Goal: Task Accomplishment & Management: Use online tool/utility

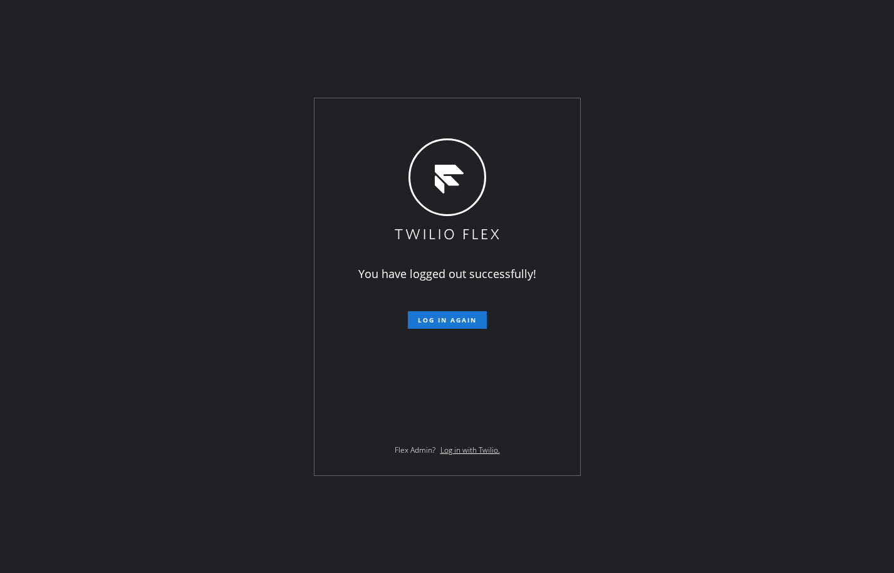
drag, startPoint x: 122, startPoint y: 256, endPoint x: 128, endPoint y: 253, distance: 6.7
click at [122, 256] on div "You have logged out successfully! Log in again Flex Admin? Log in with Twilio." at bounding box center [447, 286] width 894 height 573
click at [437, 325] on button "Log in again" at bounding box center [447, 320] width 79 height 18
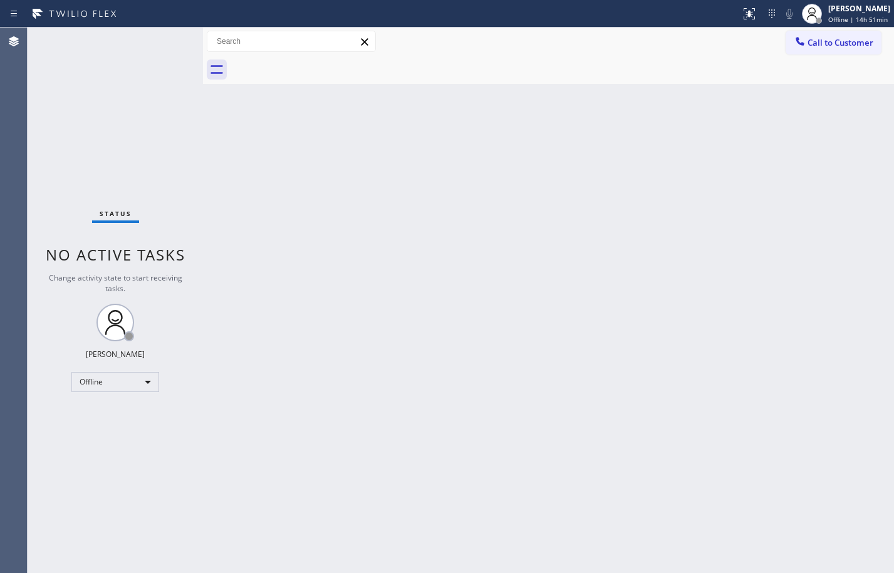
click at [432, 234] on div "Back to Dashboard Change Sender ID Customers Technicians Select a contact Outbo…" at bounding box center [548, 301] width 691 height 546
click at [230, 269] on div "Back to Dashboard Change Sender ID Customers Technicians Select a contact Outbo…" at bounding box center [548, 301] width 691 height 546
click at [140, 385] on div "Offline" at bounding box center [115, 382] width 88 height 20
click at [99, 414] on li "Available" at bounding box center [114, 415] width 85 height 15
click at [224, 179] on div "Back to Dashboard Change Sender ID Customers Technicians Select a contact Outbo…" at bounding box center [548, 301] width 691 height 546
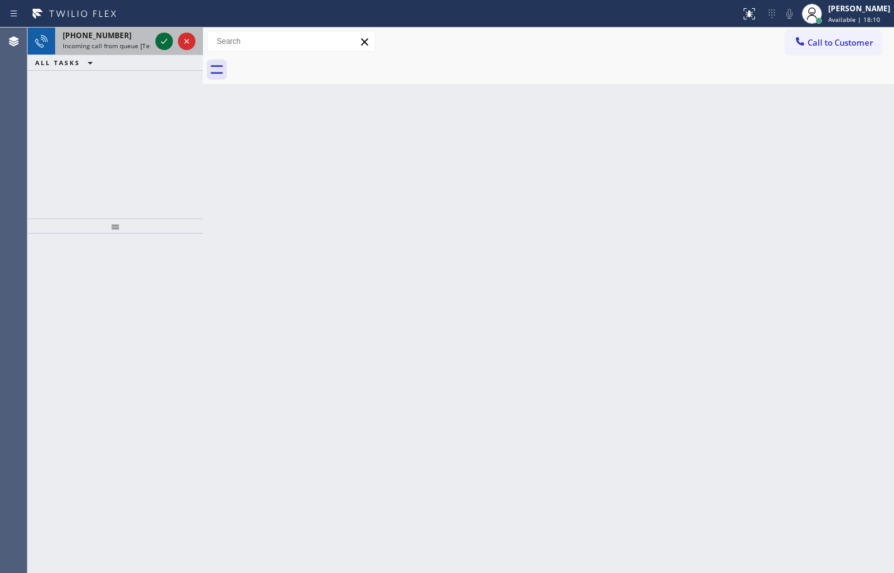
click at [165, 47] on icon at bounding box center [164, 41] width 15 height 15
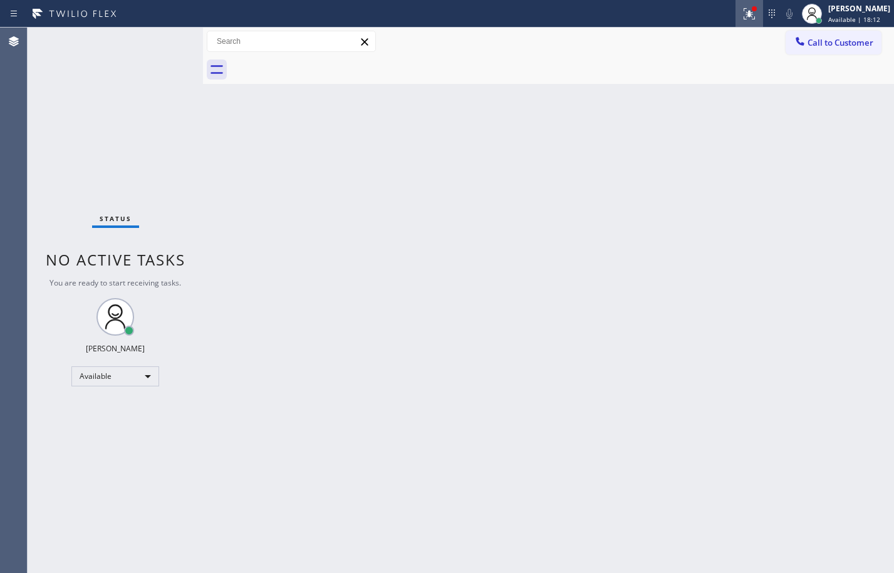
click at [746, 16] on icon at bounding box center [749, 13] width 15 height 15
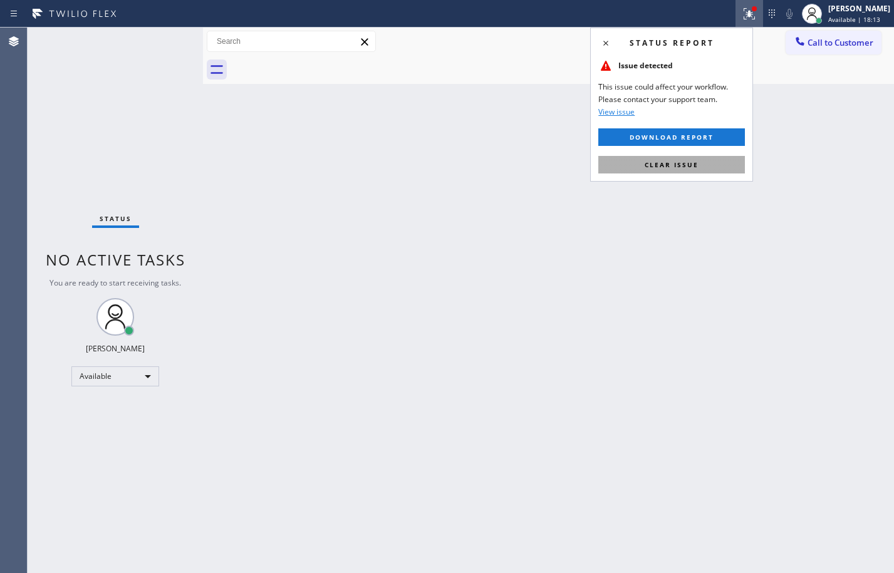
click at [670, 172] on button "Clear issue" at bounding box center [671, 165] width 147 height 18
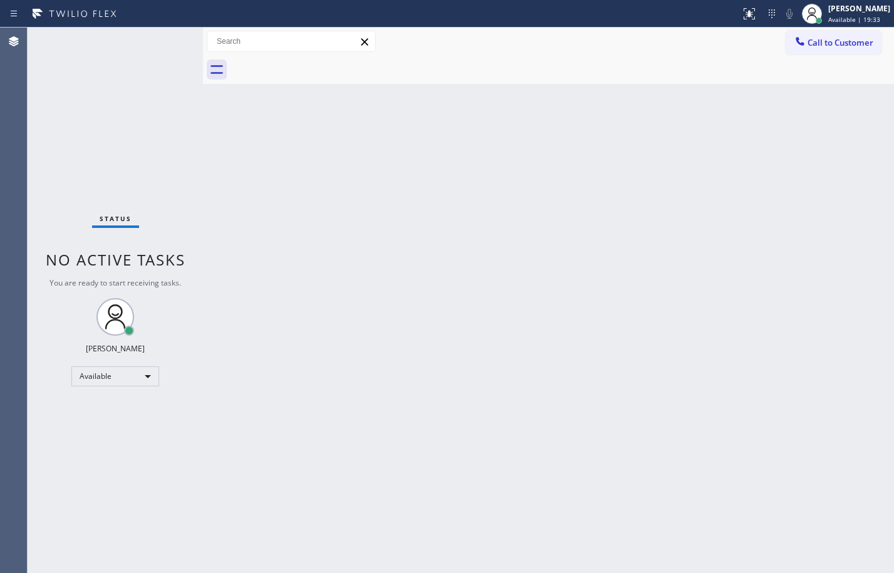
click at [182, 68] on div "Status No active tasks You are ready to start receiving tasks. [PERSON_NAME] Av…" at bounding box center [115, 301] width 175 height 546
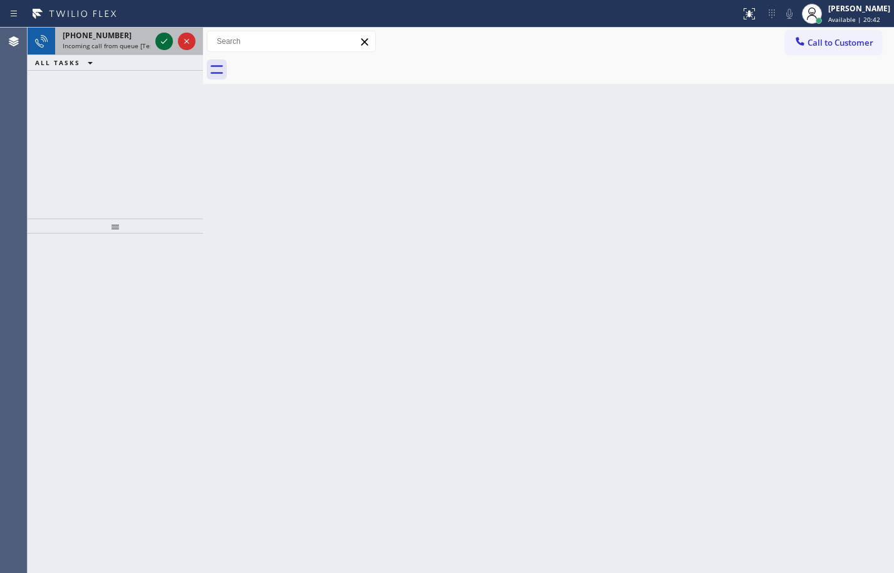
click at [169, 42] on icon at bounding box center [164, 41] width 15 height 15
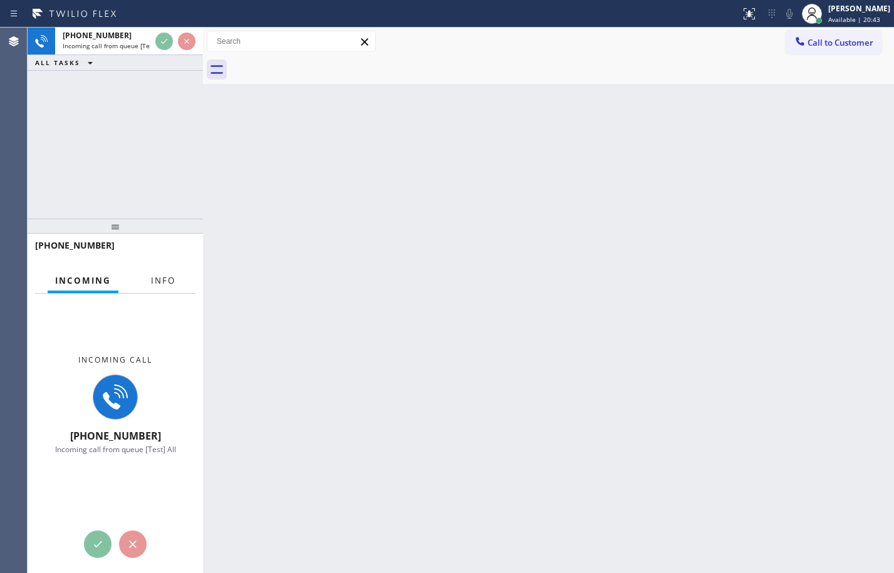
click at [162, 273] on button "Info" at bounding box center [162, 281] width 39 height 24
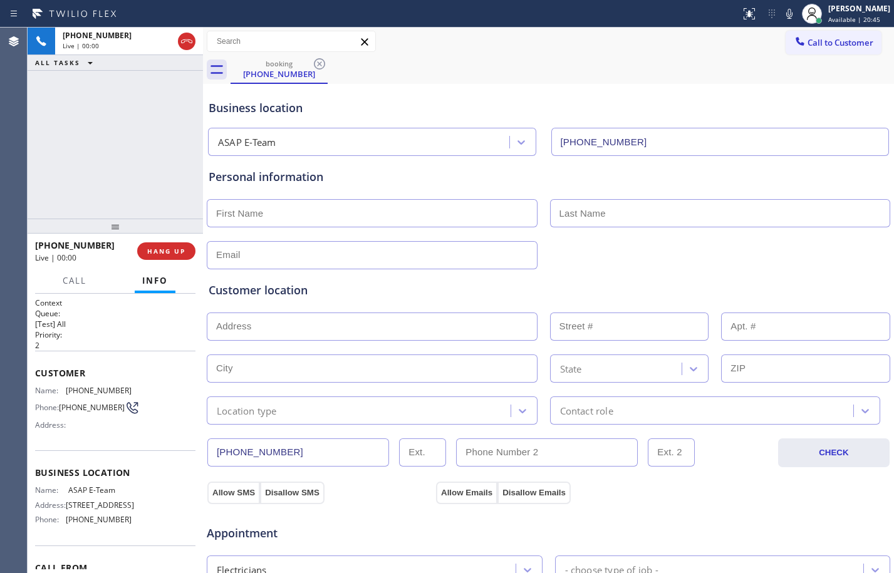
type input "[PHONE_NUMBER]"
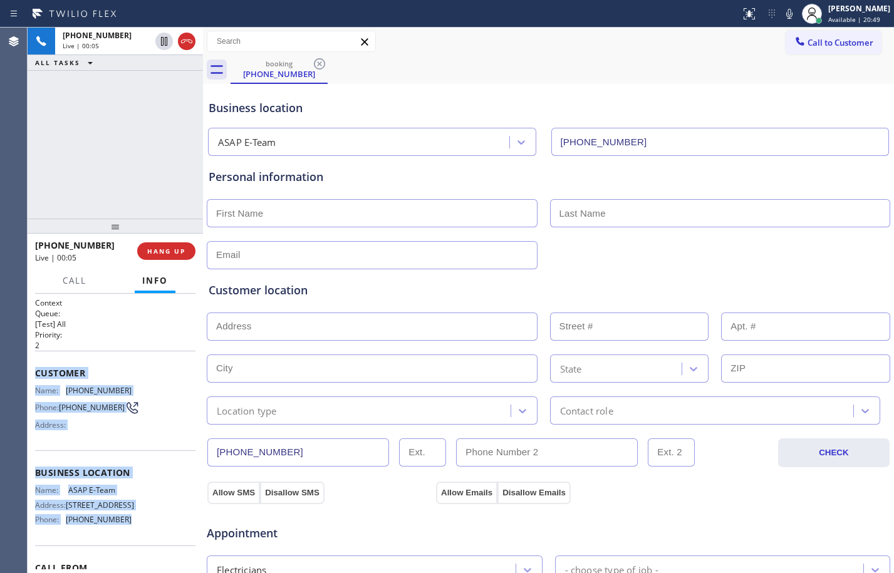
drag, startPoint x: 29, startPoint y: 370, endPoint x: 160, endPoint y: 531, distance: 207.2
click at [160, 531] on div "Context Queue: [Test] All Priority: 2 Customer Name: [PHONE_NUMBER] Phone: [PHO…" at bounding box center [115, 433] width 175 height 279
copy div "Customer Name: [PHONE_NUMBER] Phone: [PHONE_NUMBER] Address: Business location …"
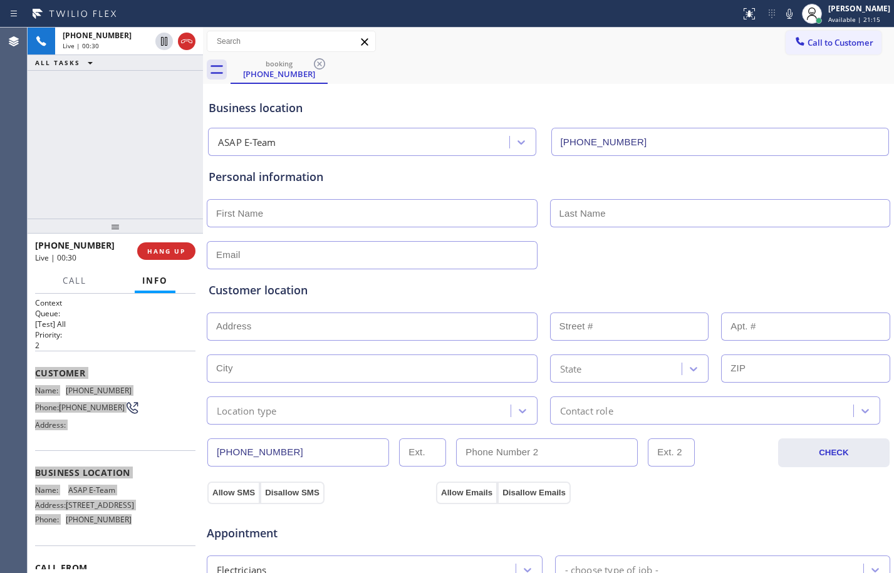
scroll to position [398, 0]
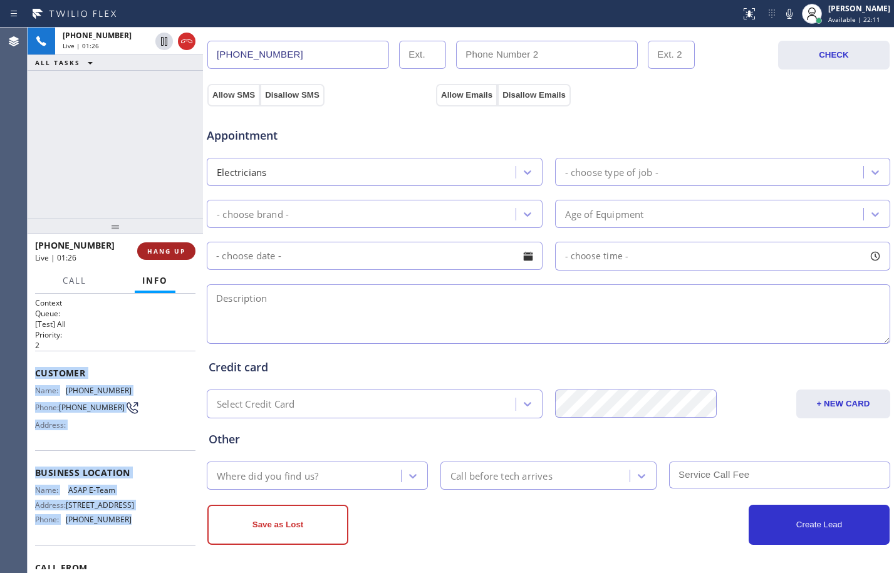
click at [170, 249] on span "HANG UP" at bounding box center [166, 251] width 38 height 9
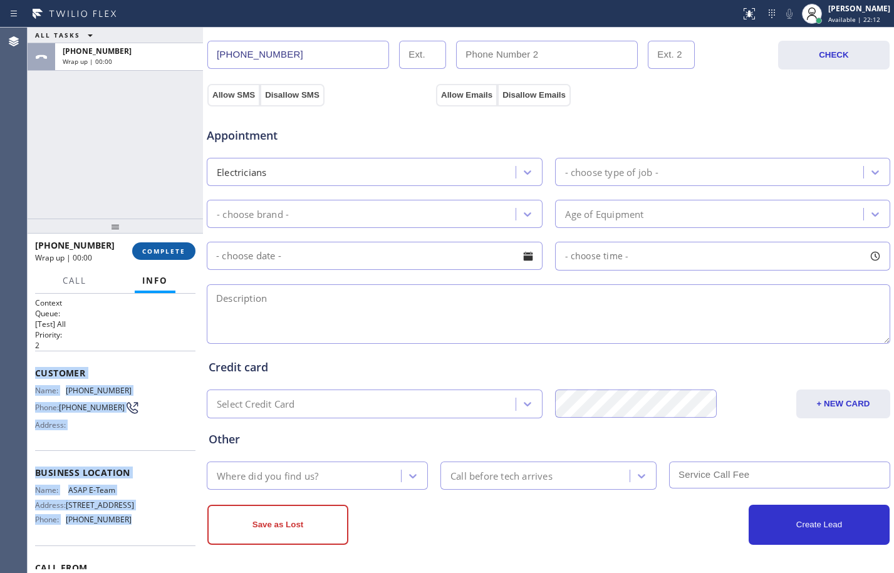
click at [170, 249] on span "COMPLETE" at bounding box center [163, 251] width 43 height 9
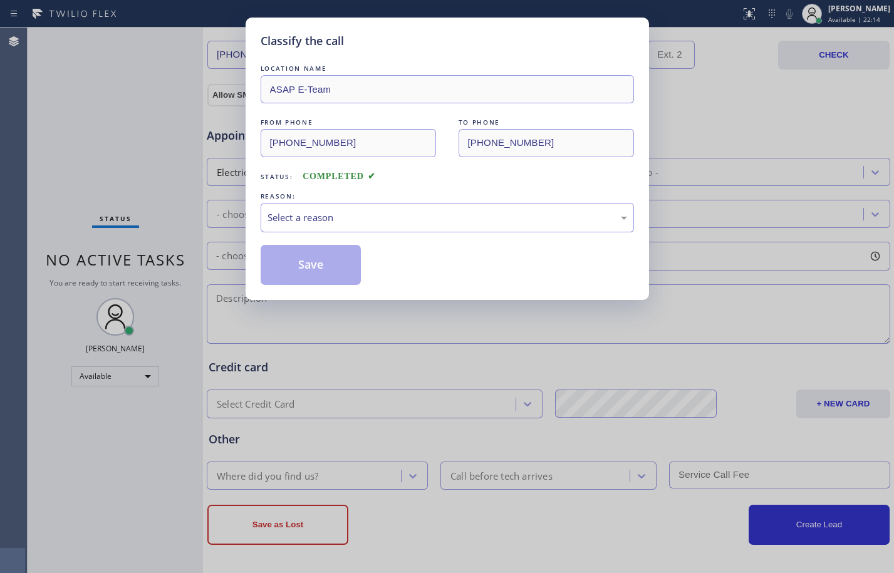
click at [434, 208] on div "Select a reason" at bounding box center [447, 217] width 373 height 29
click at [345, 261] on button "Save" at bounding box center [311, 265] width 101 height 40
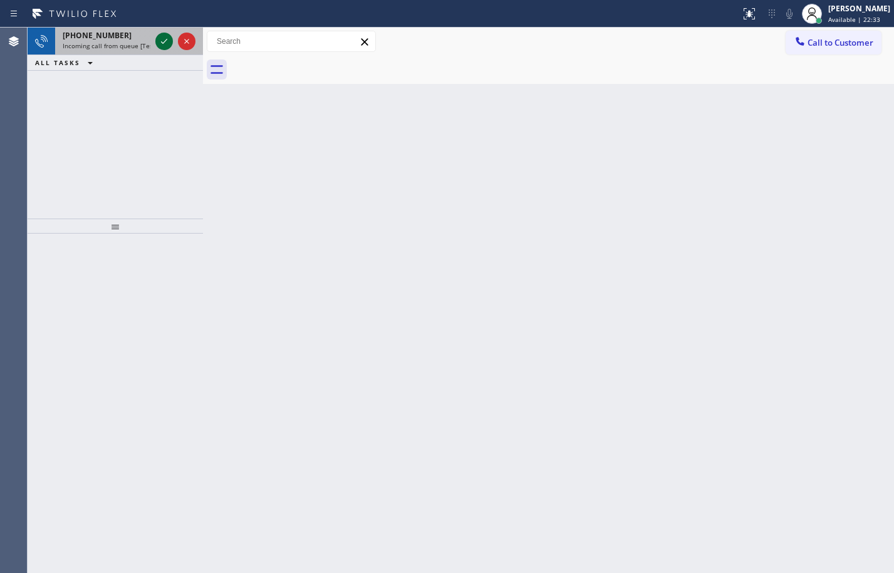
click at [168, 39] on icon at bounding box center [164, 41] width 15 height 15
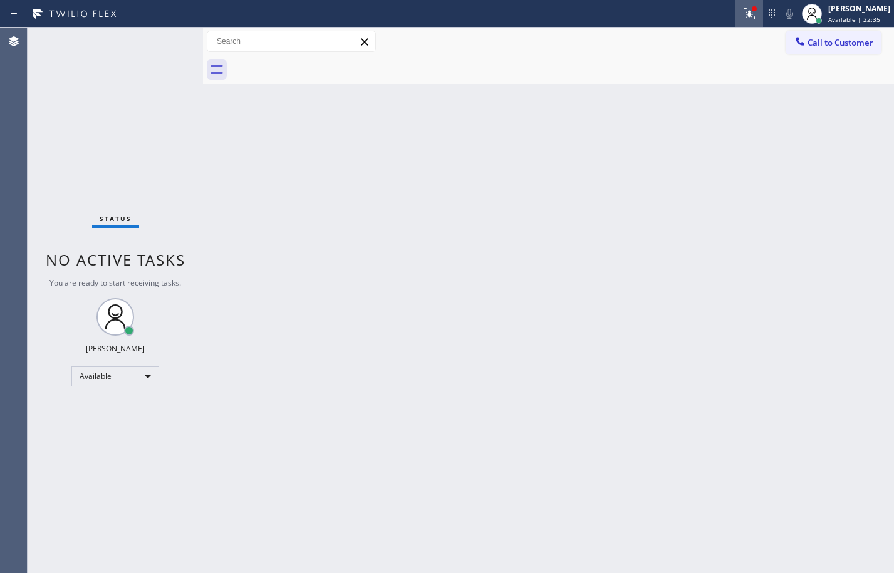
click at [739, 5] on button at bounding box center [750, 14] width 28 height 28
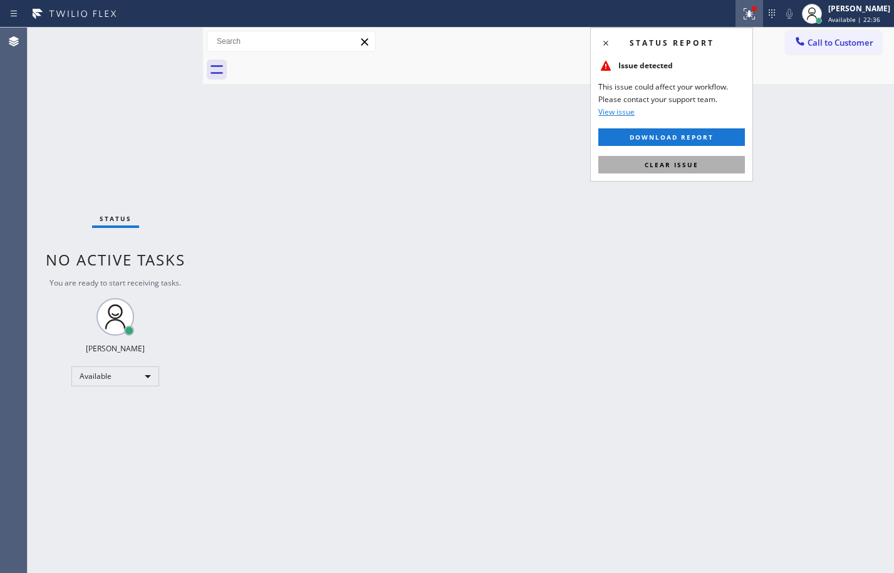
click at [666, 157] on button "Clear issue" at bounding box center [671, 165] width 147 height 18
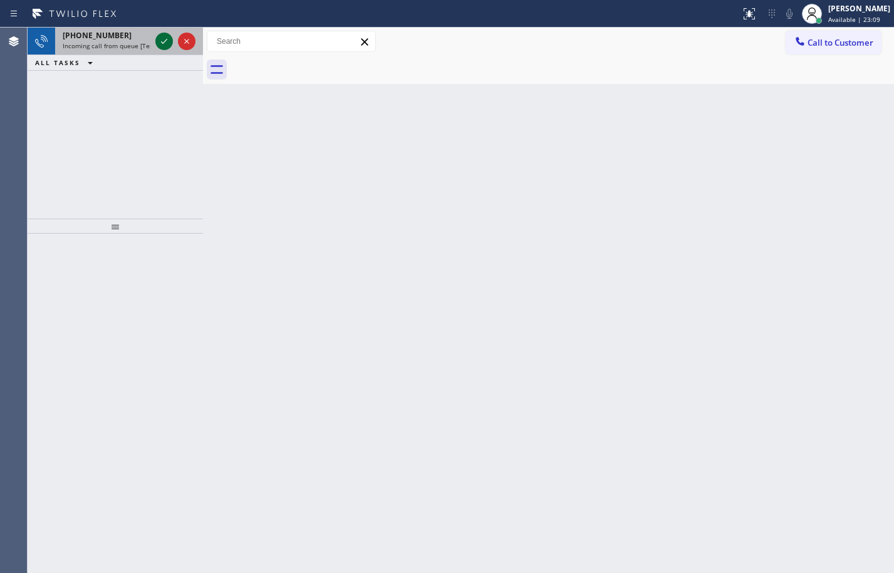
click at [168, 39] on icon at bounding box center [164, 41] width 15 height 15
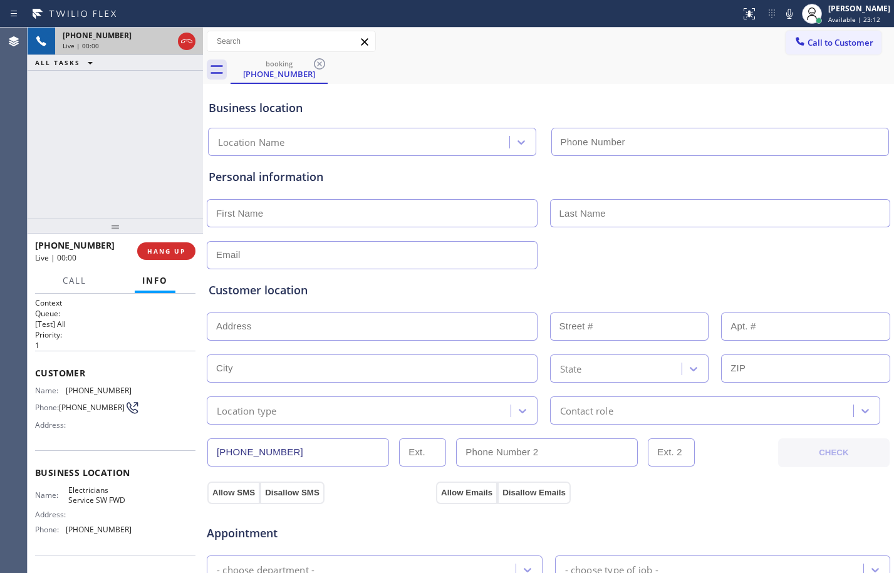
type input "[PHONE_NUMBER]"
click at [172, 249] on span "HANG UP" at bounding box center [166, 251] width 38 height 9
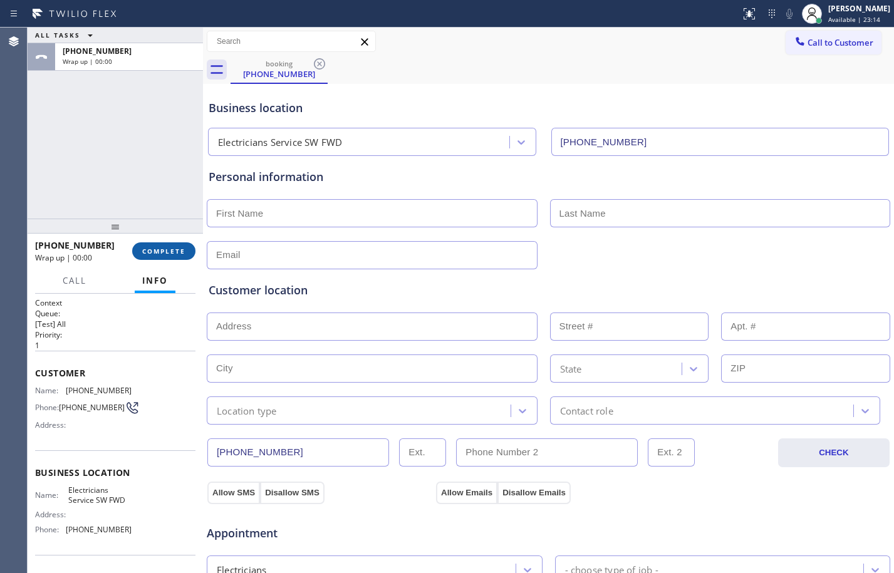
click at [172, 249] on span "COMPLETE" at bounding box center [163, 251] width 43 height 9
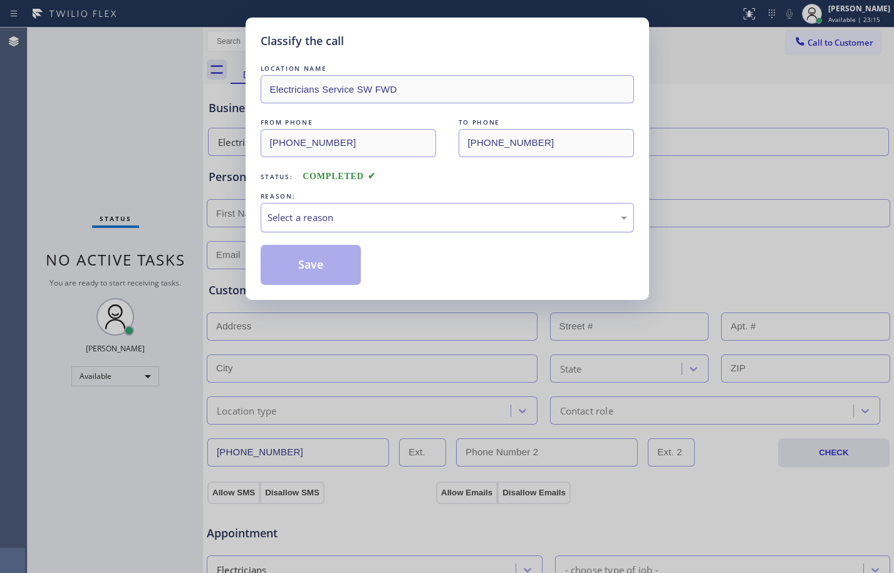
click at [446, 214] on div "Select a reason" at bounding box center [448, 218] width 360 height 14
click at [338, 256] on button "Save" at bounding box center [311, 265] width 101 height 40
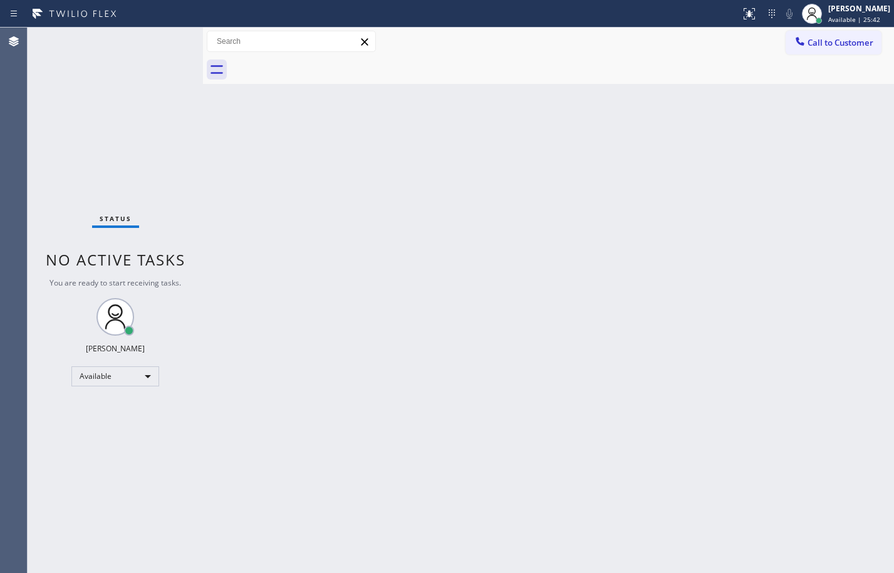
click at [539, 545] on div "Back to Dashboard Change Sender ID Customers Technicians Select a contact Outbo…" at bounding box center [548, 301] width 691 height 546
click at [303, 298] on div "Back to Dashboard Change Sender ID Customers Technicians Select a contact Outbo…" at bounding box center [548, 301] width 691 height 546
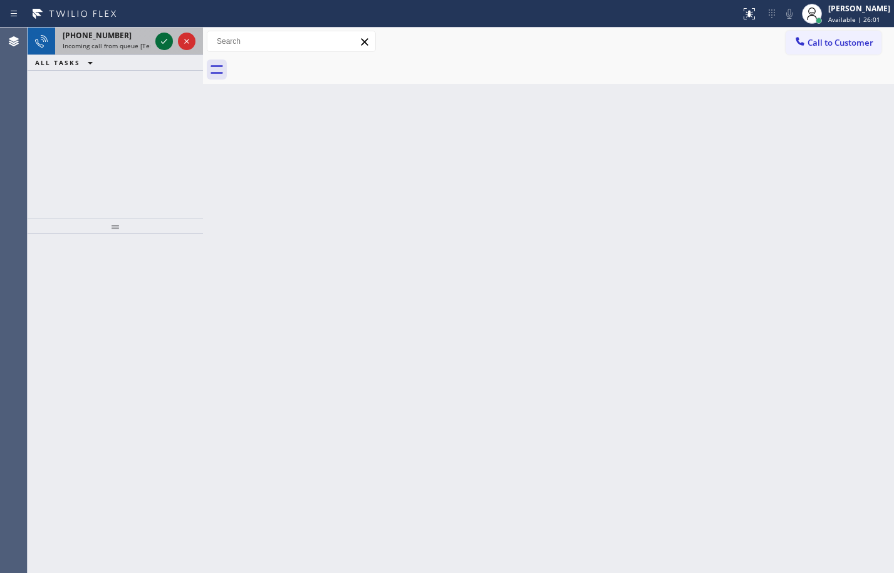
click at [162, 43] on icon at bounding box center [164, 41] width 6 height 5
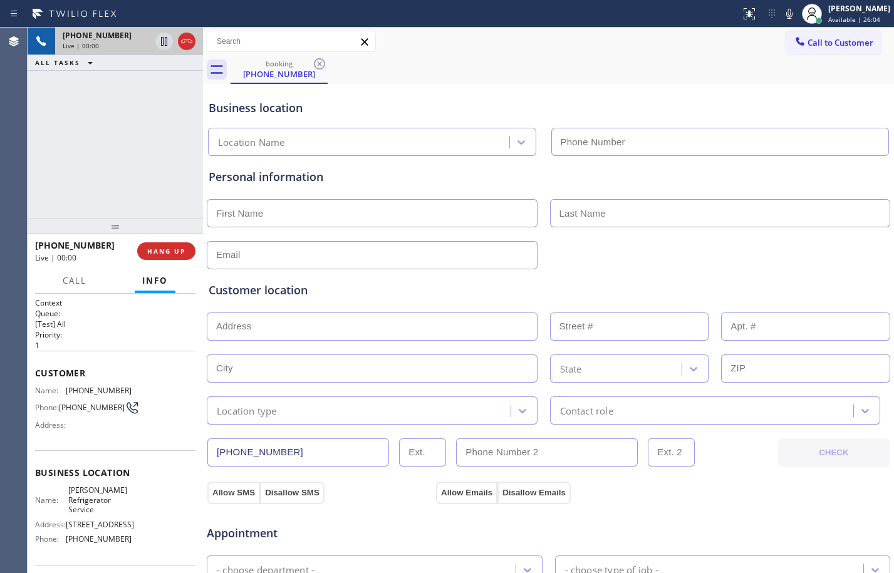
type input "[PHONE_NUMBER]"
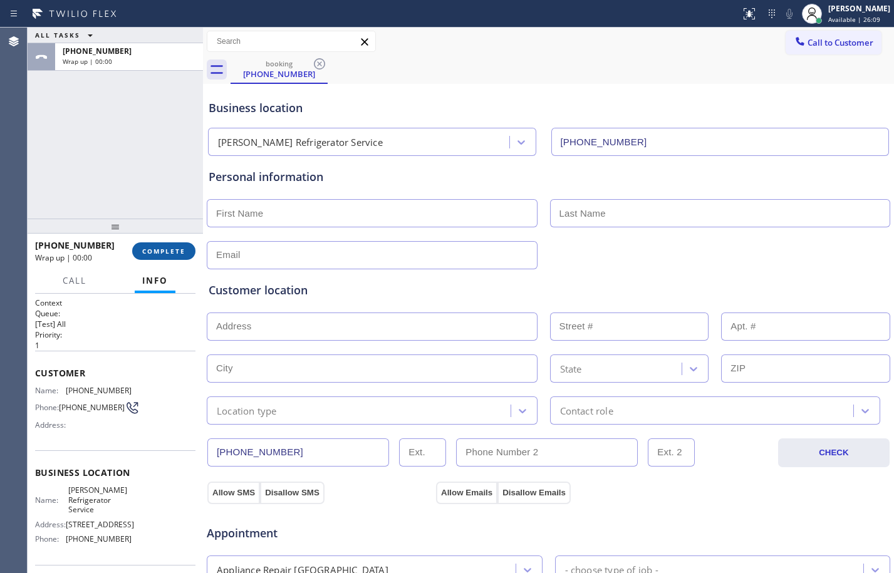
click at [156, 253] on span "COMPLETE" at bounding box center [163, 251] width 43 height 9
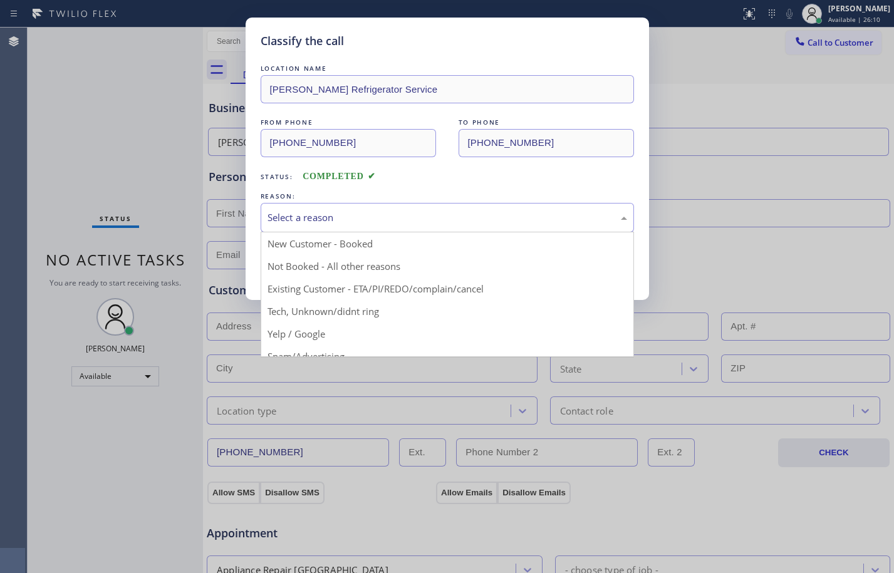
click at [327, 212] on div "Select a reason" at bounding box center [448, 218] width 360 height 14
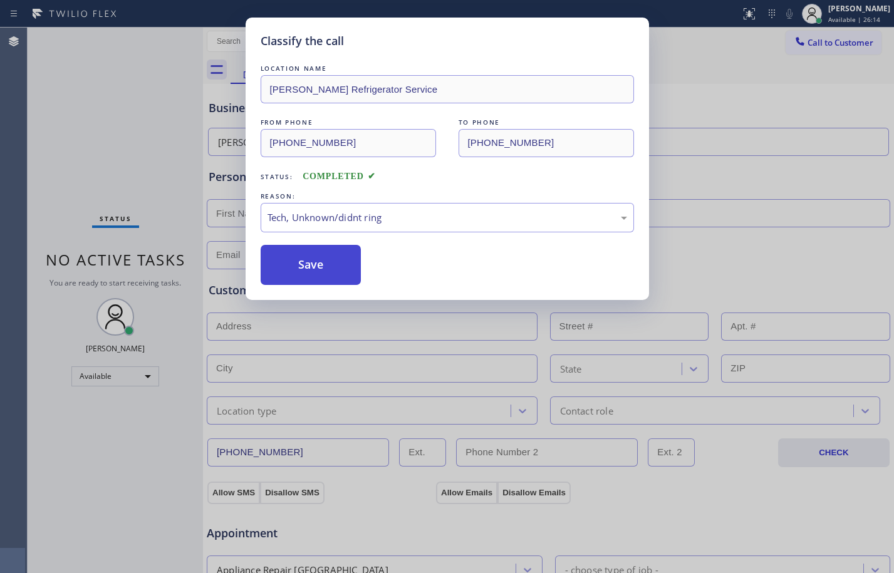
click at [331, 270] on button "Save" at bounding box center [311, 265] width 101 height 40
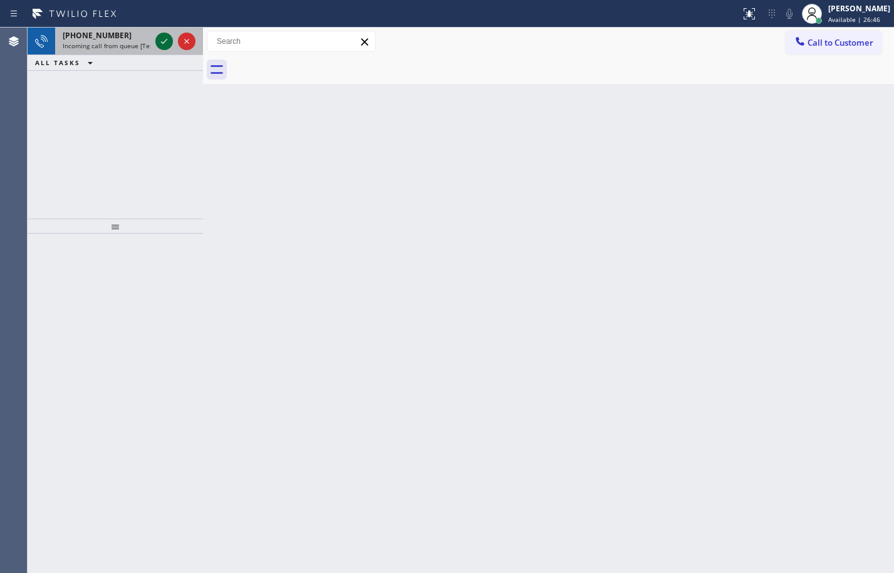
click at [167, 39] on icon at bounding box center [164, 41] width 15 height 15
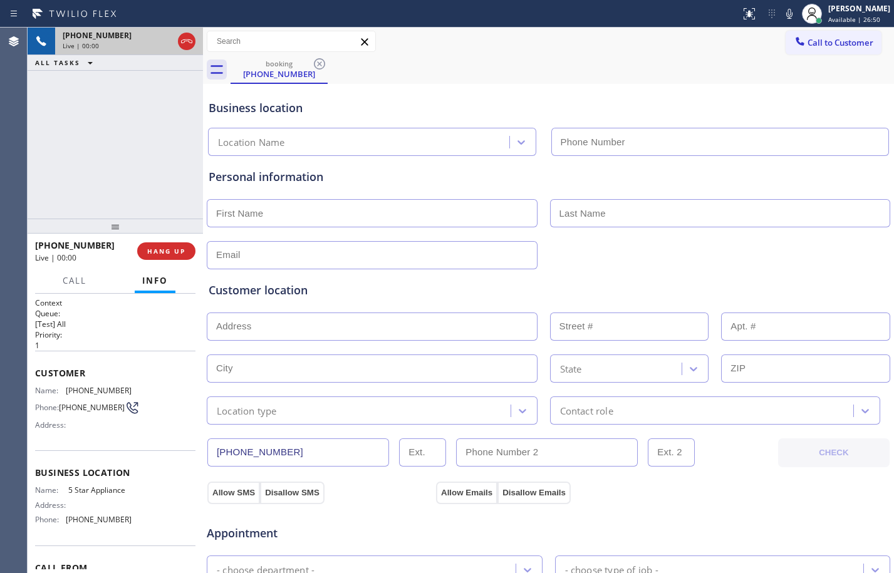
type input "[PHONE_NUMBER]"
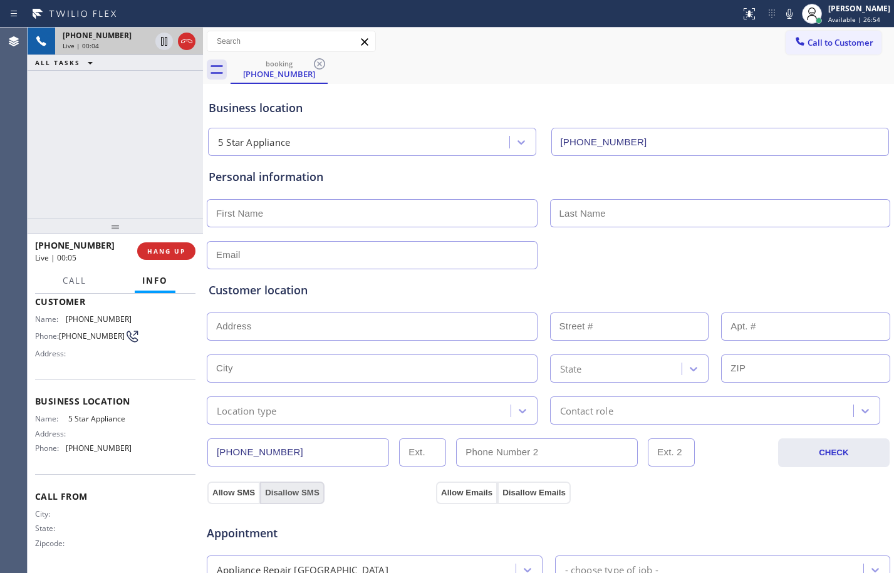
scroll to position [398, 0]
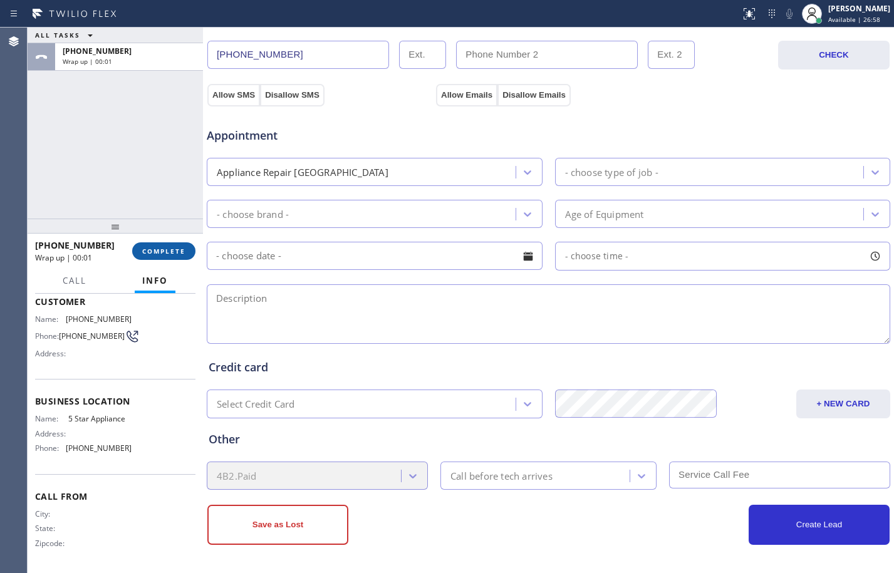
click at [173, 257] on button "COMPLETE" at bounding box center [163, 251] width 63 height 18
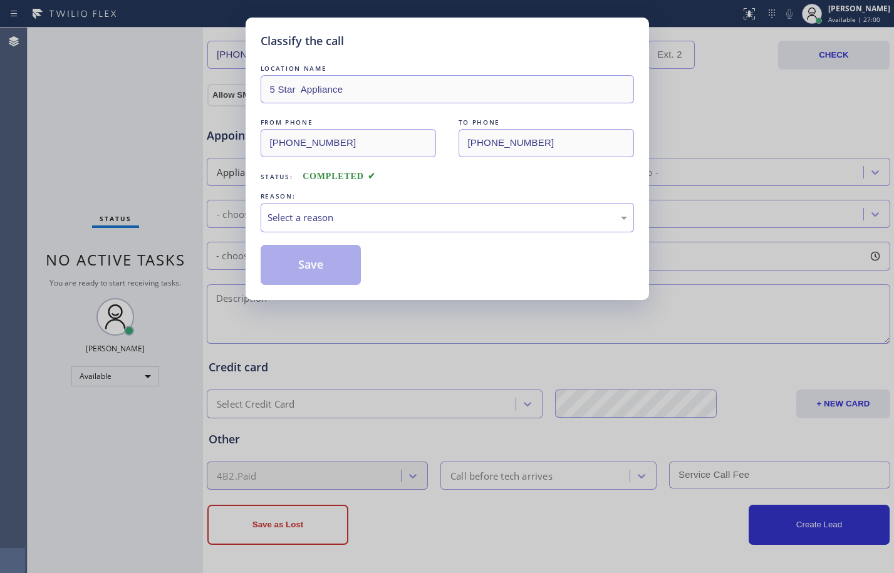
click at [356, 234] on div "LOCATION NAME 5 Star Appliance FROM PHONE [PHONE_NUMBER] TO PHONE [PHONE_NUMBER…" at bounding box center [447, 173] width 373 height 223
click at [359, 209] on div "Select a reason" at bounding box center [447, 217] width 373 height 29
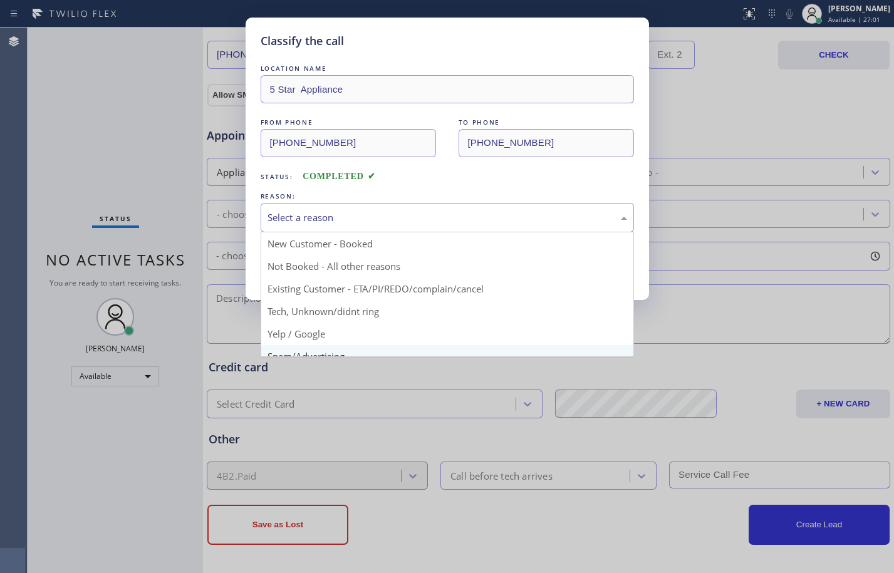
scroll to position [79, 0]
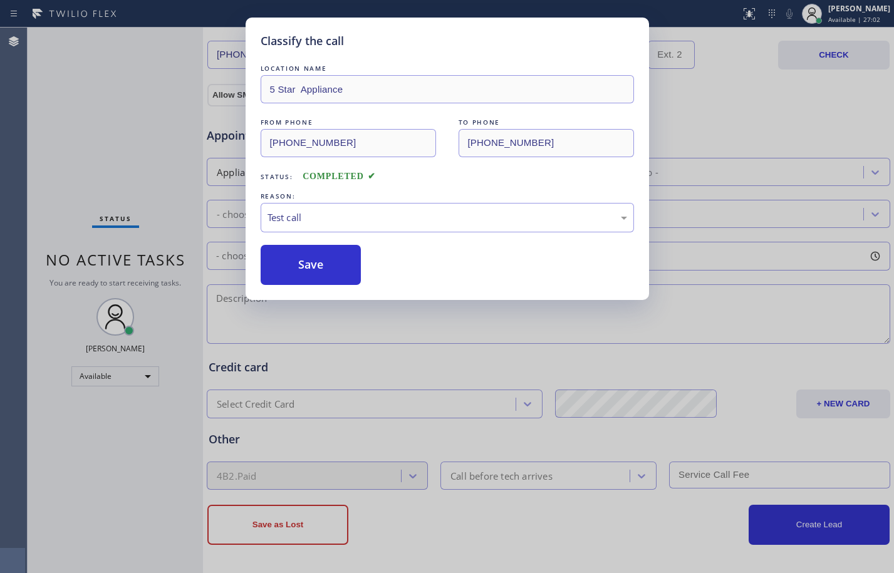
click at [323, 286] on div "Classify the call LOCATION NAME 5 Star Appliance FROM PHONE [PHONE_NUMBER] TO P…" at bounding box center [448, 159] width 404 height 283
click at [323, 267] on button "Save" at bounding box center [311, 265] width 101 height 40
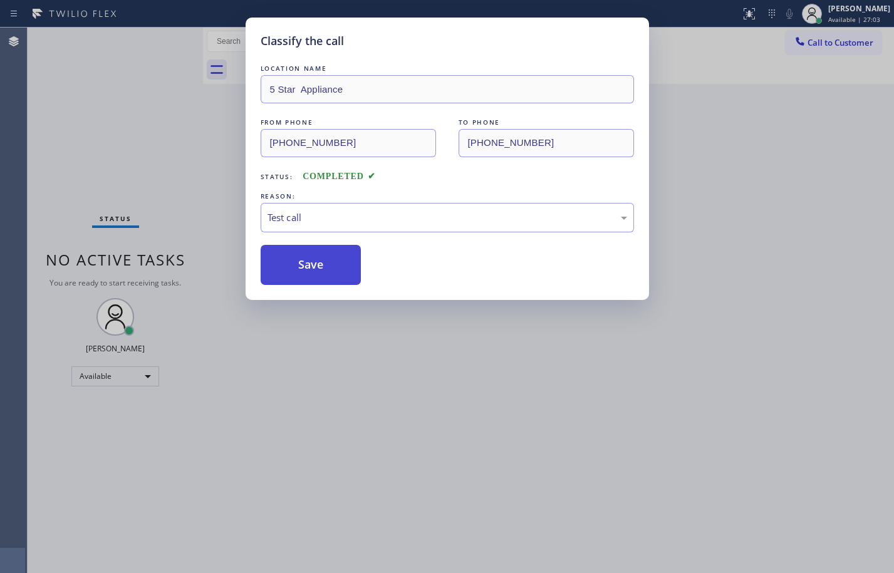
scroll to position [0, 0]
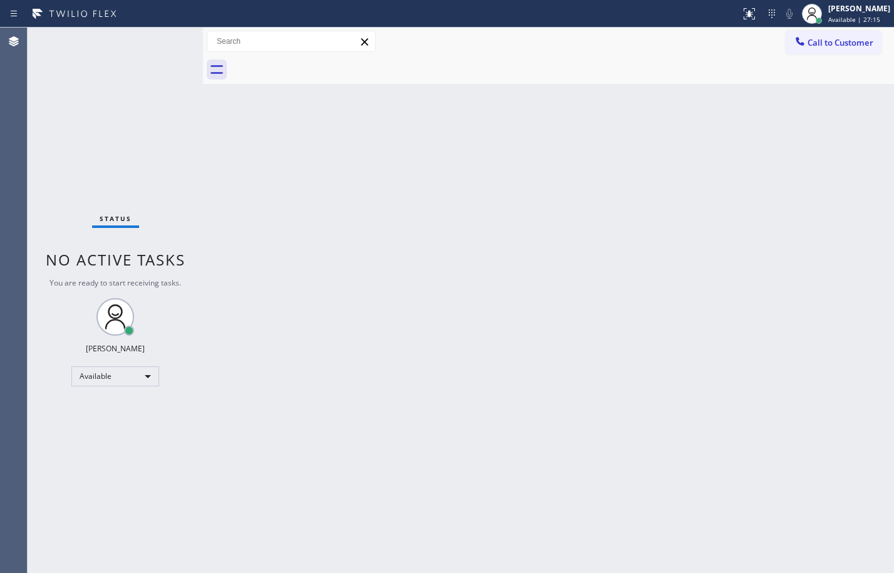
click at [166, 37] on div "Status No active tasks You are ready to start receiving tasks. [PERSON_NAME] Av…" at bounding box center [115, 301] width 175 height 546
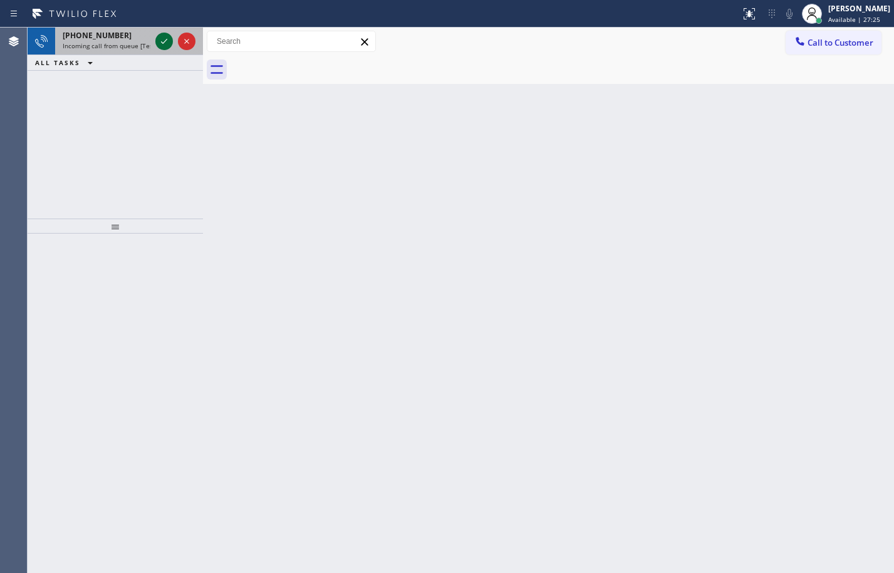
click at [162, 36] on icon at bounding box center [164, 41] width 15 height 15
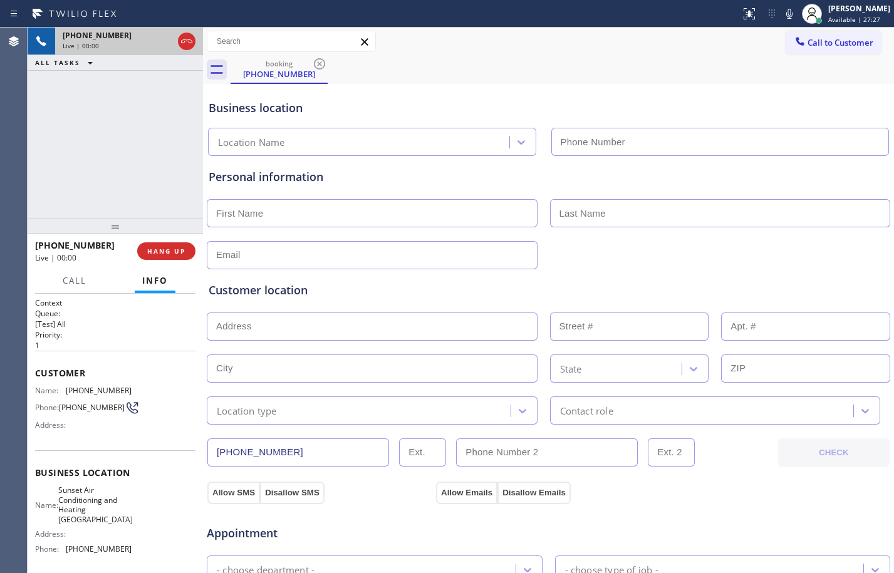
type input "[PHONE_NUMBER]"
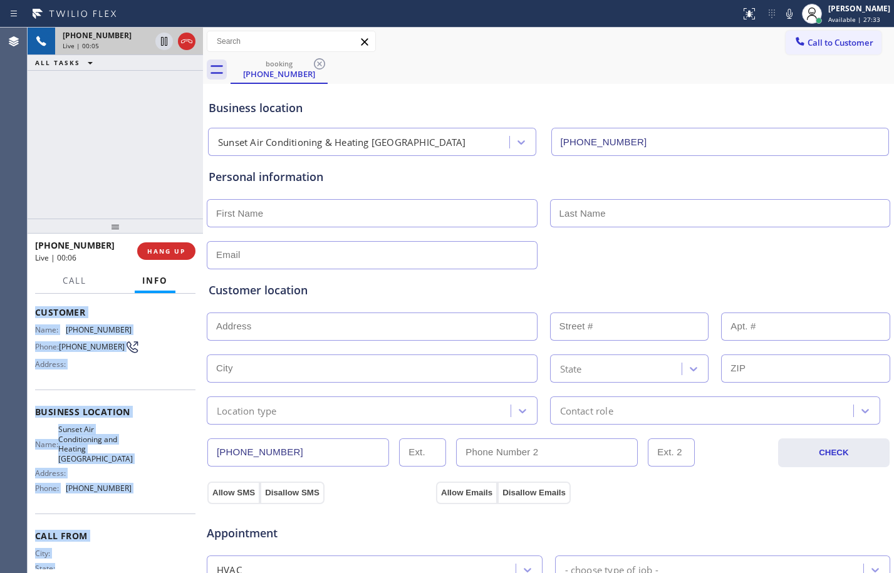
scroll to position [105, 0]
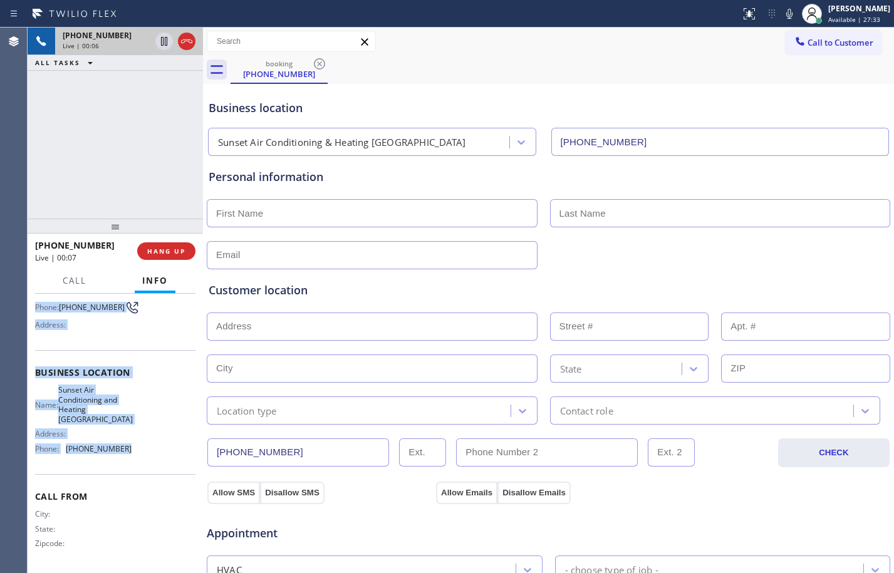
drag, startPoint x: 31, startPoint y: 374, endPoint x: 152, endPoint y: 461, distance: 149.0
click at [152, 461] on div "Context Queue: [Test] All Priority: 1 Customer Name: [PHONE_NUMBER] Phone: [PHO…" at bounding box center [115, 433] width 175 height 279
copy div "Customer Name: [PHONE_NUMBER] Phone: [PHONE_NUMBER] Address: Business location …"
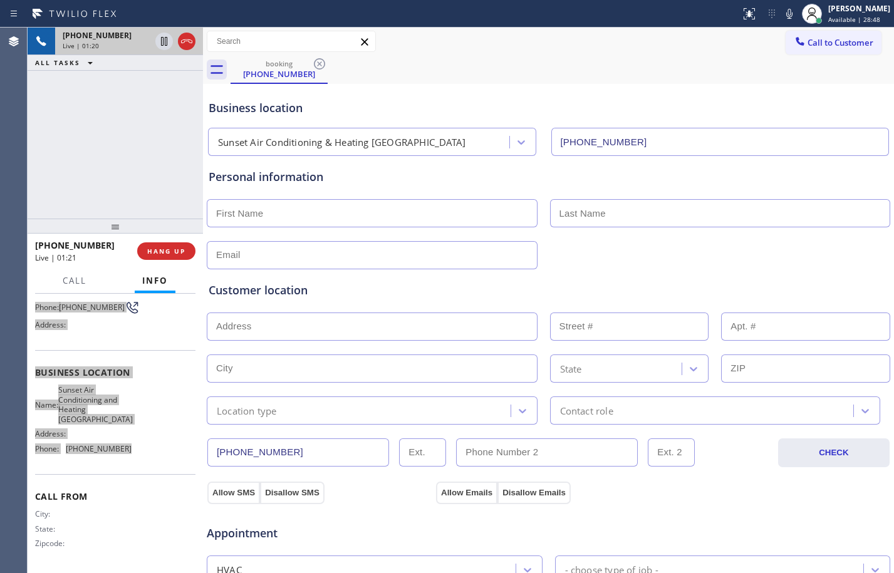
scroll to position [398, 0]
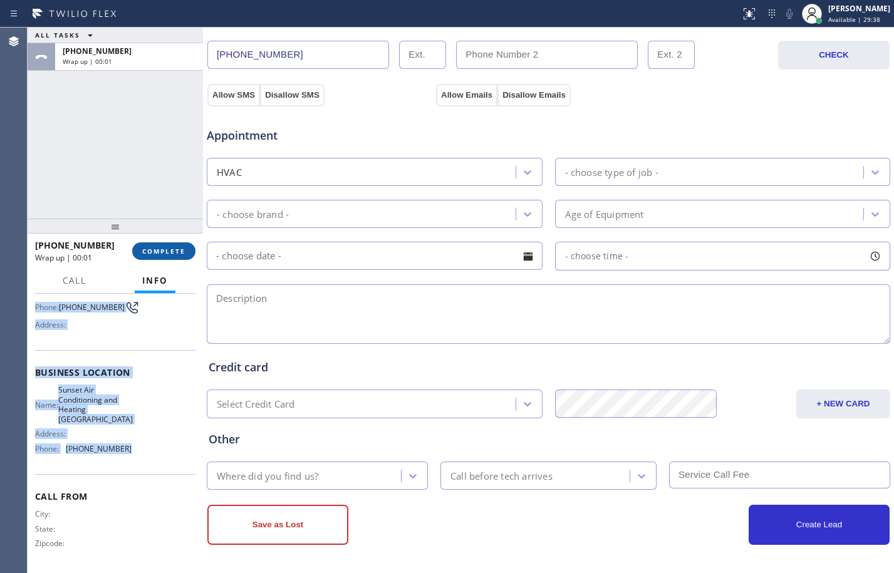
click at [173, 254] on span "COMPLETE" at bounding box center [163, 251] width 43 height 9
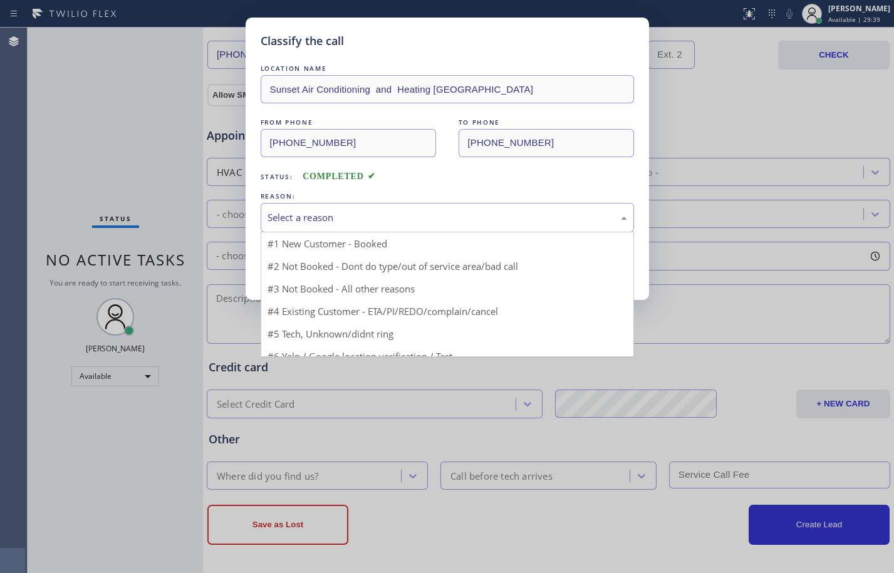
click at [377, 214] on div "Select a reason" at bounding box center [448, 218] width 360 height 14
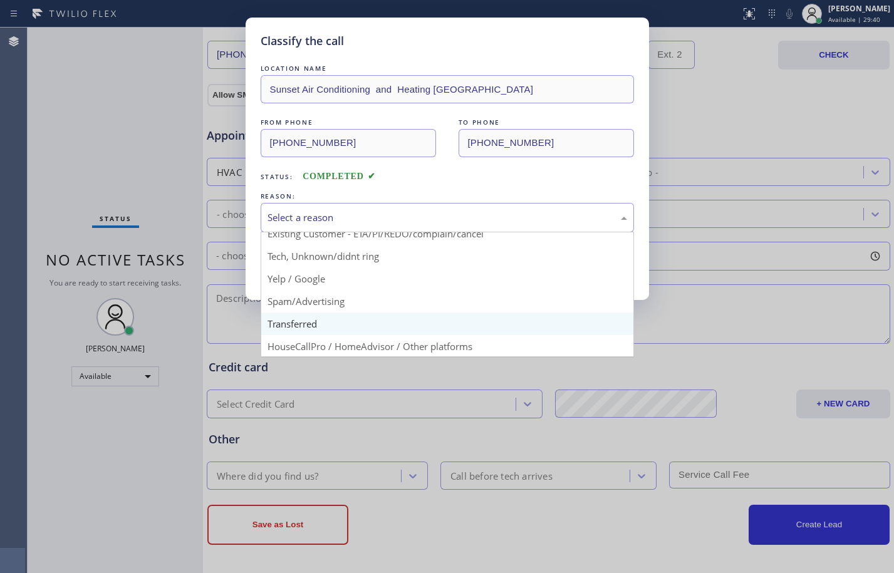
scroll to position [79, 0]
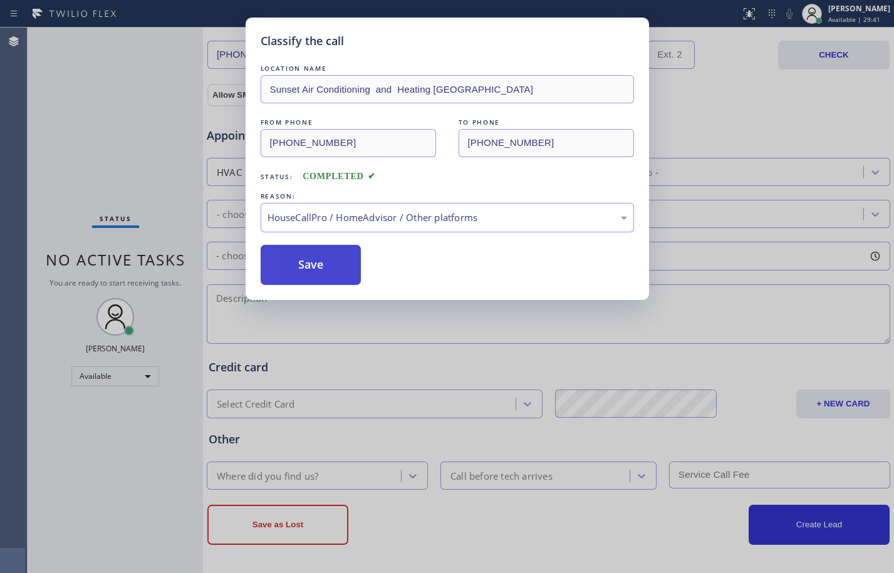
click at [300, 276] on button "Save" at bounding box center [311, 265] width 101 height 40
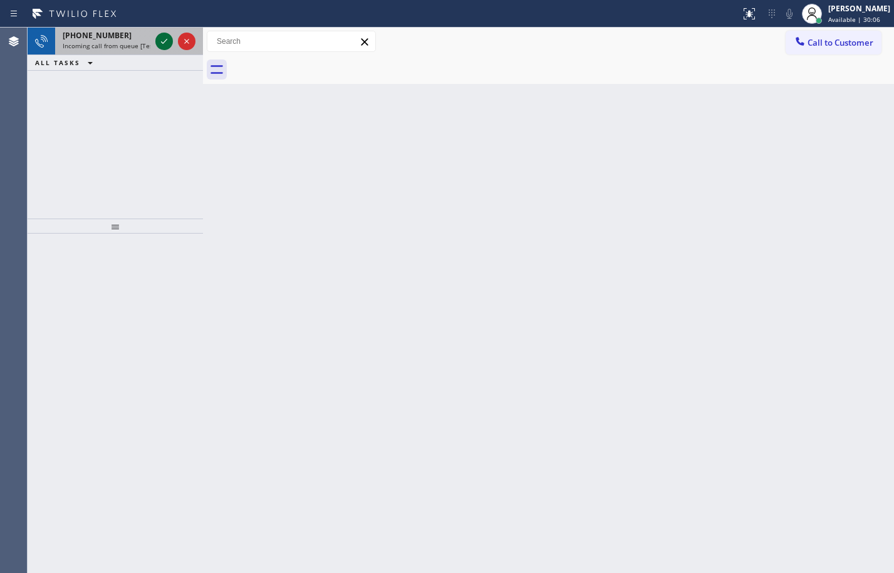
click at [165, 39] on icon at bounding box center [164, 41] width 15 height 15
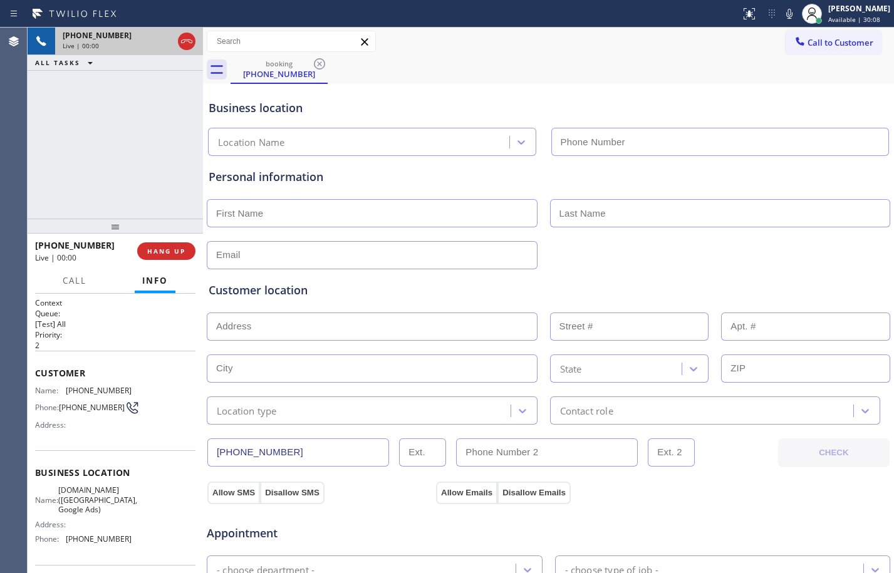
type input "[PHONE_NUMBER]"
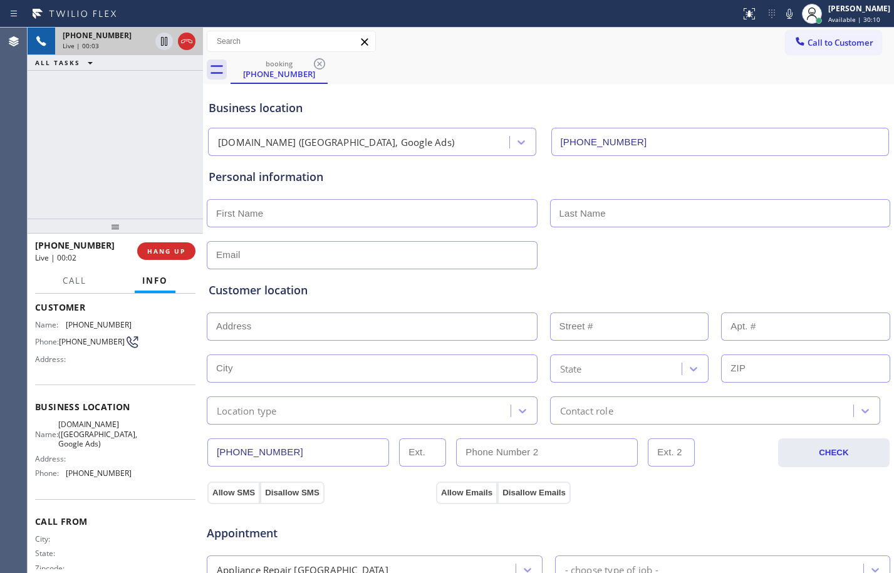
scroll to position [95, 0]
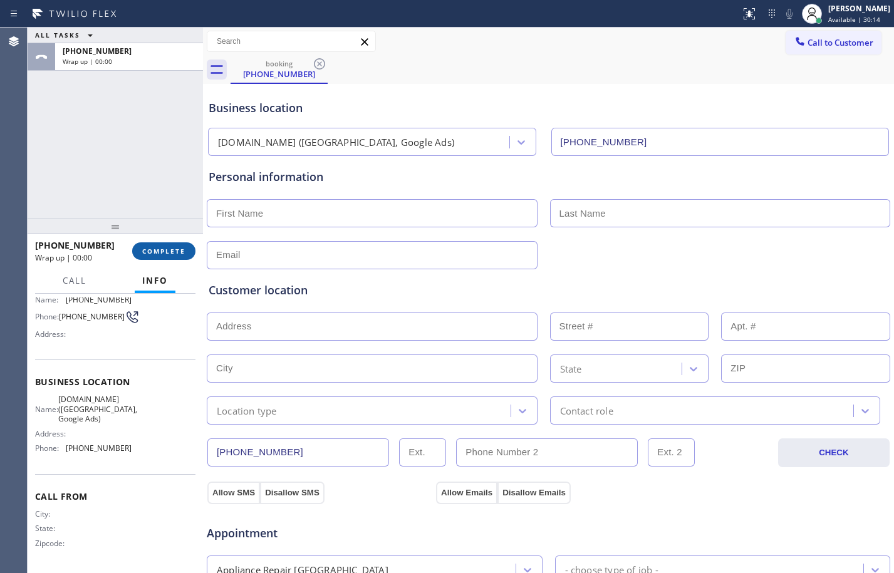
click at [162, 252] on span "COMPLETE" at bounding box center [163, 251] width 43 height 9
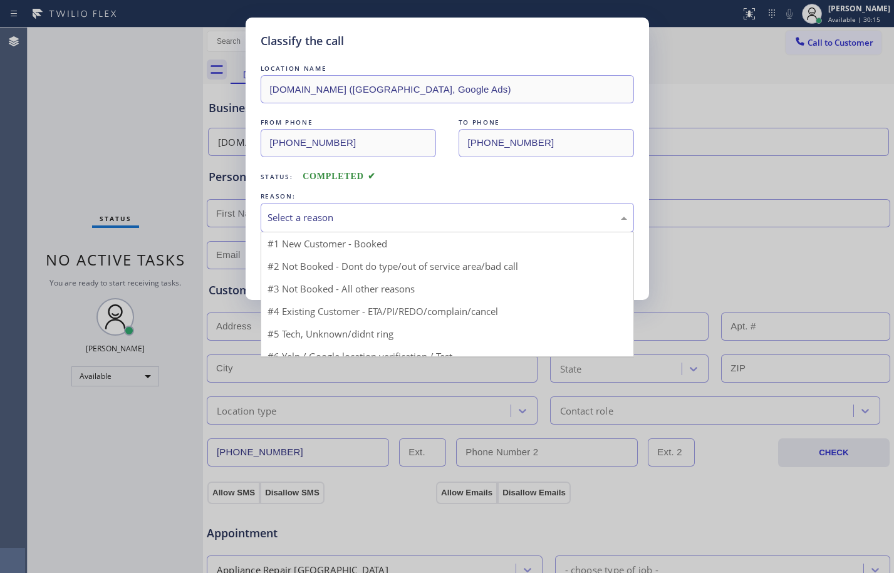
click at [429, 214] on div "Select a reason" at bounding box center [448, 218] width 360 height 14
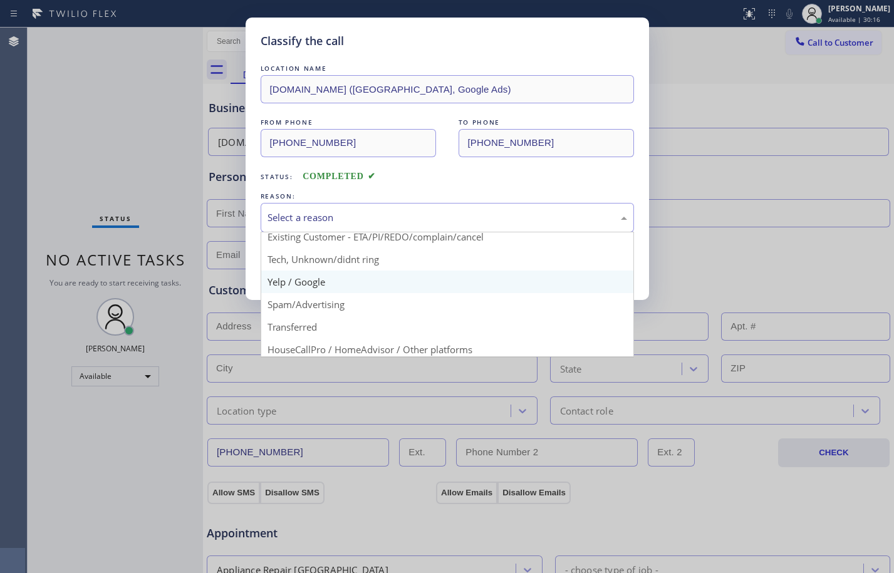
scroll to position [79, 0]
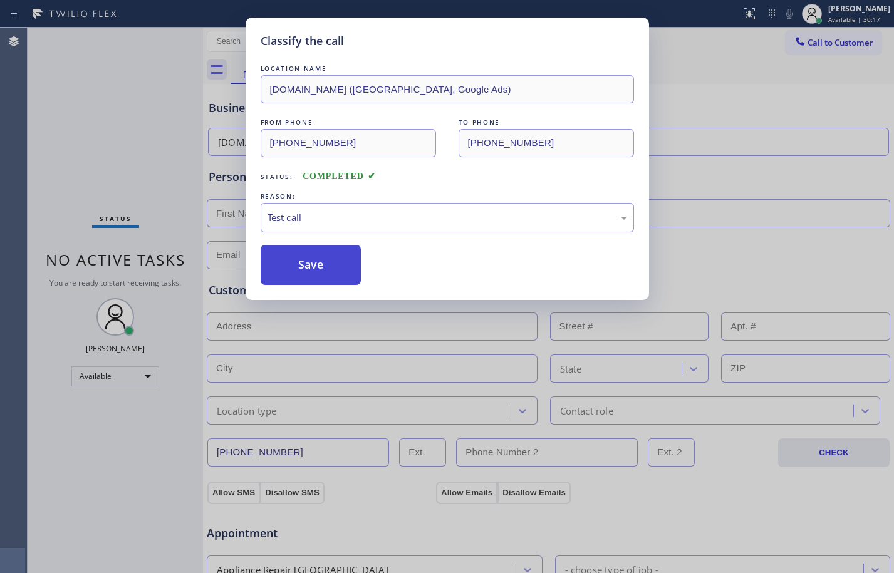
click at [333, 265] on button "Save" at bounding box center [311, 265] width 101 height 40
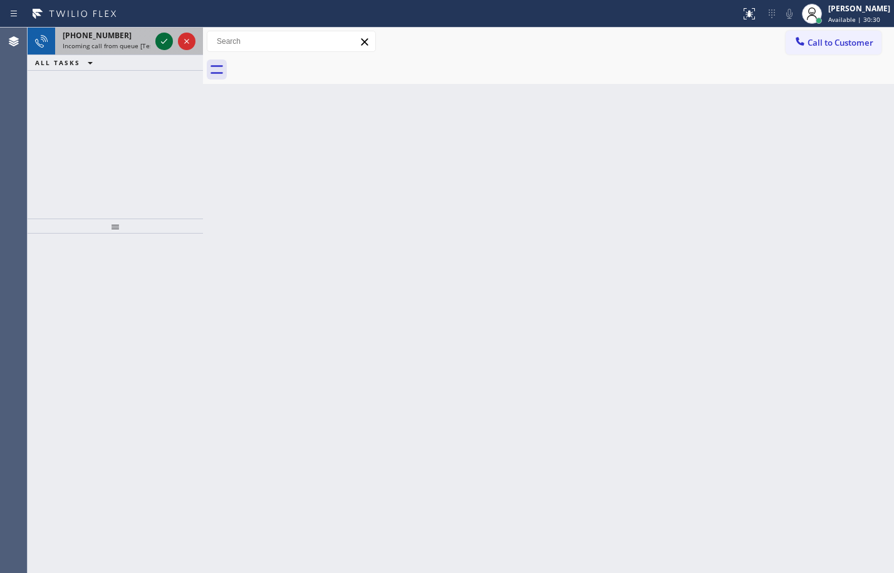
click at [159, 45] on icon at bounding box center [164, 41] width 15 height 15
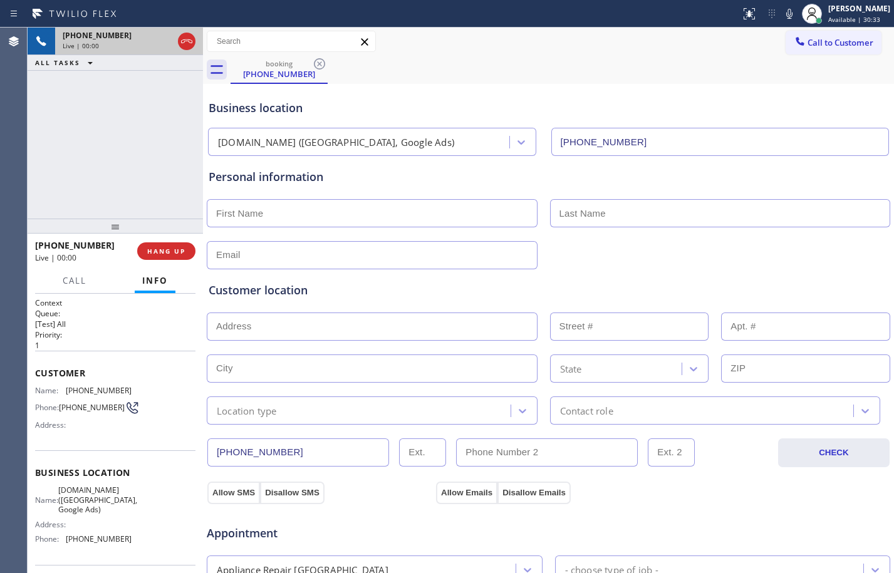
type input "[PHONE_NUMBER]"
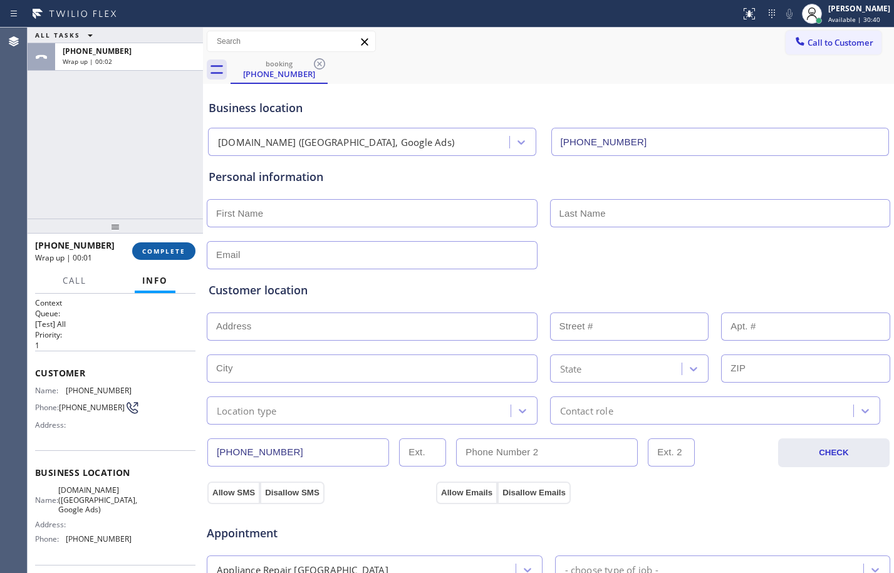
click at [160, 246] on button "COMPLETE" at bounding box center [163, 251] width 63 height 18
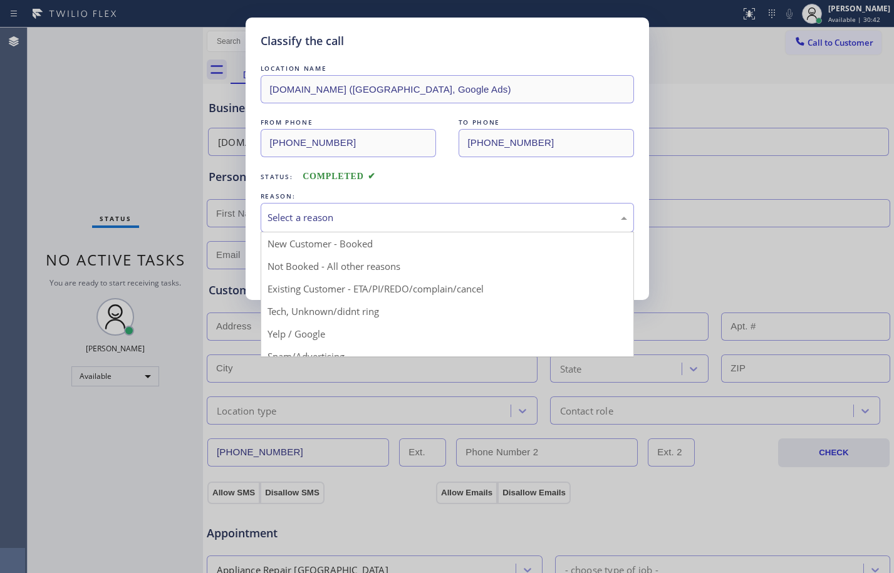
click at [328, 206] on div "Select a reason" at bounding box center [447, 217] width 373 height 29
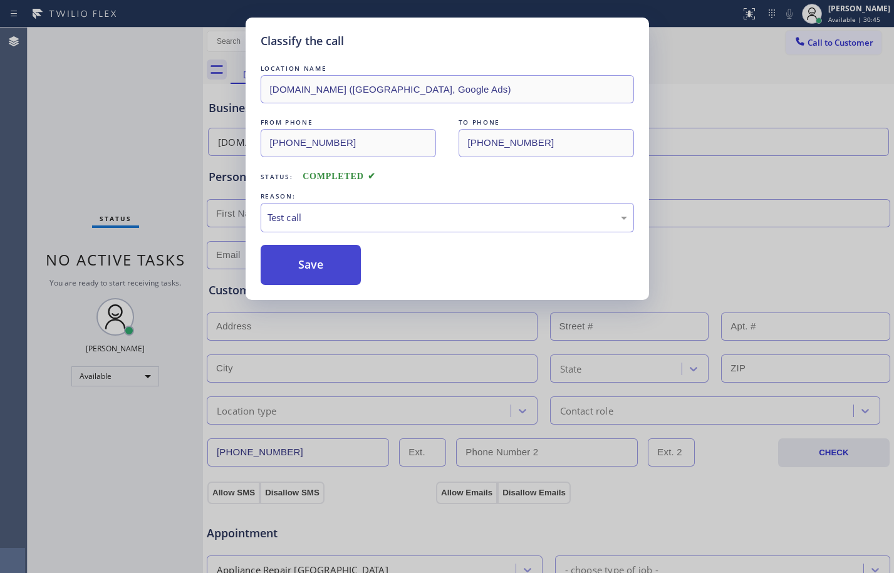
click at [316, 263] on button "Save" at bounding box center [311, 265] width 101 height 40
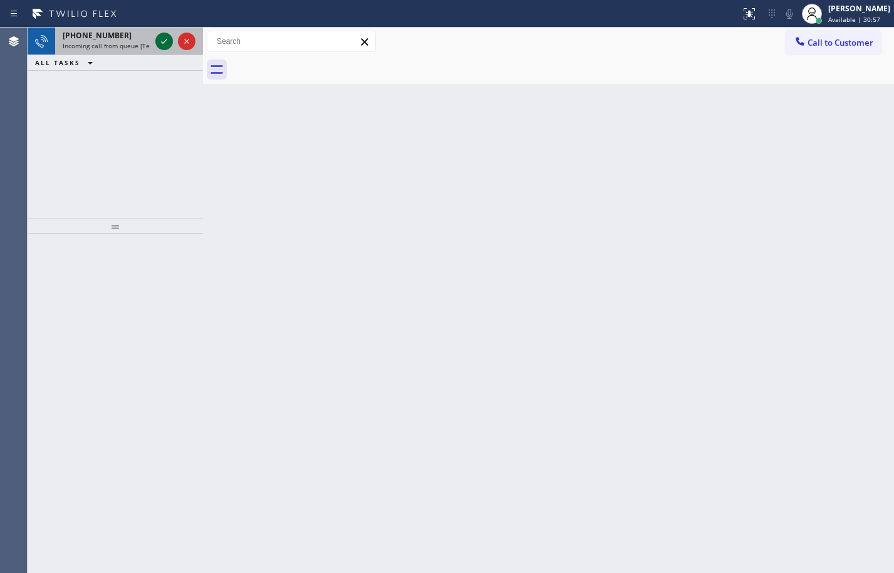
click at [172, 42] on div at bounding box center [164, 41] width 18 height 15
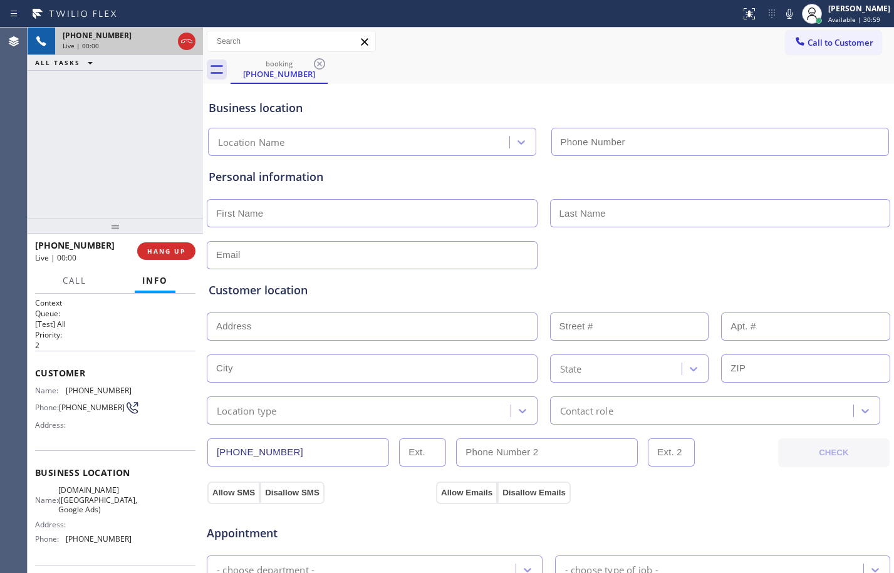
type input "[PHONE_NUMBER]"
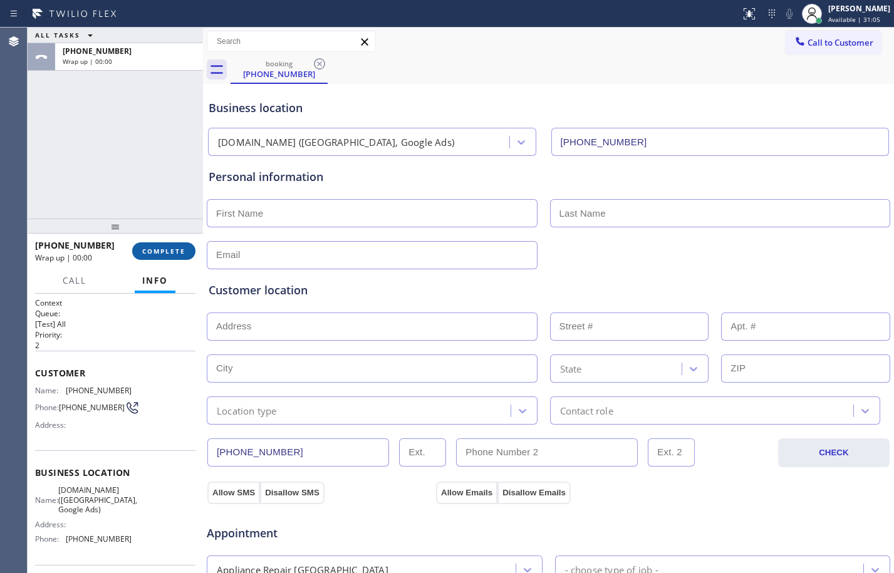
click at [157, 252] on span "COMPLETE" at bounding box center [163, 251] width 43 height 9
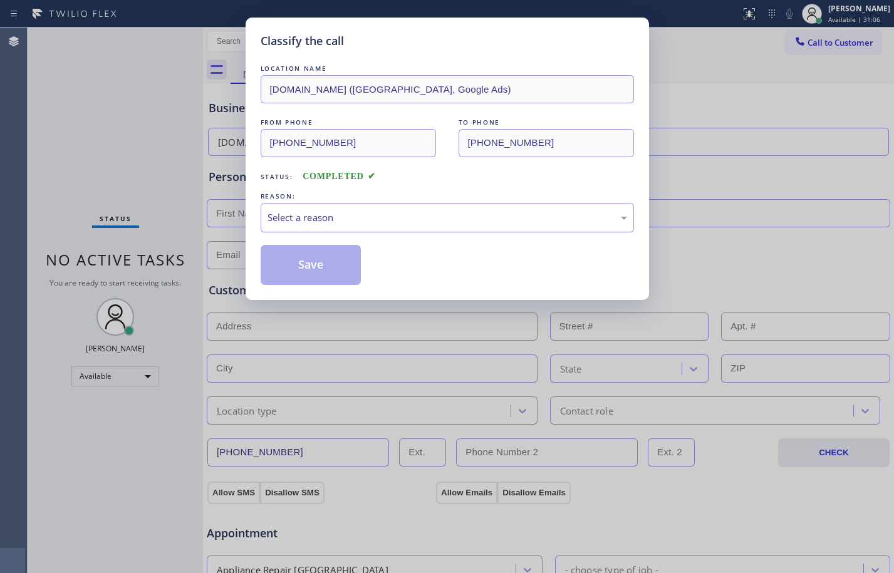
click at [425, 219] on div "Select a reason" at bounding box center [448, 218] width 360 height 14
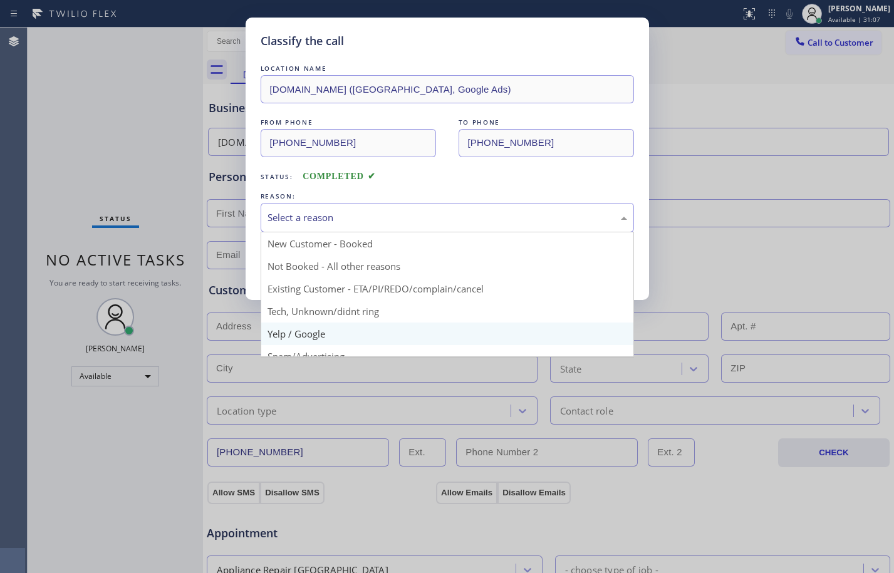
scroll to position [79, 0]
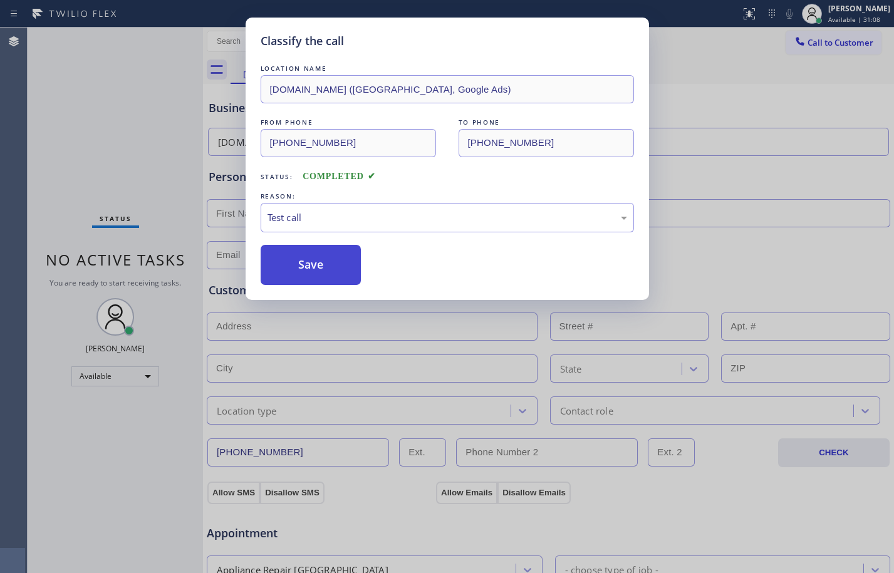
click at [298, 273] on button "Save" at bounding box center [311, 265] width 101 height 40
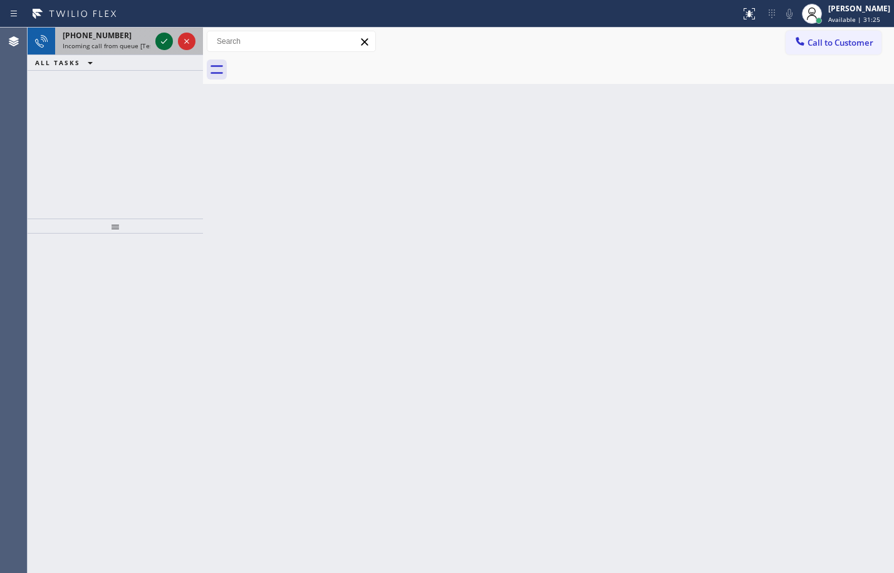
click at [159, 42] on icon at bounding box center [164, 41] width 15 height 15
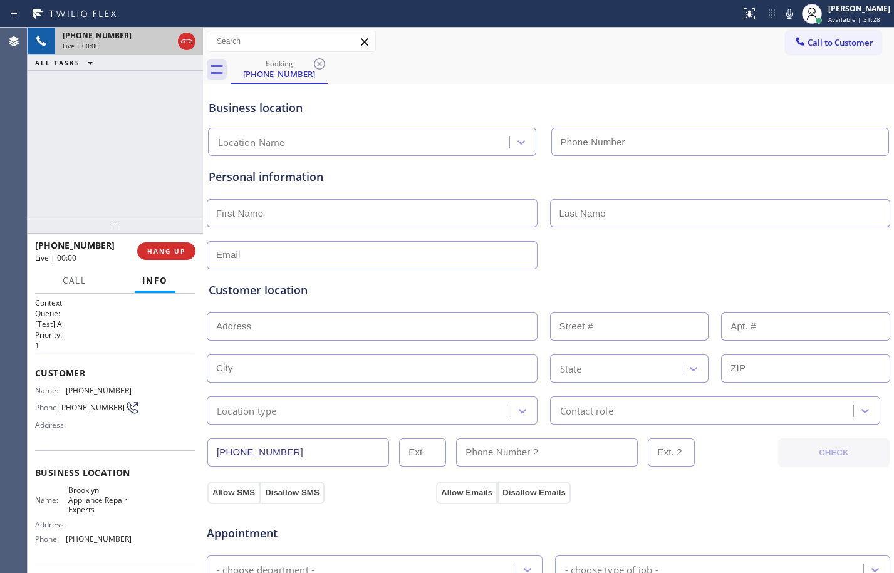
type input "[PHONE_NUMBER]"
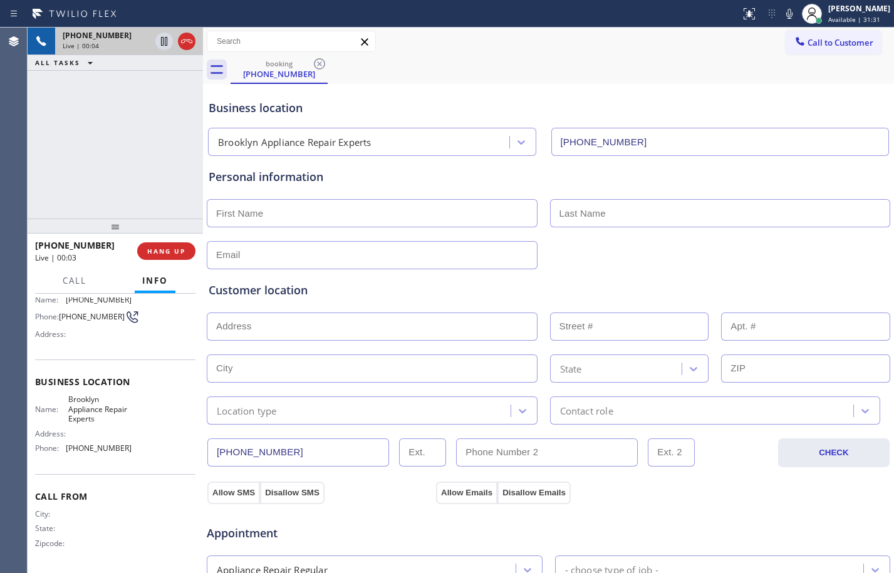
scroll to position [398, 0]
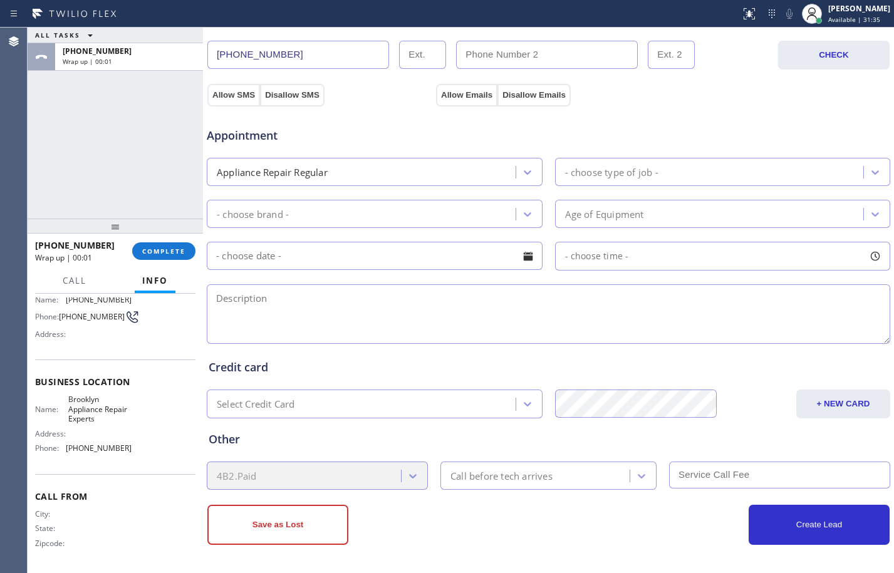
click at [159, 262] on div "[PHONE_NUMBER] Wrap up | 00:01 COMPLETE" at bounding box center [115, 251] width 160 height 33
click at [159, 248] on span "COMPLETE" at bounding box center [163, 251] width 43 height 9
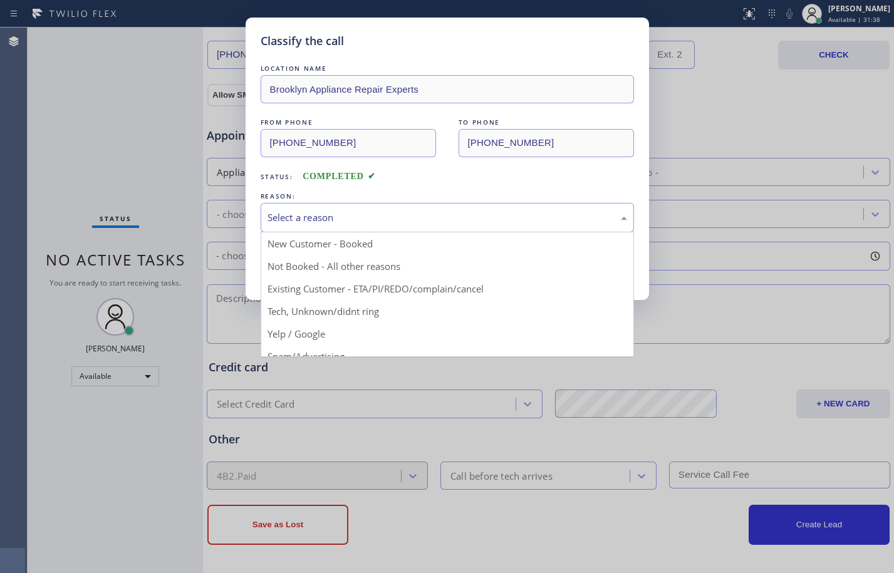
click at [531, 222] on div "Select a reason" at bounding box center [448, 218] width 360 height 14
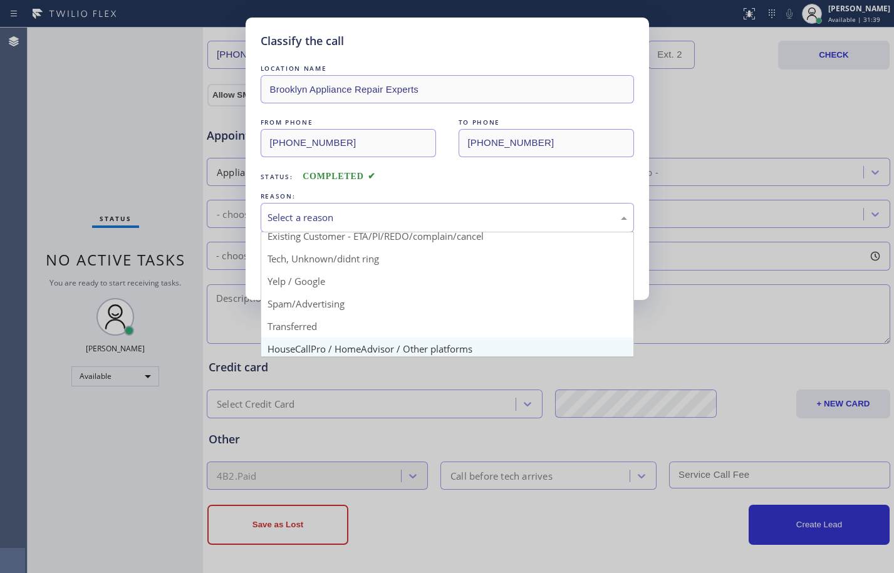
scroll to position [79, 0]
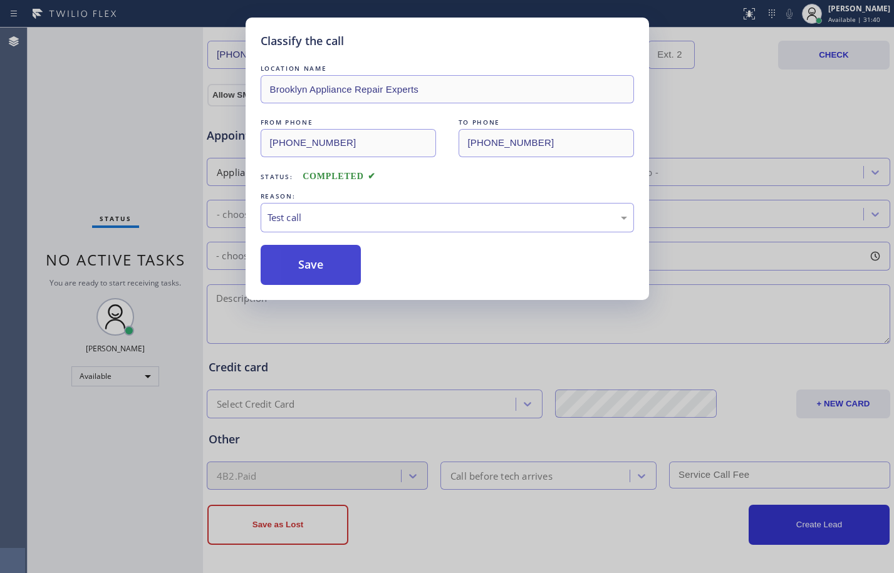
click at [293, 270] on button "Save" at bounding box center [311, 265] width 101 height 40
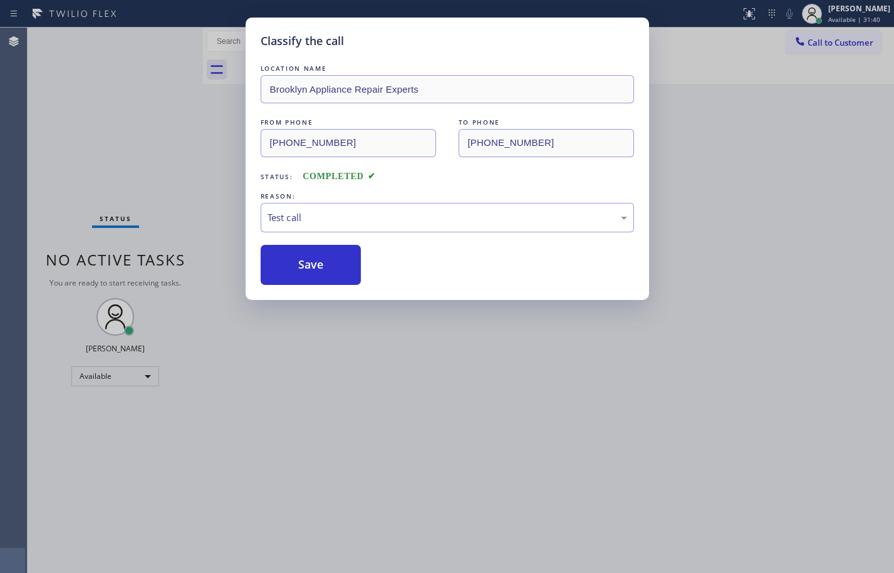
scroll to position [0, 0]
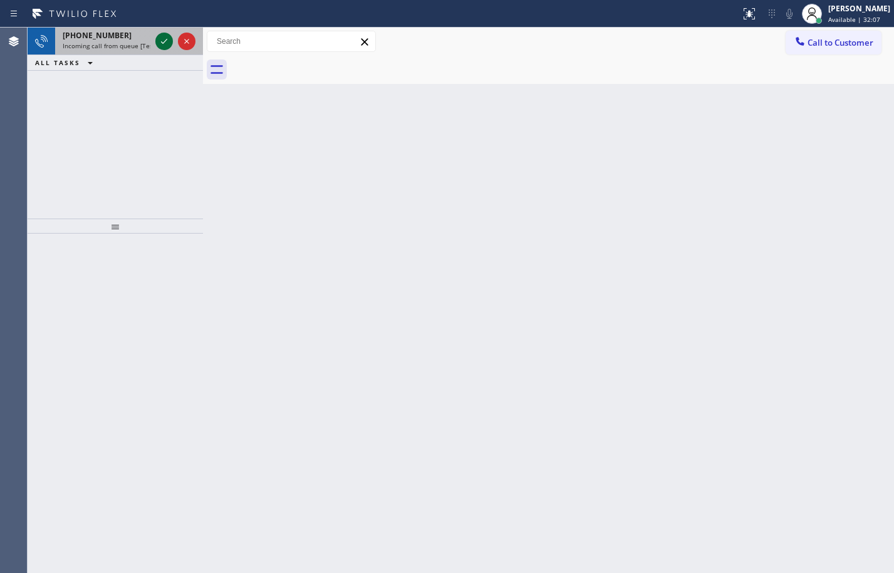
click at [165, 44] on icon at bounding box center [164, 41] width 15 height 15
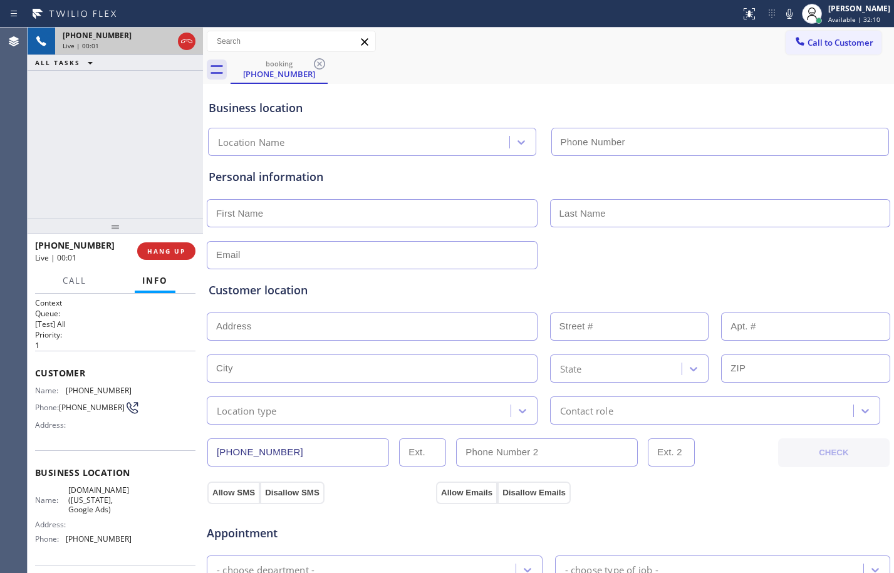
type input "[PHONE_NUMBER]"
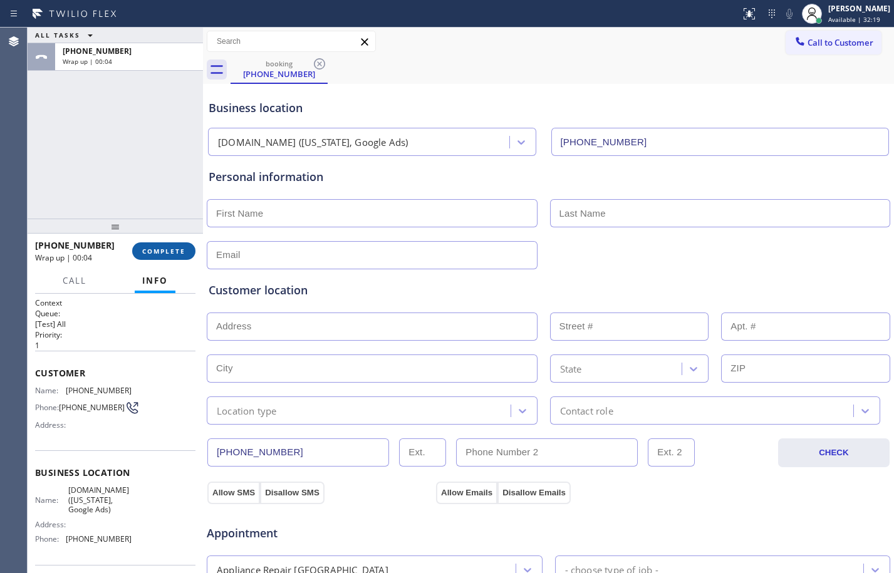
click at [159, 247] on span "COMPLETE" at bounding box center [163, 251] width 43 height 9
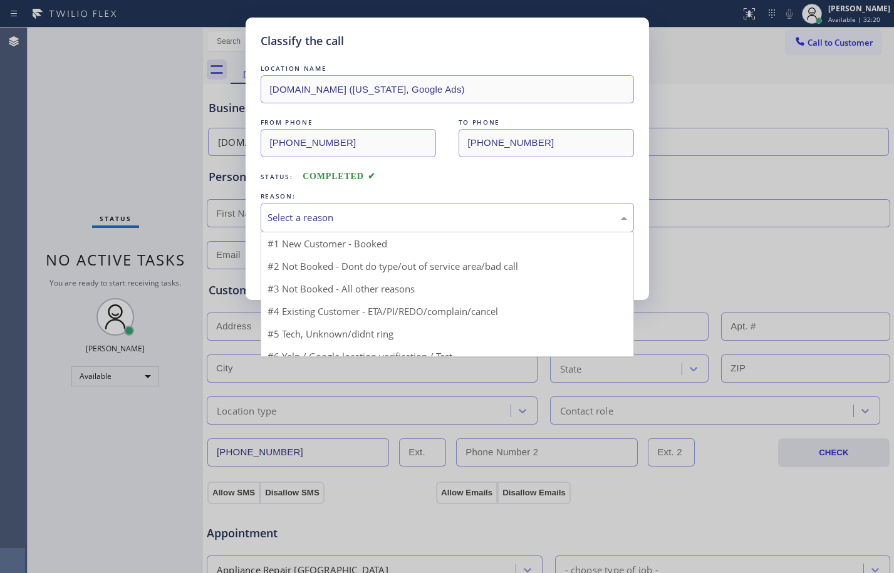
click at [293, 223] on div "Select a reason" at bounding box center [448, 218] width 360 height 14
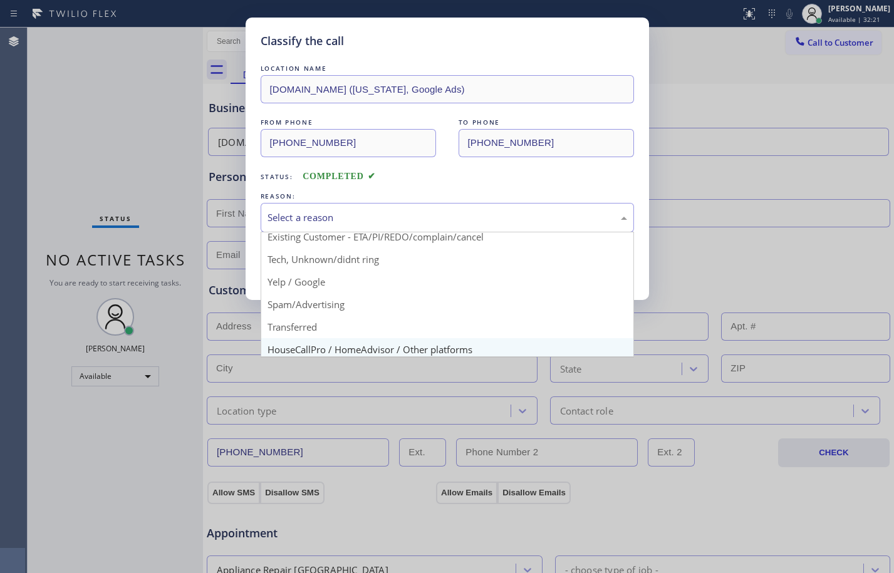
scroll to position [79, 0]
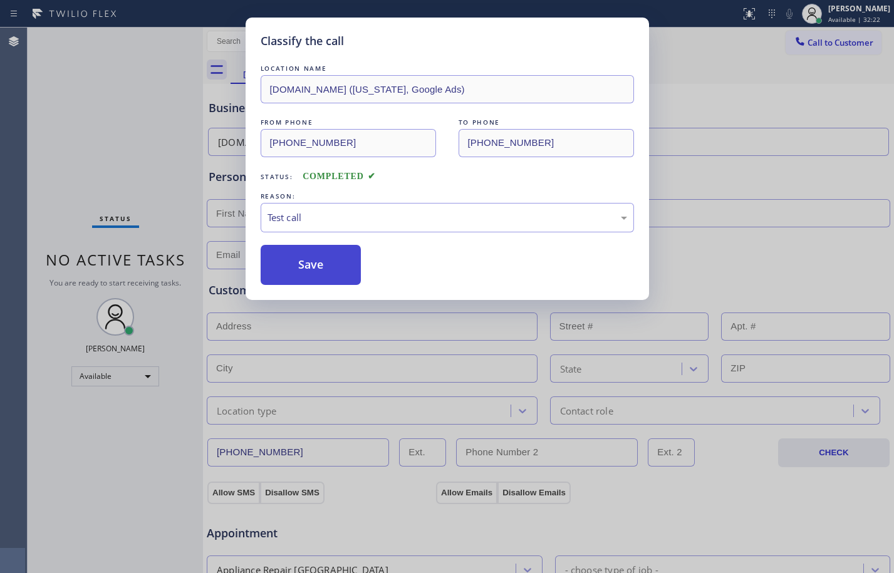
click at [302, 274] on button "Save" at bounding box center [311, 265] width 101 height 40
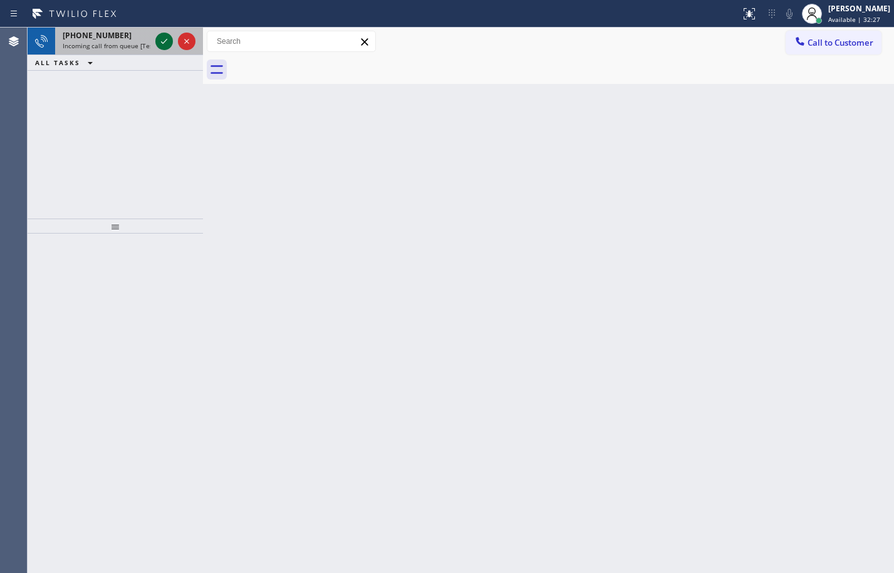
click at [167, 46] on icon at bounding box center [164, 41] width 15 height 15
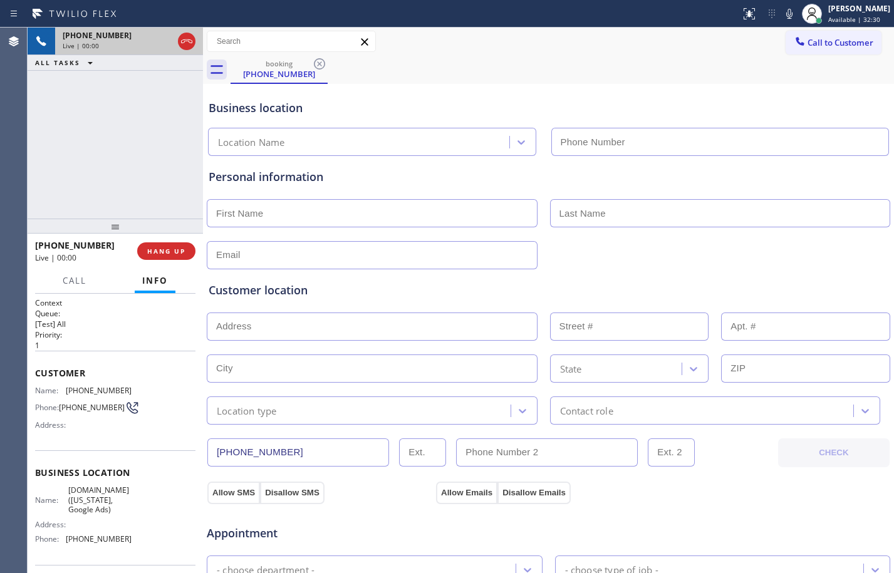
type input "[PHONE_NUMBER]"
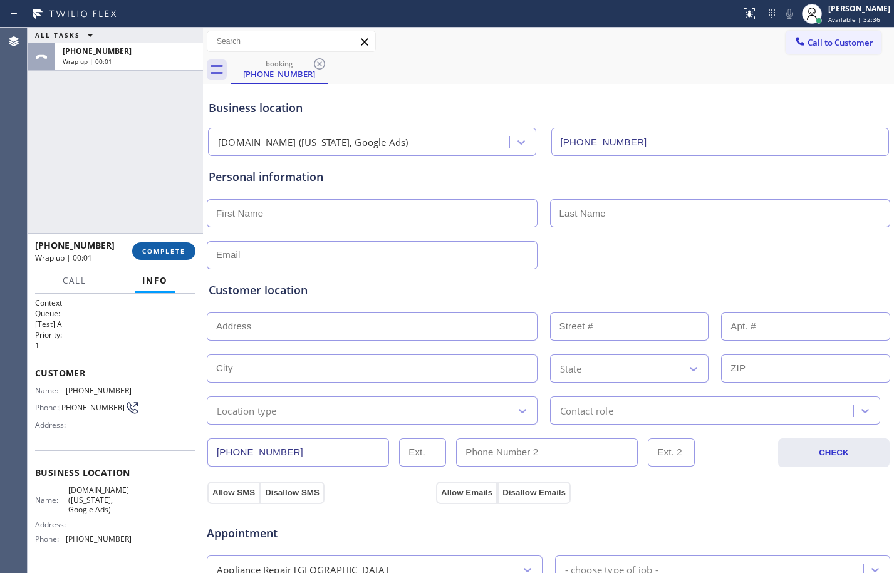
click at [158, 253] on span "COMPLETE" at bounding box center [163, 251] width 43 height 9
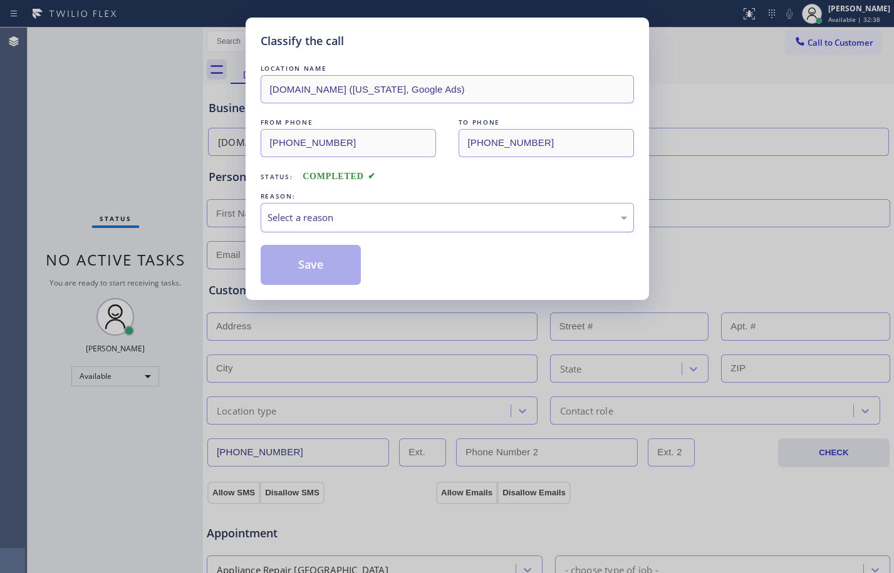
click at [422, 216] on div "Select a reason" at bounding box center [448, 218] width 360 height 14
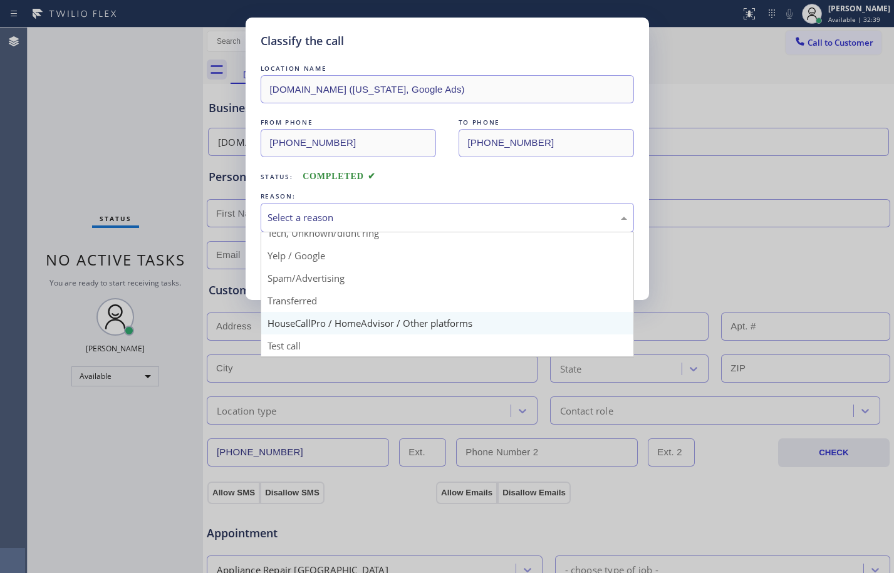
scroll to position [79, 0]
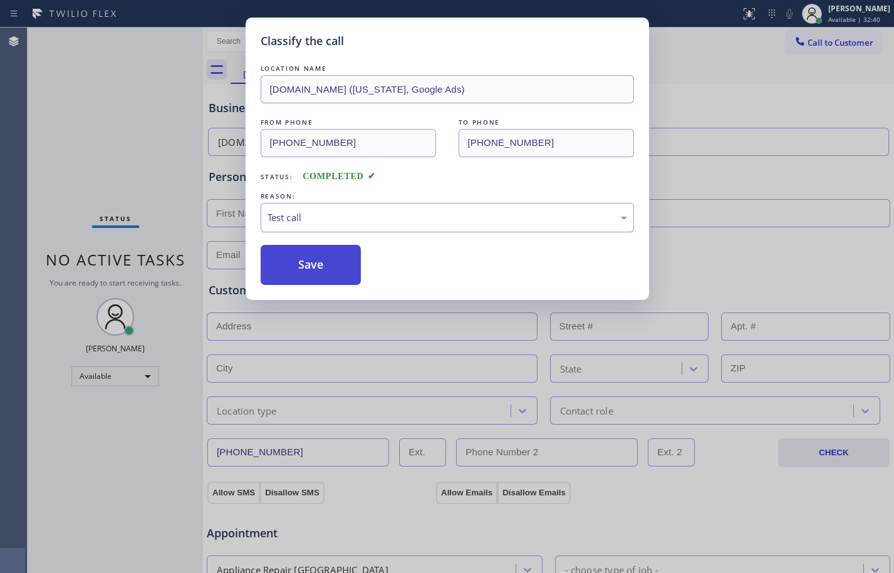
click at [291, 278] on button "Save" at bounding box center [311, 265] width 101 height 40
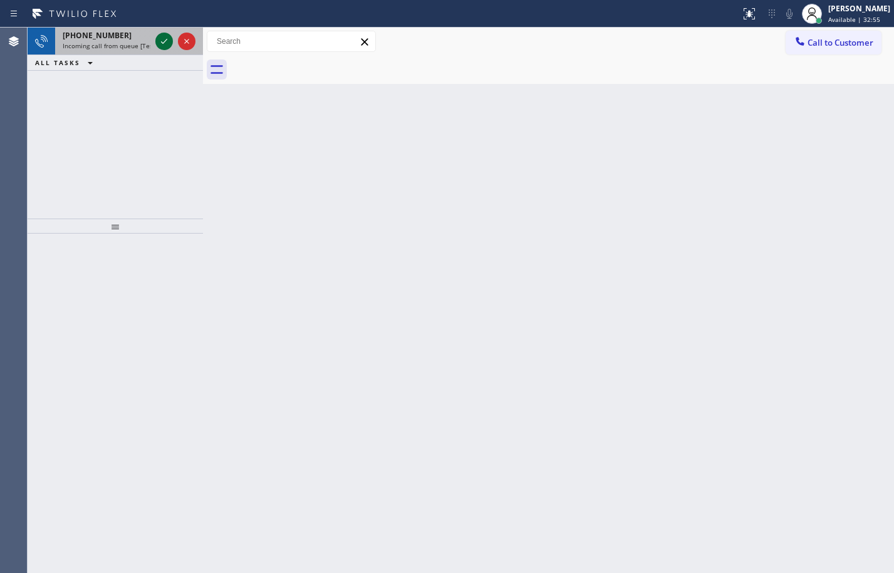
click at [165, 33] on button at bounding box center [164, 42] width 18 height 18
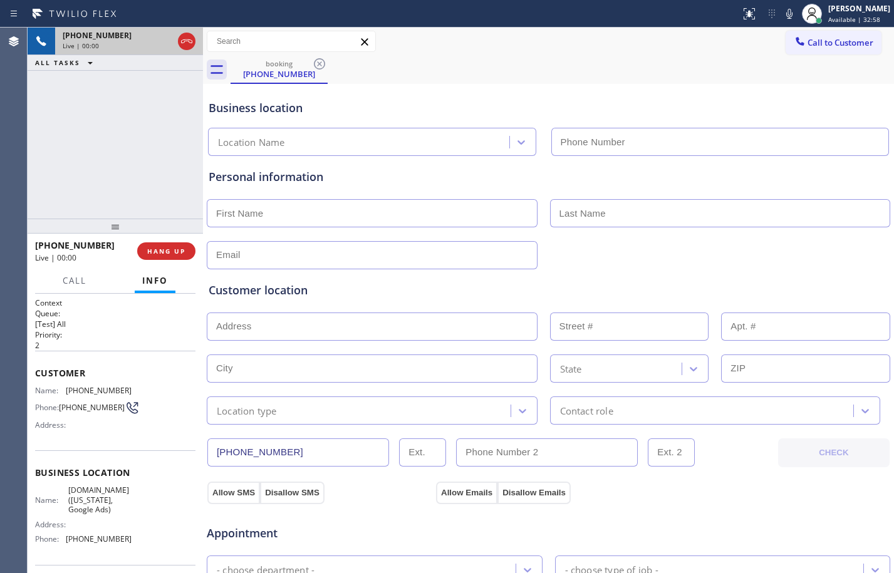
type input "[PHONE_NUMBER]"
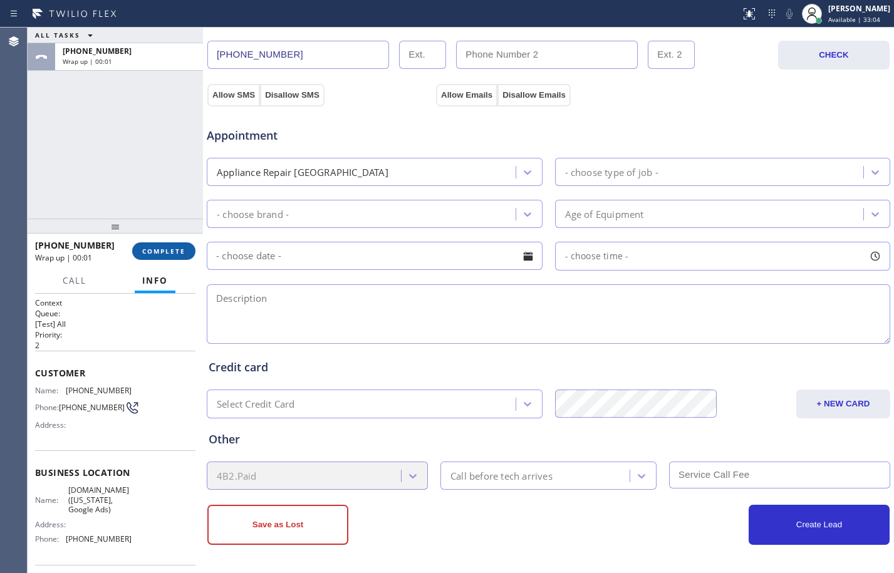
click at [160, 256] on button "COMPLETE" at bounding box center [163, 251] width 63 height 18
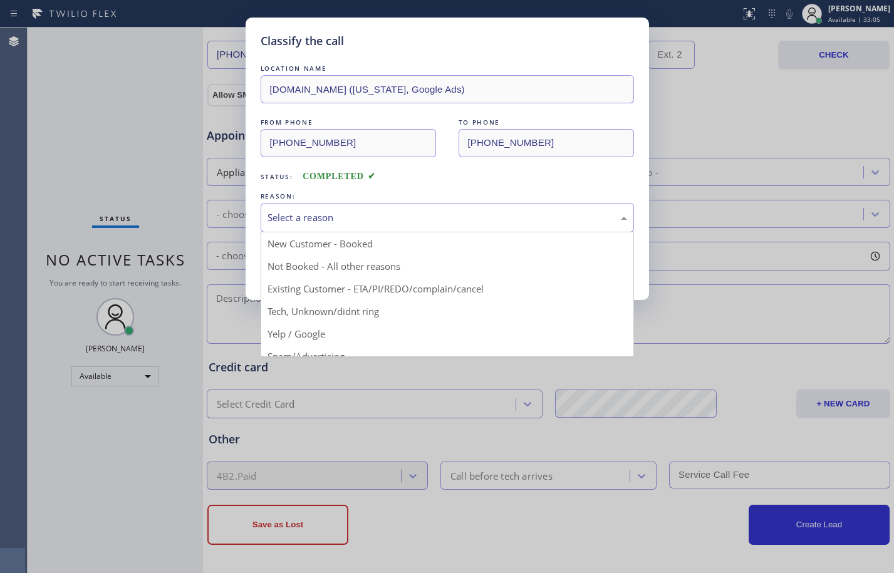
click at [400, 222] on div "Select a reason" at bounding box center [448, 218] width 360 height 14
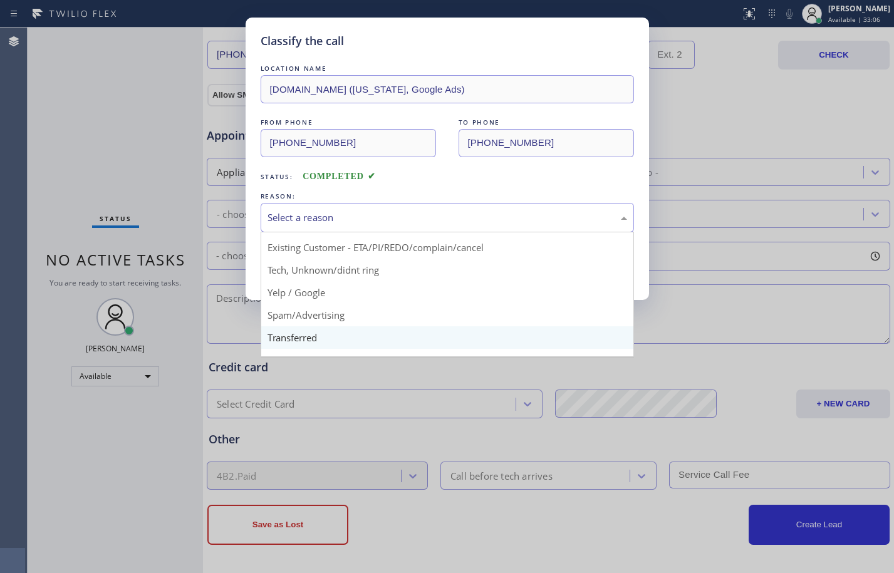
scroll to position [79, 0]
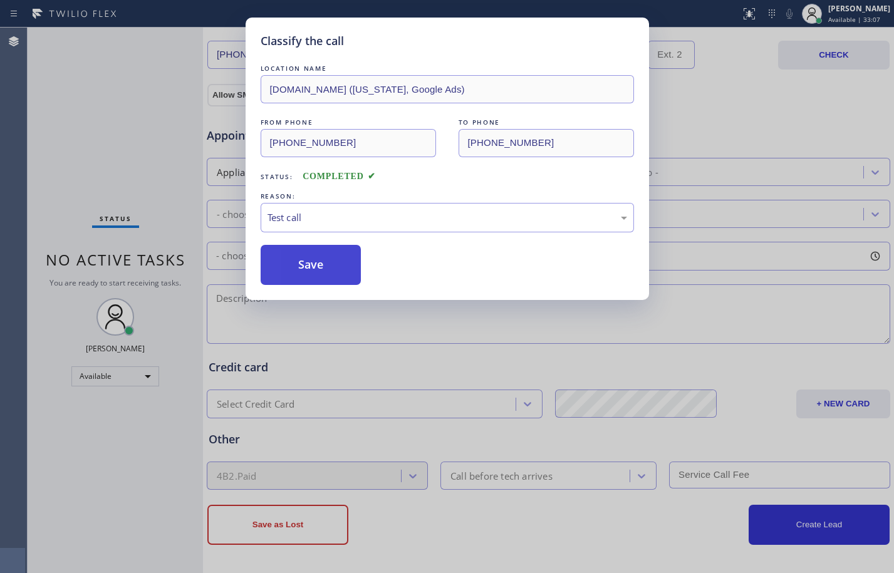
click at [330, 272] on button "Save" at bounding box center [311, 265] width 101 height 40
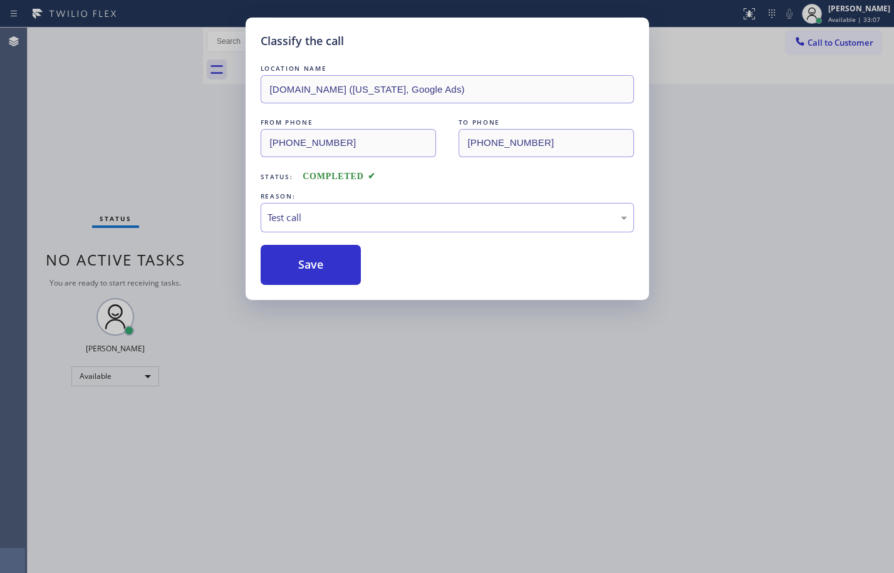
scroll to position [0, 0]
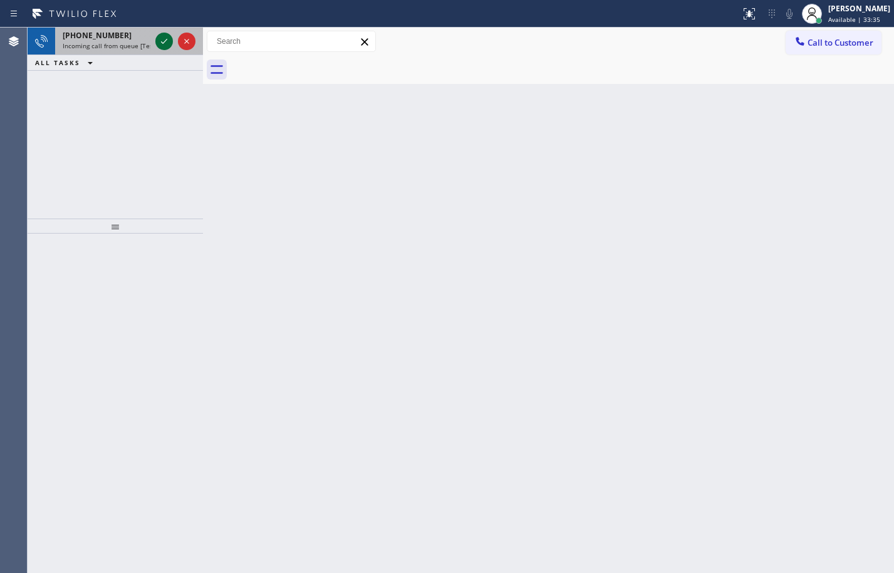
click at [167, 46] on icon at bounding box center [164, 41] width 15 height 15
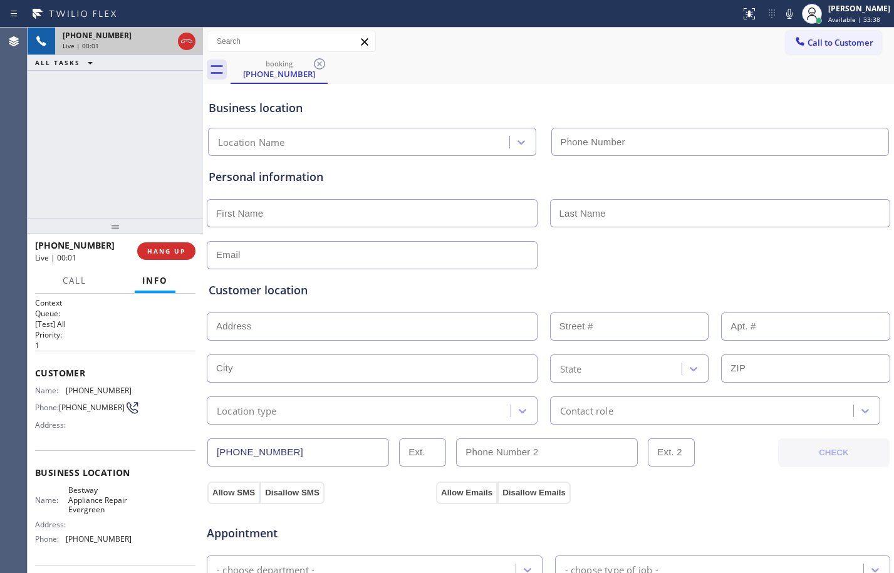
type input "[PHONE_NUMBER]"
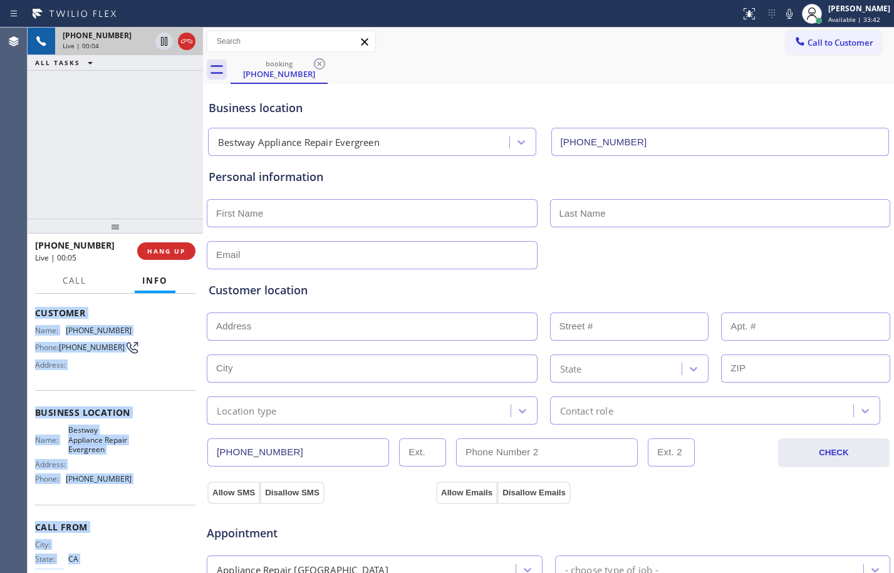
scroll to position [95, 0]
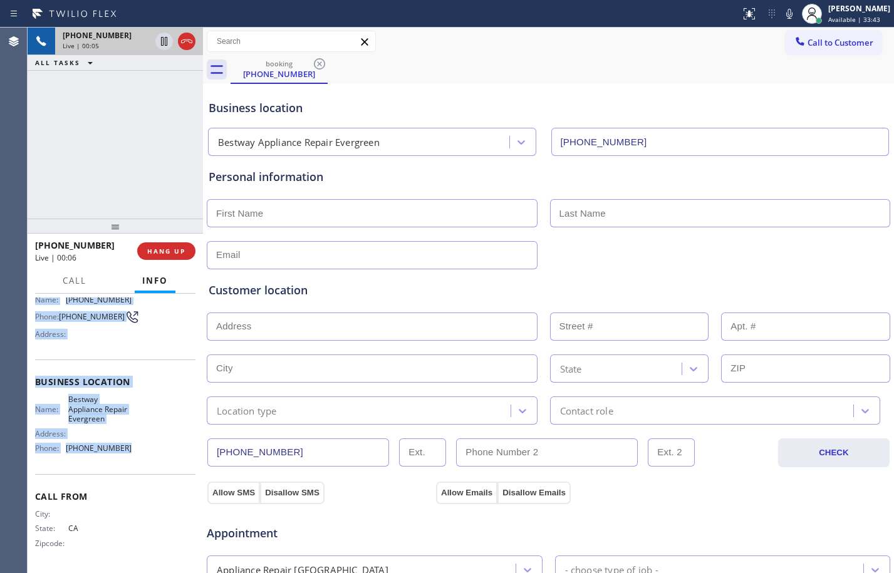
drag, startPoint x: 36, startPoint y: 373, endPoint x: 144, endPoint y: 450, distance: 133.0
click at [144, 450] on div "Context Queue: [Test] All Priority: 1 Customer Name: [PHONE_NUMBER] Phone: [PHO…" at bounding box center [115, 388] width 160 height 363
copy div "Customer Name: [PHONE_NUMBER] Phone: [PHONE_NUMBER] Address: Business location …"
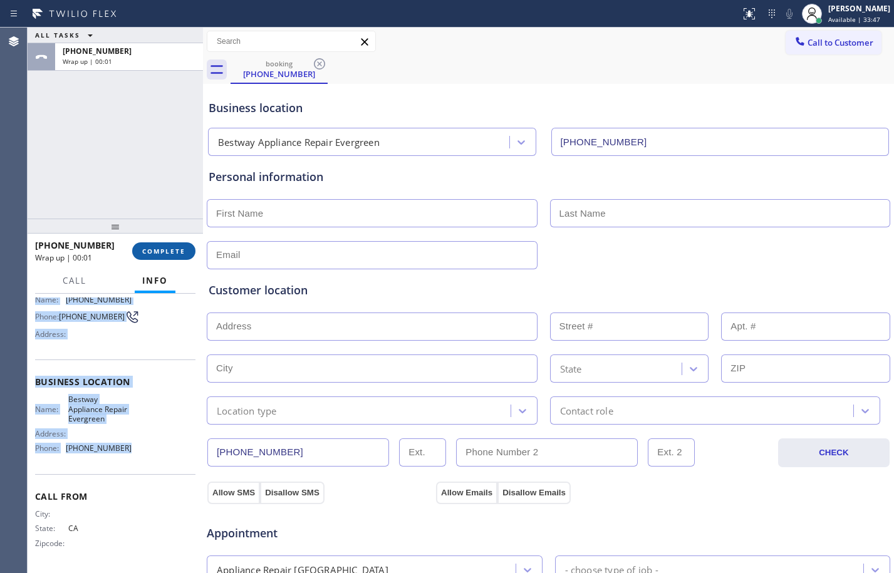
click at [165, 248] on span "COMPLETE" at bounding box center [163, 251] width 43 height 9
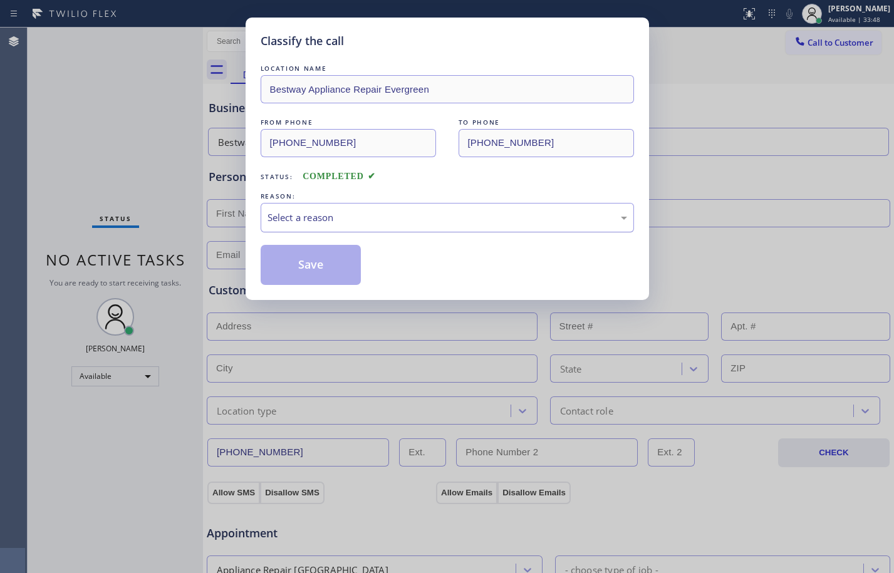
click at [528, 217] on div "Select a reason" at bounding box center [448, 218] width 360 height 14
click at [330, 265] on button "Save" at bounding box center [311, 265] width 101 height 40
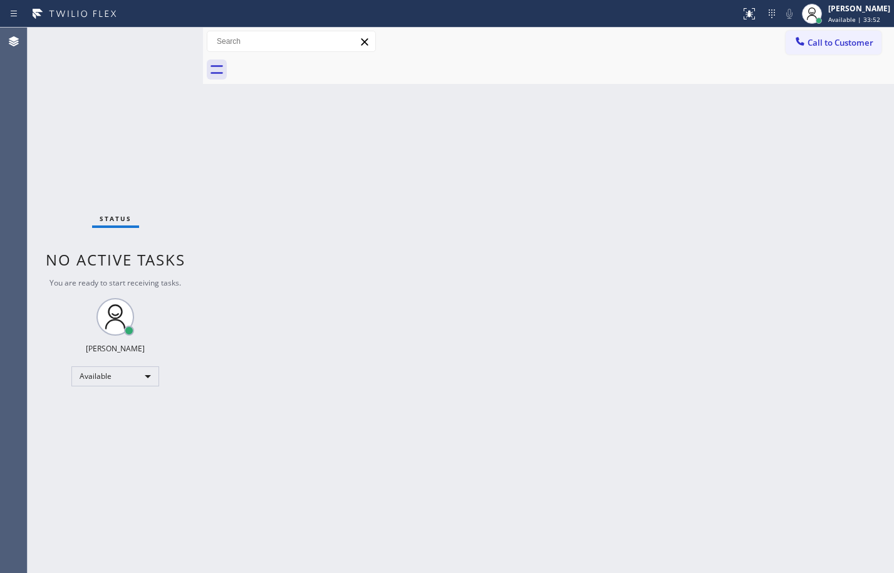
click at [197, 345] on div "Status No active tasks You are ready to start receiving tasks. [PERSON_NAME] Av…" at bounding box center [115, 301] width 175 height 546
click at [165, 40] on div "Status No active tasks You are ready to start receiving tasks. [PERSON_NAME] Av…" at bounding box center [115, 301] width 175 height 546
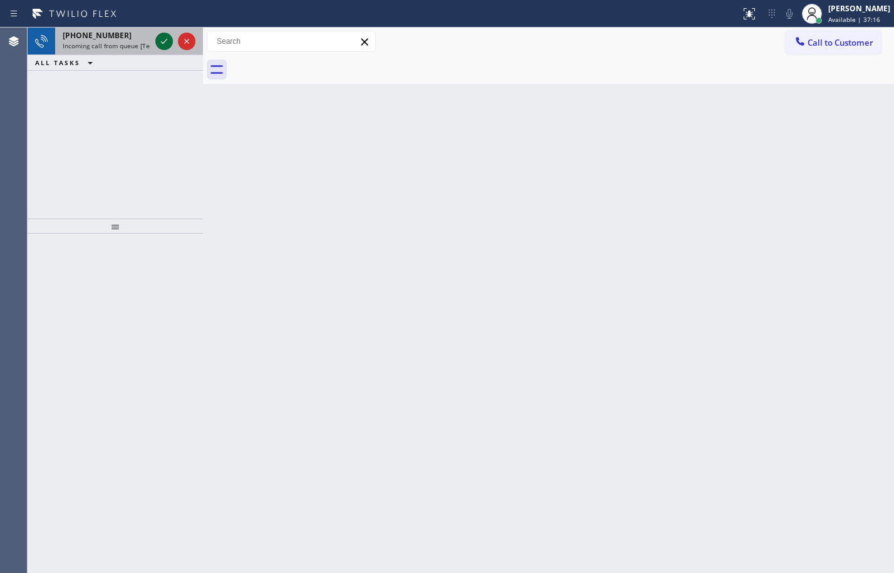
click at [165, 39] on icon at bounding box center [164, 41] width 15 height 15
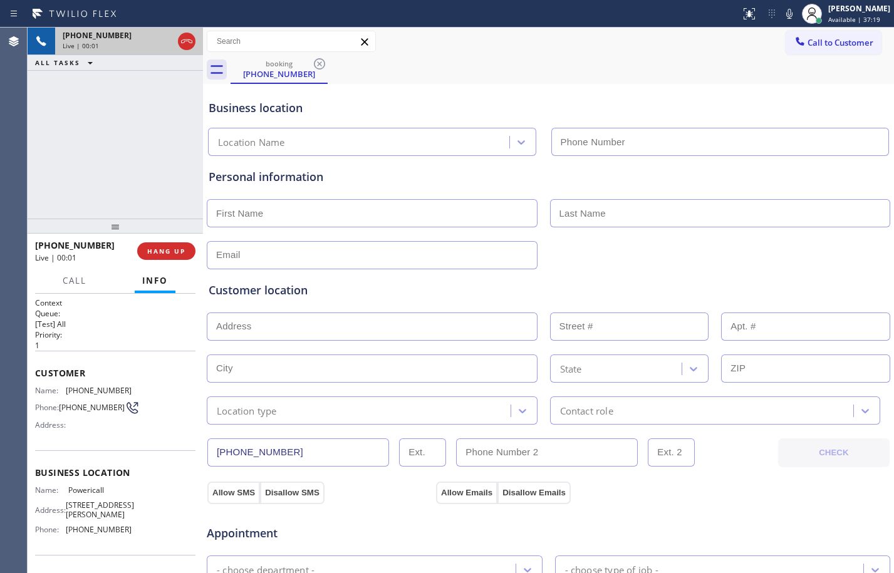
type input "[PHONE_NUMBER]"
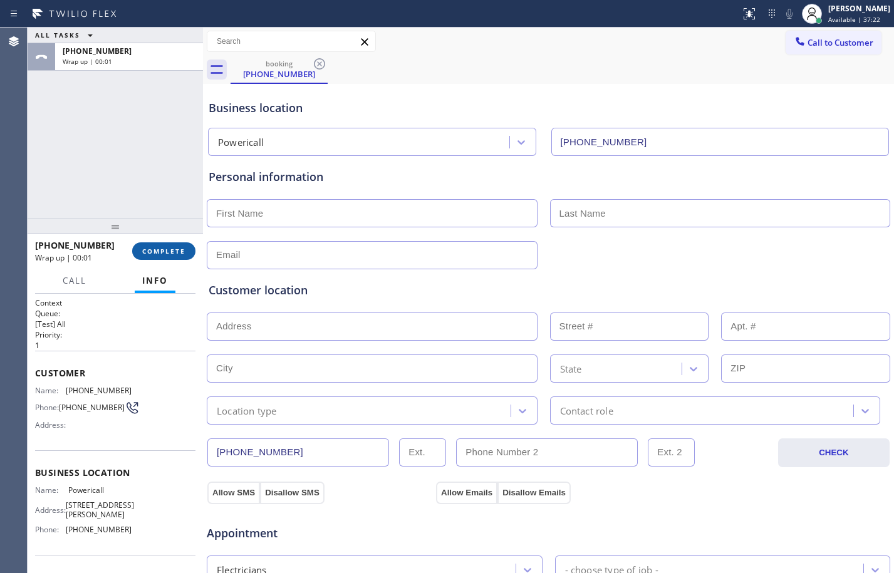
click at [154, 251] on span "COMPLETE" at bounding box center [163, 251] width 43 height 9
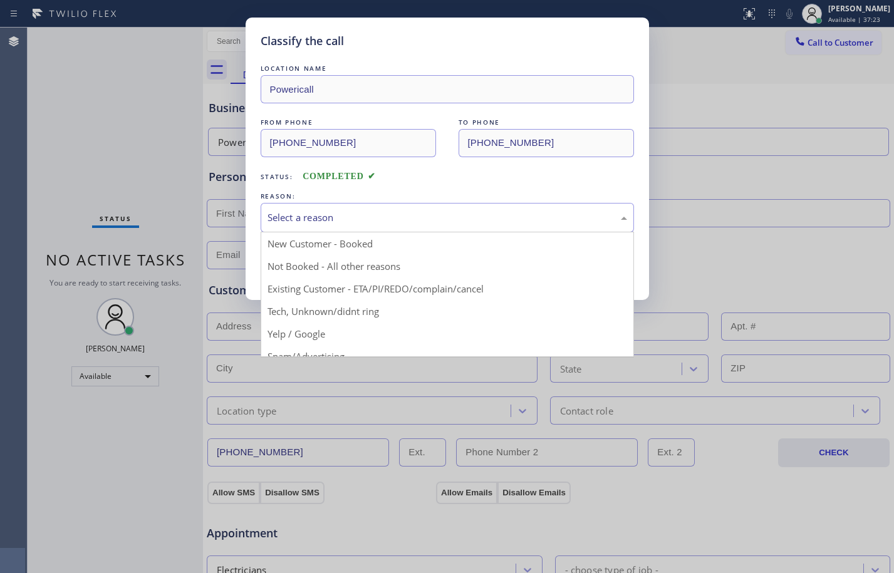
click at [602, 208] on div "Select a reason" at bounding box center [447, 217] width 373 height 29
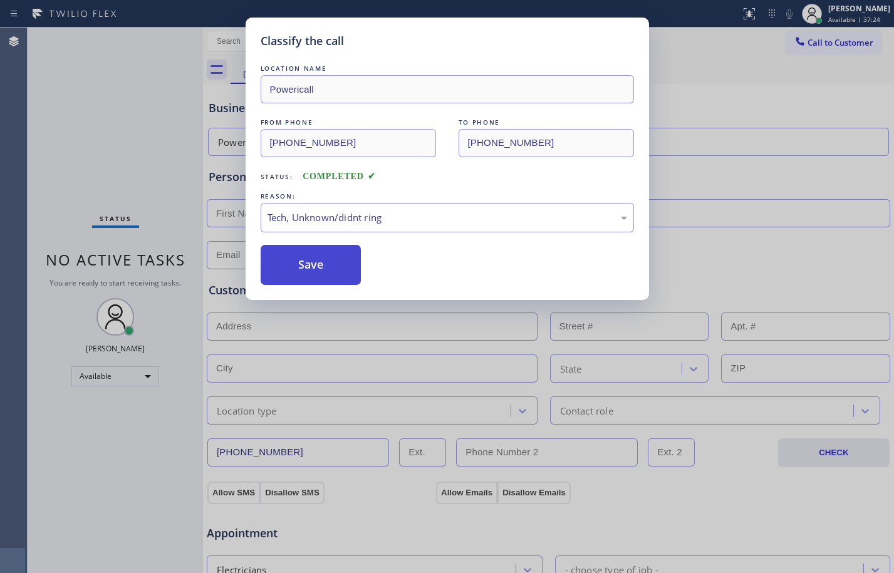
click at [307, 276] on button "Save" at bounding box center [311, 265] width 101 height 40
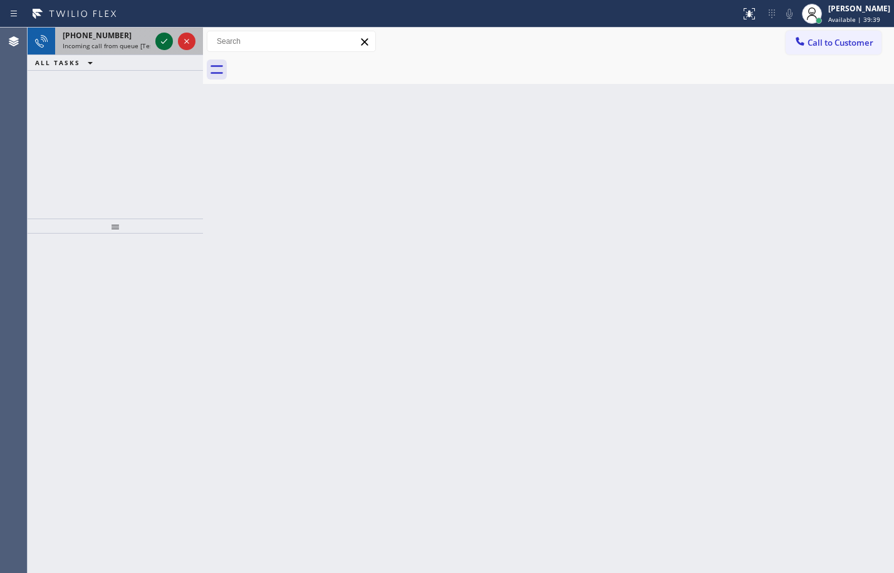
click at [169, 40] on icon at bounding box center [164, 41] width 15 height 15
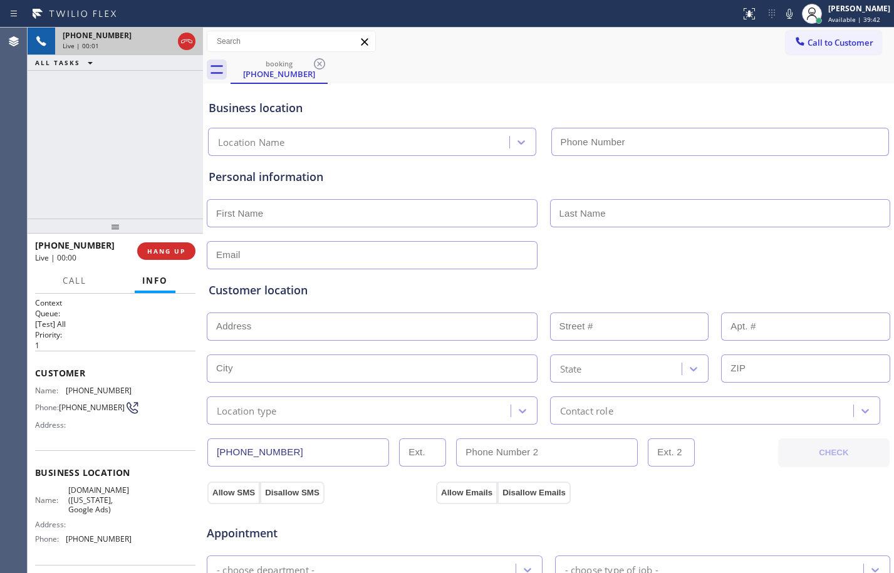
type input "[PHONE_NUMBER]"
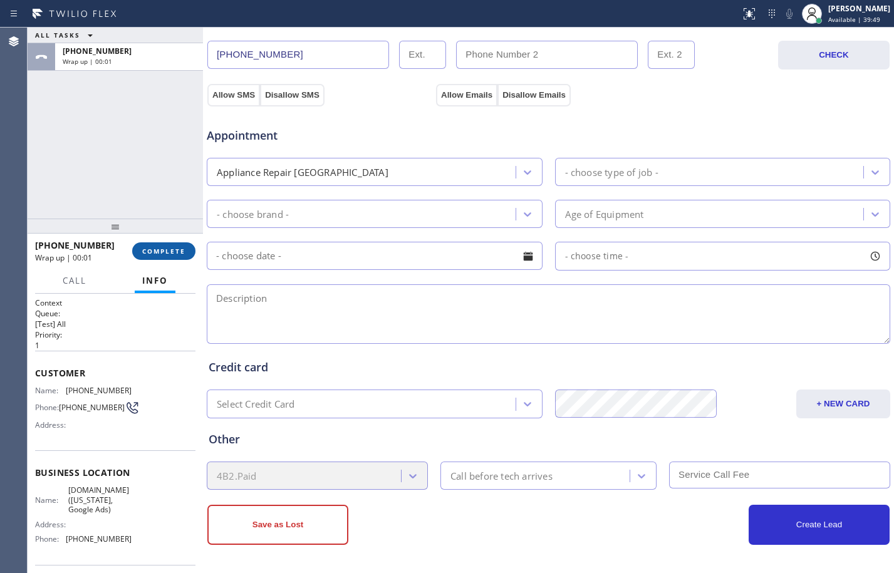
click at [170, 253] on span "COMPLETE" at bounding box center [163, 251] width 43 height 9
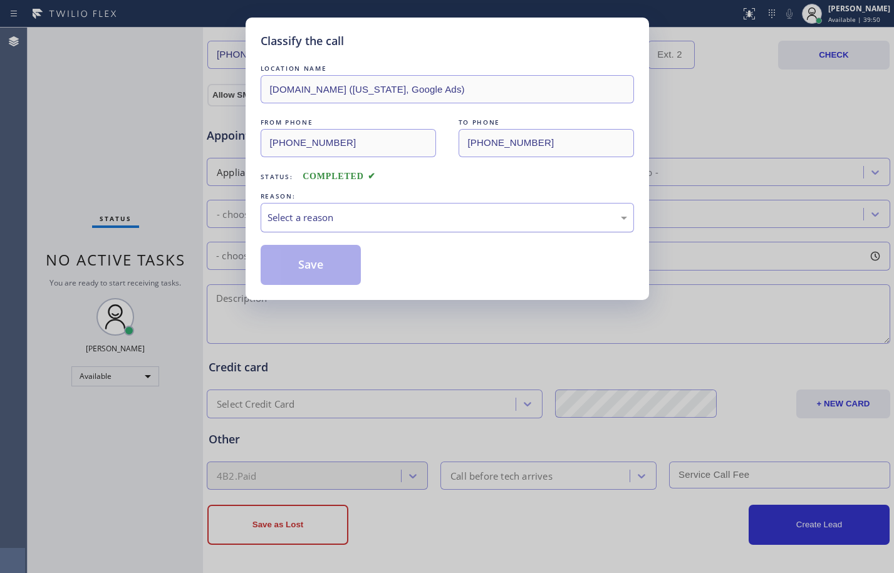
click at [404, 215] on div "Select a reason" at bounding box center [448, 218] width 360 height 14
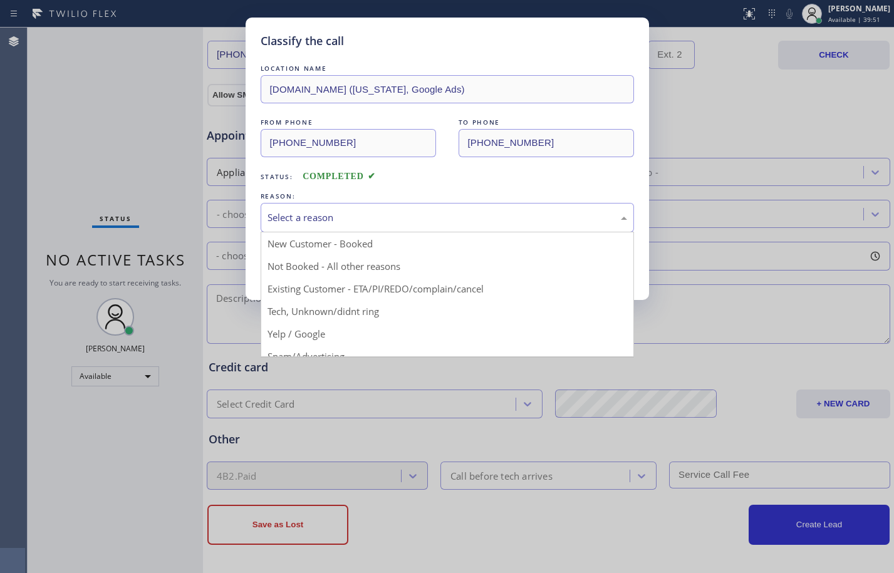
scroll to position [79, 0]
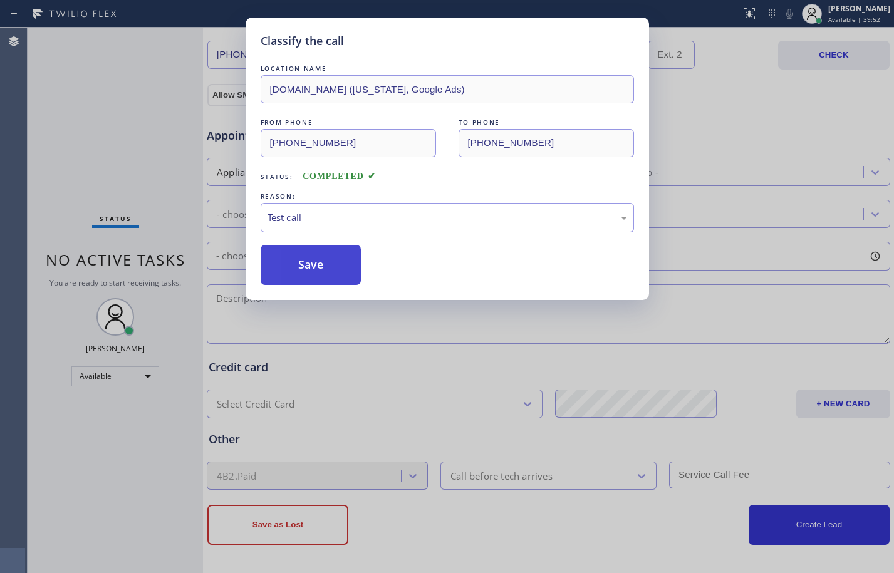
click at [300, 279] on button "Save" at bounding box center [311, 265] width 101 height 40
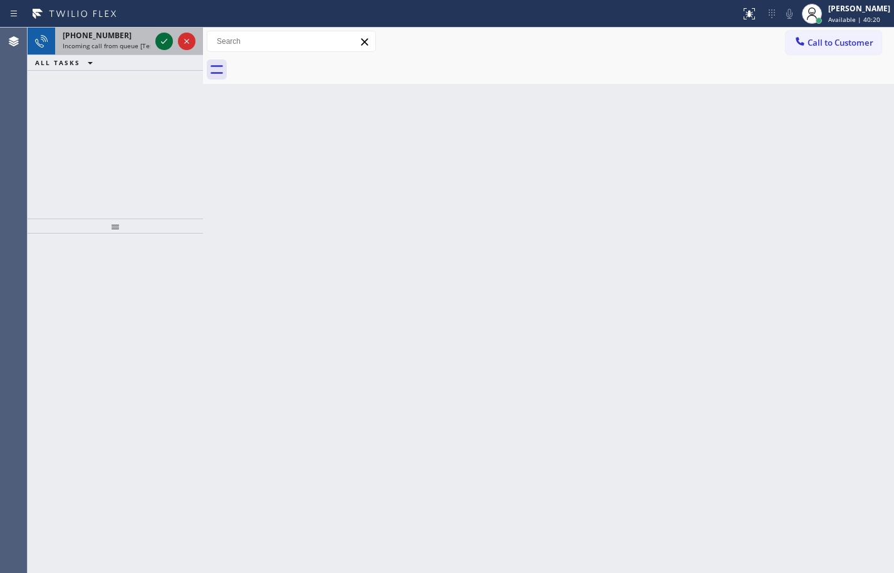
click at [162, 38] on icon at bounding box center [164, 41] width 15 height 15
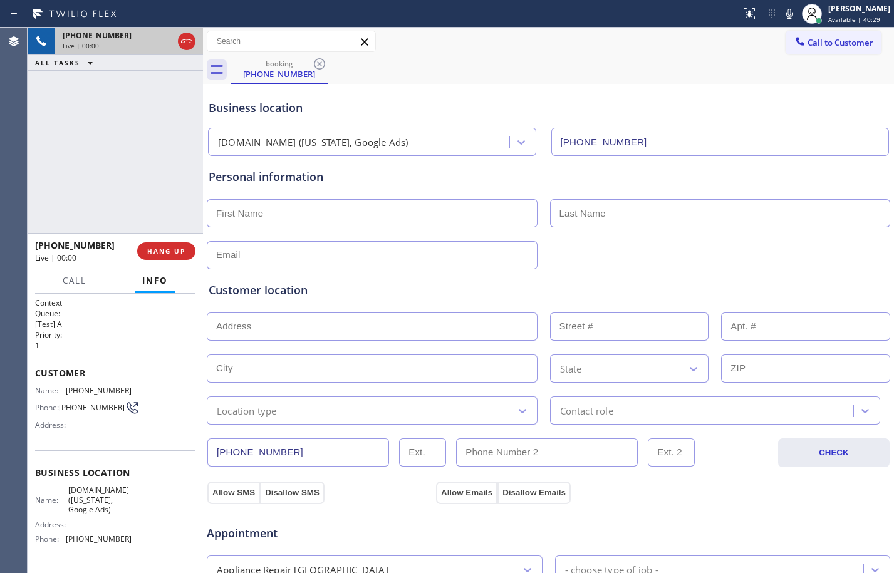
type input "[PHONE_NUMBER]"
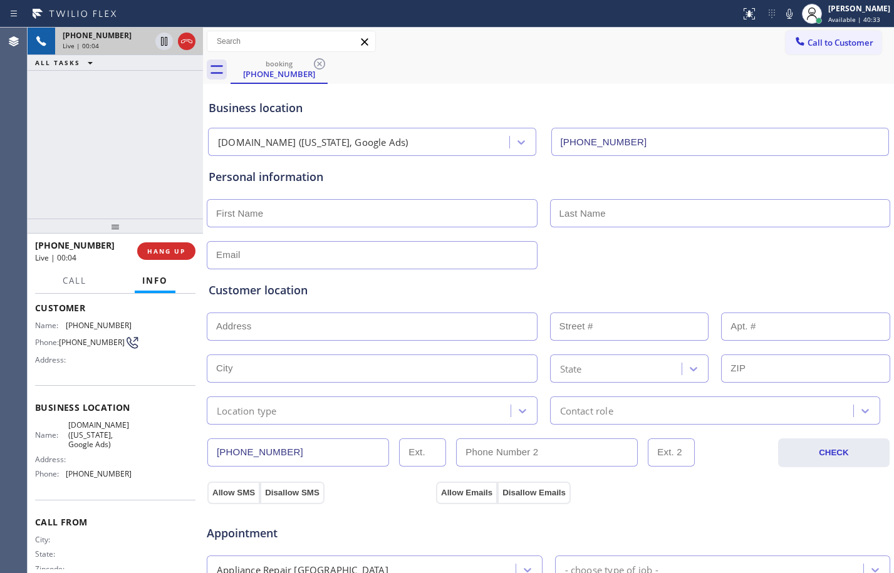
scroll to position [95, 0]
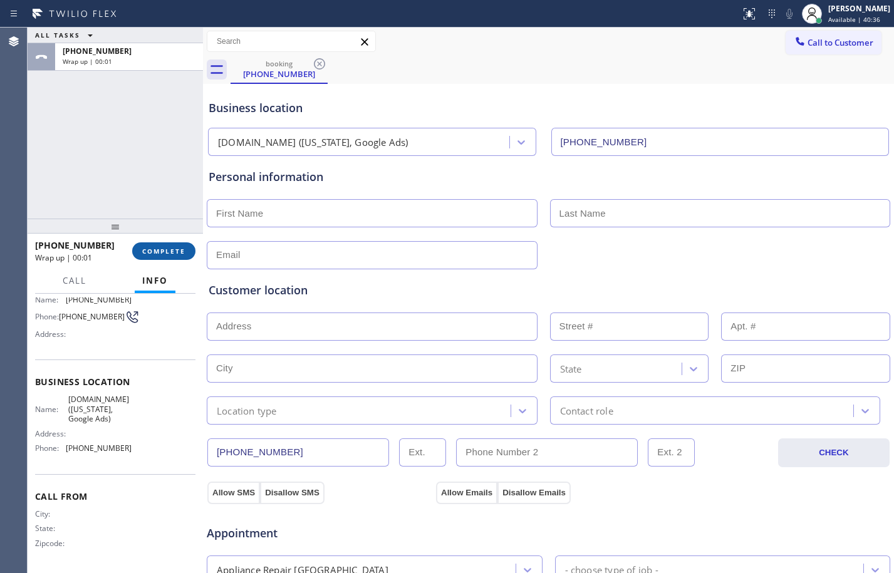
click at [167, 254] on span "COMPLETE" at bounding box center [163, 251] width 43 height 9
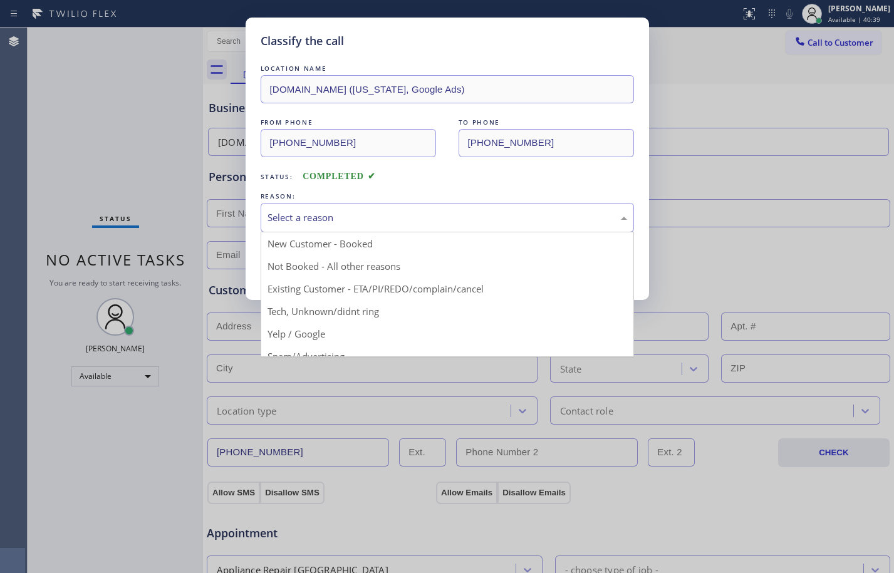
click at [407, 217] on div "Select a reason" at bounding box center [448, 218] width 360 height 14
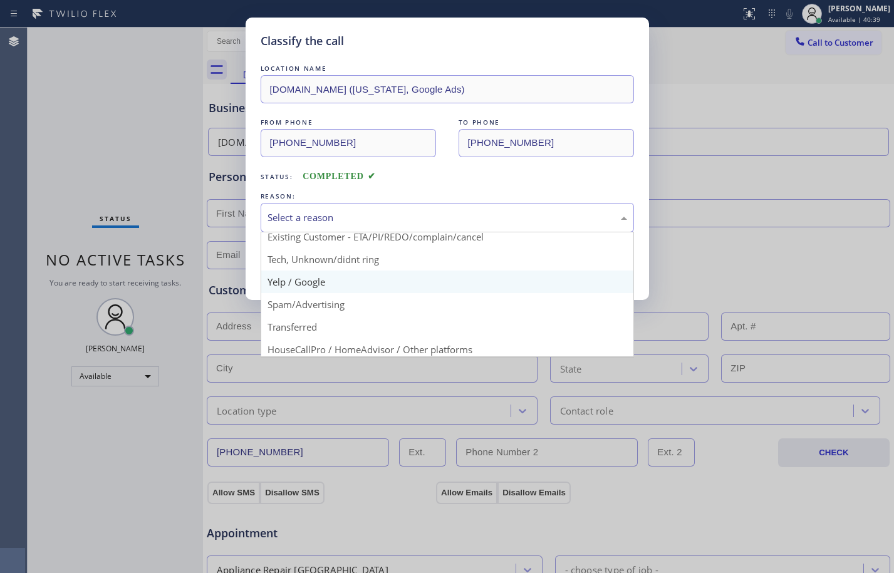
scroll to position [79, 0]
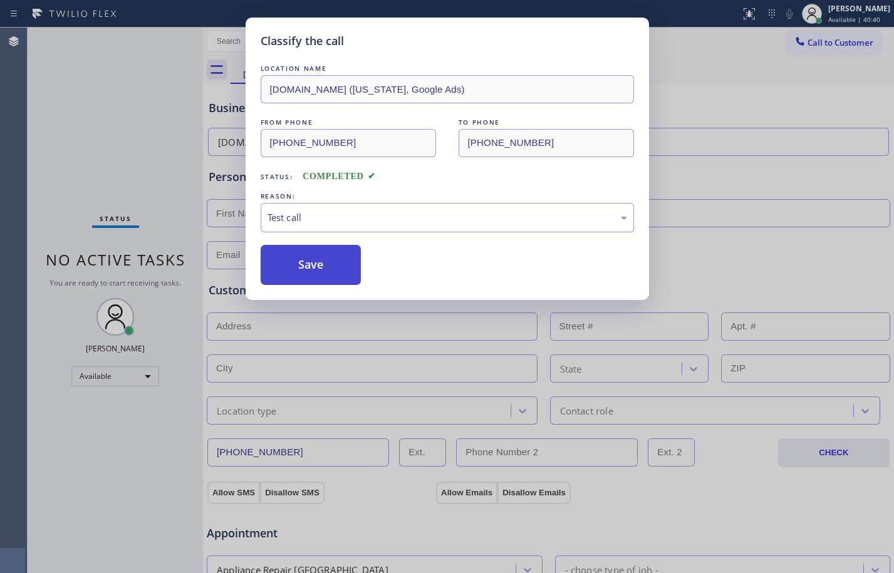
click at [294, 278] on button "Save" at bounding box center [311, 265] width 101 height 40
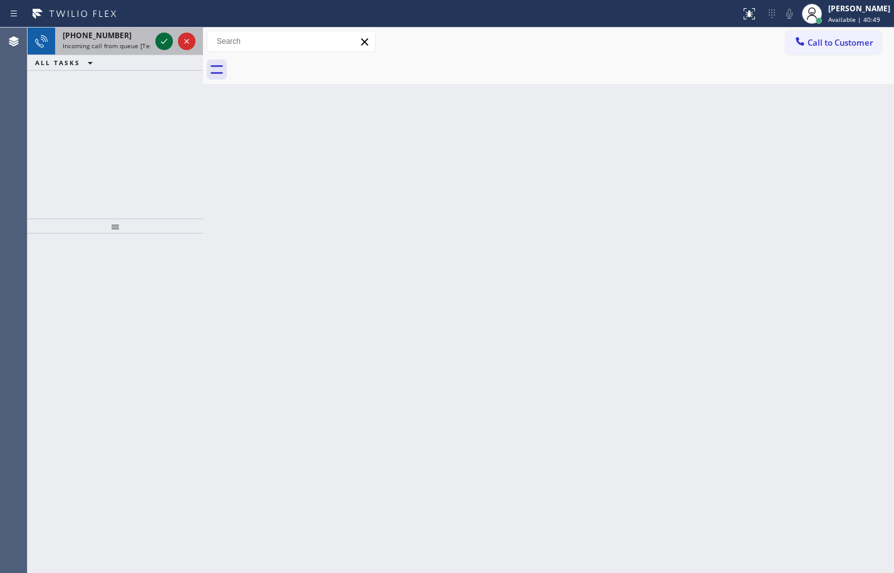
click at [162, 40] on icon at bounding box center [164, 41] width 15 height 15
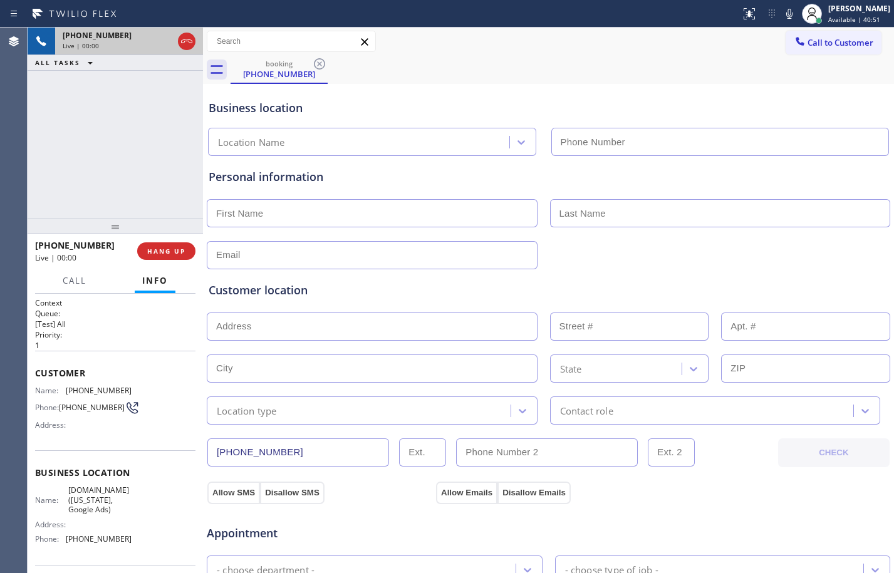
type input "[PHONE_NUMBER]"
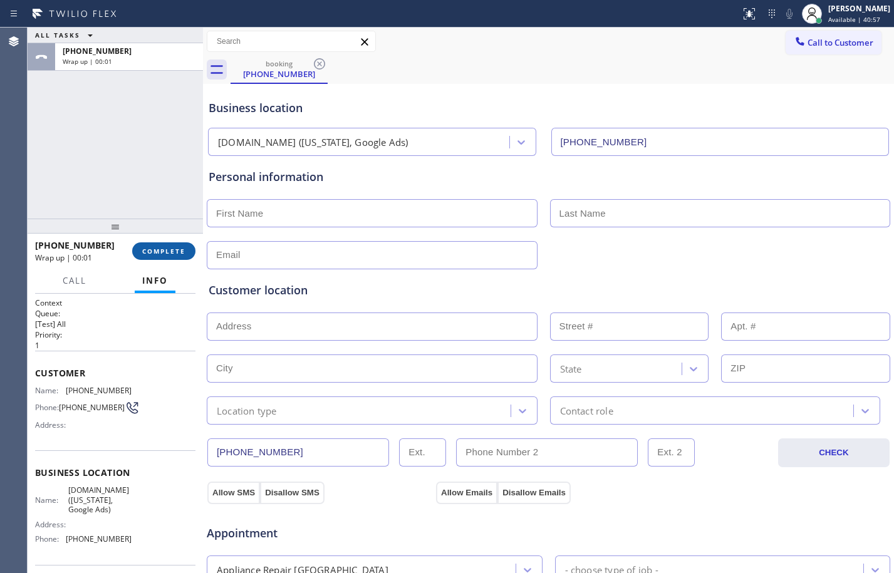
click at [152, 259] on button "COMPLETE" at bounding box center [163, 251] width 63 height 18
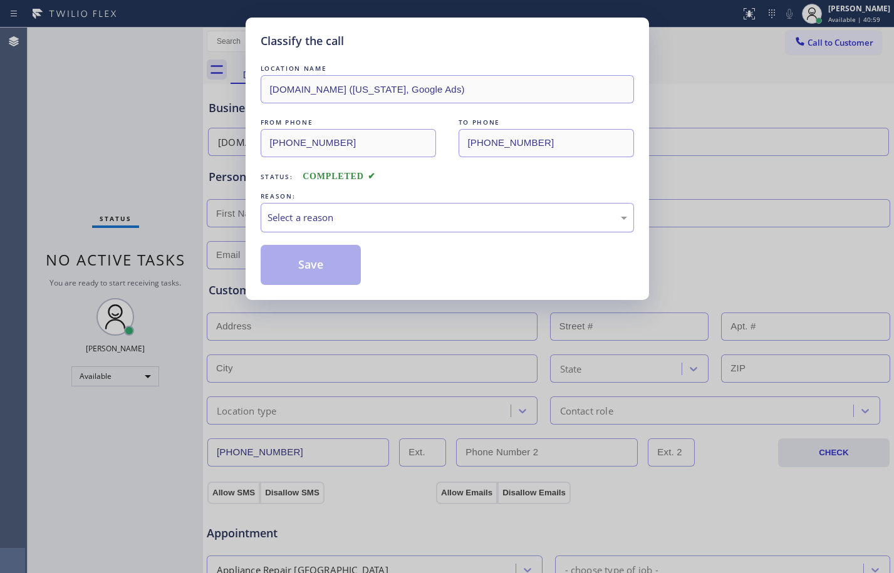
click at [435, 215] on div "Select a reason" at bounding box center [448, 218] width 360 height 14
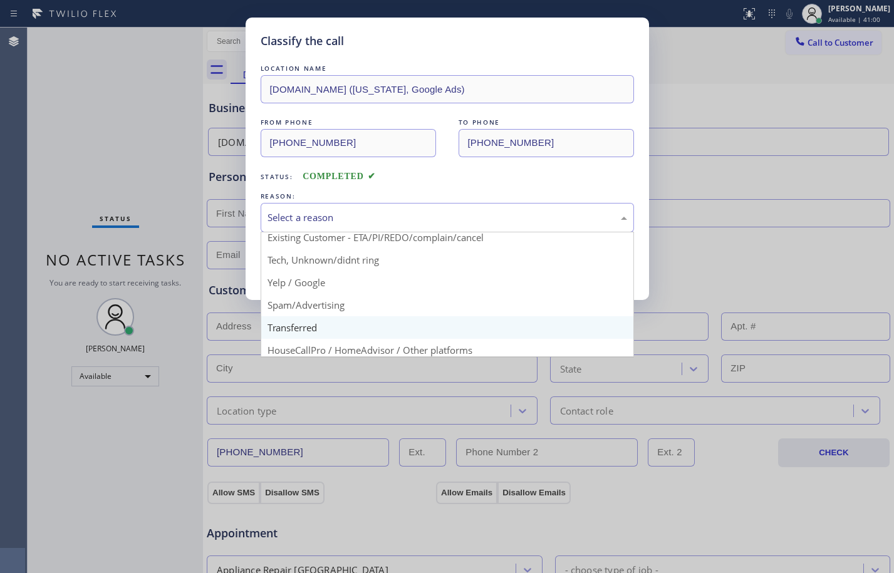
scroll to position [79, 0]
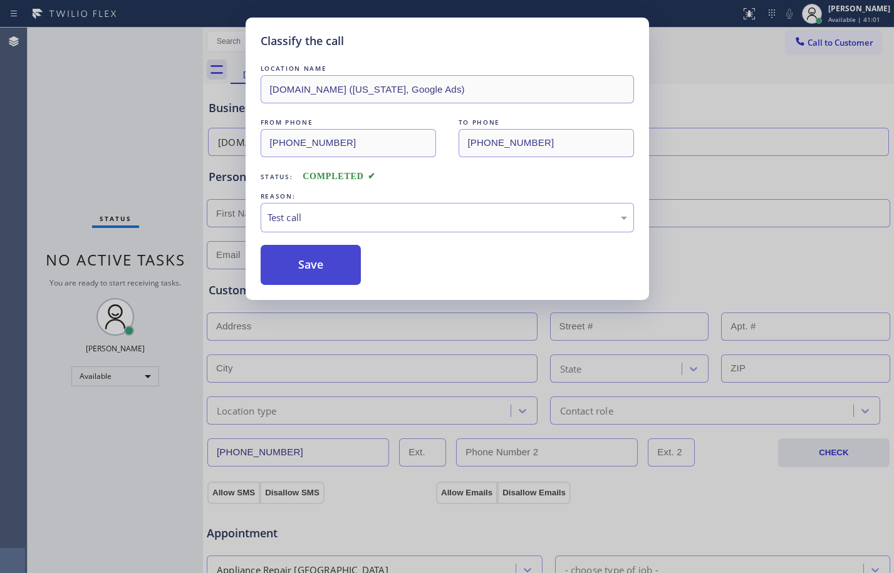
click at [310, 268] on button "Save" at bounding box center [311, 265] width 101 height 40
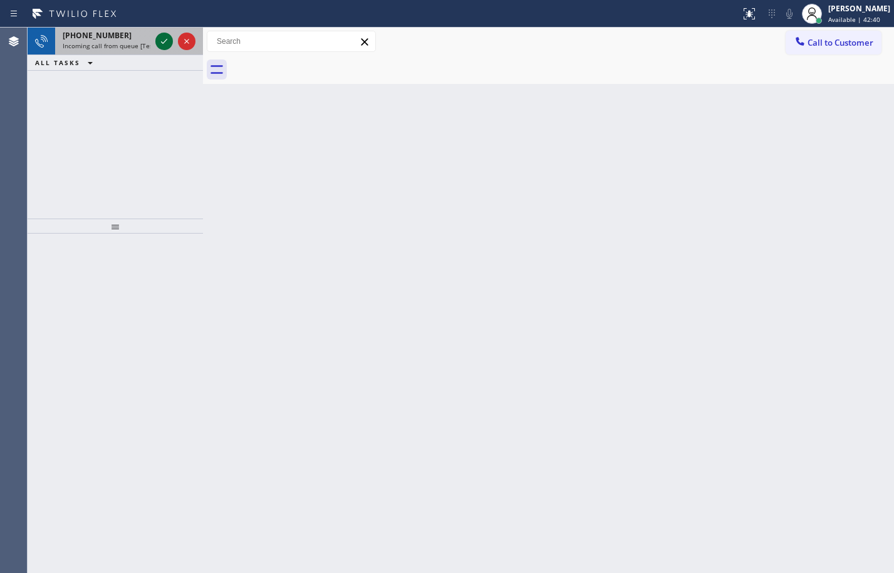
click at [165, 38] on icon at bounding box center [164, 41] width 15 height 15
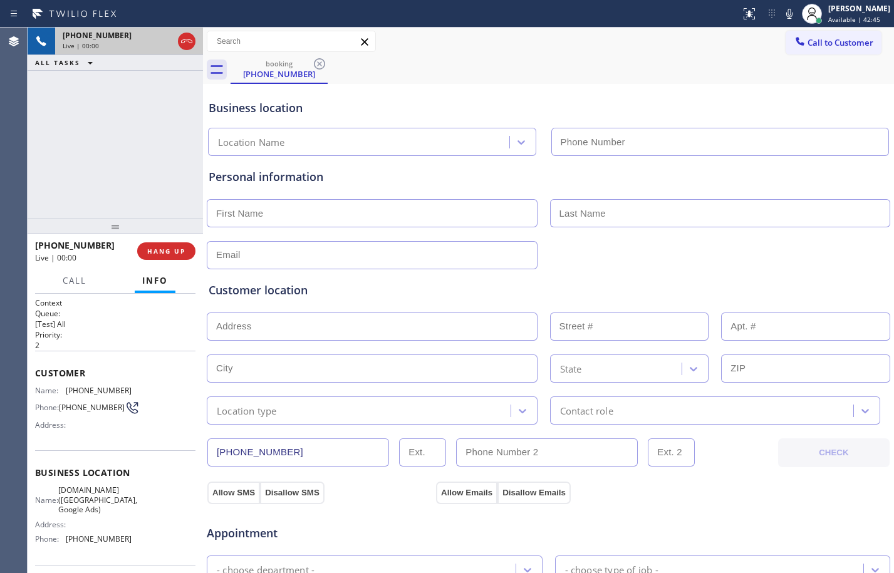
type input "[PHONE_NUMBER]"
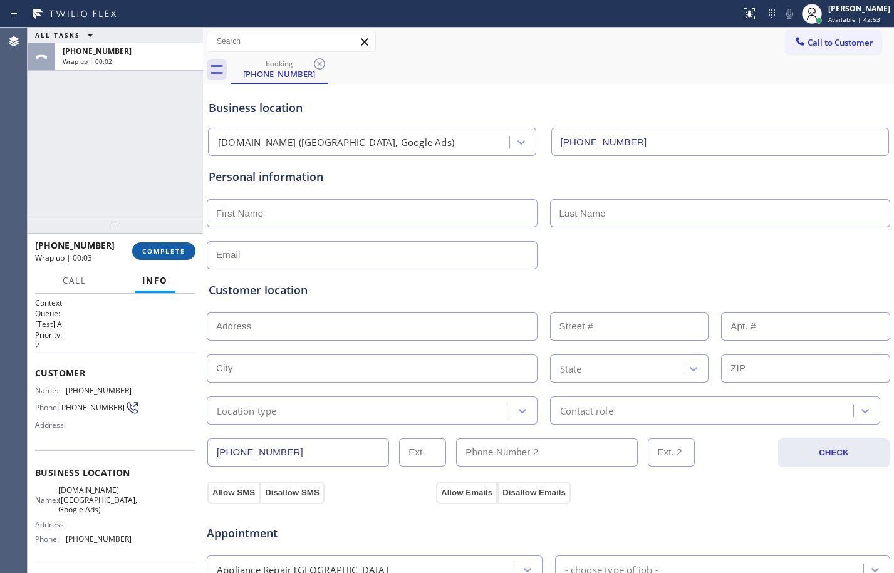
click at [187, 251] on button "COMPLETE" at bounding box center [163, 251] width 63 height 18
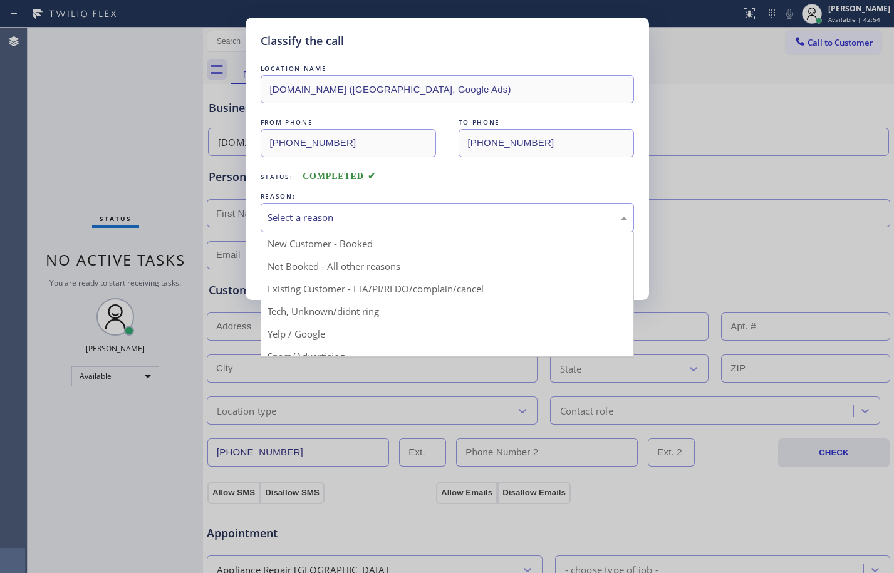
click at [421, 218] on div "Select a reason" at bounding box center [448, 218] width 360 height 14
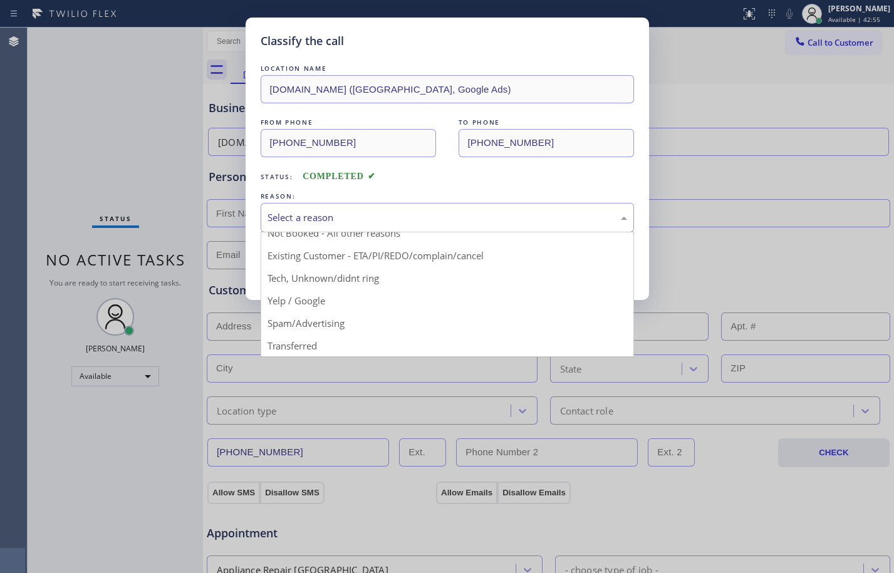
scroll to position [79, 0]
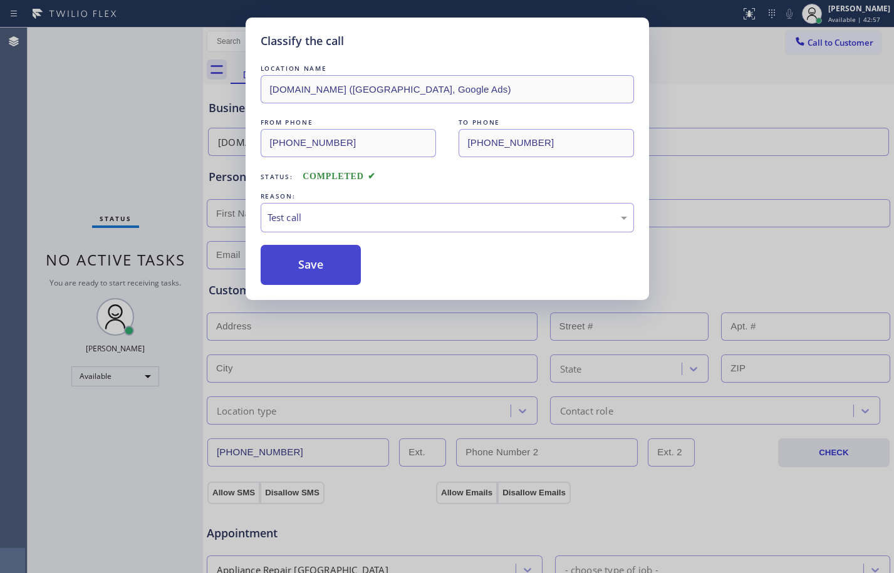
click at [320, 259] on button "Save" at bounding box center [311, 265] width 101 height 40
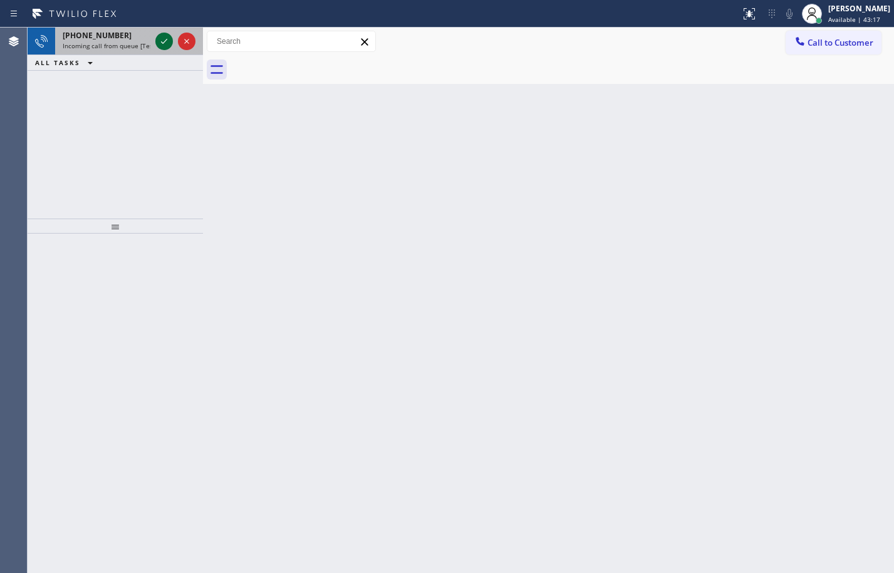
click at [165, 41] on icon at bounding box center [164, 41] width 6 height 5
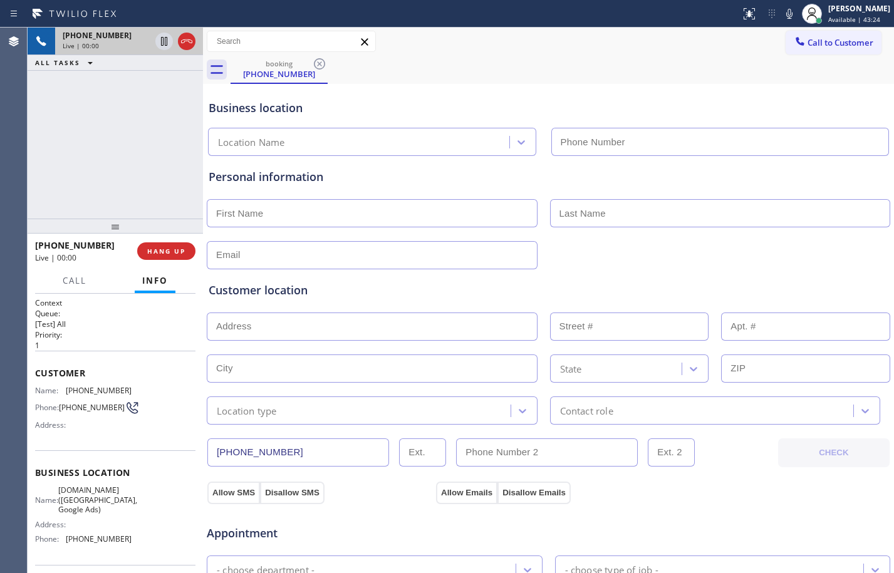
type input "[PHONE_NUMBER]"
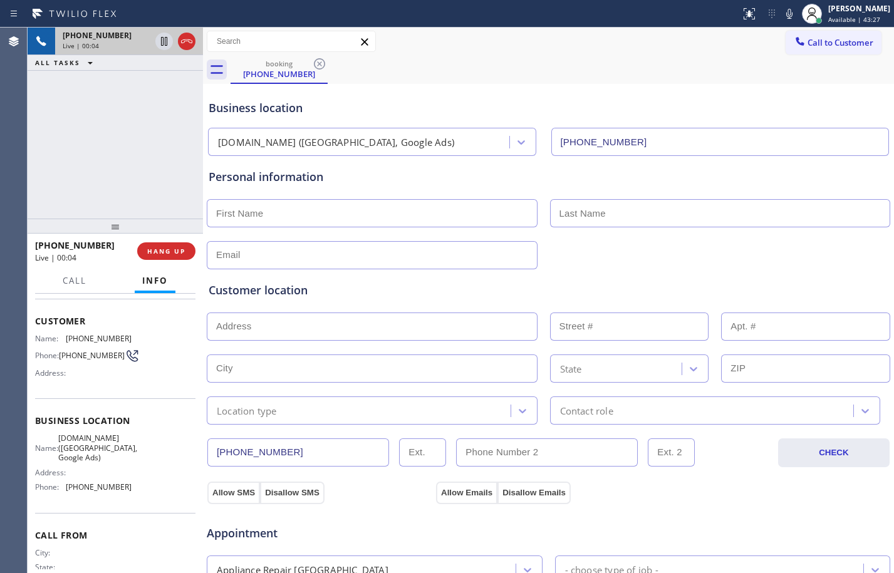
scroll to position [95, 0]
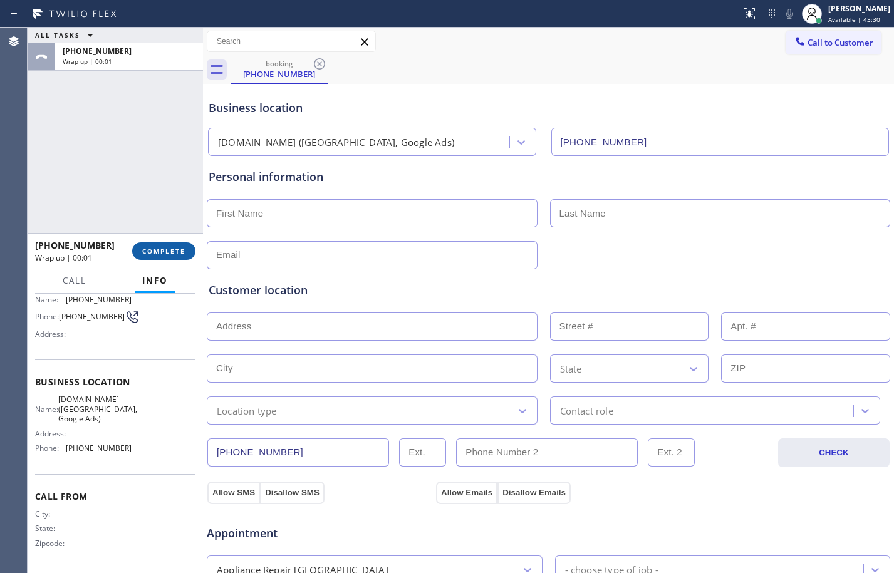
click at [187, 254] on button "COMPLETE" at bounding box center [163, 251] width 63 height 18
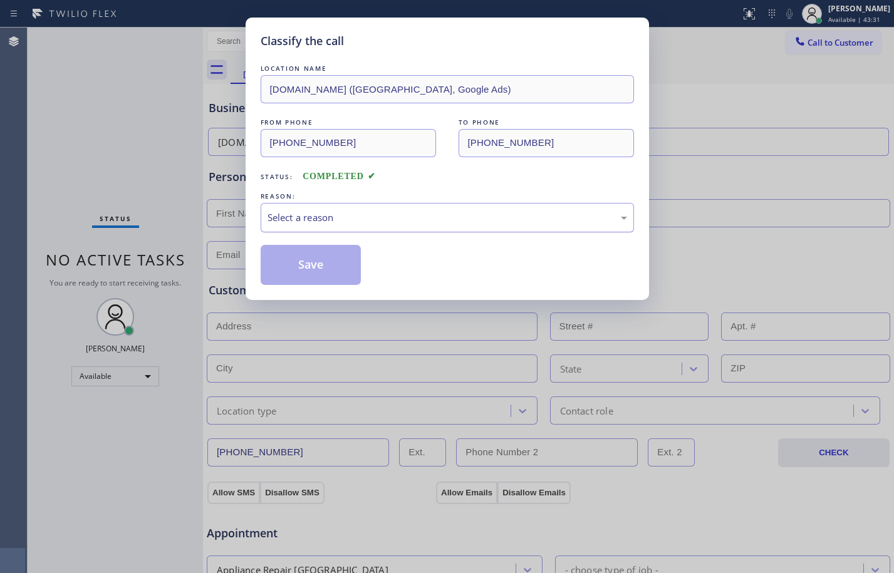
click at [455, 209] on div "Select a reason" at bounding box center [447, 217] width 373 height 29
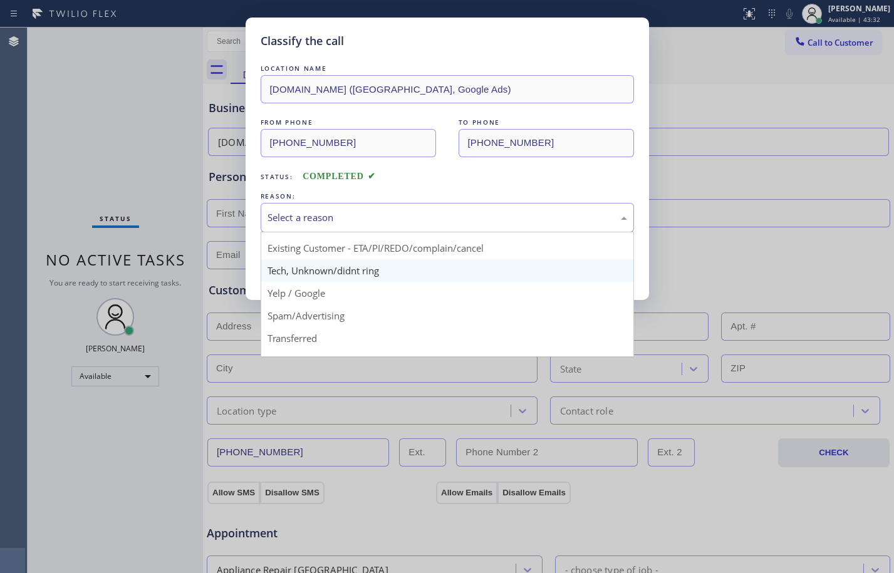
scroll to position [79, 0]
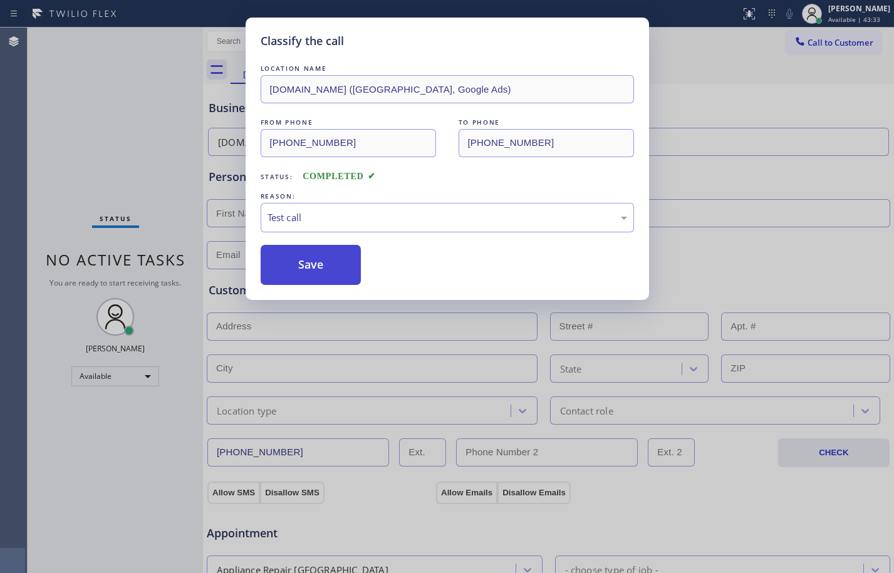
click at [306, 259] on button "Save" at bounding box center [311, 265] width 101 height 40
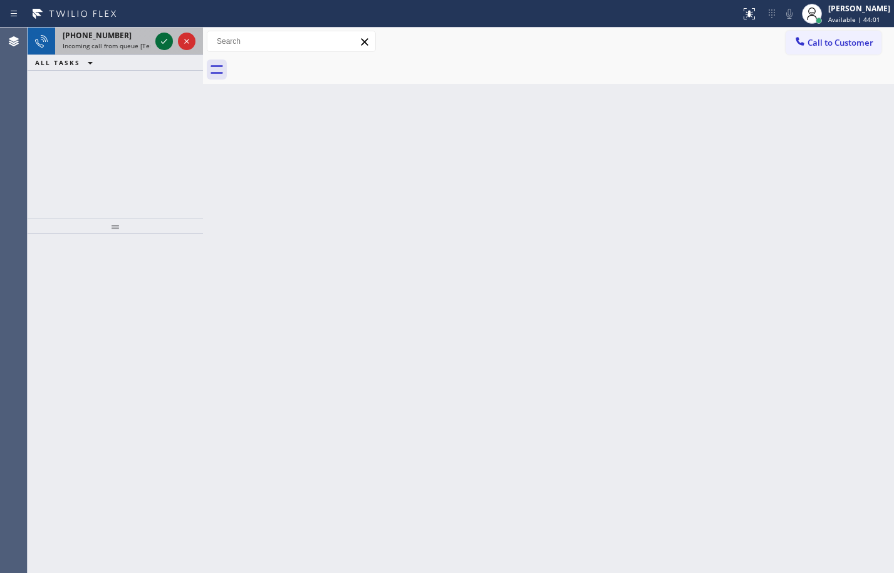
click at [168, 44] on icon at bounding box center [164, 41] width 15 height 15
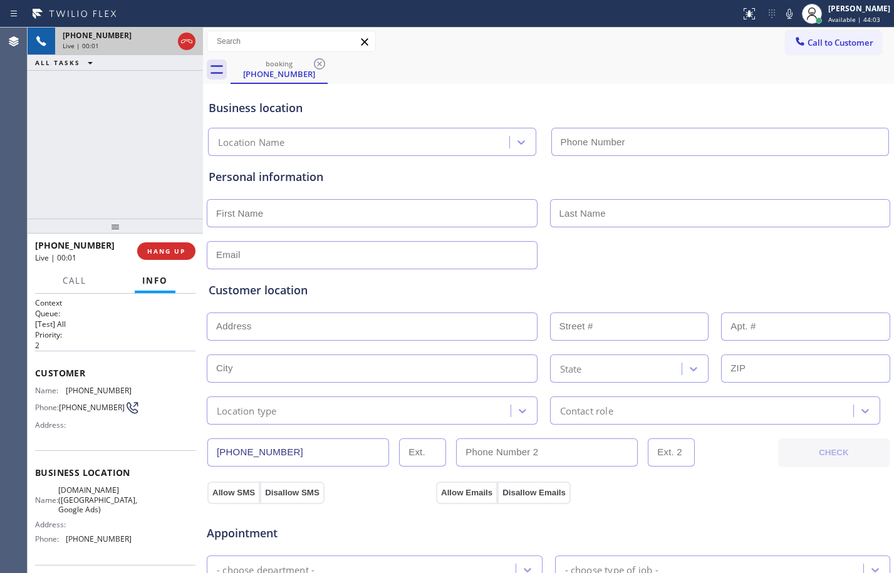
type input "[PHONE_NUMBER]"
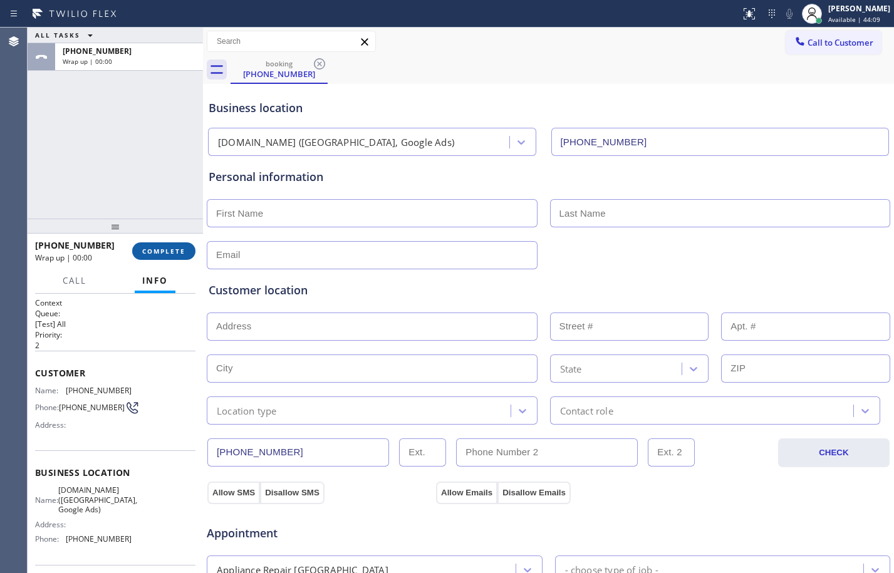
click at [167, 249] on span "COMPLETE" at bounding box center [163, 251] width 43 height 9
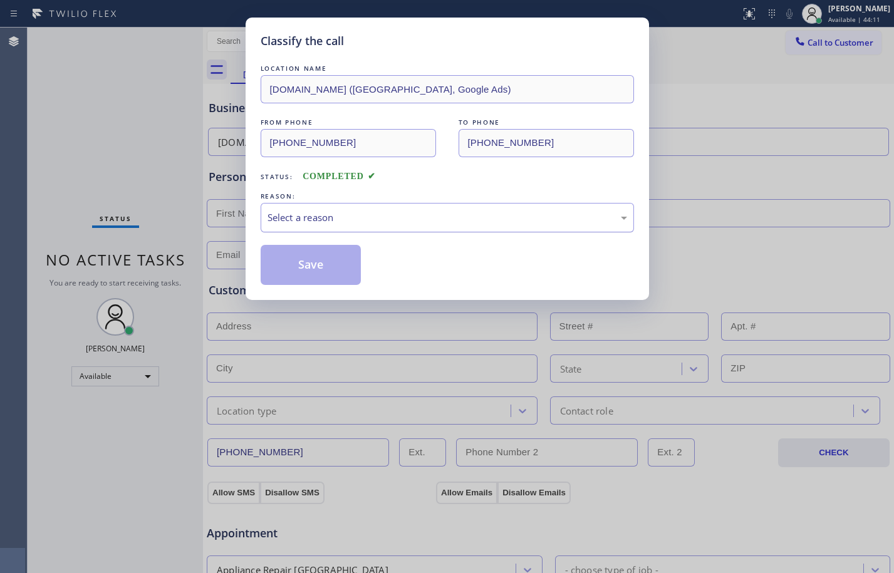
click at [390, 224] on div "Select a reason" at bounding box center [448, 218] width 360 height 14
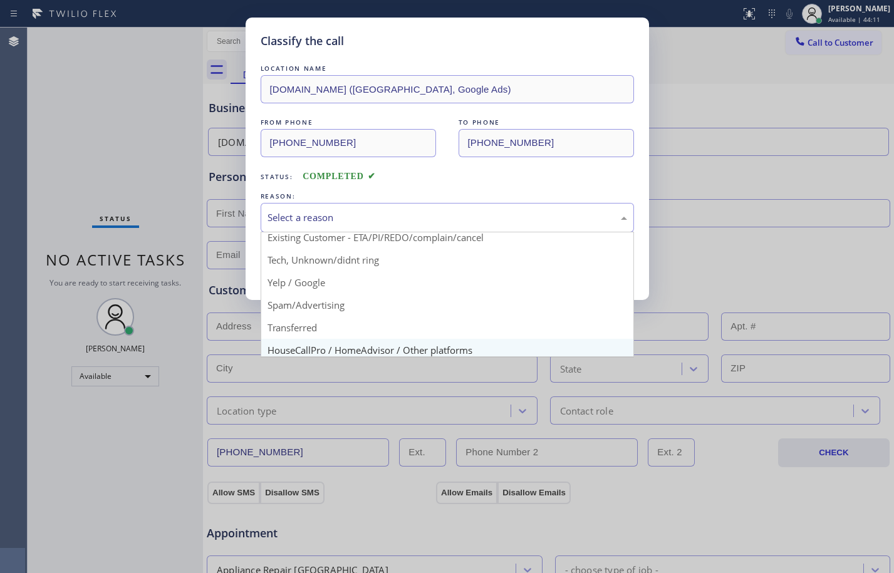
scroll to position [79, 0]
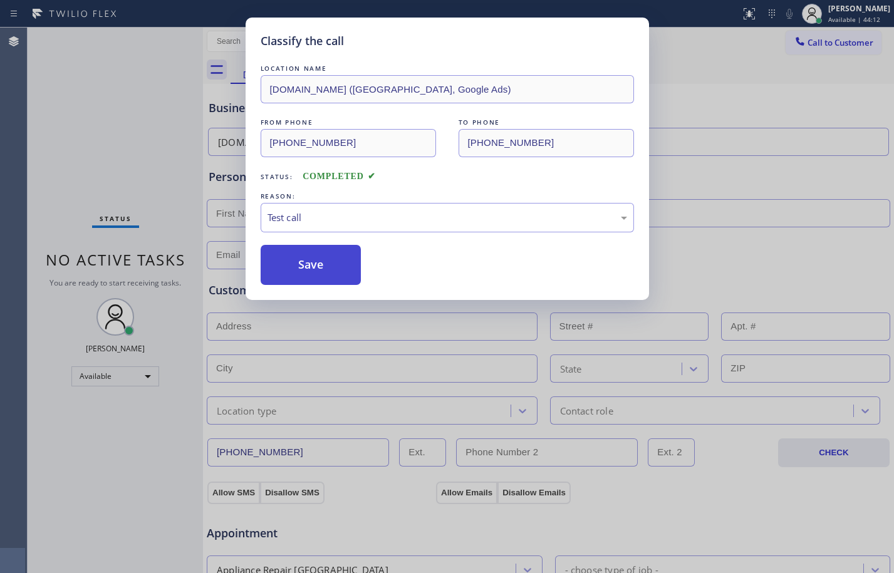
click at [294, 255] on button "Save" at bounding box center [311, 265] width 101 height 40
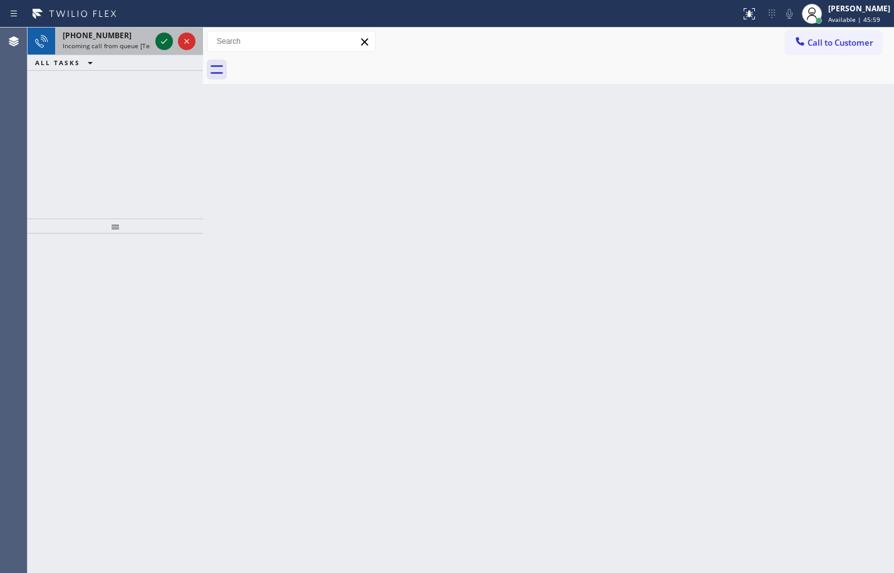
click at [163, 41] on icon at bounding box center [164, 41] width 15 height 15
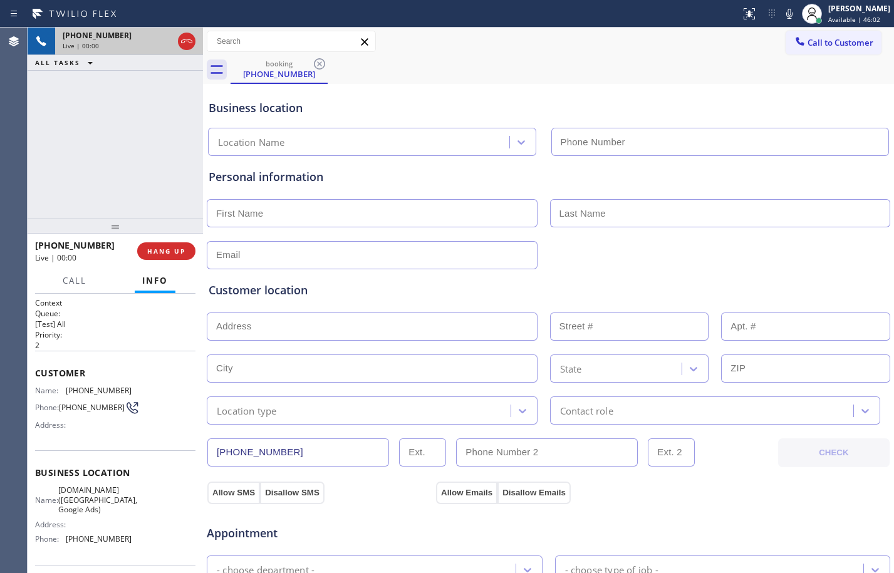
type input "[PHONE_NUMBER]"
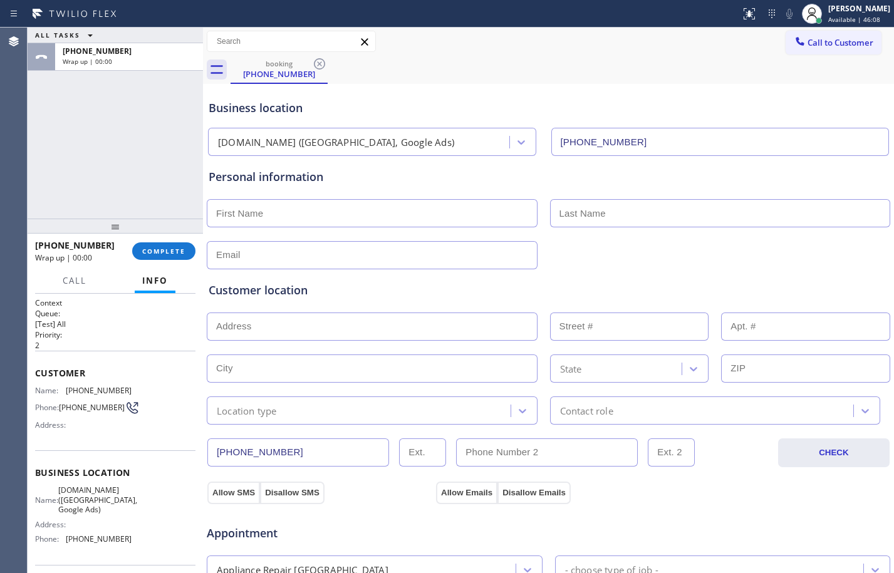
drag, startPoint x: 167, startPoint y: 245, endPoint x: 297, endPoint y: 236, distance: 130.6
click at [167, 245] on button "COMPLETE" at bounding box center [163, 251] width 63 height 18
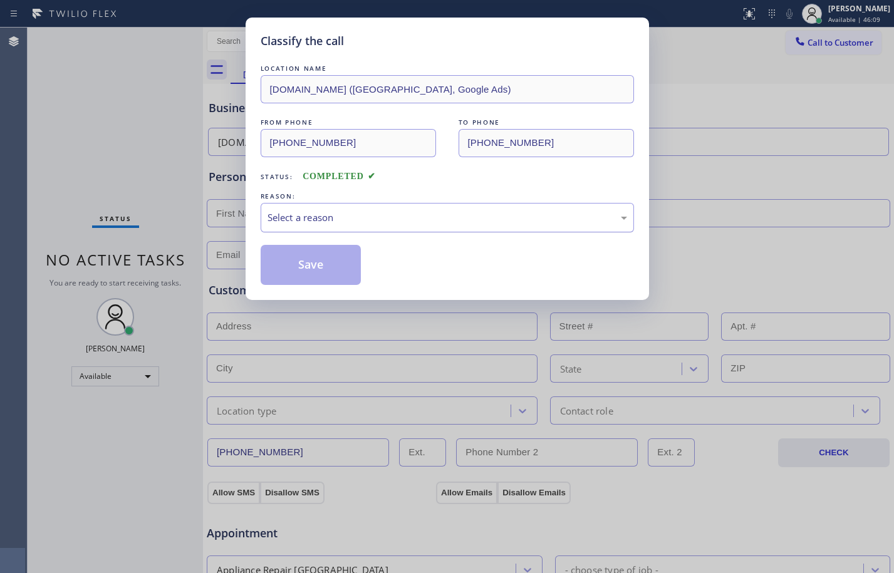
click at [478, 212] on div "Select a reason" at bounding box center [448, 218] width 360 height 14
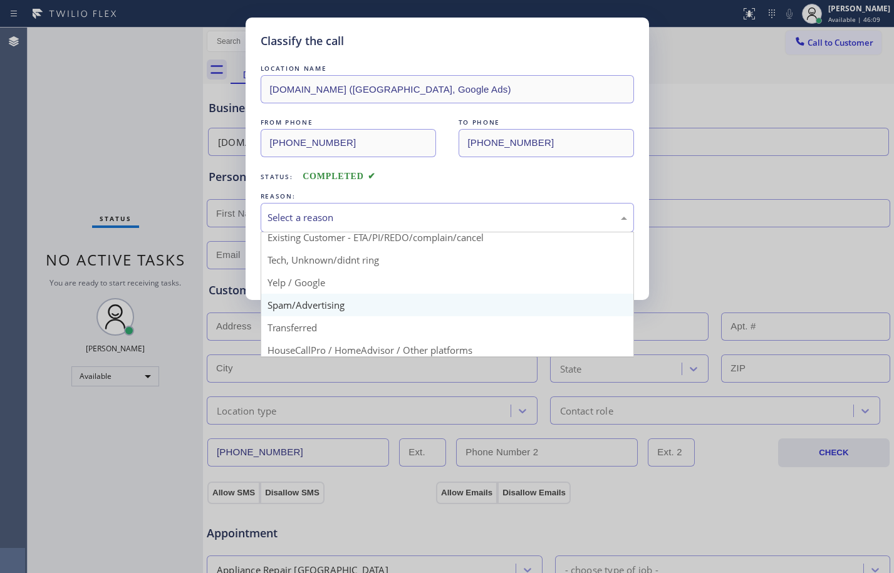
scroll to position [79, 0]
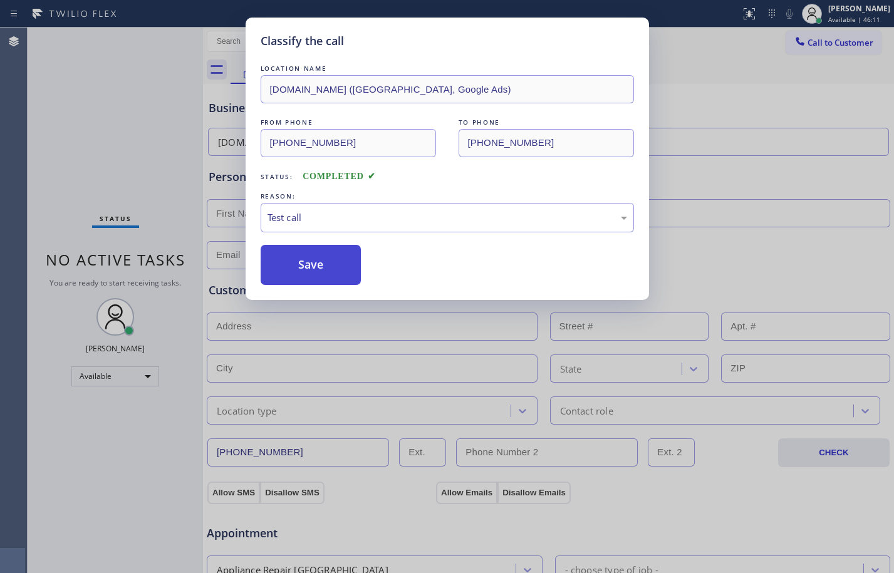
click at [331, 267] on button "Save" at bounding box center [311, 265] width 101 height 40
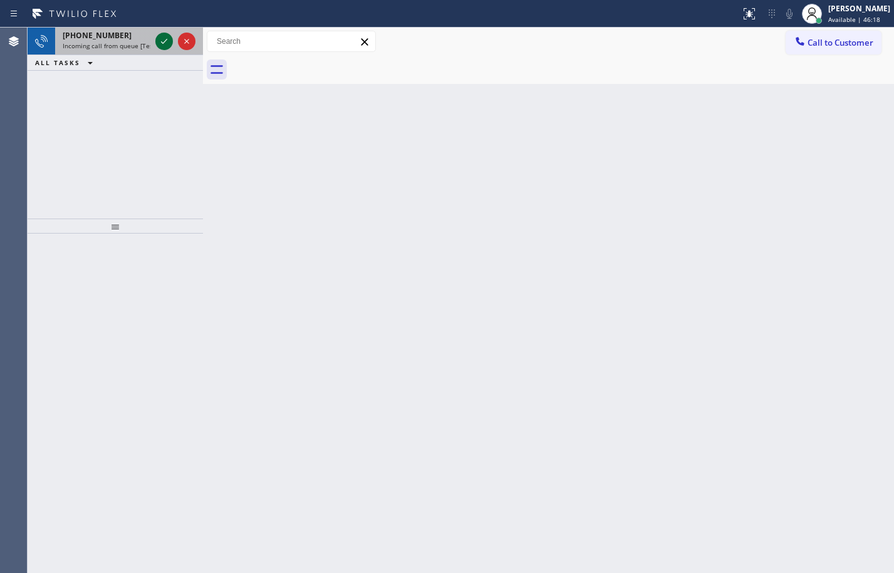
click at [159, 46] on icon at bounding box center [164, 41] width 15 height 15
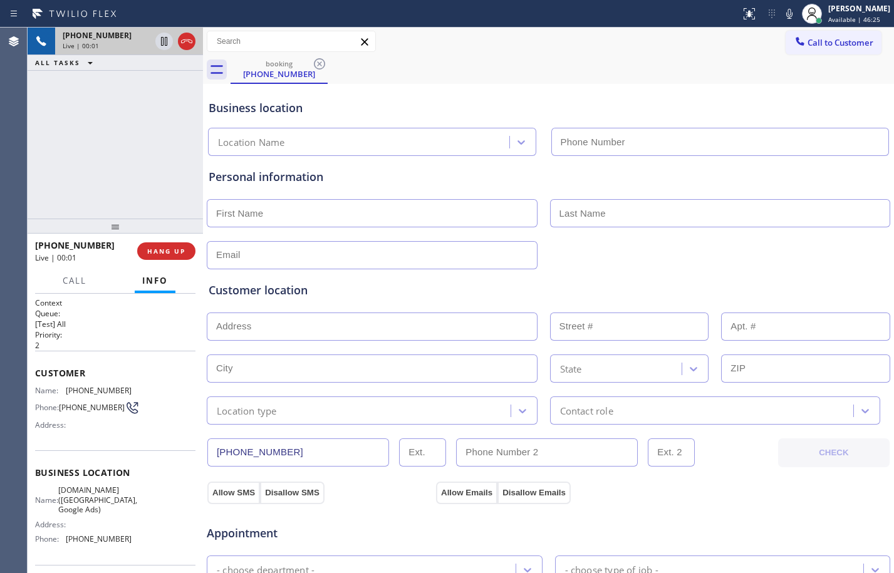
type input "[PHONE_NUMBER]"
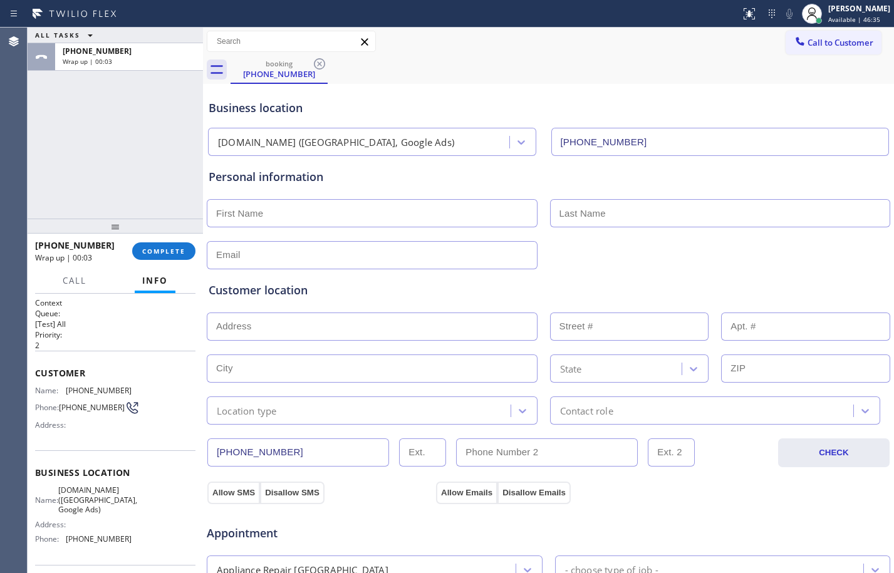
click at [165, 263] on div "[PHONE_NUMBER] Wrap up | 00:03 COMPLETE" at bounding box center [115, 251] width 160 height 33
click at [168, 244] on button "COMPLETE" at bounding box center [163, 251] width 63 height 18
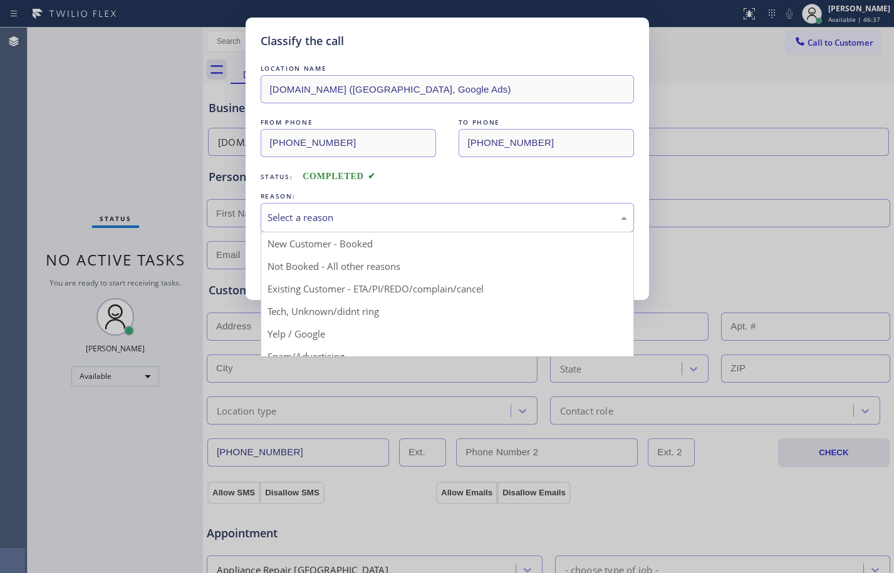
click at [372, 227] on div "Select a reason" at bounding box center [447, 217] width 373 height 29
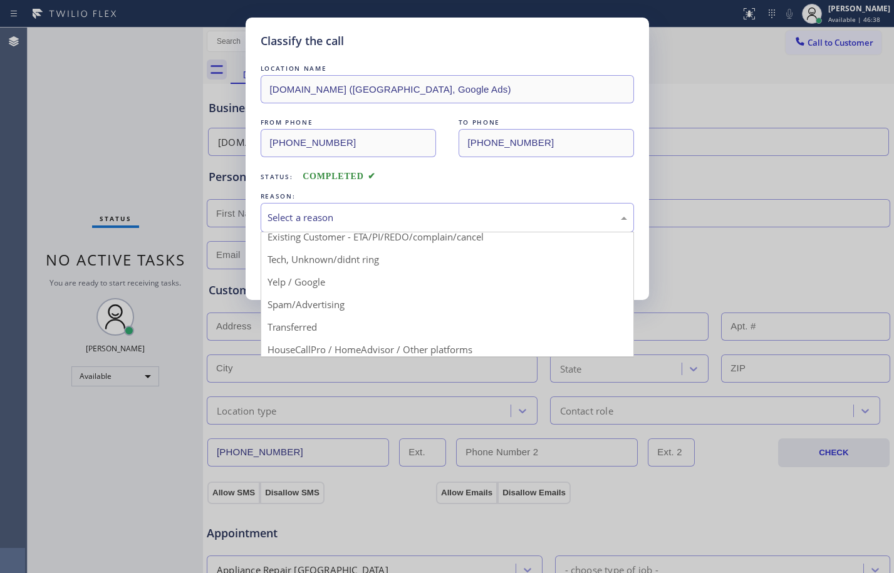
scroll to position [79, 0]
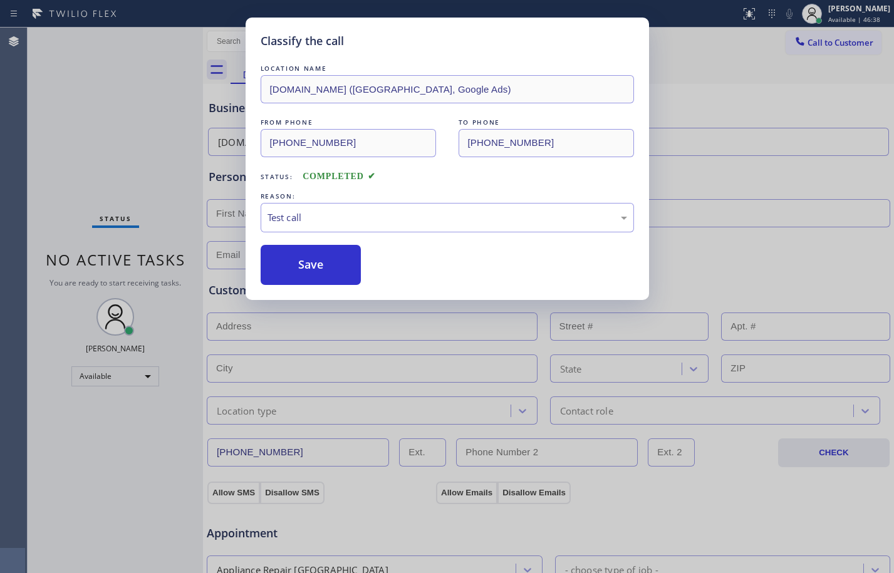
click at [313, 242] on div "LOCATION NAME [DOMAIN_NAME] ([GEOGRAPHIC_DATA], Google Ads) FROM PHONE [PHONE_N…" at bounding box center [447, 173] width 373 height 223
click at [316, 254] on button "Save" at bounding box center [311, 265] width 101 height 40
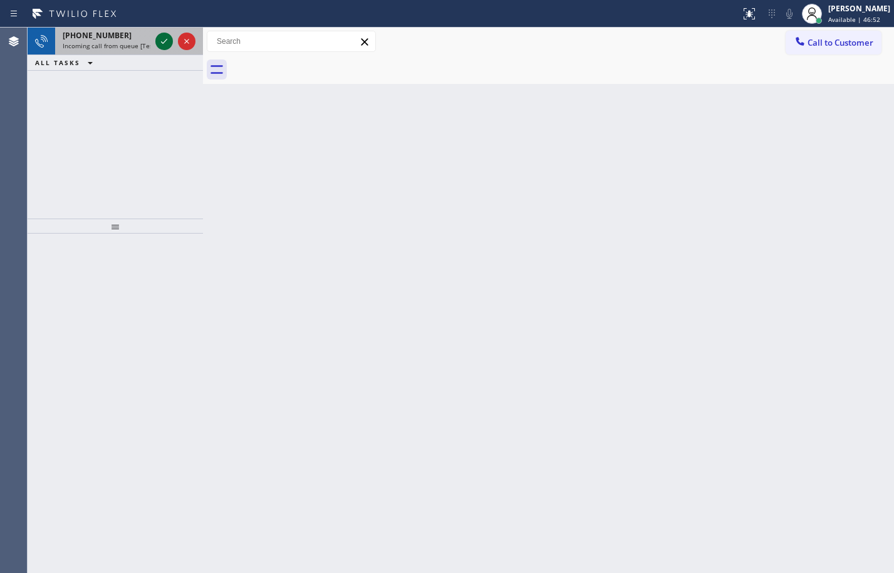
click at [166, 41] on icon at bounding box center [164, 41] width 6 height 5
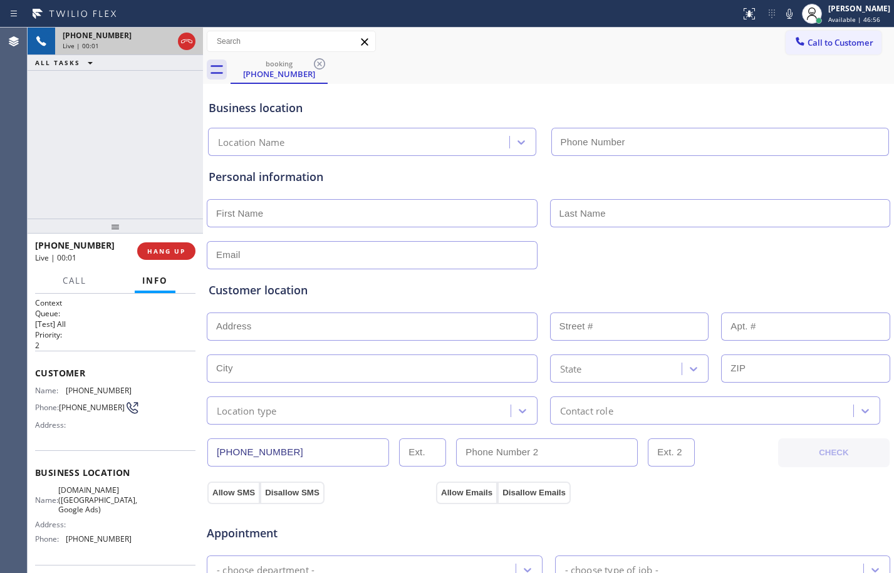
type input "[PHONE_NUMBER]"
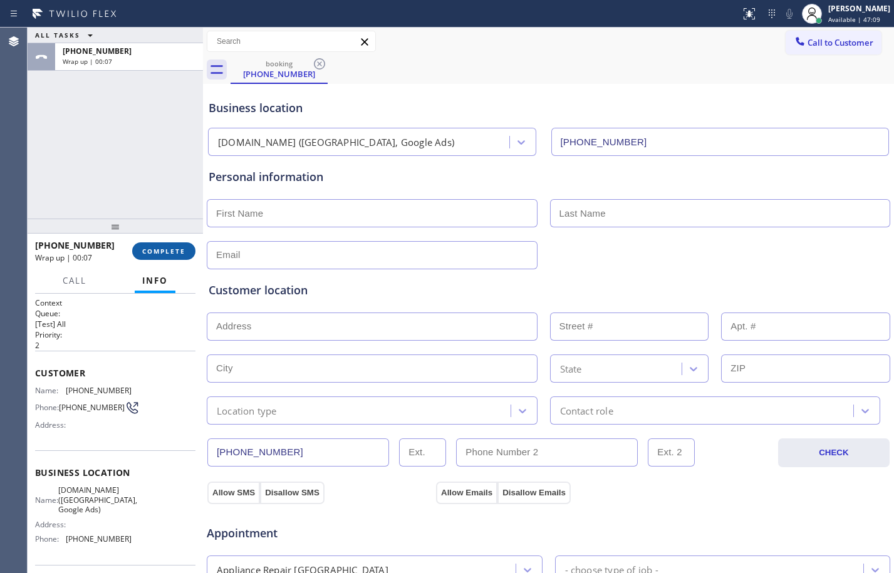
click at [160, 259] on button "COMPLETE" at bounding box center [163, 251] width 63 height 18
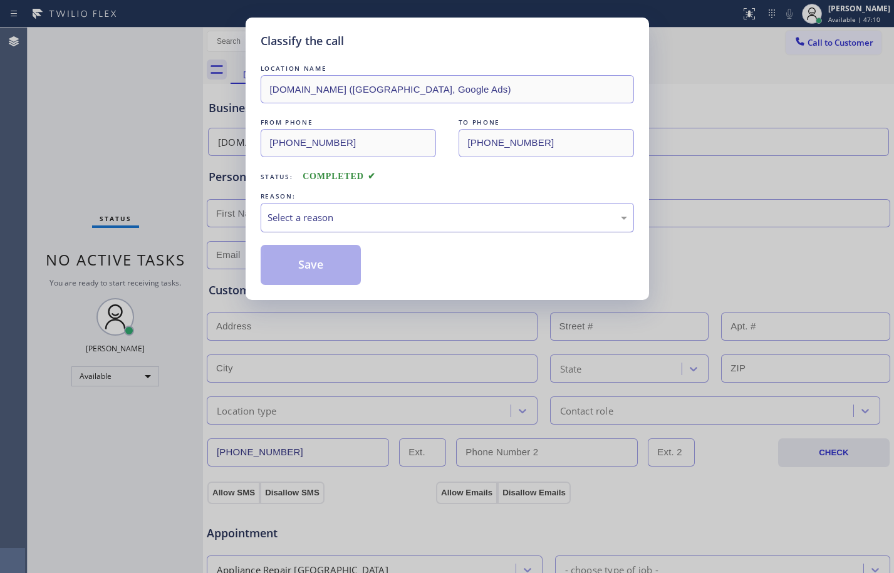
click at [407, 222] on div "Select a reason" at bounding box center [448, 218] width 360 height 14
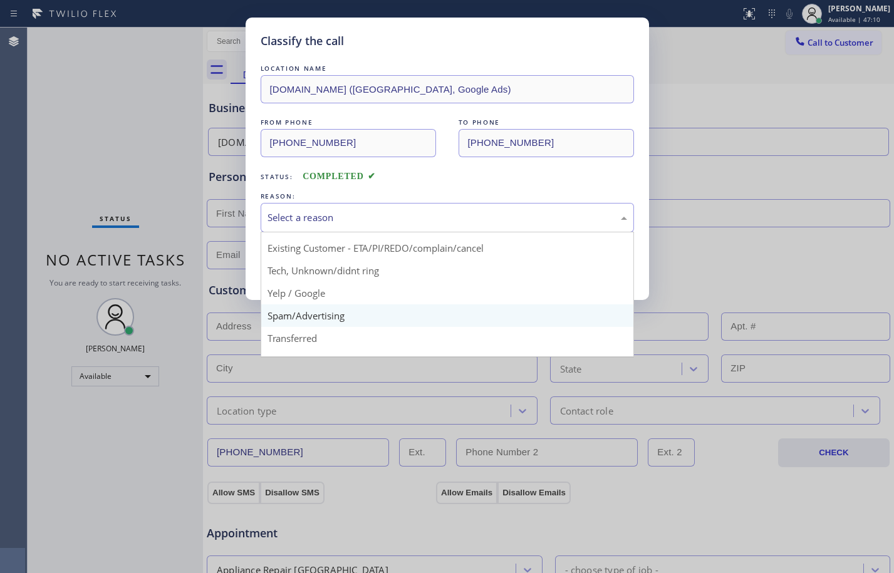
scroll to position [79, 0]
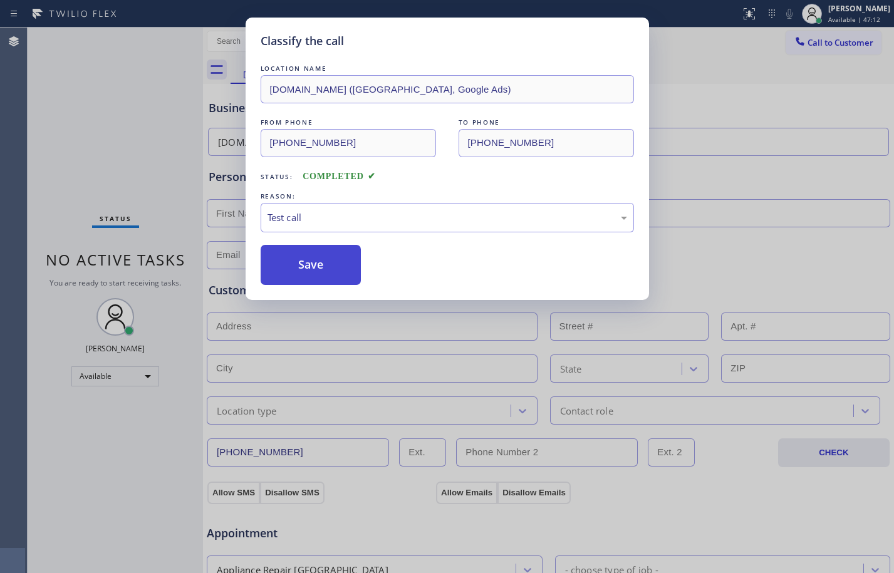
click at [318, 272] on button "Save" at bounding box center [311, 265] width 101 height 40
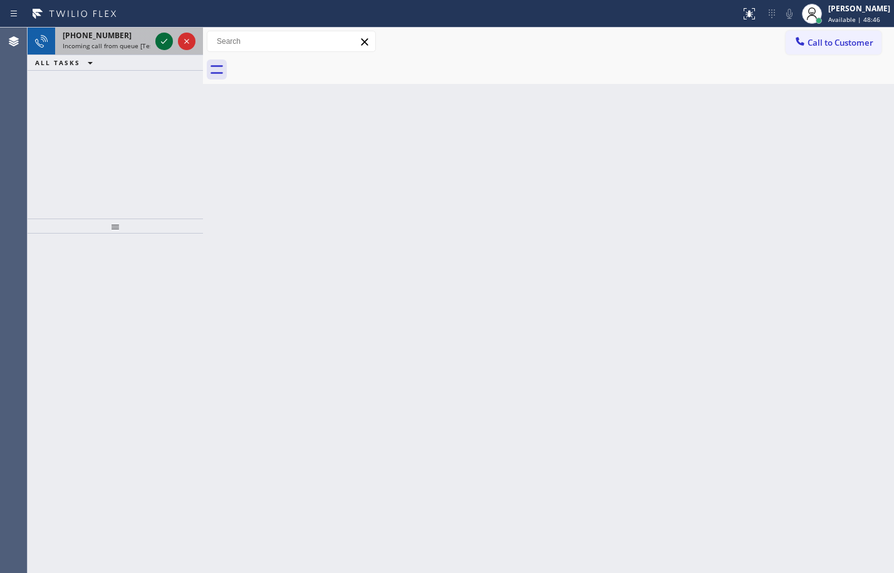
click at [167, 45] on icon at bounding box center [164, 41] width 15 height 15
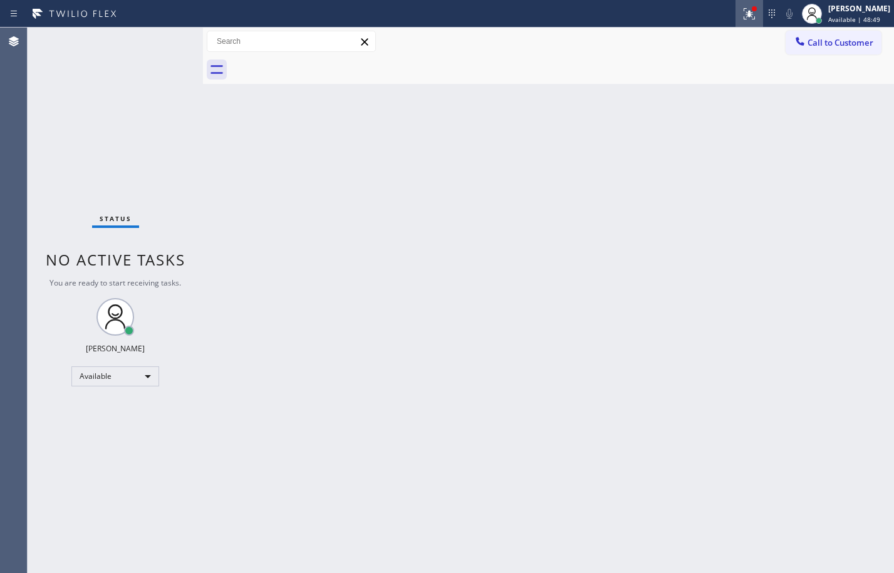
click at [742, 6] on icon at bounding box center [749, 13] width 15 height 15
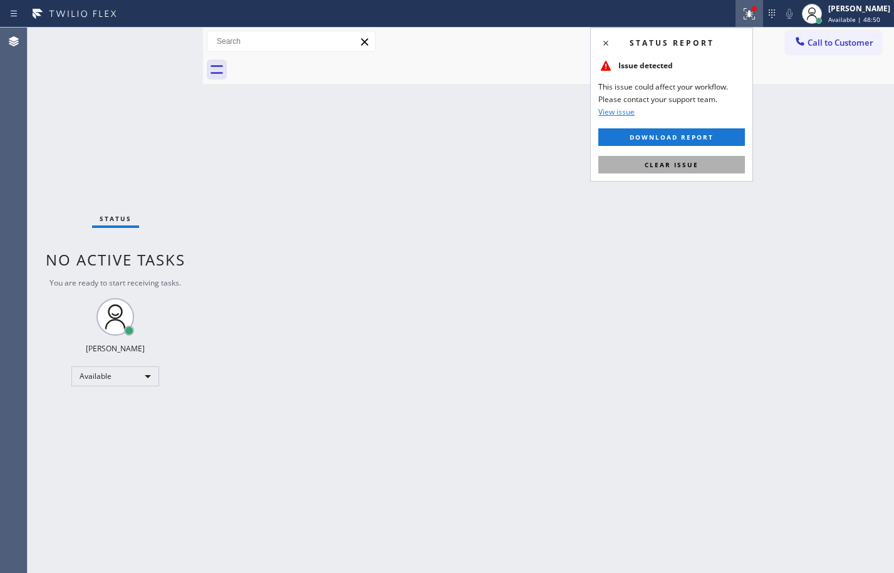
click at [621, 166] on button "Clear issue" at bounding box center [671, 165] width 147 height 18
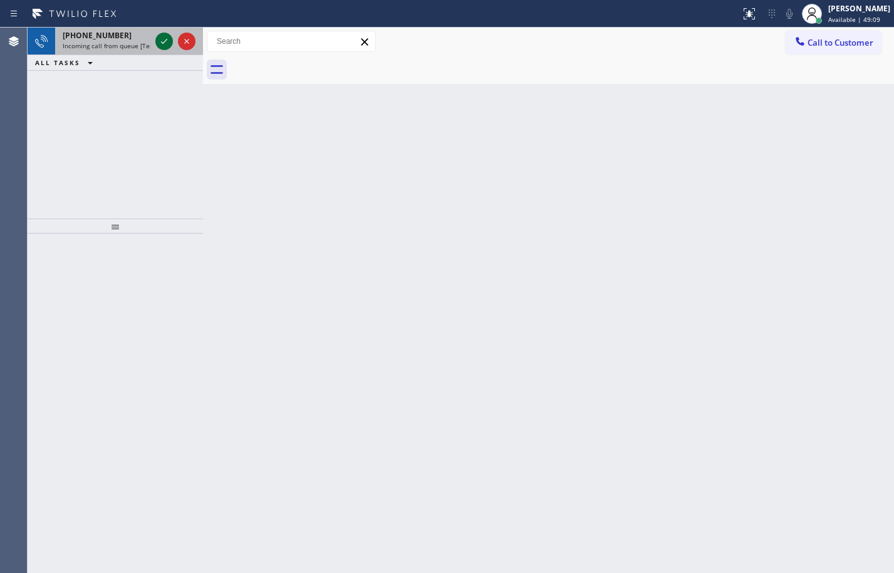
click at [161, 39] on icon at bounding box center [164, 41] width 15 height 15
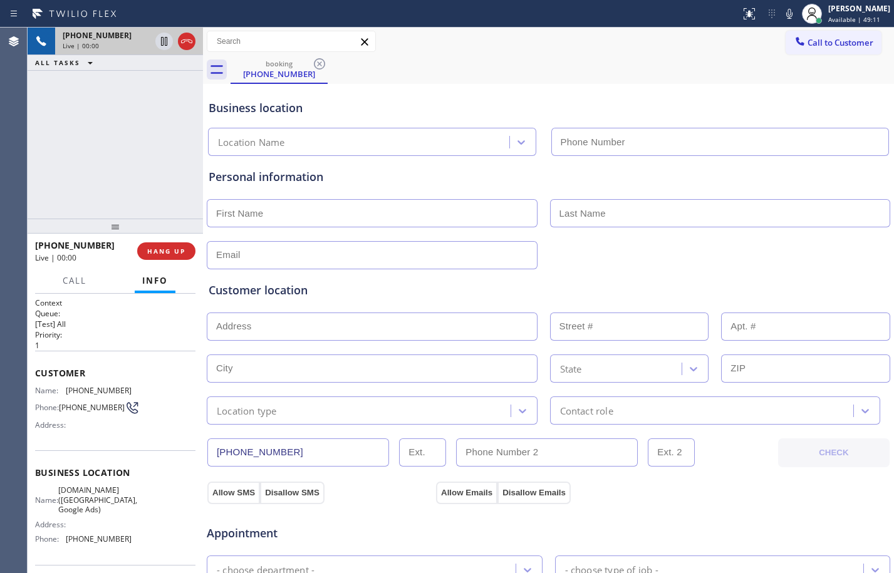
type input "[PHONE_NUMBER]"
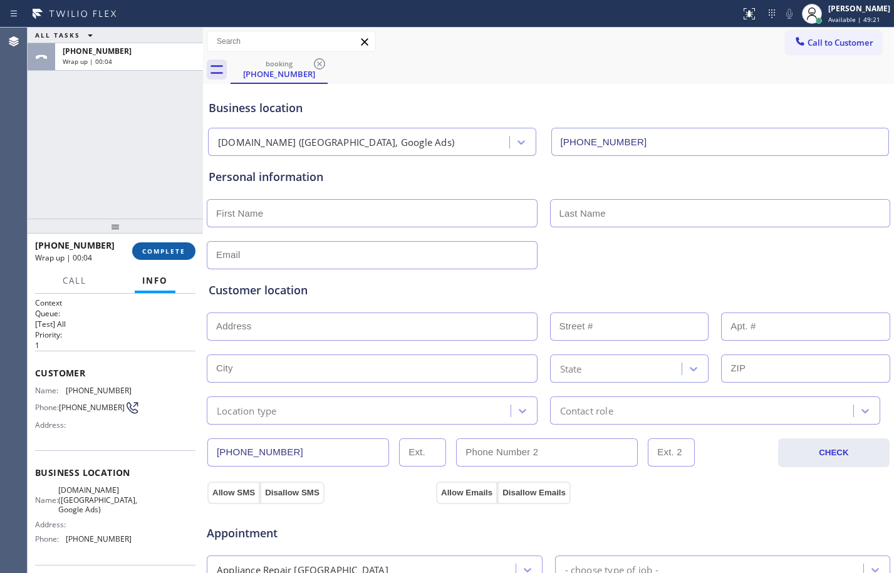
click at [160, 252] on span "COMPLETE" at bounding box center [163, 251] width 43 height 9
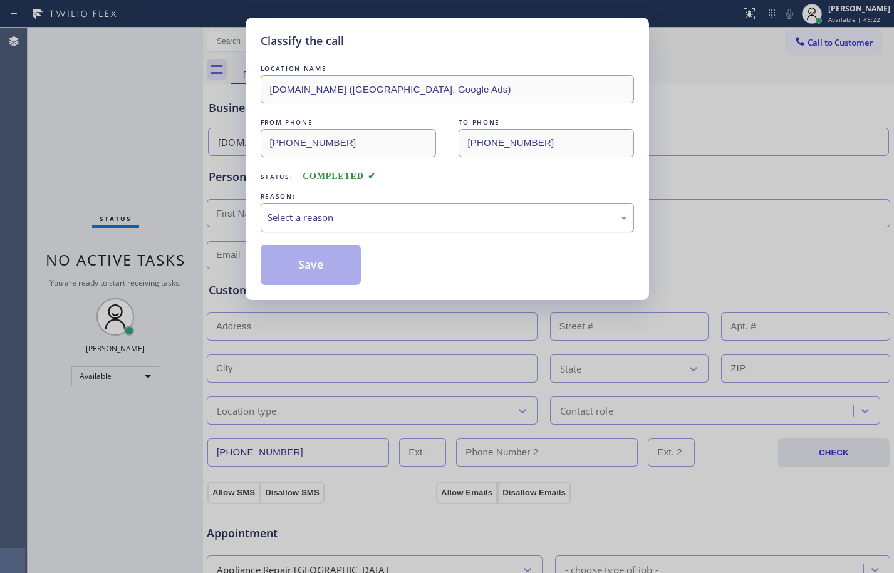
click at [399, 225] on div "Select a reason" at bounding box center [447, 217] width 373 height 29
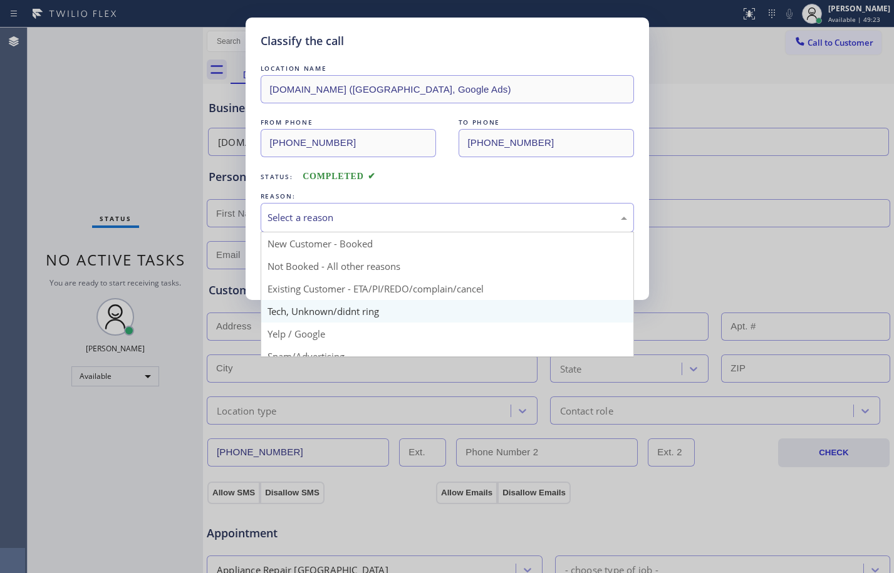
scroll to position [79, 0]
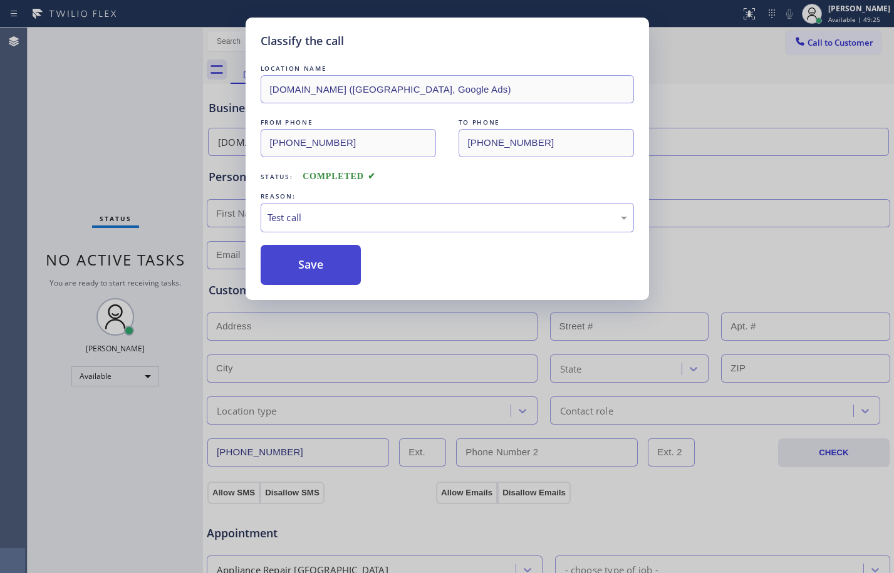
click at [313, 267] on button "Save" at bounding box center [311, 265] width 101 height 40
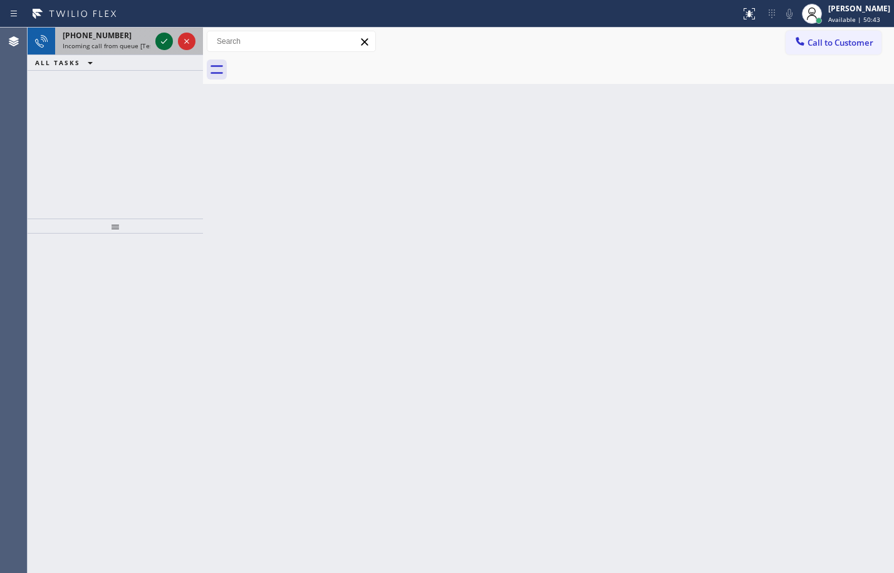
click at [169, 46] on icon at bounding box center [164, 41] width 15 height 15
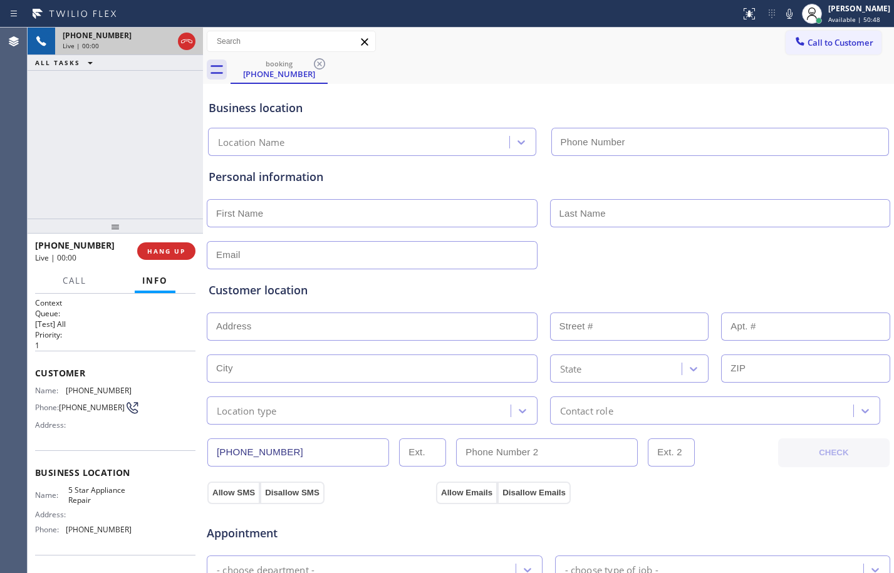
type input "[PHONE_NUMBER]"
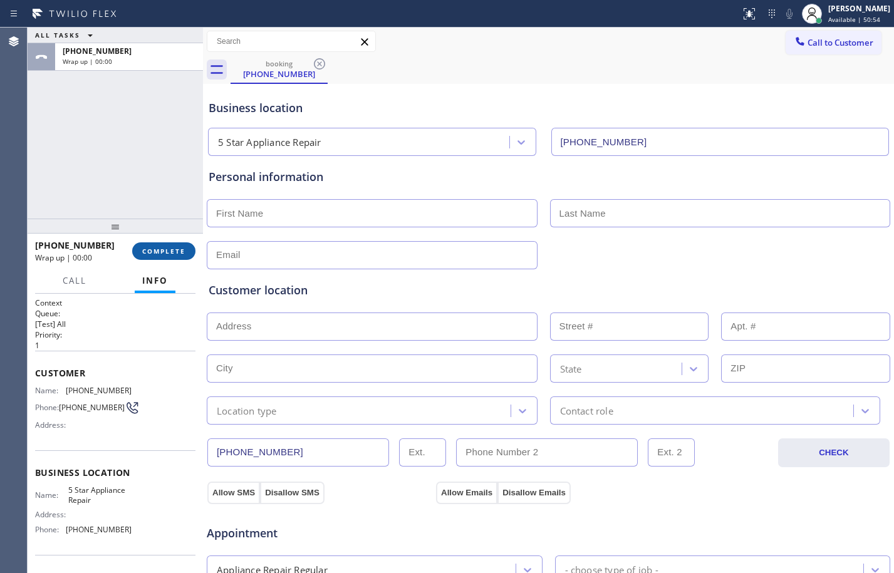
click at [159, 246] on button "COMPLETE" at bounding box center [163, 251] width 63 height 18
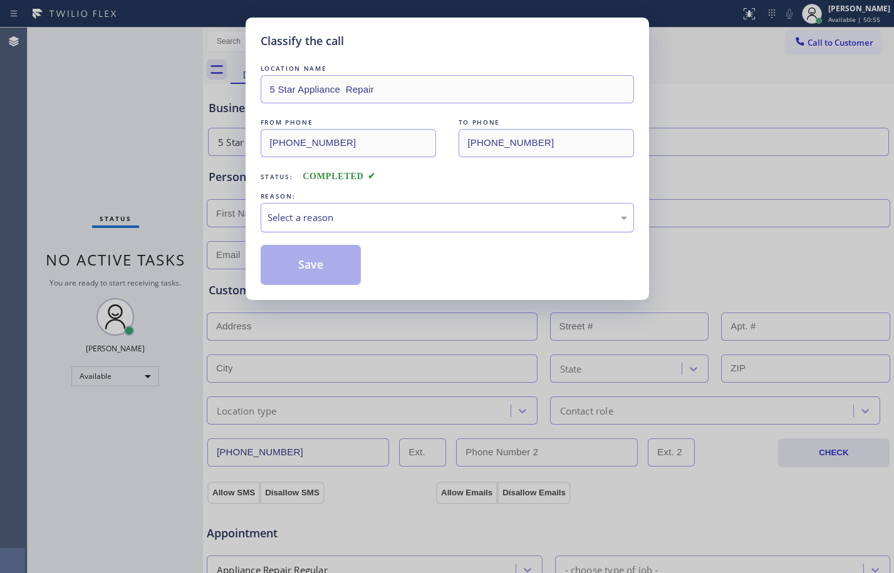
click at [512, 219] on div "Select a reason" at bounding box center [448, 218] width 360 height 14
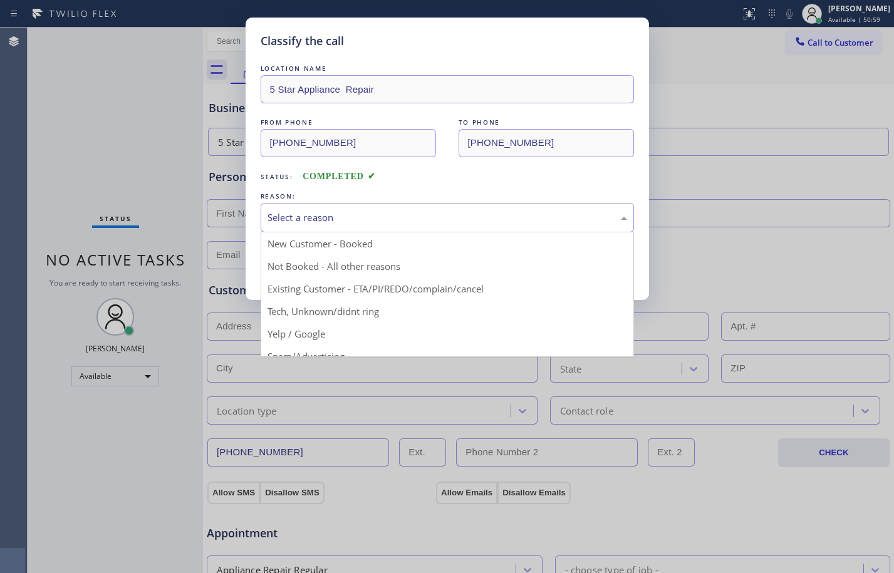
scroll to position [79, 0]
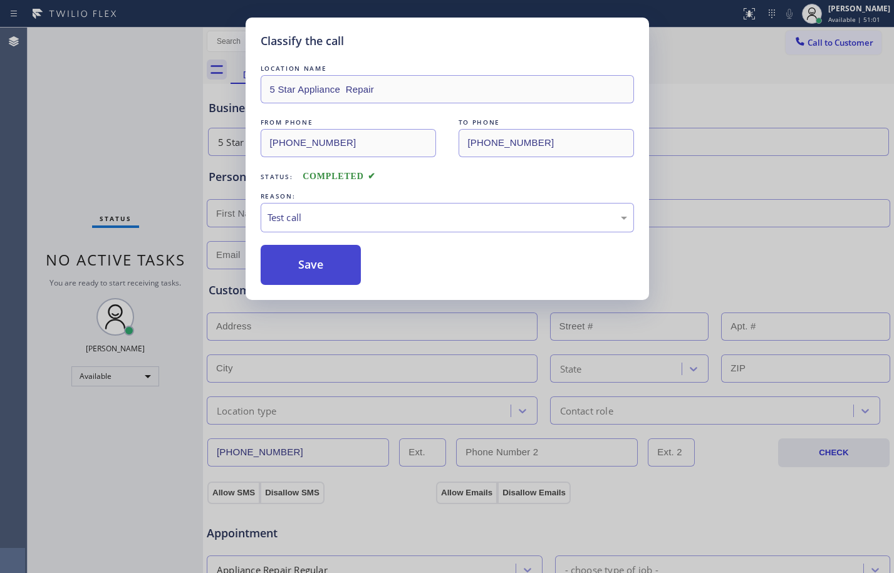
click at [304, 265] on button "Save" at bounding box center [311, 265] width 101 height 40
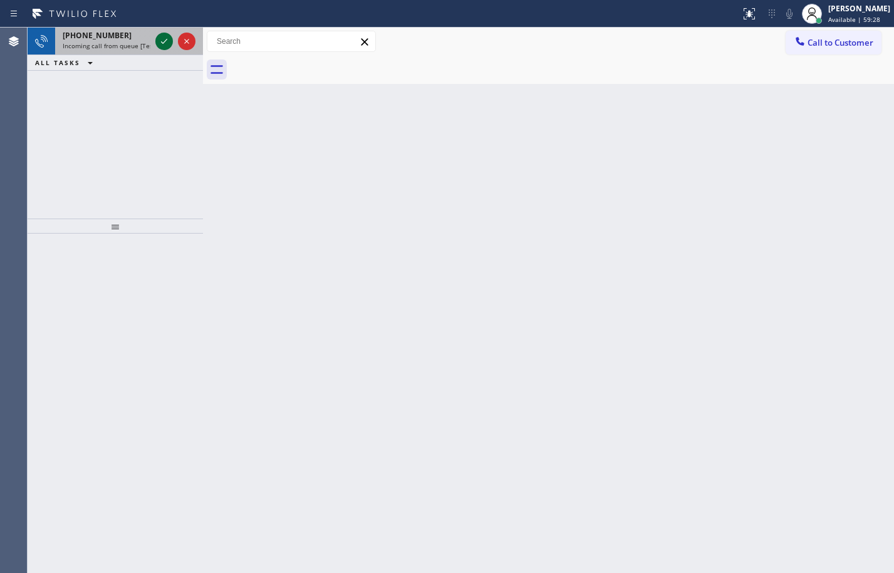
click at [165, 38] on icon at bounding box center [164, 41] width 15 height 15
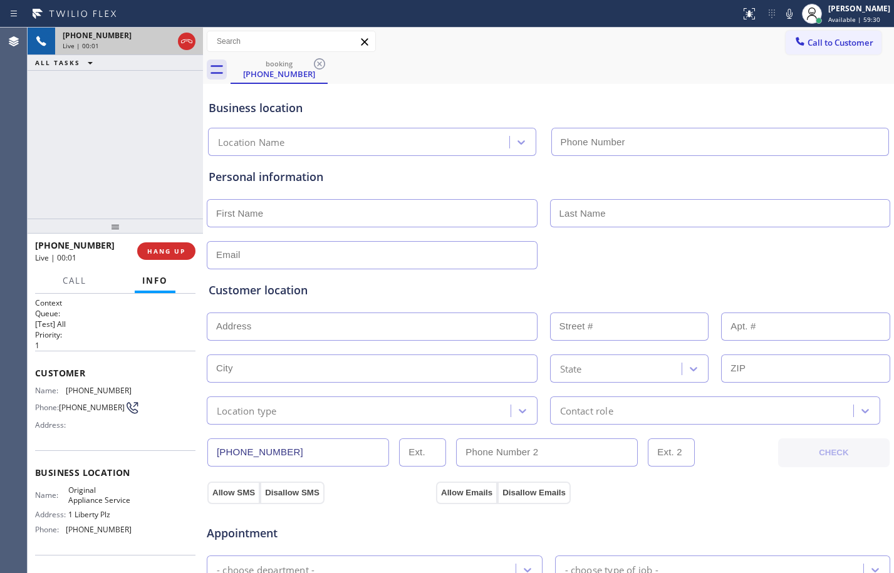
type input "[PHONE_NUMBER]"
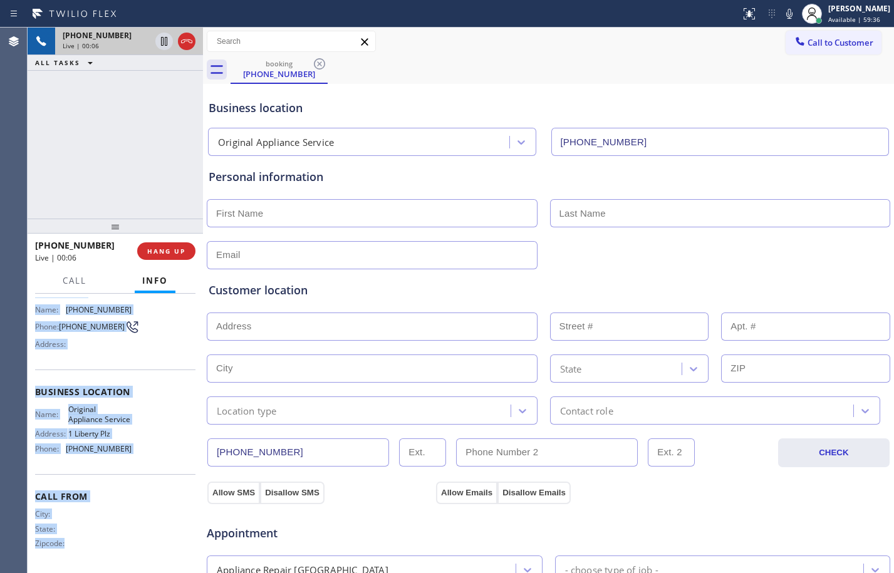
scroll to position [95, 0]
drag, startPoint x: 31, startPoint y: 370, endPoint x: 147, endPoint y: 447, distance: 139.2
click at [147, 447] on div "Context Queue: [Test] All Priority: 1 Customer Name: [PHONE_NUMBER] Phone: [PHO…" at bounding box center [115, 433] width 175 height 279
copy div "Customer Name: [PHONE_NUMBER] Phone: [PHONE_NUMBER] Address: Business location …"
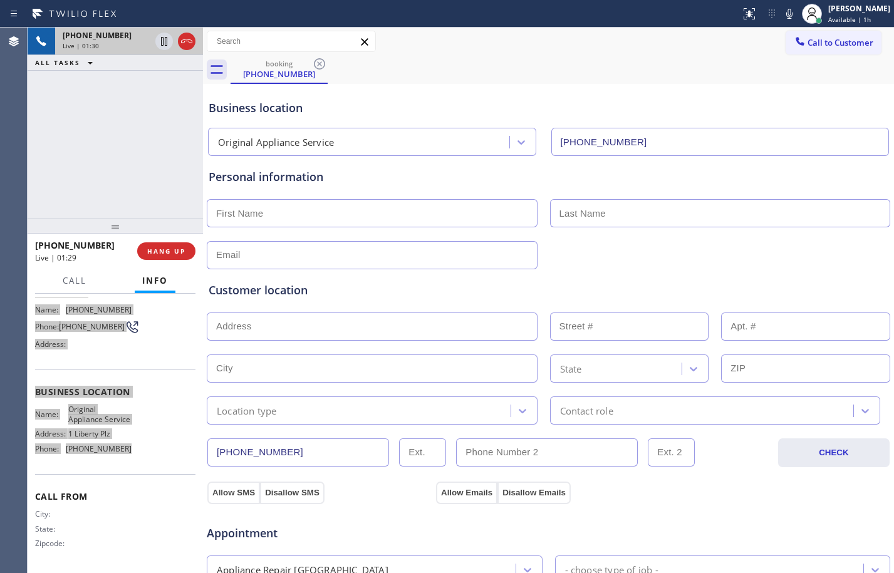
scroll to position [398, 0]
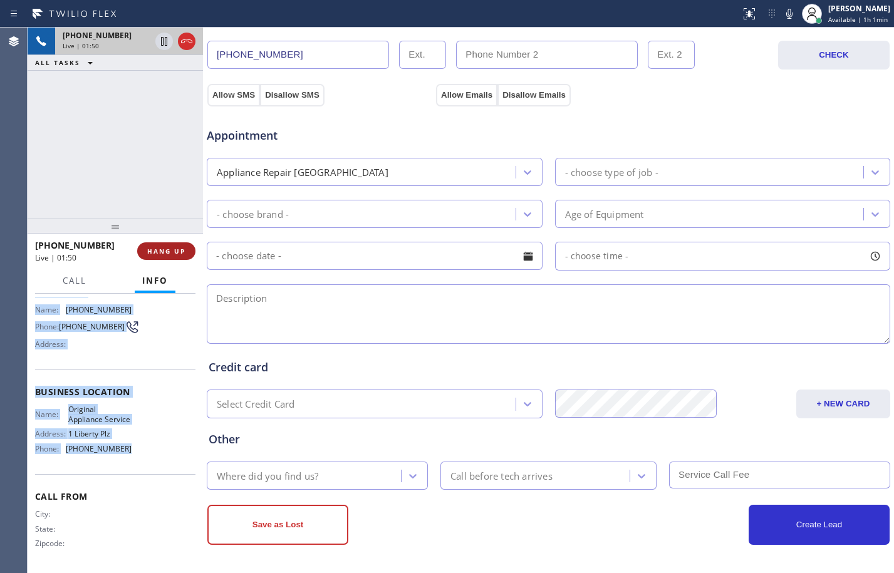
click at [179, 259] on button "HANG UP" at bounding box center [166, 251] width 58 height 18
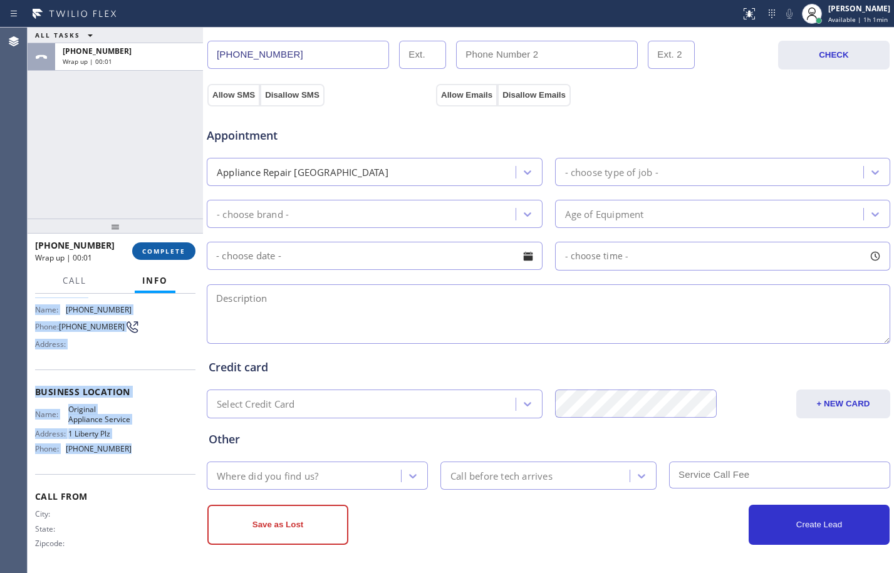
click at [172, 249] on span "COMPLETE" at bounding box center [163, 251] width 43 height 9
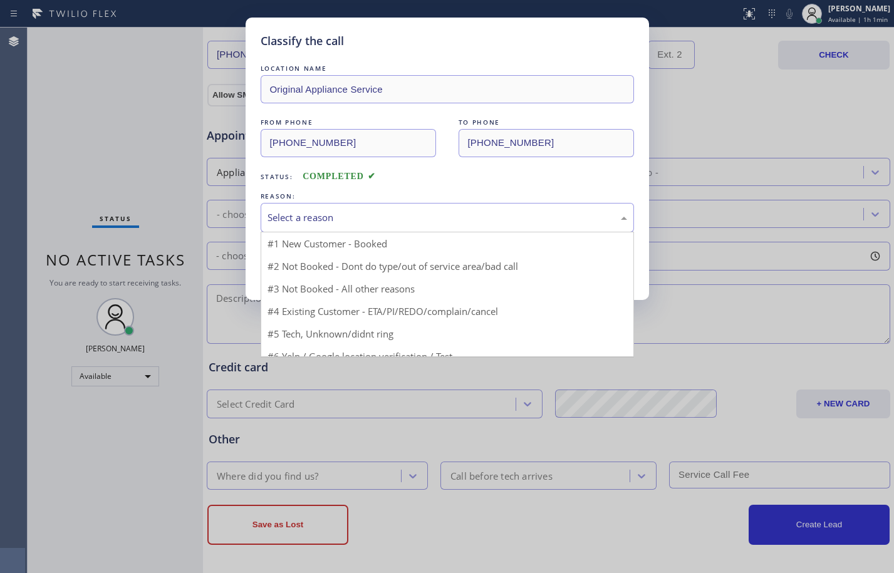
click at [373, 221] on div "Select a reason" at bounding box center [448, 218] width 360 height 14
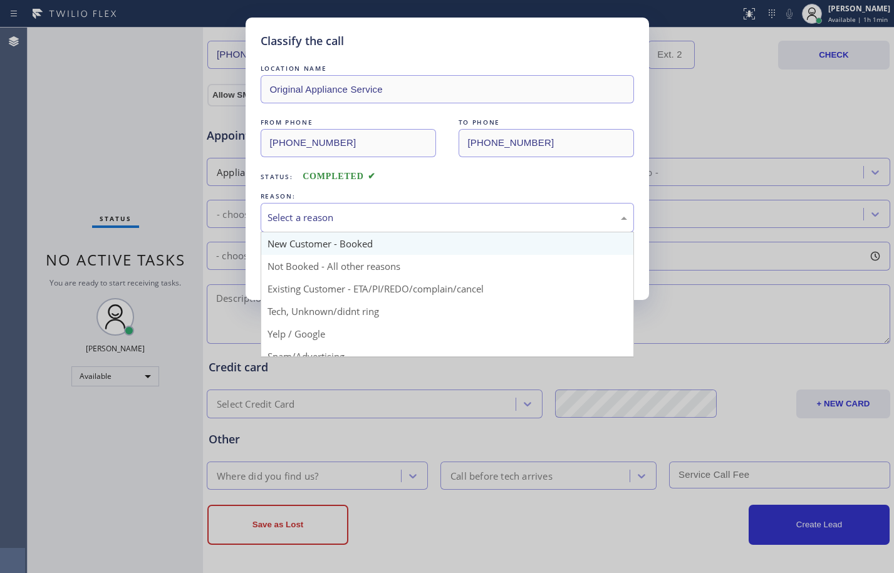
scroll to position [79, 0]
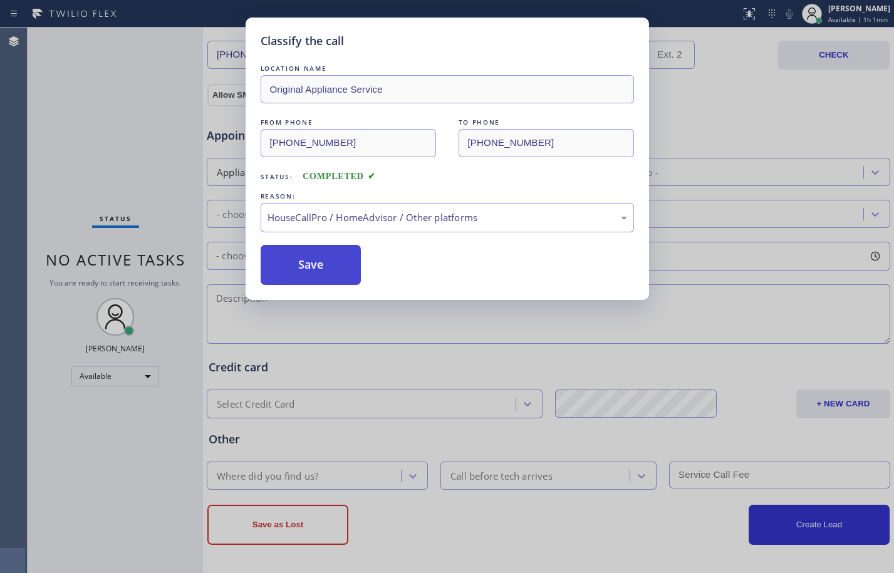
click at [297, 256] on button "Save" at bounding box center [311, 265] width 101 height 40
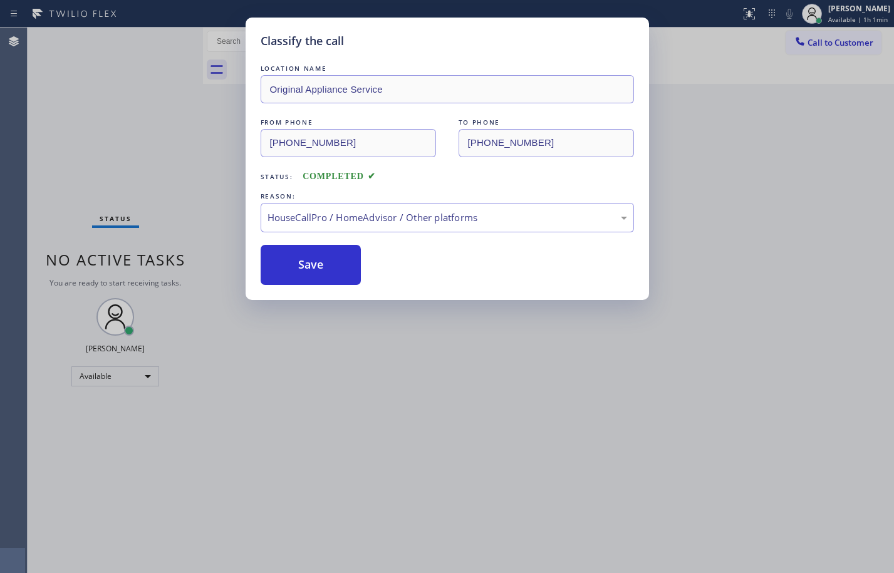
scroll to position [0, 0]
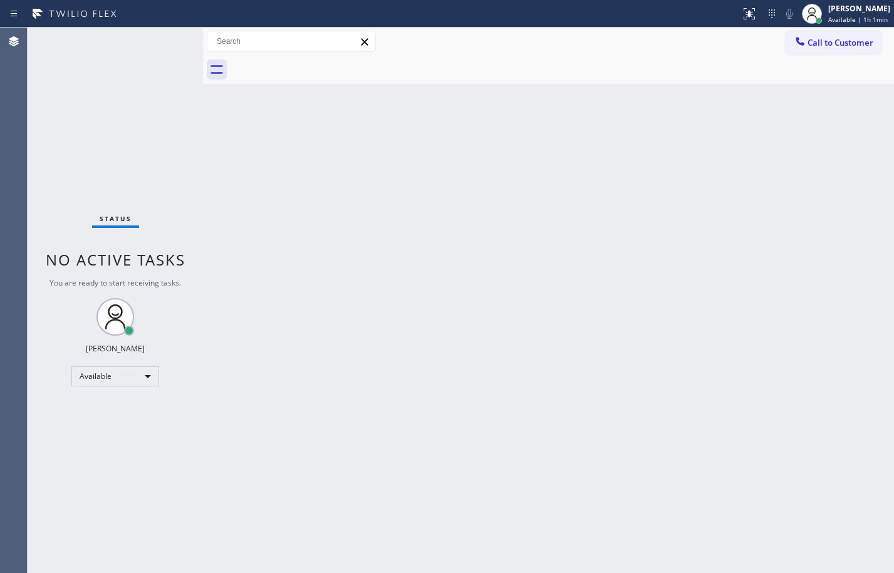
click at [752, 206] on div "Back to Dashboard Change Sender ID Customers Technicians Select a contact Outbo…" at bounding box center [548, 301] width 691 height 546
click at [595, 436] on div "Back to Dashboard Change Sender ID Customers Technicians Select a contact Outbo…" at bounding box center [548, 301] width 691 height 546
drag, startPoint x: 207, startPoint y: 175, endPoint x: 209, endPoint y: 186, distance: 11.4
click at [208, 181] on div "Back to Dashboard Change Sender ID Customers Technicians Select a contact Outbo…" at bounding box center [548, 301] width 691 height 546
click at [448, 210] on div "Back to Dashboard Change Sender ID Customers Technicians Select a contact Outbo…" at bounding box center [548, 301] width 691 height 546
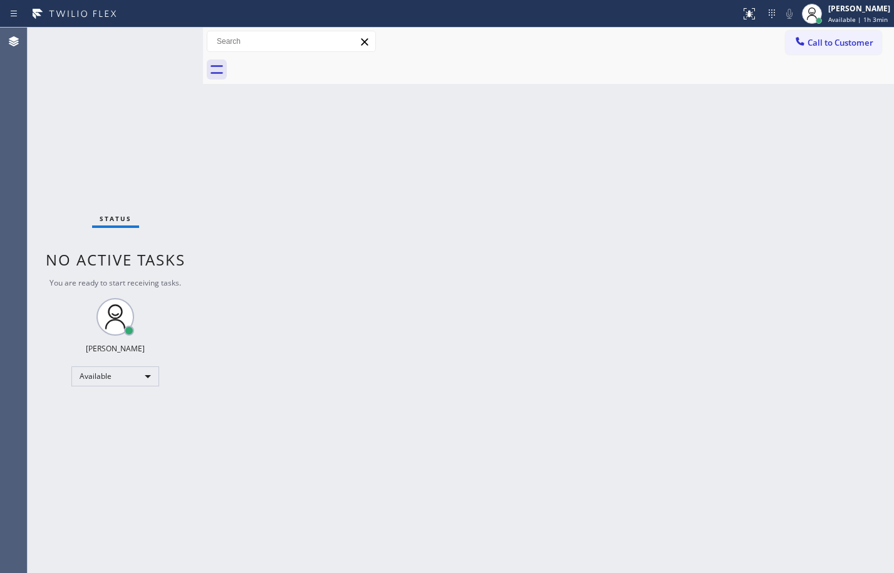
click at [547, 426] on div "Back to Dashboard Change Sender ID Customers Technicians Select a contact Outbo…" at bounding box center [548, 301] width 691 height 546
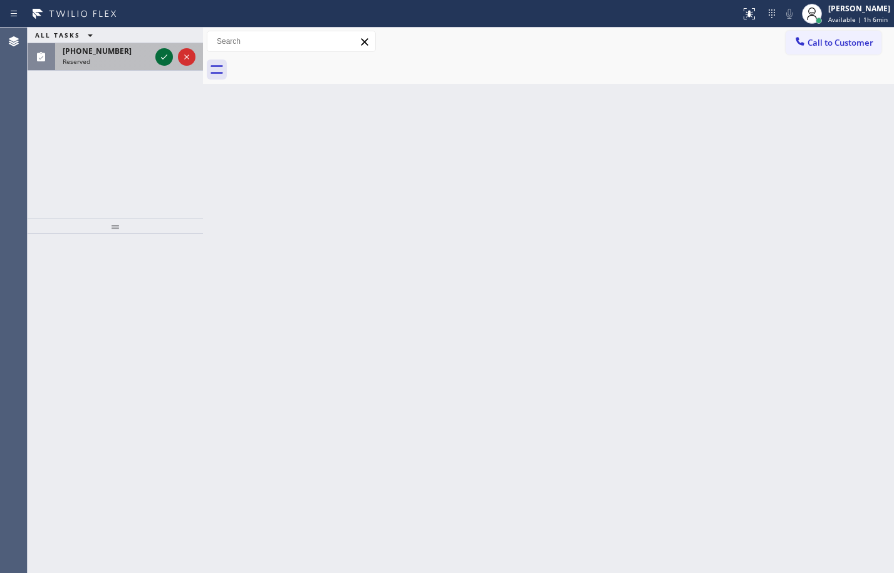
click at [164, 60] on icon at bounding box center [164, 57] width 15 height 15
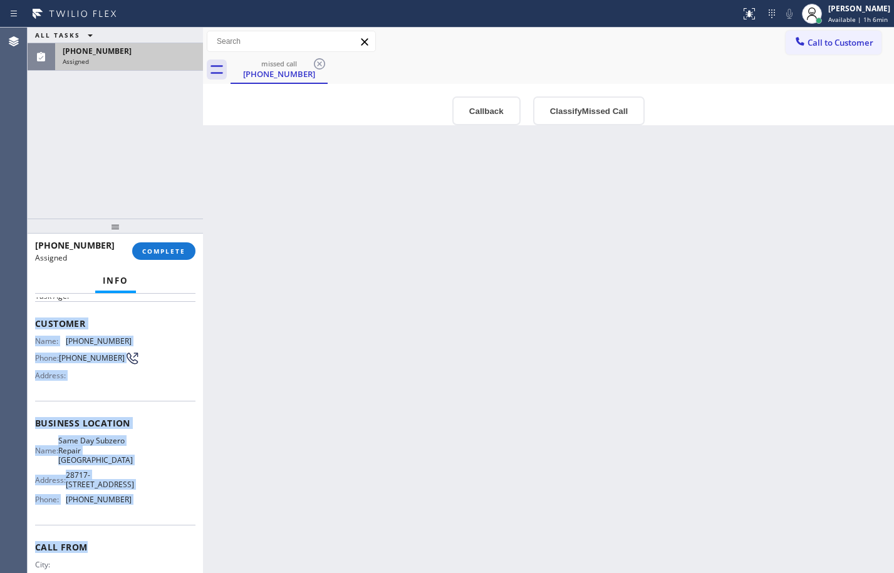
scroll to position [110, 0]
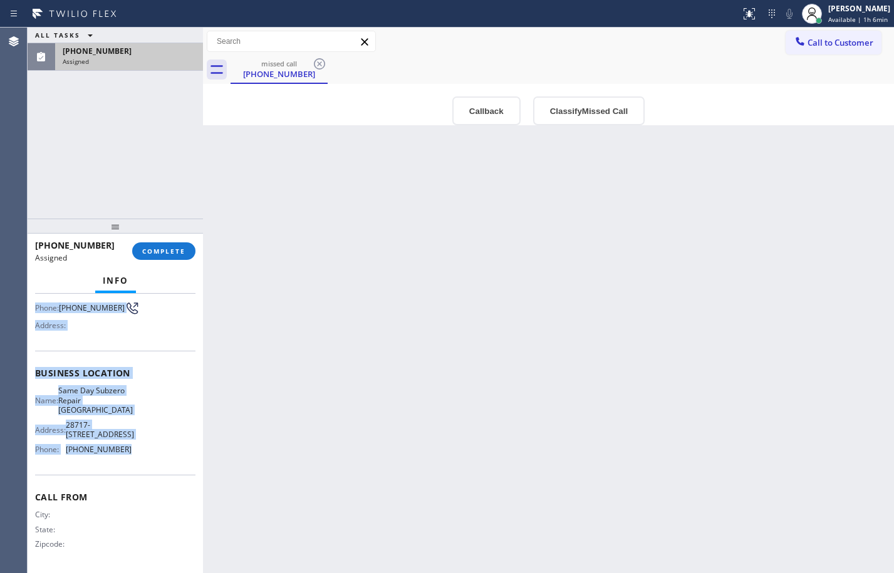
drag, startPoint x: 36, startPoint y: 385, endPoint x: 146, endPoint y: 477, distance: 143.3
click at [146, 477] on div "Context Queue: Appliance Repair Priority: 0 Task Age: Customer Name: [PHONE_NUM…" at bounding box center [115, 378] width 160 height 383
copy div "Customer Name: [PHONE_NUMBER] Phone: [PHONE_NUMBER] Address: Business location …"
click at [170, 248] on span "COMPLETE" at bounding box center [163, 251] width 43 height 9
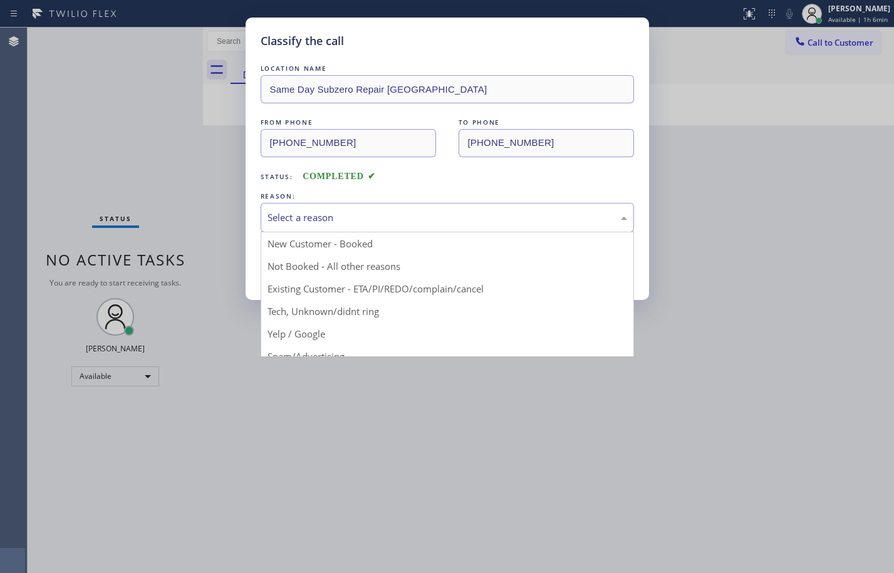
click at [412, 225] on div "Select a reason" at bounding box center [447, 217] width 373 height 29
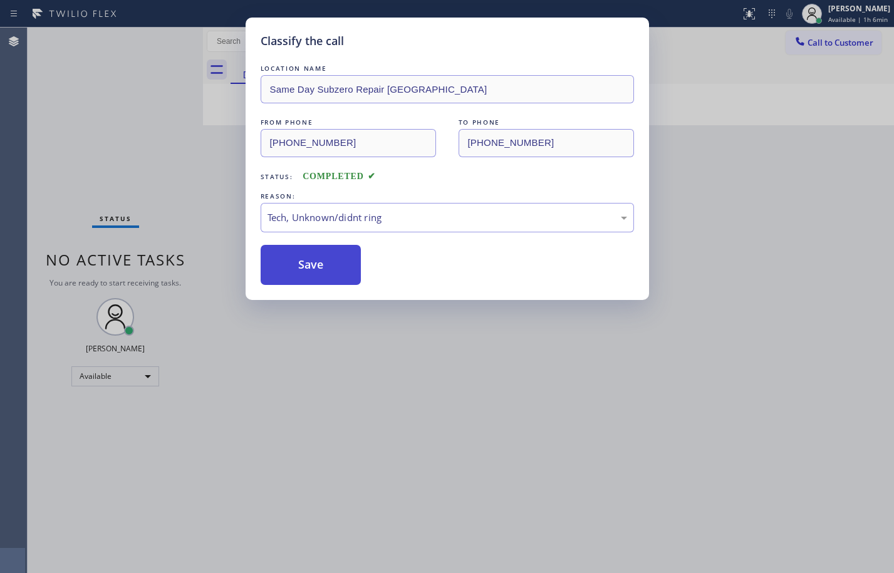
click at [309, 267] on button "Save" at bounding box center [311, 265] width 101 height 40
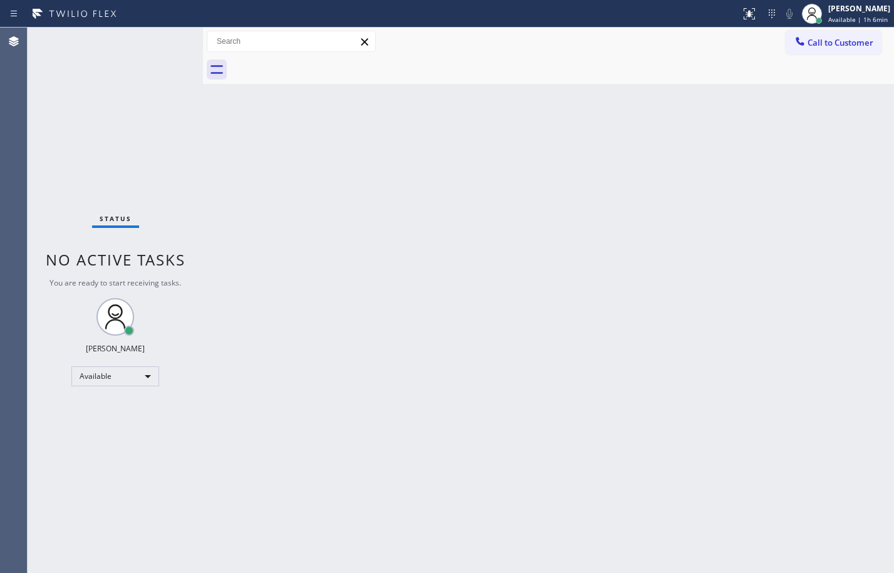
click at [145, 143] on div "Status No active tasks You are ready to start receiving tasks. [PERSON_NAME] Av…" at bounding box center [115, 301] width 175 height 546
drag, startPoint x: 205, startPoint y: 98, endPoint x: 198, endPoint y: 115, distance: 18.3
click at [203, 109] on div at bounding box center [203, 301] width 0 height 546
drag, startPoint x: 198, startPoint y: 56, endPoint x: 167, endPoint y: 61, distance: 31.7
click at [167, 61] on div "Status No active tasks You are ready to start receiving tasks. [PERSON_NAME] Av…" at bounding box center [461, 301] width 867 height 546
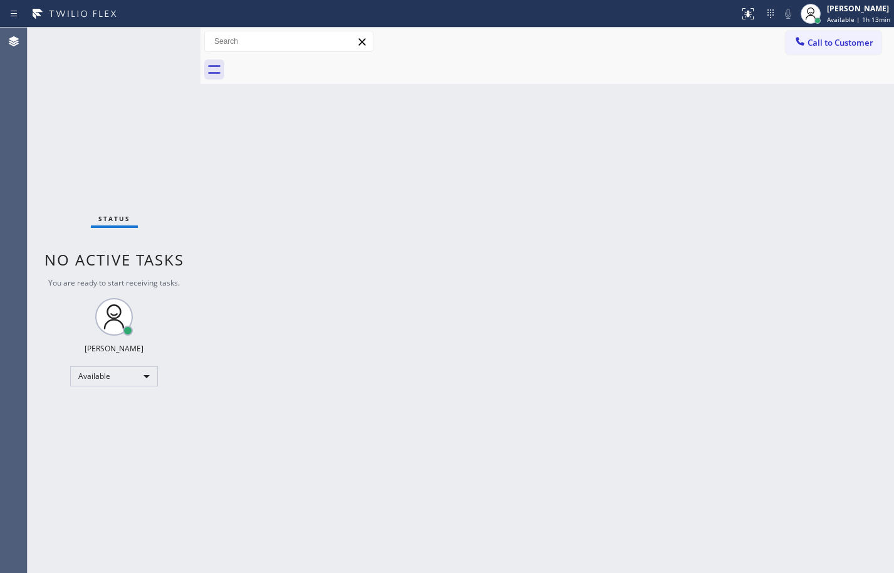
click at [164, 143] on div "Status No active tasks You are ready to start receiving tasks. [PERSON_NAME] Av…" at bounding box center [114, 301] width 173 height 546
click at [292, 375] on div "Back to Dashboard Change Sender ID Customers Technicians Select a contact Outbo…" at bounding box center [548, 301] width 694 height 546
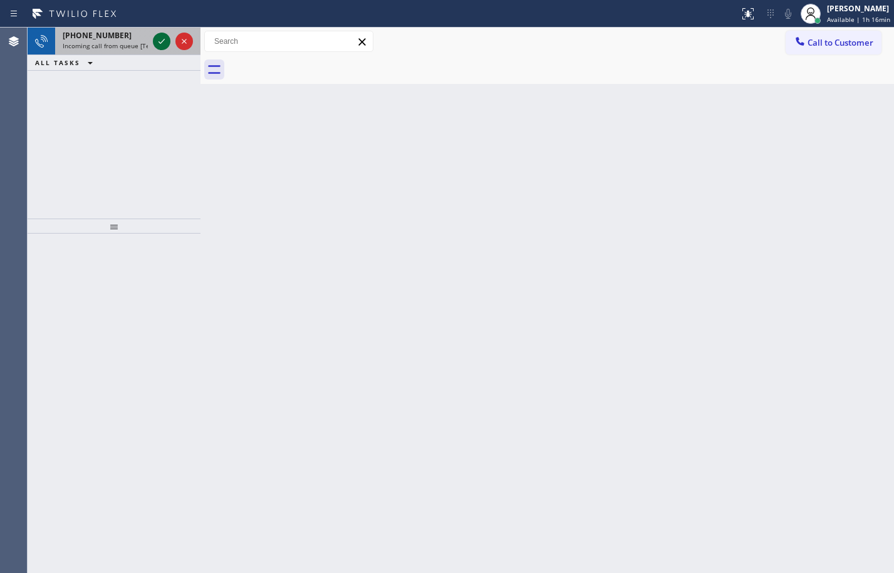
click at [165, 41] on icon at bounding box center [161, 41] width 15 height 15
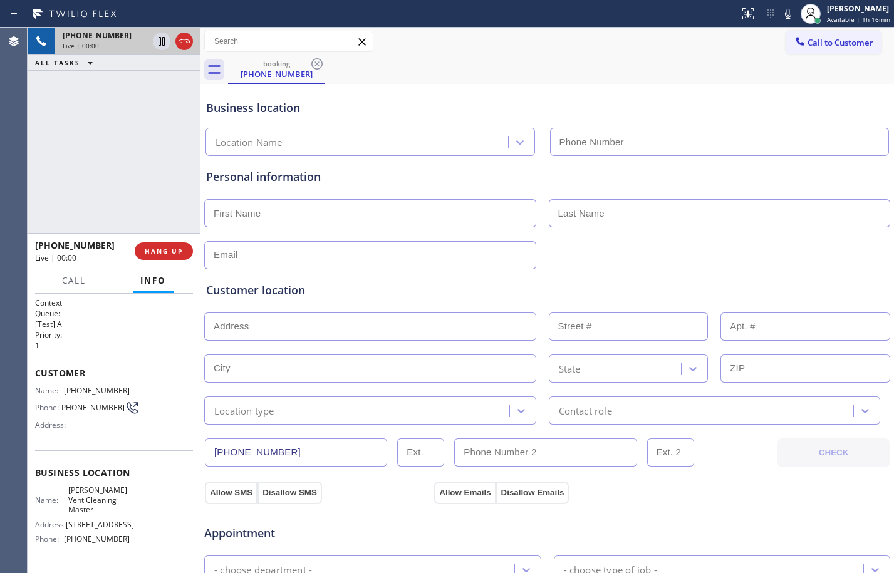
type input "[PHONE_NUMBER]"
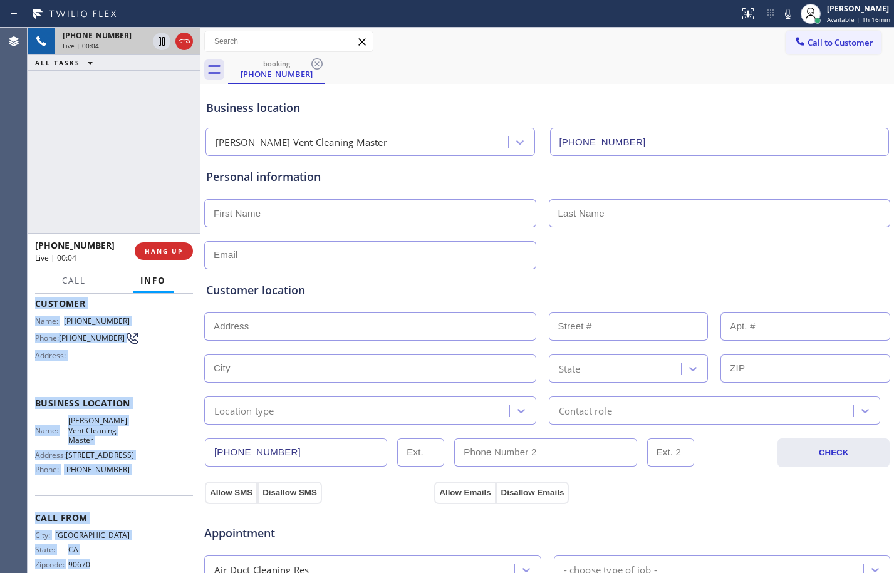
scroll to position [115, 0]
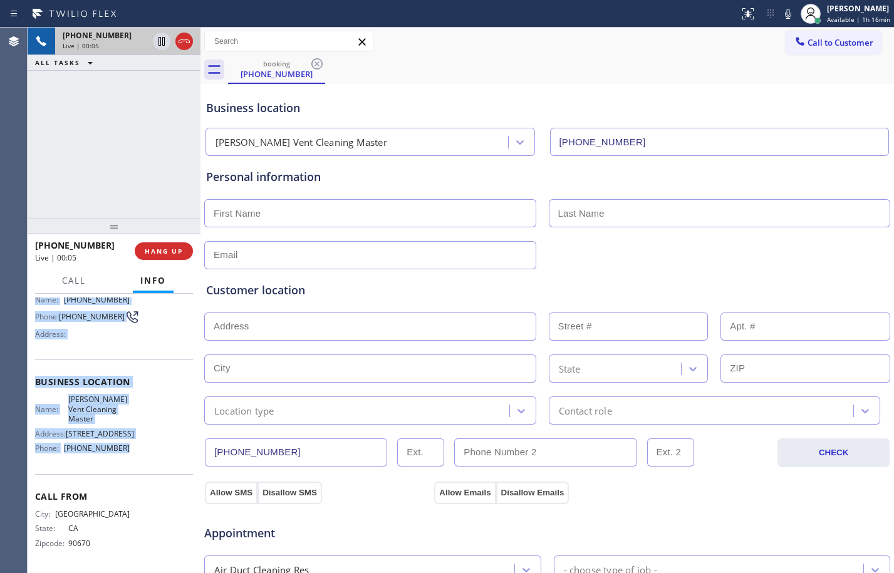
drag, startPoint x: 36, startPoint y: 375, endPoint x: 135, endPoint y: 446, distance: 122.6
click at [135, 446] on div "Context Queue: [Test] All Priority: 1 Customer Name: [PHONE_NUMBER] Phone: [PHO…" at bounding box center [114, 388] width 158 height 363
copy div "Customer Name: [PHONE_NUMBER] Phone: [PHONE_NUMBER] Address: Business location …"
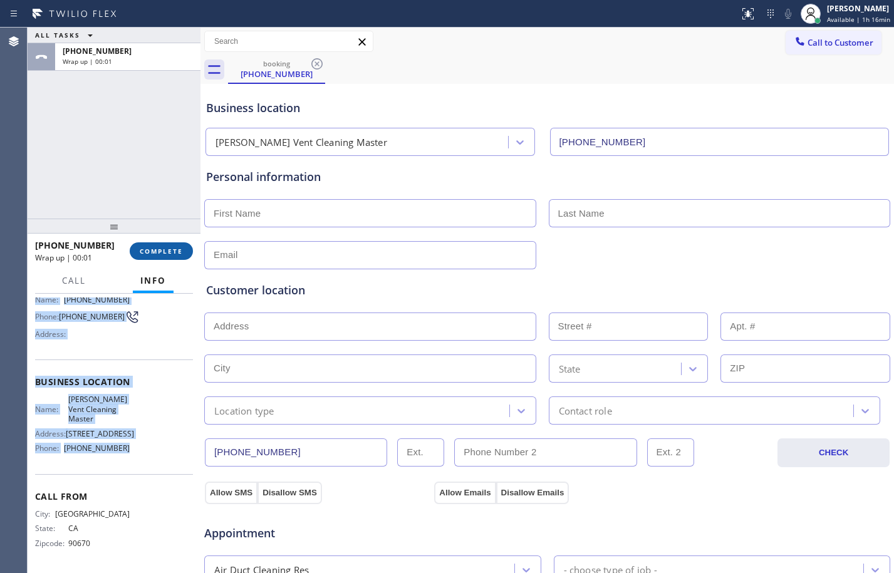
click at [137, 246] on button "COMPLETE" at bounding box center [161, 251] width 63 height 18
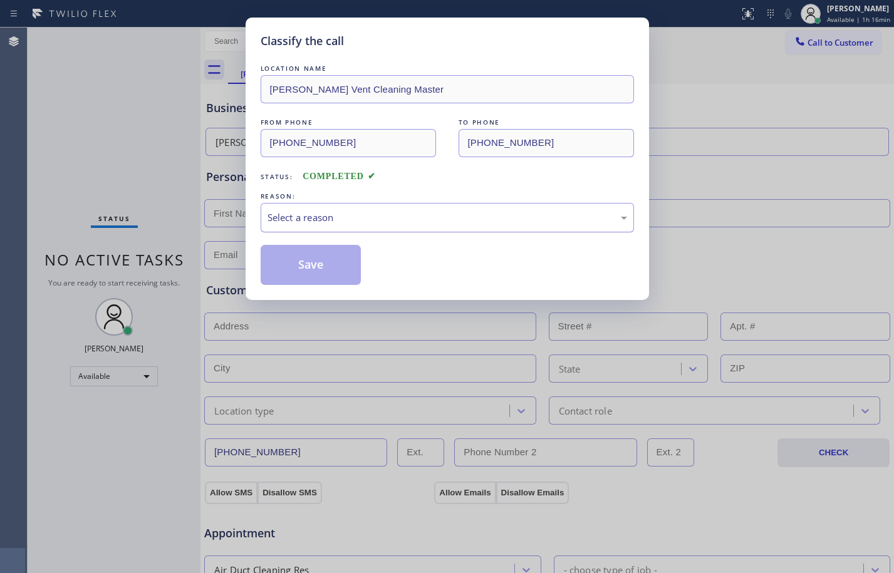
click at [449, 216] on div "Select a reason" at bounding box center [448, 218] width 360 height 14
click at [325, 269] on button "Save" at bounding box center [311, 265] width 101 height 40
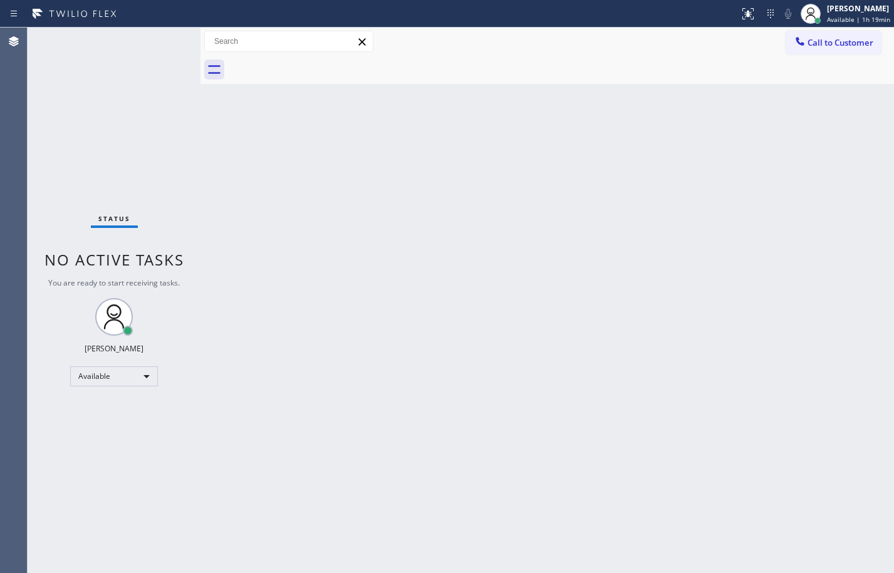
click at [511, 190] on div "Back to Dashboard Change Sender ID Customers Technicians Select a contact Outbo…" at bounding box center [548, 301] width 694 height 546
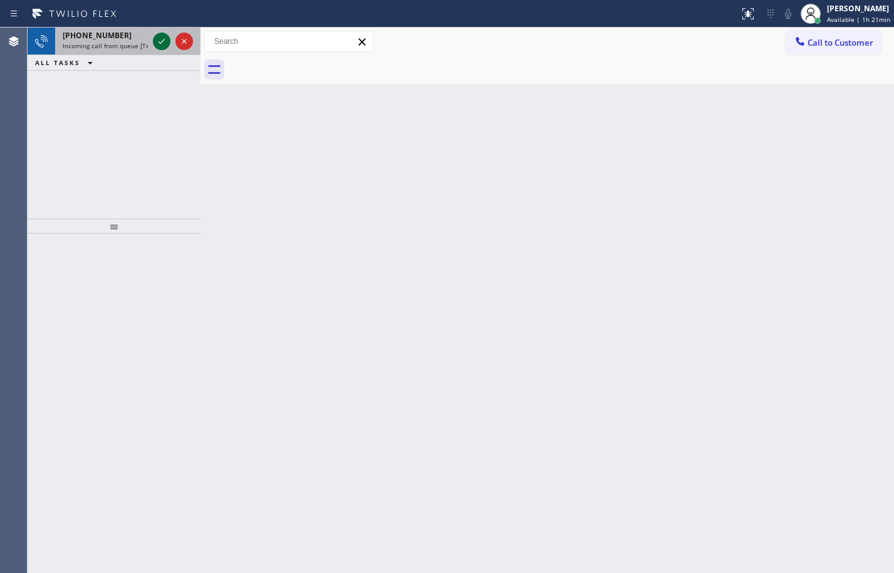
click at [169, 39] on icon at bounding box center [161, 41] width 15 height 15
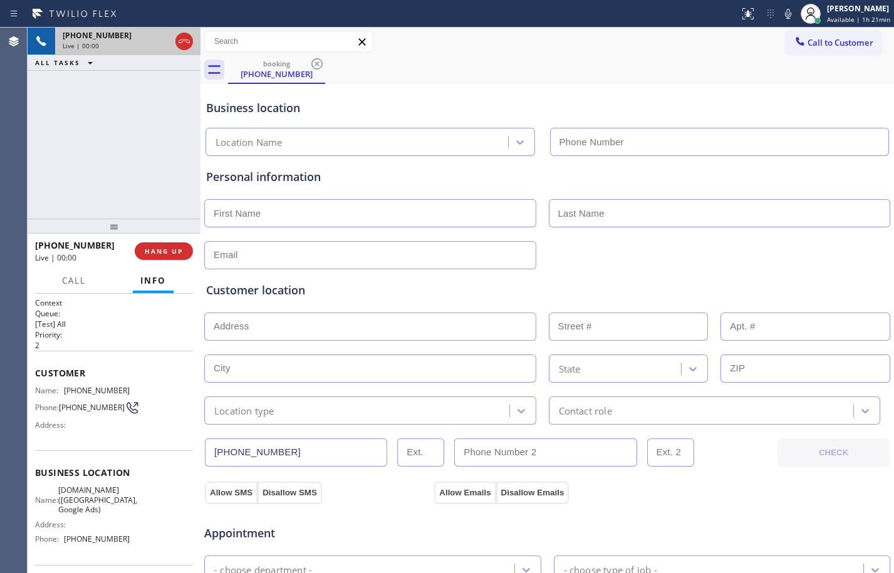
type input "[PHONE_NUMBER]"
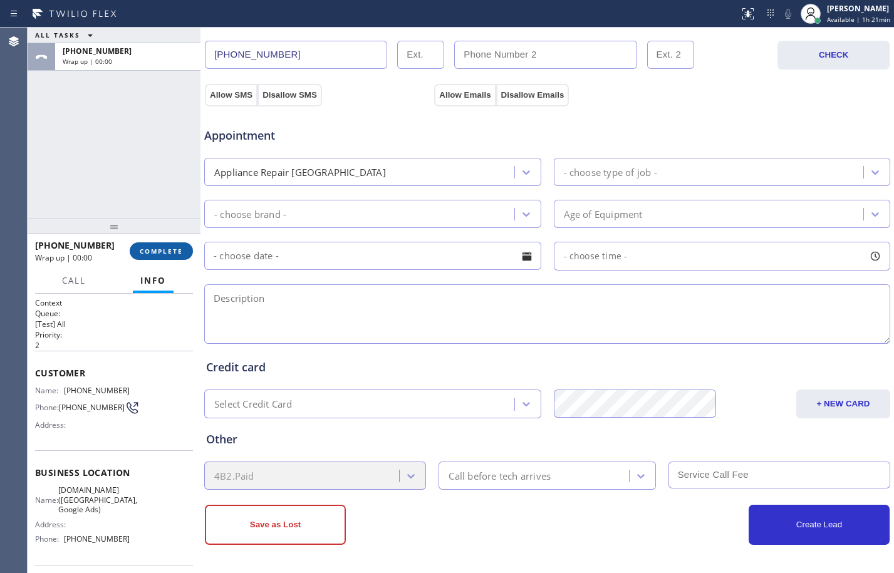
click at [159, 251] on span "COMPLETE" at bounding box center [161, 251] width 43 height 9
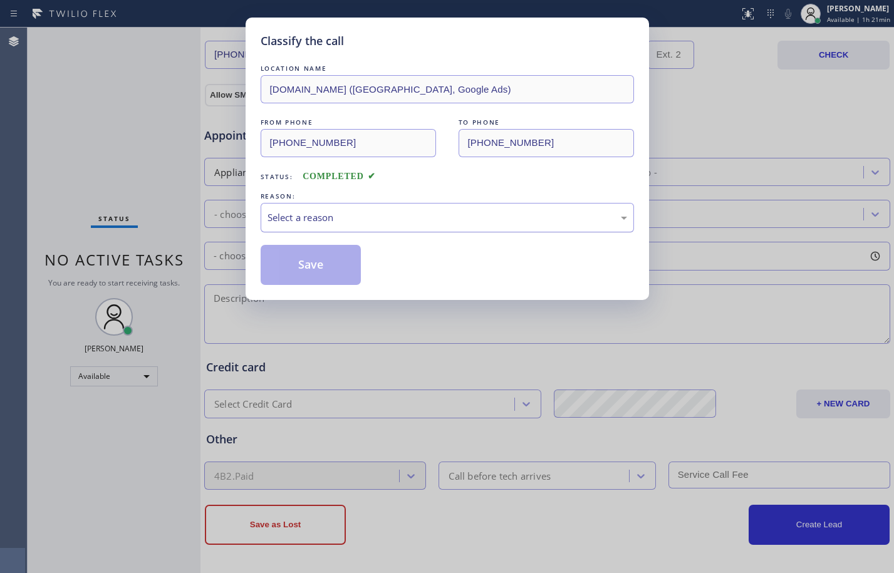
click at [395, 206] on div "Select a reason" at bounding box center [447, 217] width 373 height 29
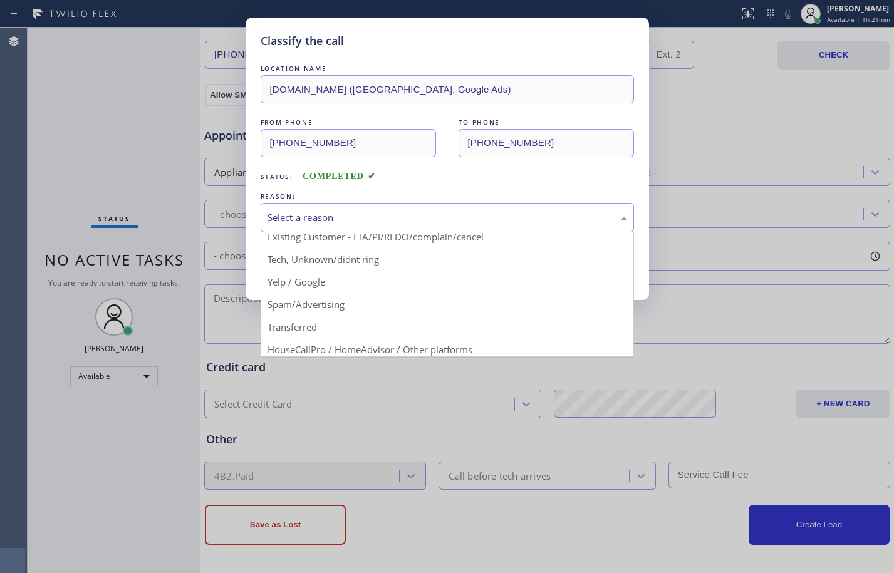
scroll to position [79, 0]
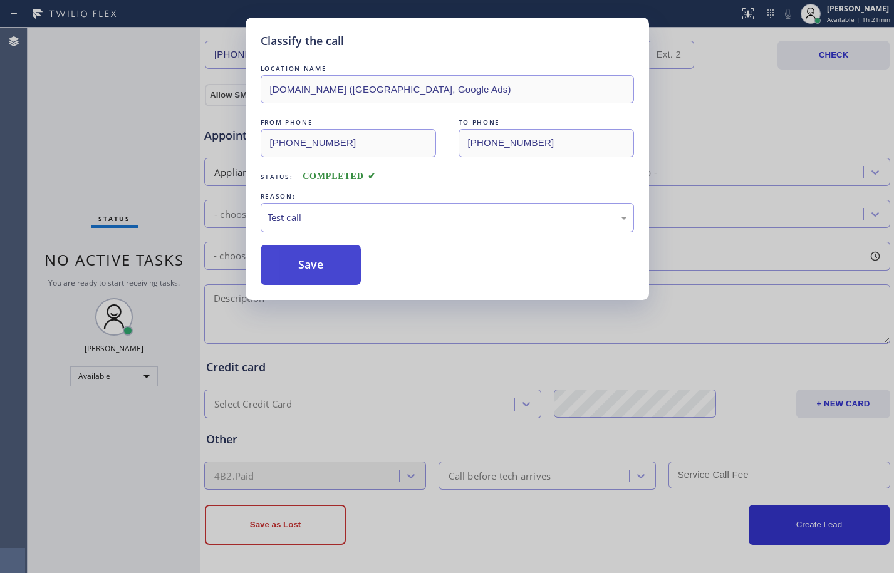
click at [302, 268] on button "Save" at bounding box center [311, 265] width 101 height 40
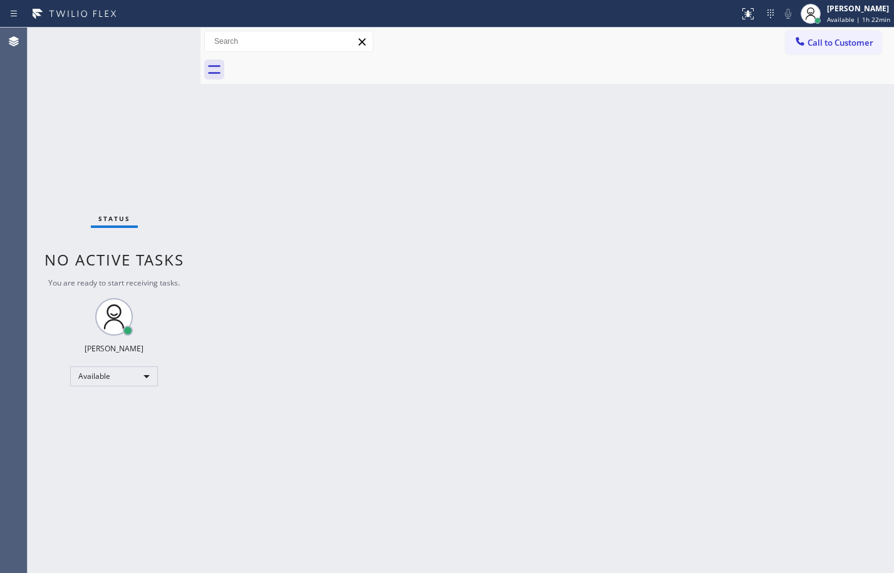
click at [292, 278] on div "Back to Dashboard Change Sender ID Customers Technicians Select a contact Outbo…" at bounding box center [548, 301] width 694 height 546
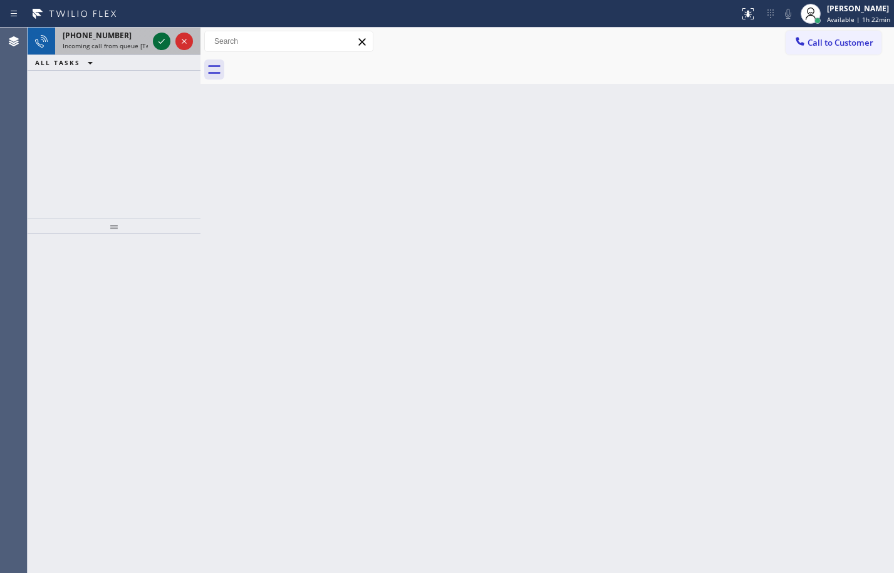
click at [166, 38] on icon at bounding box center [161, 41] width 15 height 15
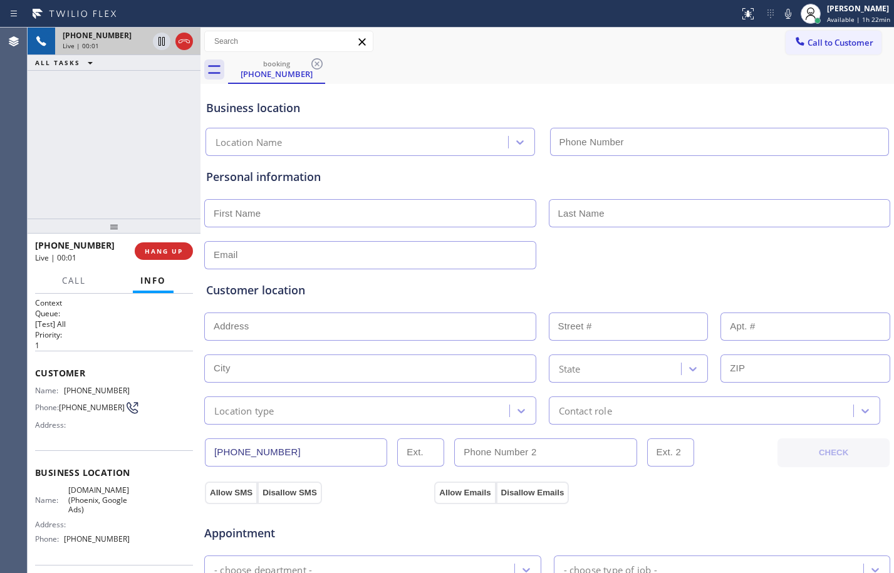
type input "[PHONE_NUMBER]"
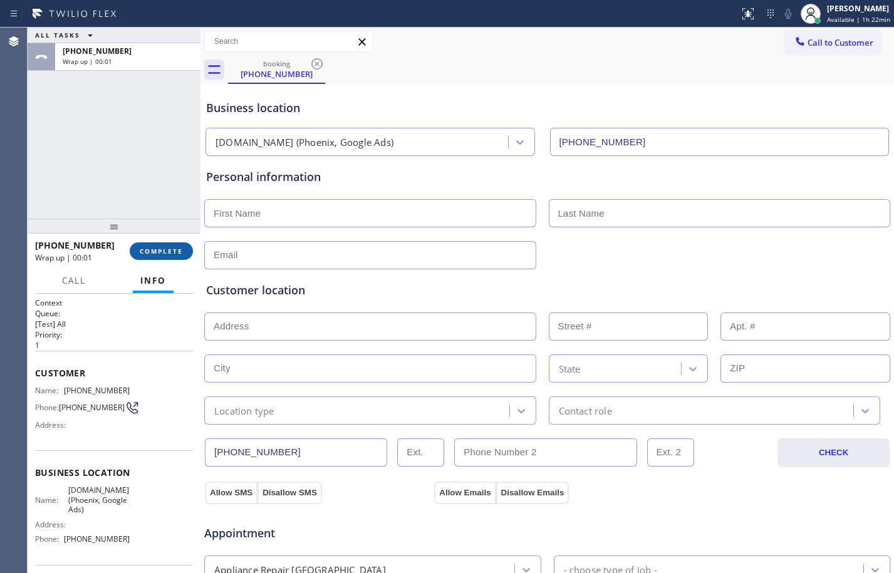
click at [156, 247] on span "COMPLETE" at bounding box center [161, 251] width 43 height 9
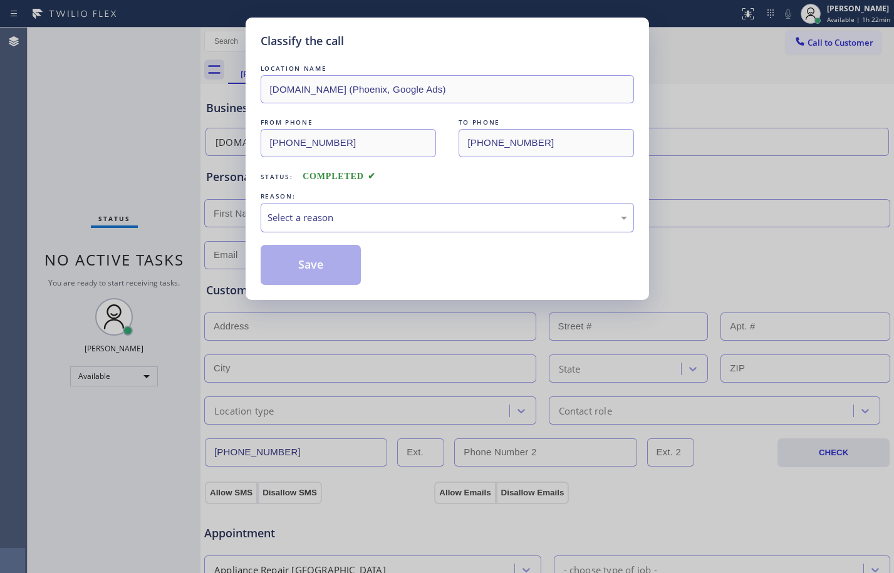
click at [404, 203] on div "Select a reason" at bounding box center [447, 217] width 373 height 29
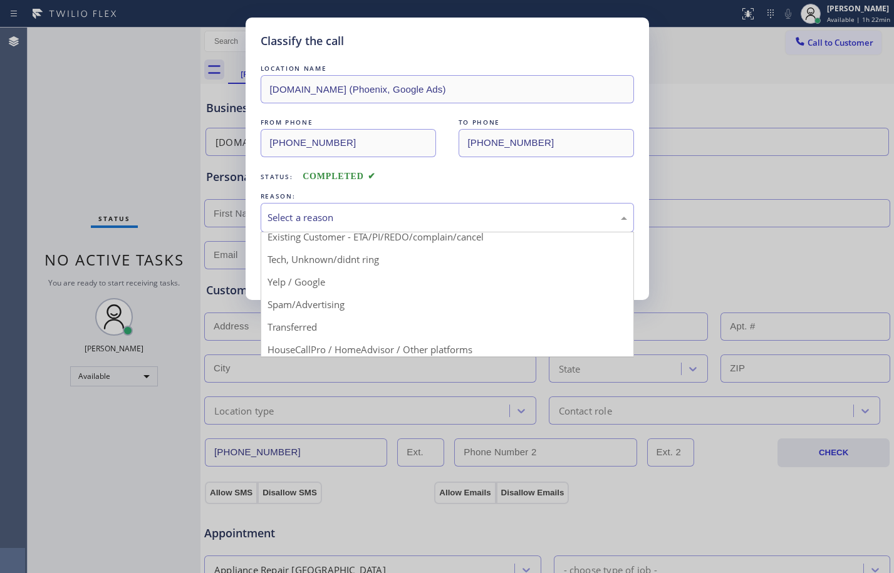
scroll to position [79, 0]
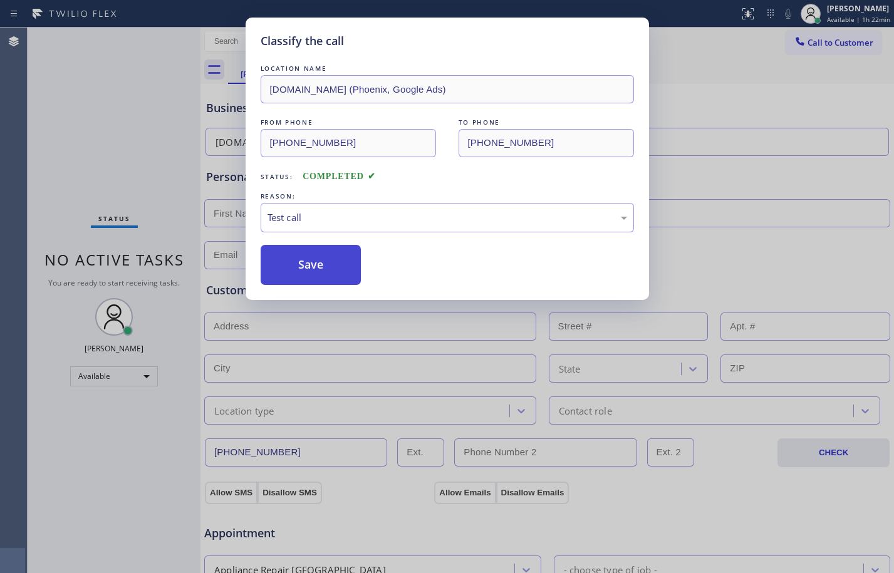
click at [307, 270] on button "Save" at bounding box center [311, 265] width 101 height 40
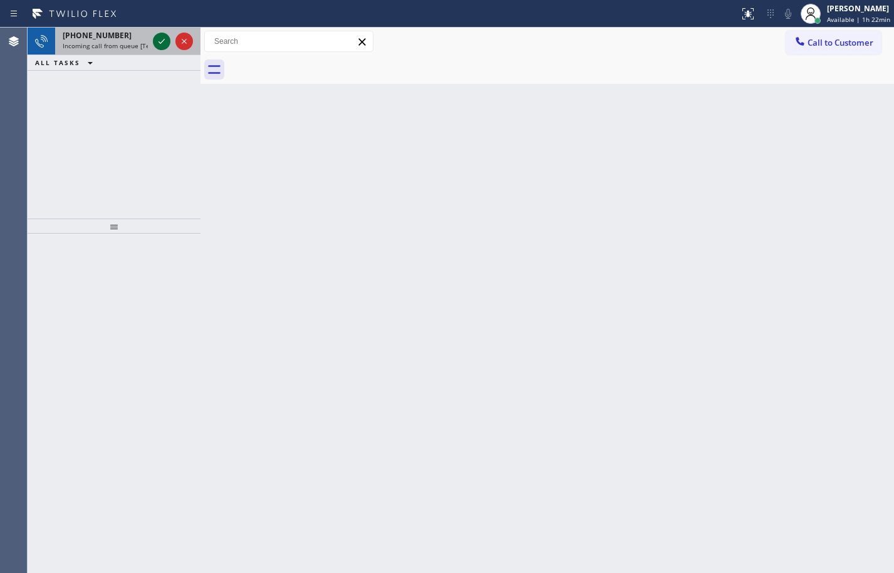
click at [162, 45] on icon at bounding box center [161, 41] width 15 height 15
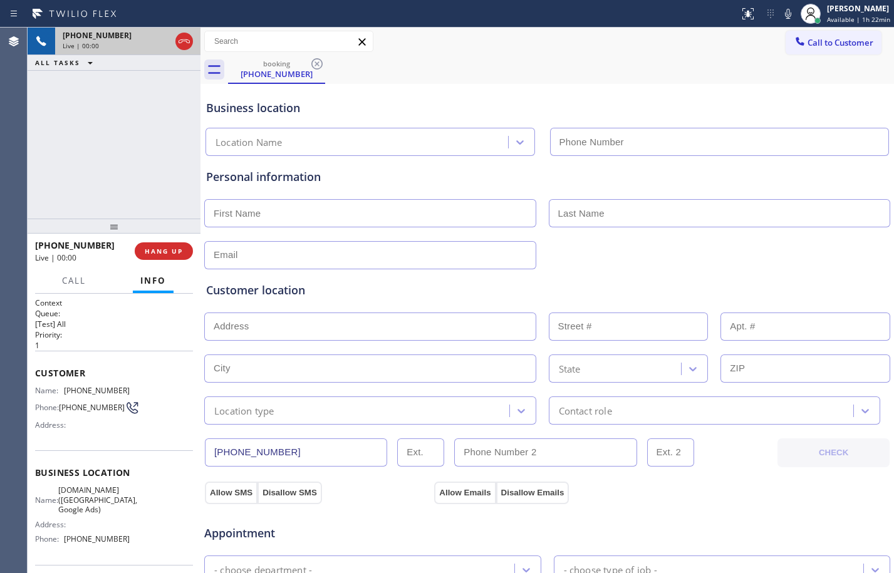
type input "[PHONE_NUMBER]"
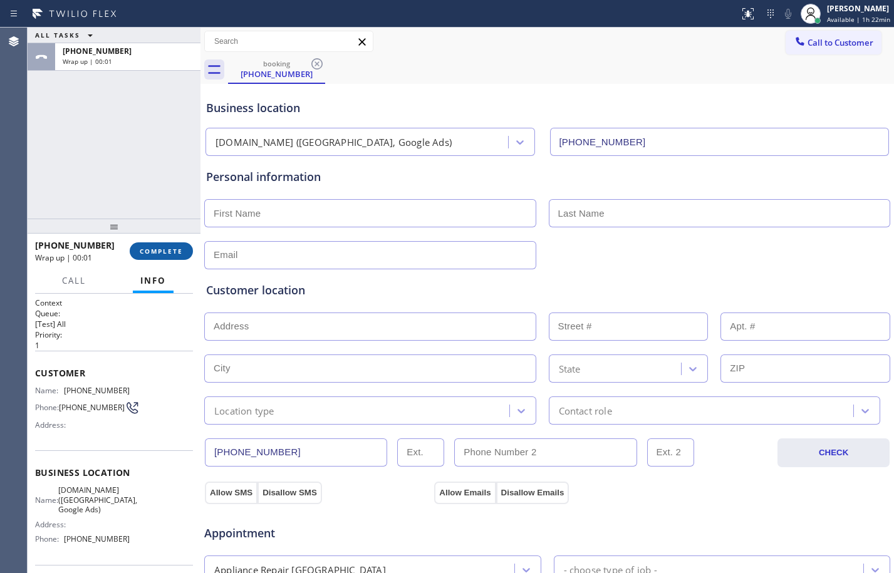
click at [168, 251] on span "COMPLETE" at bounding box center [161, 251] width 43 height 9
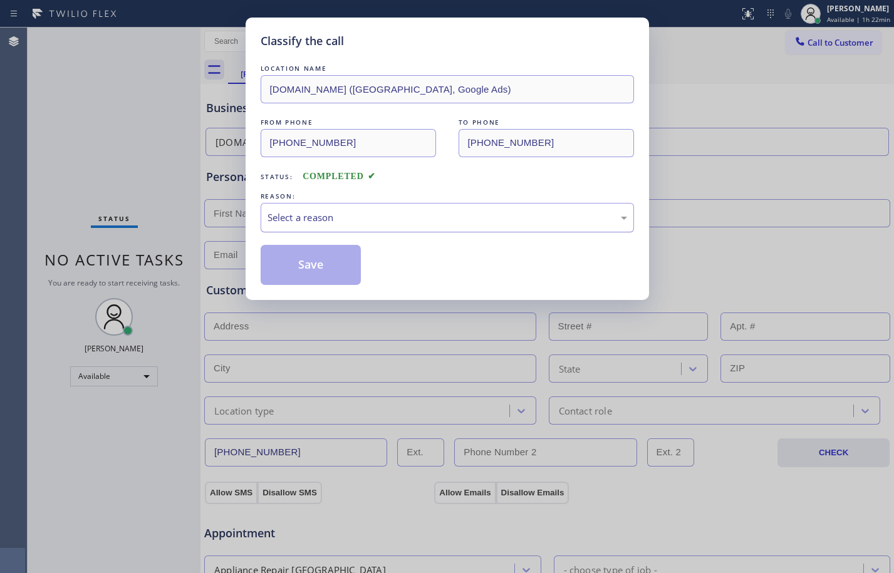
click at [331, 227] on div "Select a reason" at bounding box center [447, 217] width 373 height 29
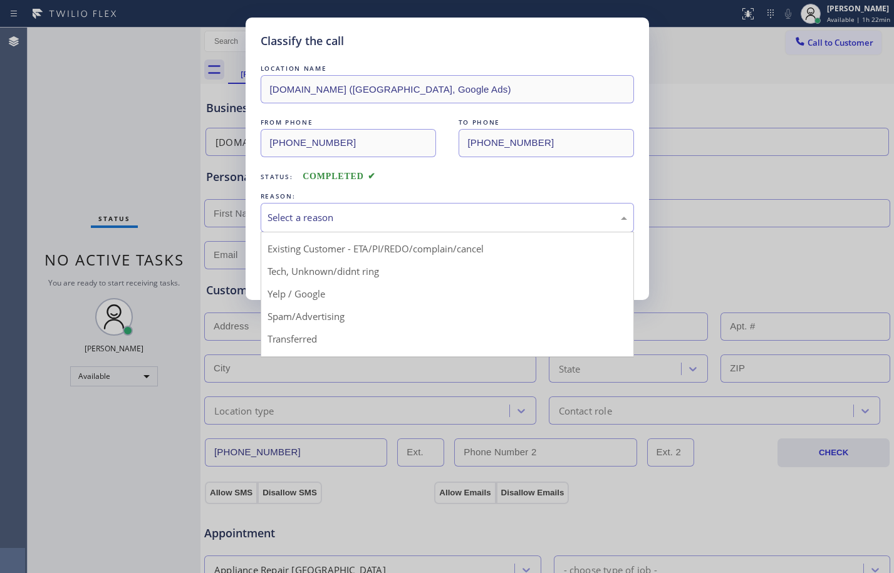
scroll to position [79, 0]
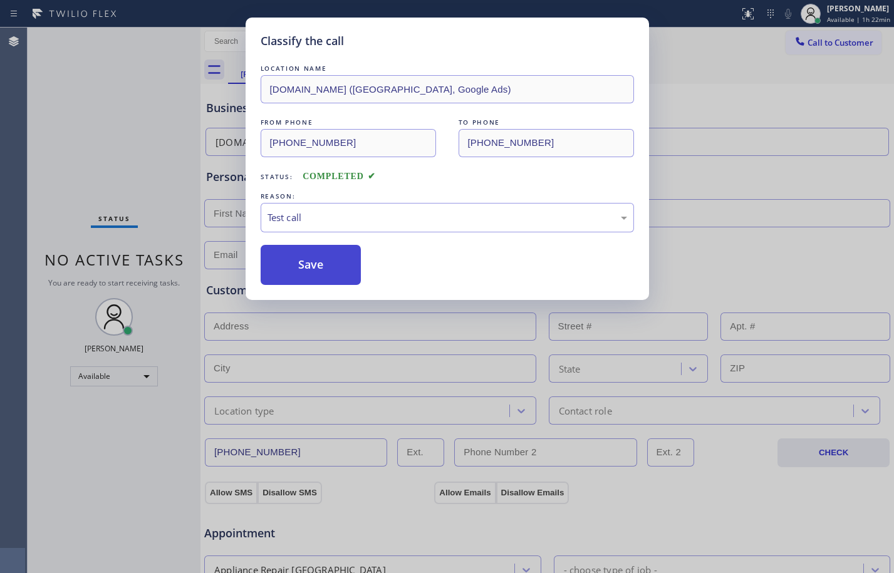
click at [289, 253] on button "Save" at bounding box center [311, 265] width 101 height 40
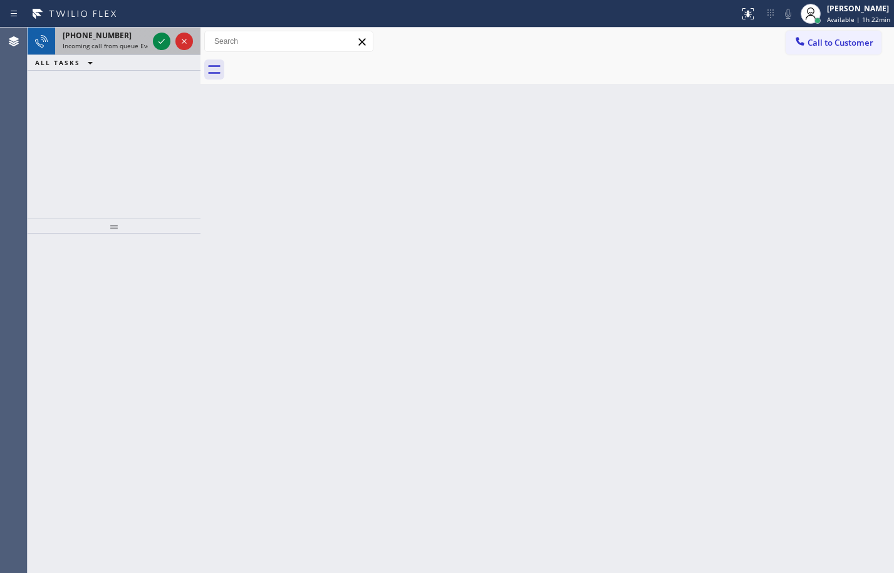
click at [157, 30] on div at bounding box center [172, 42] width 45 height 28
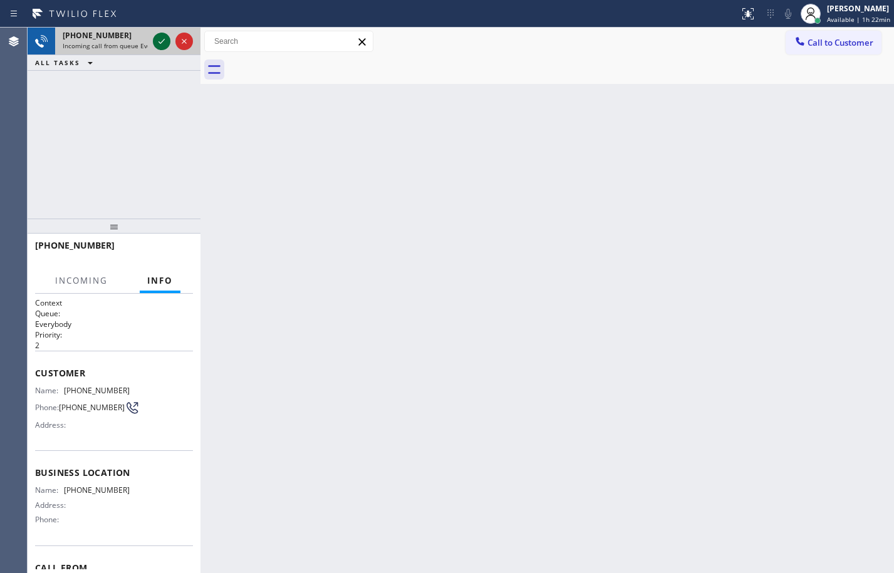
click at [156, 36] on icon at bounding box center [161, 41] width 15 height 15
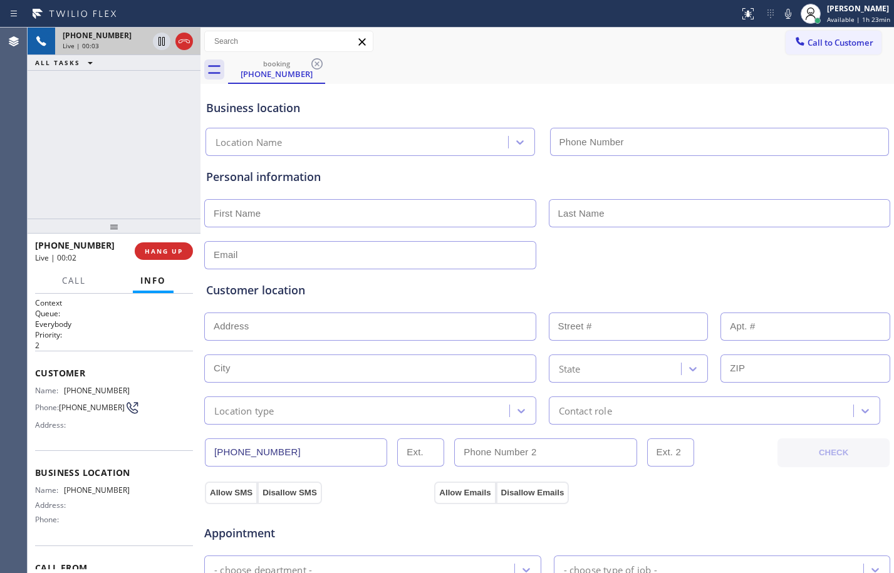
click at [102, 122] on div "[PHONE_NUMBER] Live | 00:03 ALL TASKS ALL TASKS ACTIVE TASKS TASKS IN WRAP UP" at bounding box center [114, 123] width 173 height 191
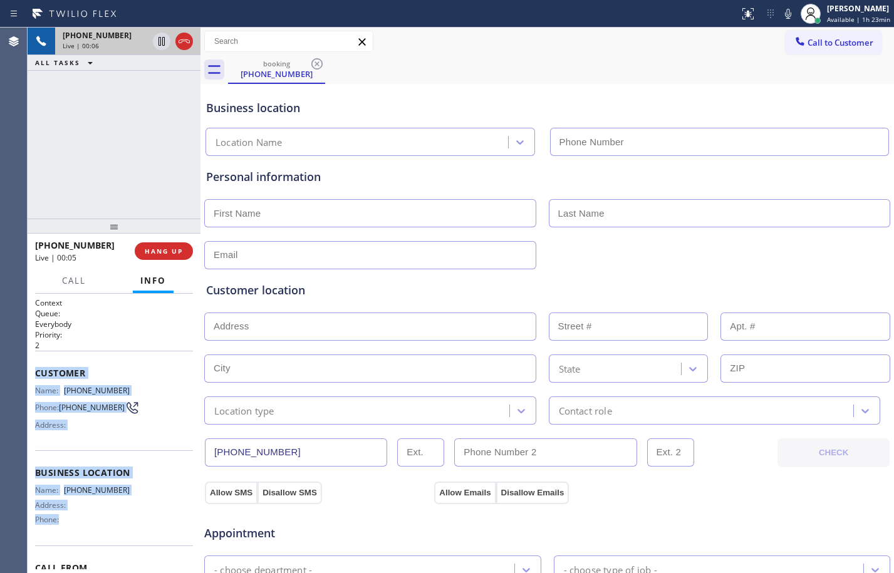
drag, startPoint x: 34, startPoint y: 375, endPoint x: 140, endPoint y: 519, distance: 179.2
click at [140, 519] on div "Context Queue: Everybody Priority: 2 Customer Name: [PHONE_NUMBER] Phone: [PHON…" at bounding box center [114, 433] width 173 height 279
copy div "Customer Name: [PHONE_NUMBER] Phone: [PHONE_NUMBER] Address: Business location …"
click at [116, 353] on div "Customer Name: [PHONE_NUMBER] Phone: [PHONE_NUMBER] Address:" at bounding box center [114, 401] width 158 height 100
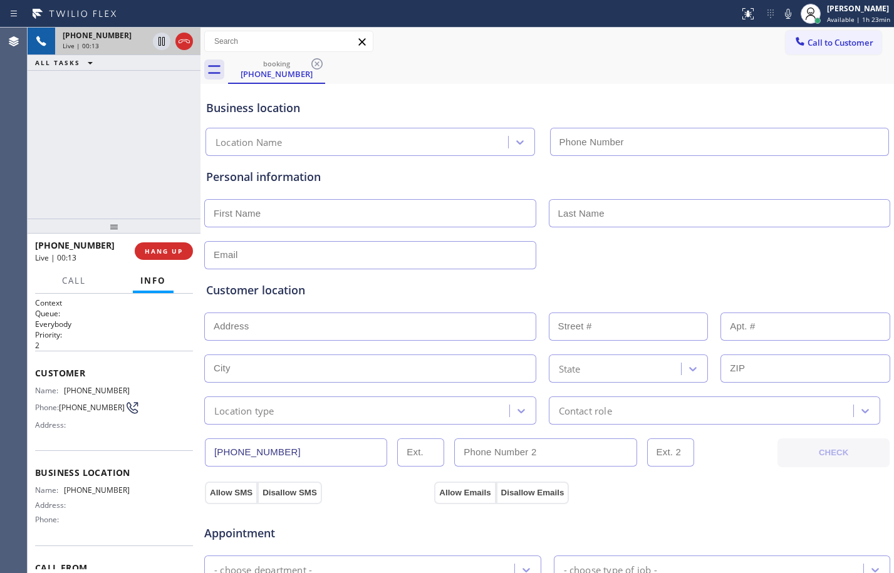
click at [103, 394] on span "[PHONE_NUMBER]" at bounding box center [97, 390] width 66 height 9
copy span "[PHONE_NUMBER]"
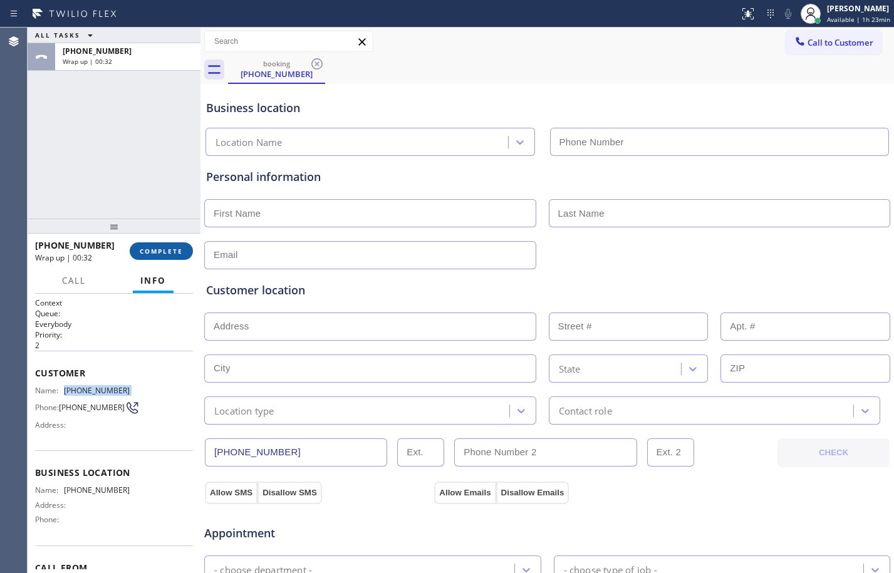
click at [155, 248] on span "COMPLETE" at bounding box center [161, 251] width 43 height 9
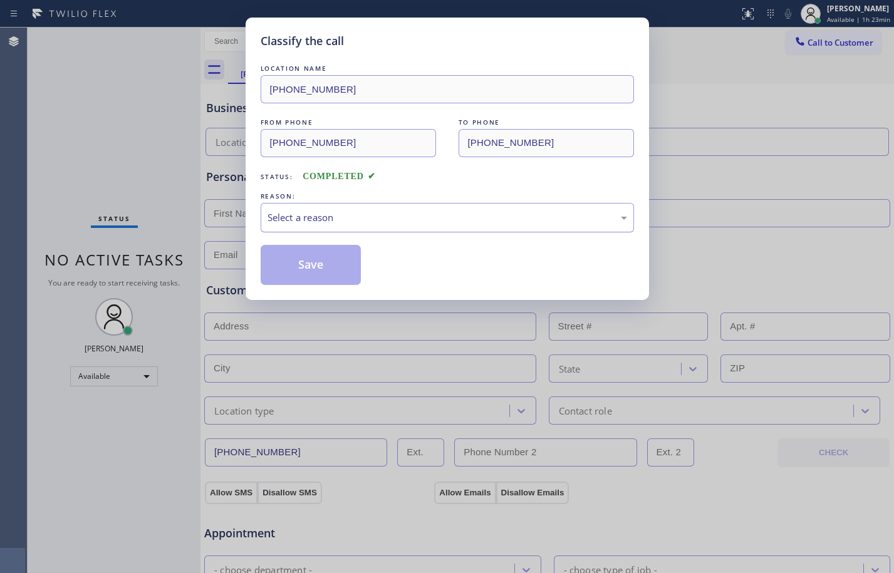
click at [400, 229] on div "Select a reason" at bounding box center [447, 217] width 373 height 29
click at [338, 268] on button "Save" at bounding box center [311, 265] width 101 height 40
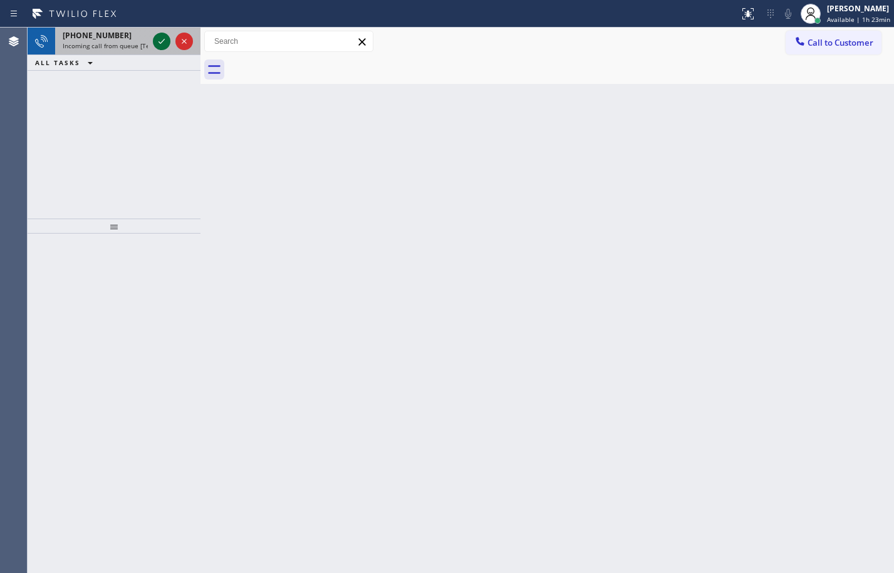
click at [168, 40] on icon at bounding box center [161, 41] width 15 height 15
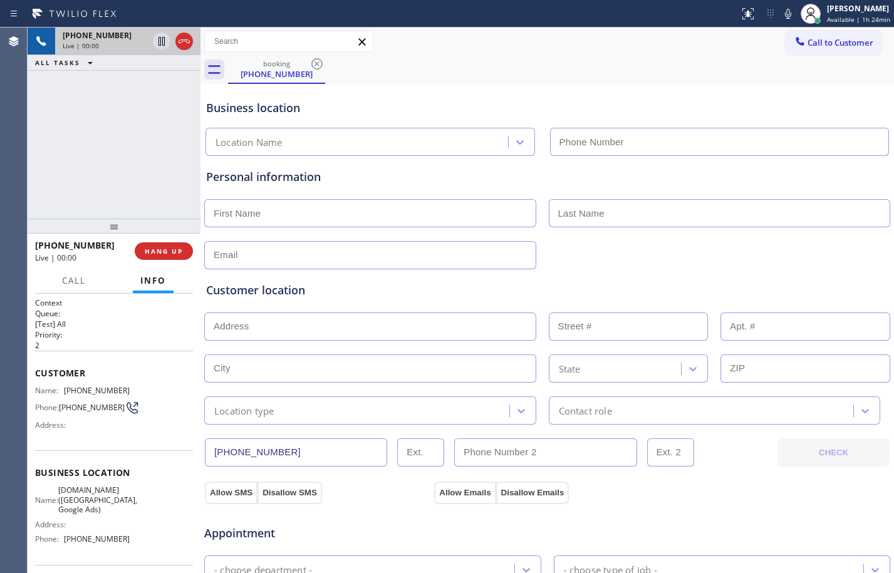
type input "[PHONE_NUMBER]"
click at [716, 520] on div "Appointment" at bounding box center [547, 526] width 689 height 32
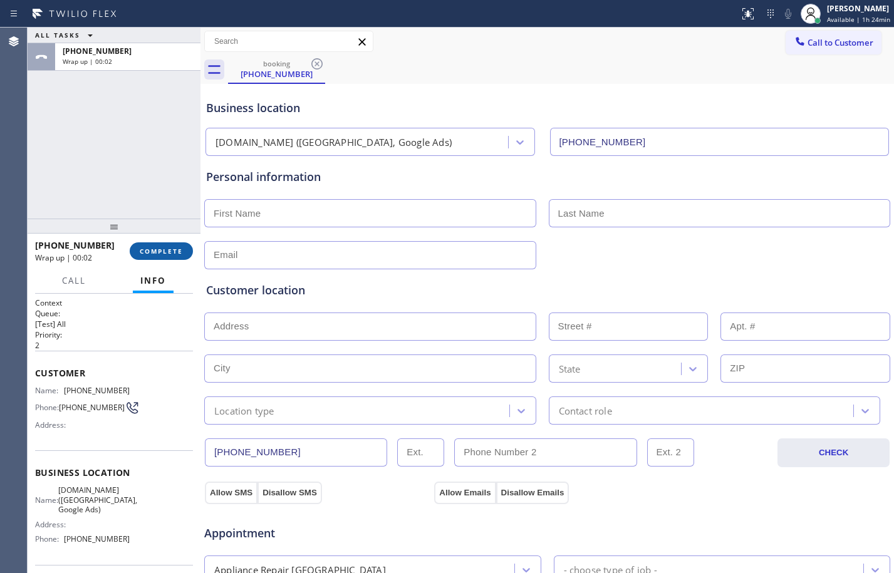
click at [155, 250] on span "COMPLETE" at bounding box center [161, 251] width 43 height 9
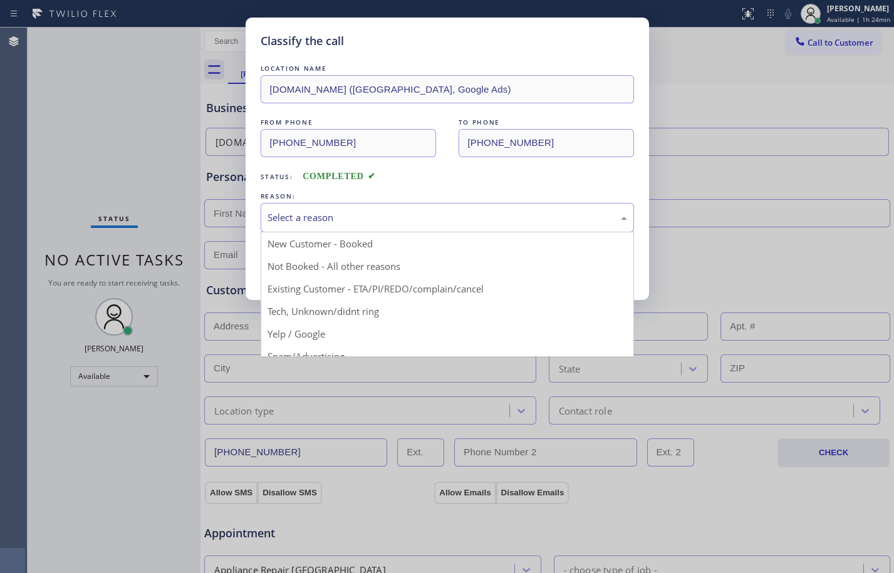
click at [323, 215] on div "Select a reason" at bounding box center [448, 218] width 360 height 14
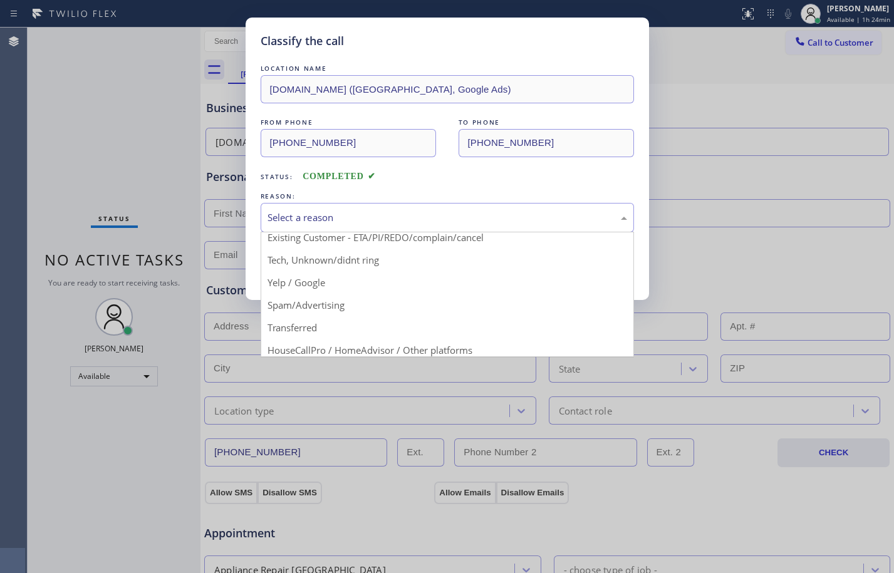
scroll to position [79, 0]
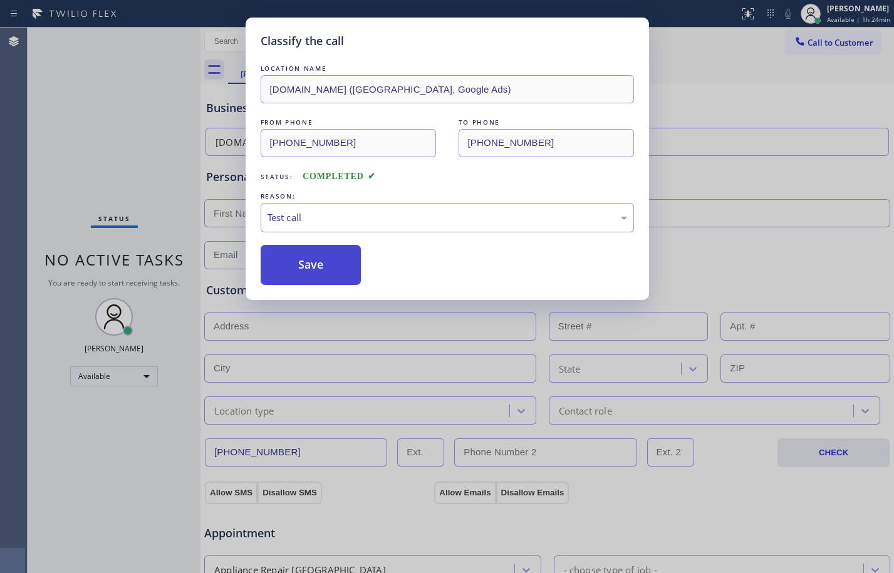
click at [315, 261] on button "Save" at bounding box center [311, 265] width 101 height 40
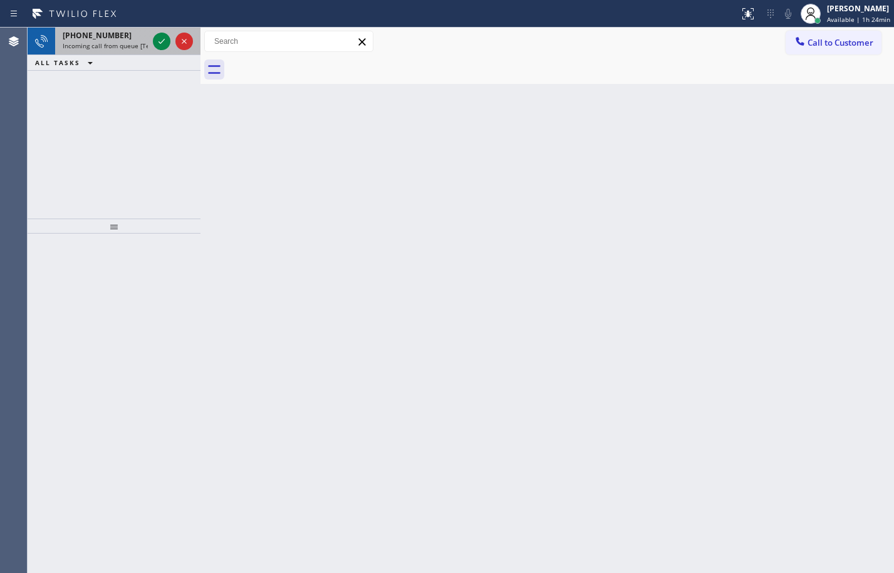
click at [173, 46] on div at bounding box center [172, 42] width 45 height 28
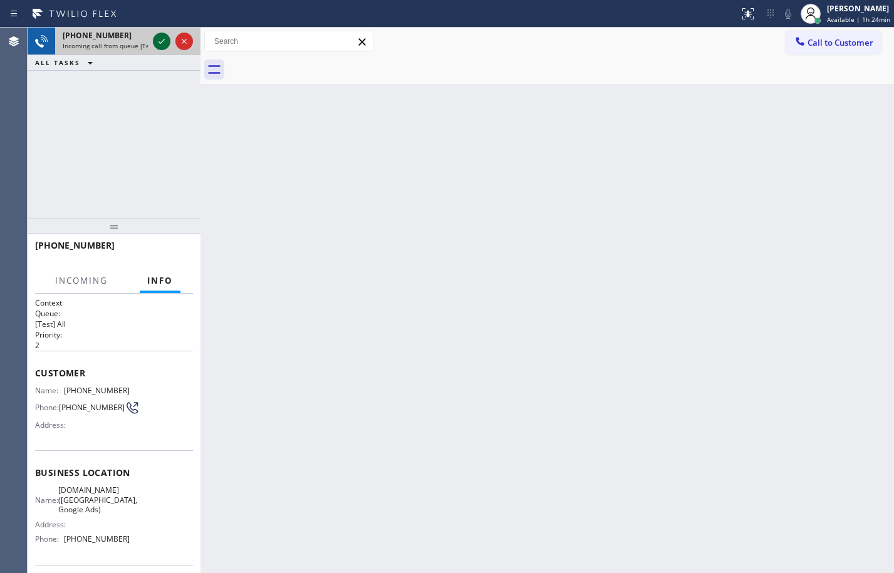
click at [162, 46] on icon at bounding box center [161, 41] width 15 height 15
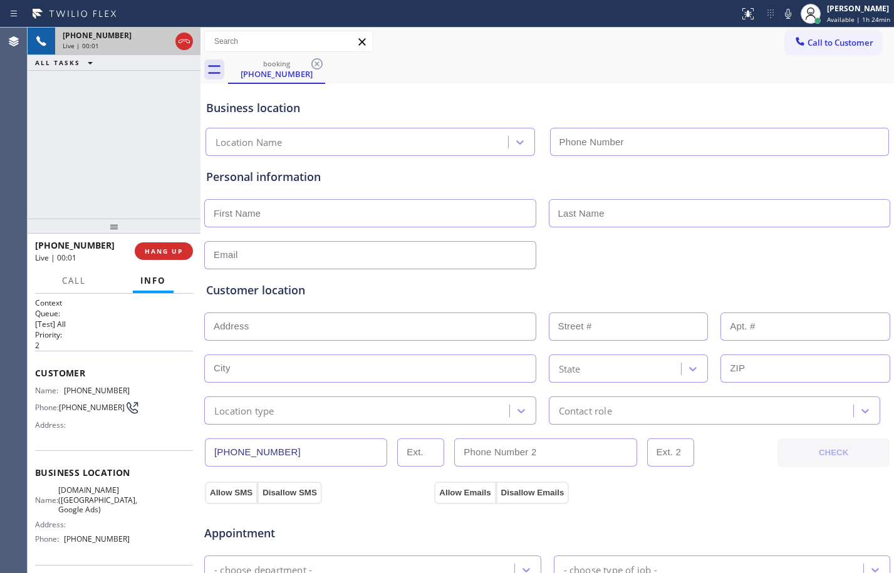
type input "[PHONE_NUMBER]"
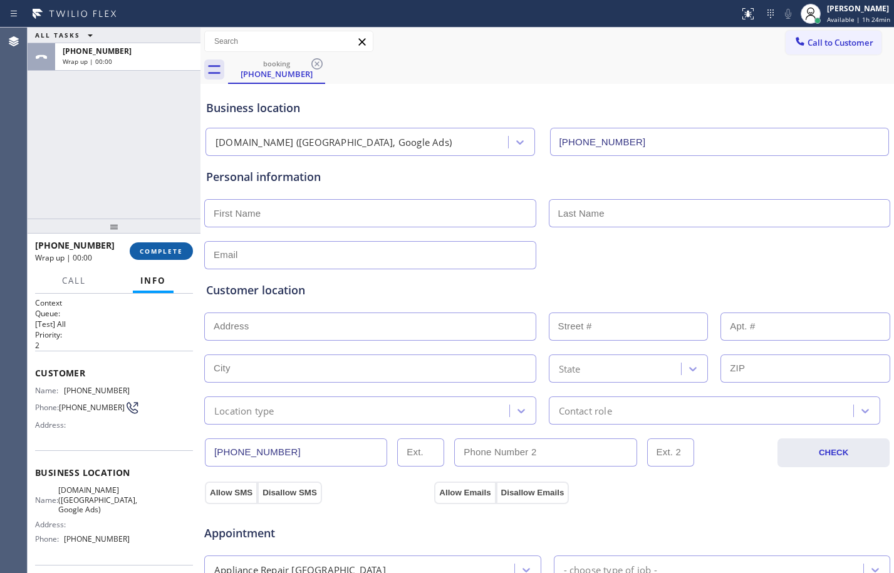
click at [158, 250] on span "COMPLETE" at bounding box center [161, 251] width 43 height 9
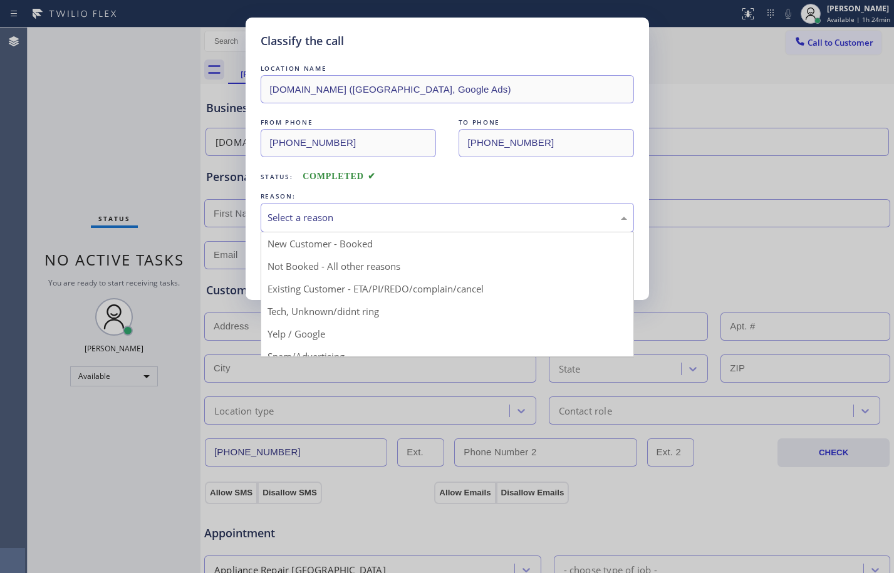
click at [308, 222] on div "Select a reason" at bounding box center [448, 218] width 360 height 14
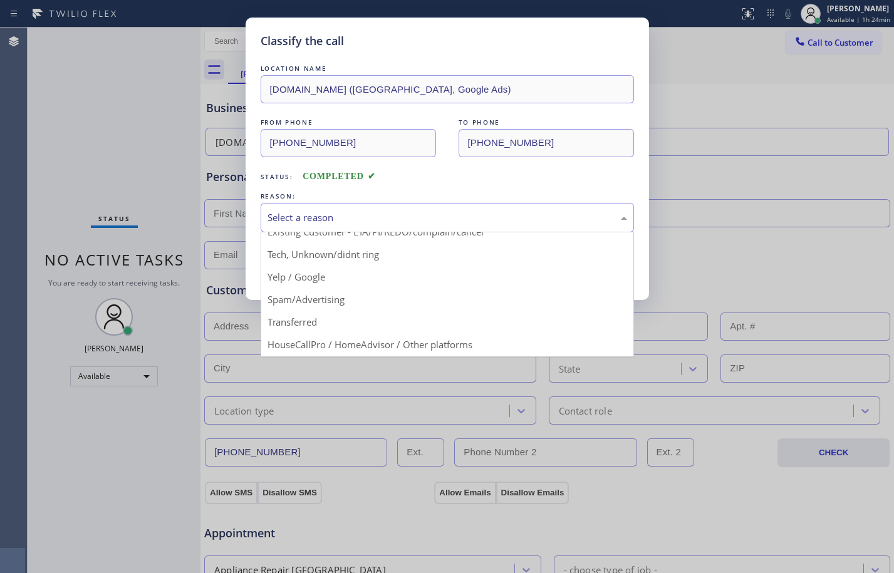
scroll to position [79, 0]
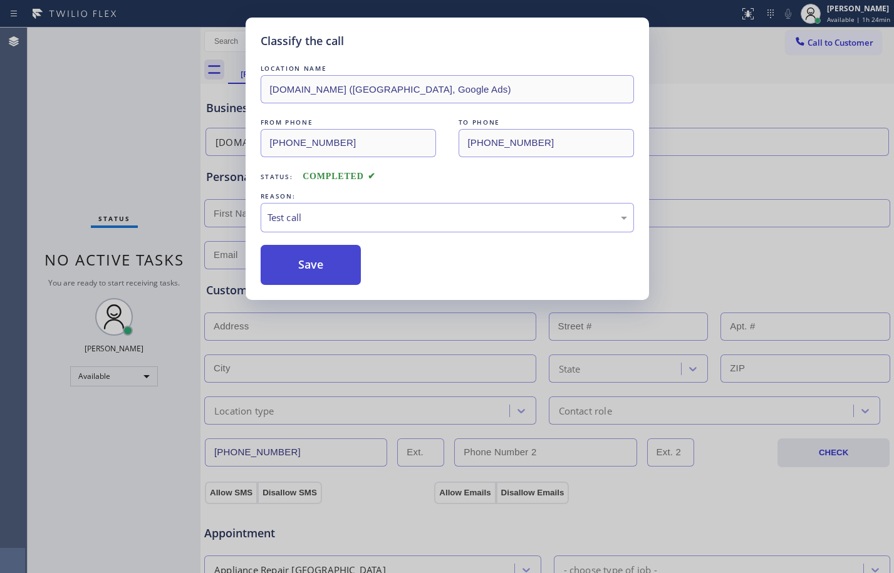
click at [308, 262] on button "Save" at bounding box center [311, 265] width 101 height 40
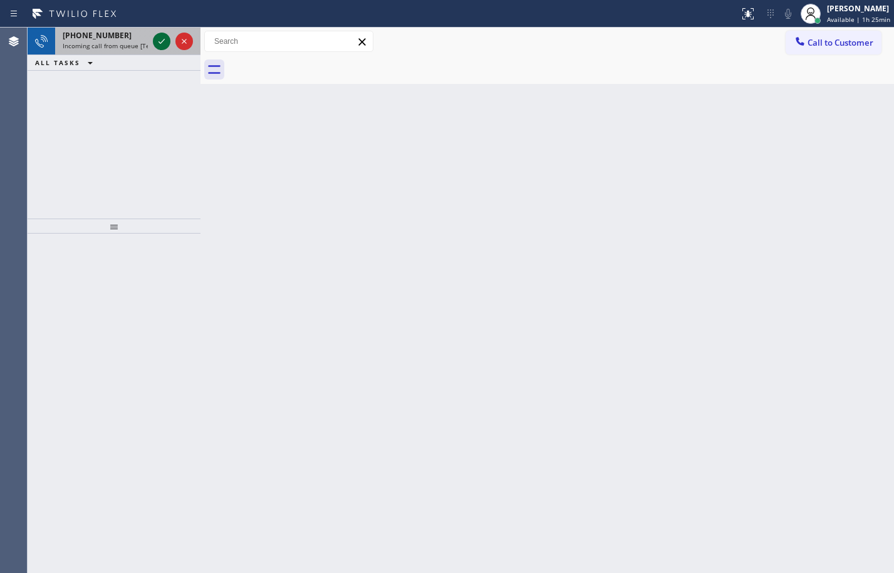
click at [158, 41] on icon at bounding box center [161, 41] width 15 height 15
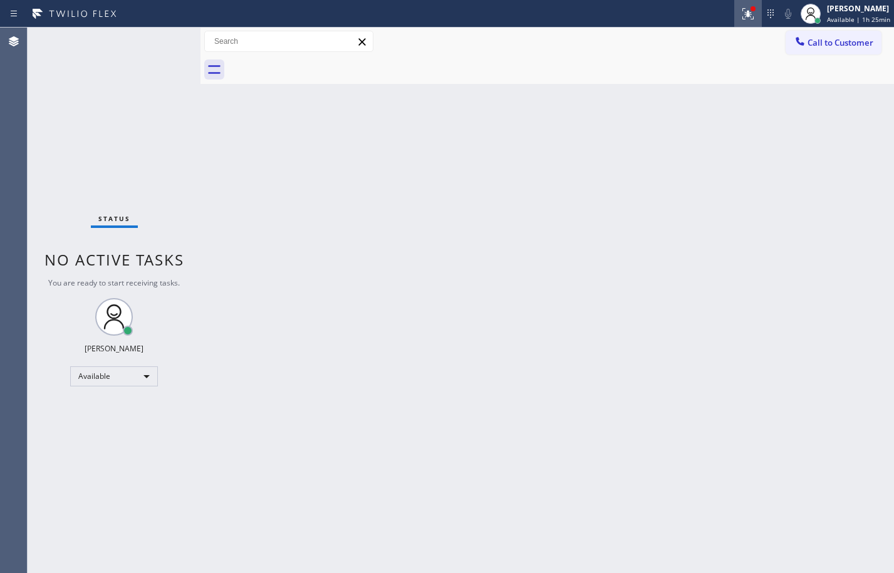
click at [741, 17] on icon at bounding box center [748, 13] width 15 height 15
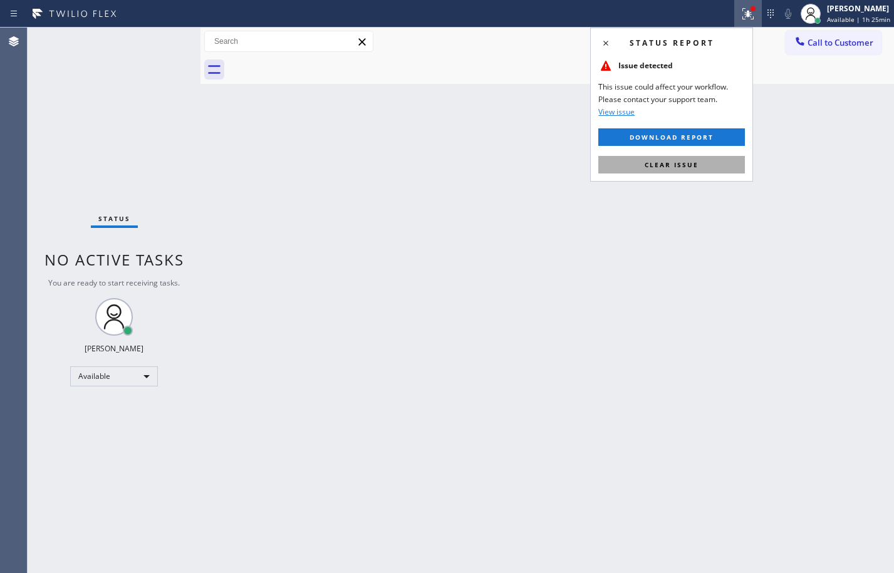
click at [708, 169] on button "Clear issue" at bounding box center [671, 165] width 147 height 18
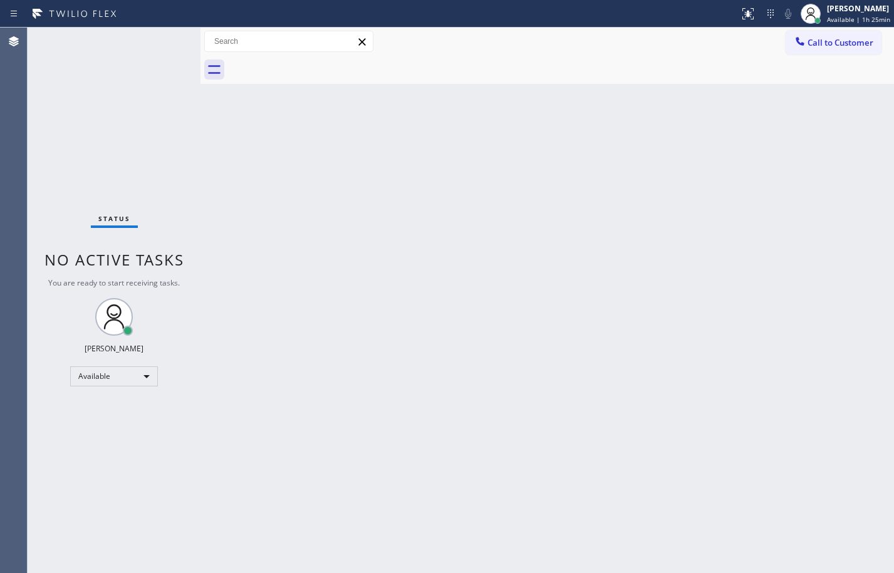
click at [508, 330] on div "Back to Dashboard Change Sender ID Customers Technicians Select a contact Outbo…" at bounding box center [548, 301] width 694 height 546
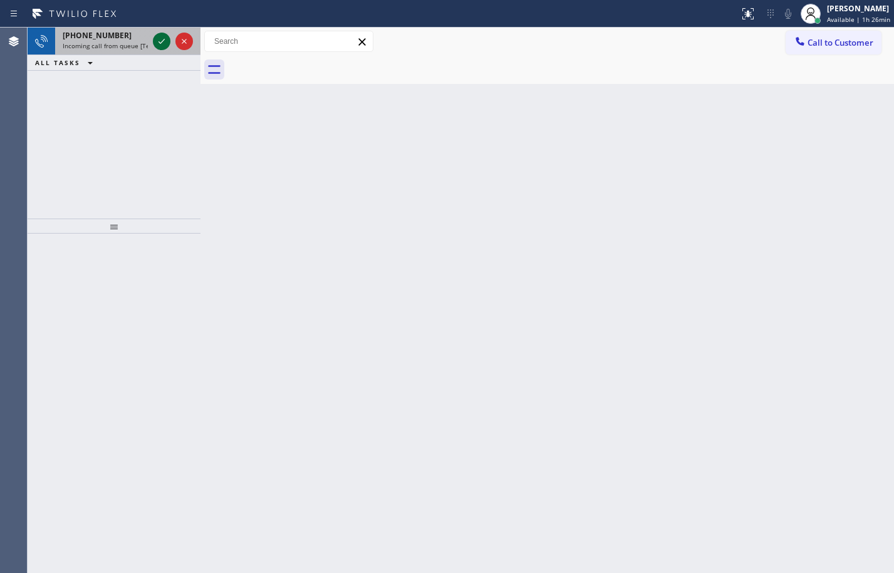
click at [163, 41] on icon at bounding box center [162, 41] width 6 height 5
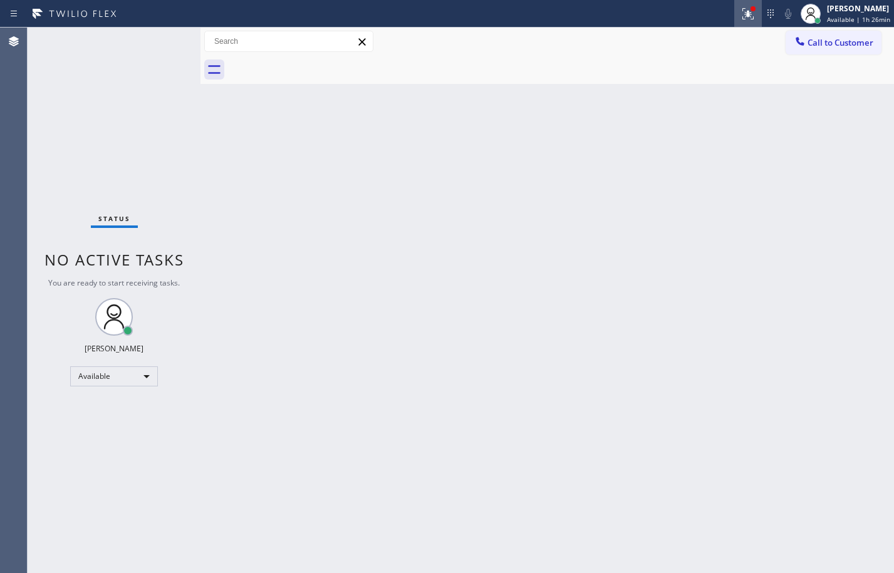
click at [741, 19] on icon at bounding box center [748, 13] width 15 height 15
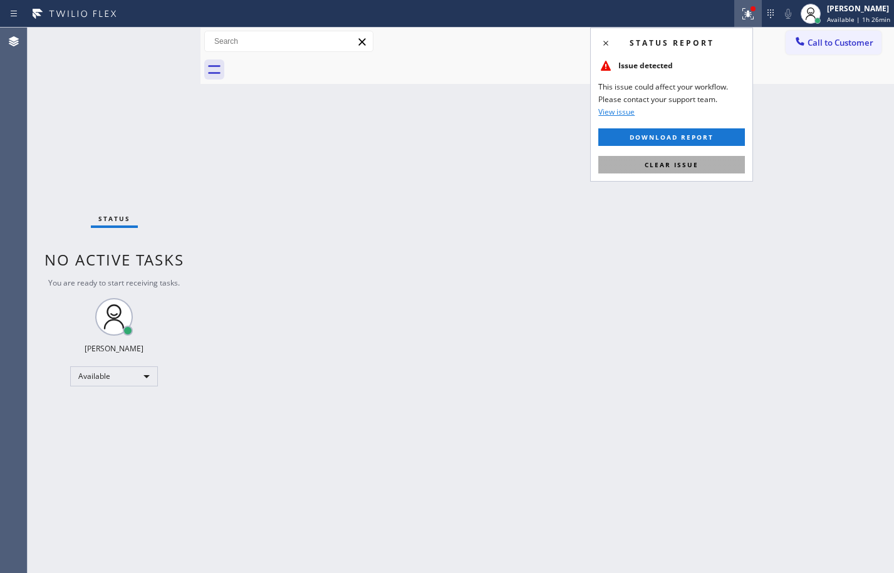
click at [672, 168] on span "Clear issue" at bounding box center [672, 164] width 54 height 9
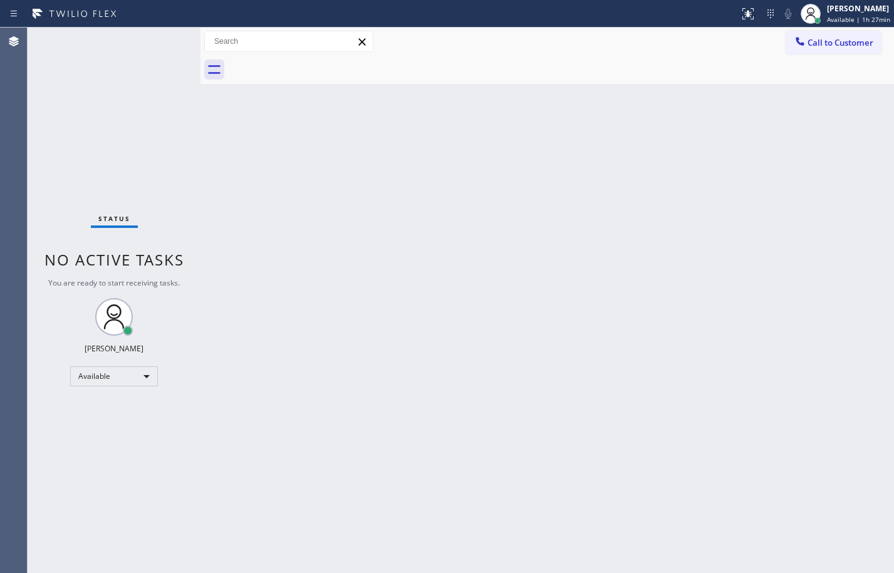
click at [197, 128] on div "Status No active tasks You are ready to start receiving tasks. [PERSON_NAME] Av…" at bounding box center [114, 301] width 173 height 546
click at [201, 287] on div at bounding box center [201, 301] width 0 height 546
click at [294, 218] on div "Back to Dashboard Change Sender ID Customers Technicians Select a contact Outbo…" at bounding box center [548, 301] width 694 height 546
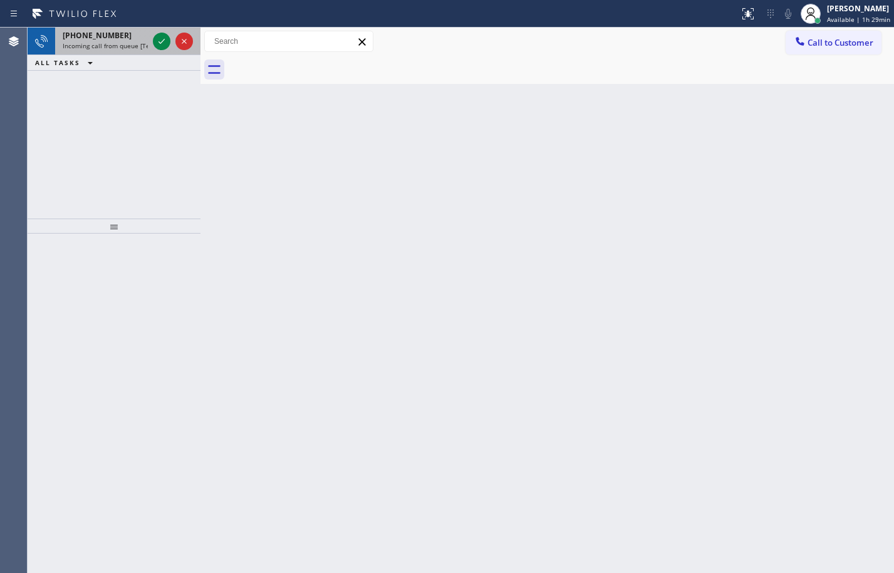
click at [161, 31] on div at bounding box center [172, 42] width 45 height 28
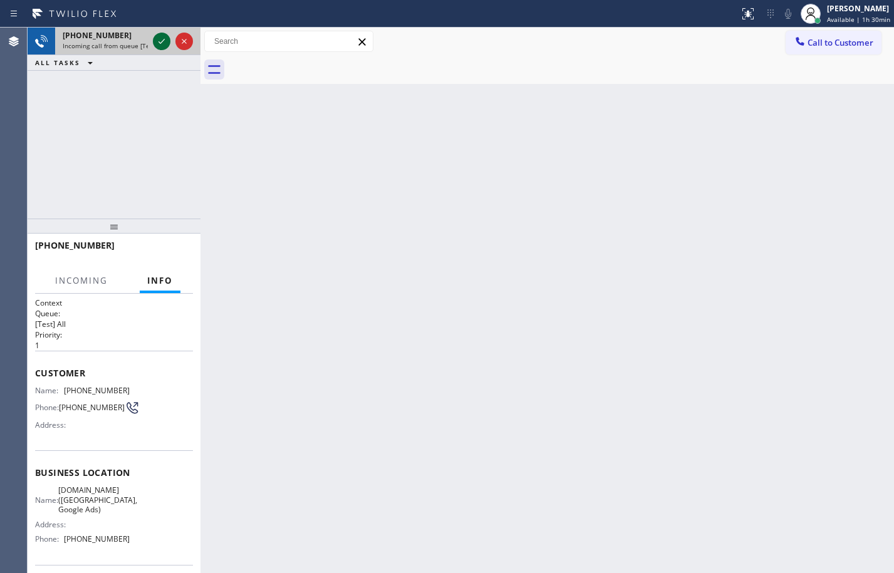
click at [160, 41] on icon at bounding box center [161, 41] width 15 height 15
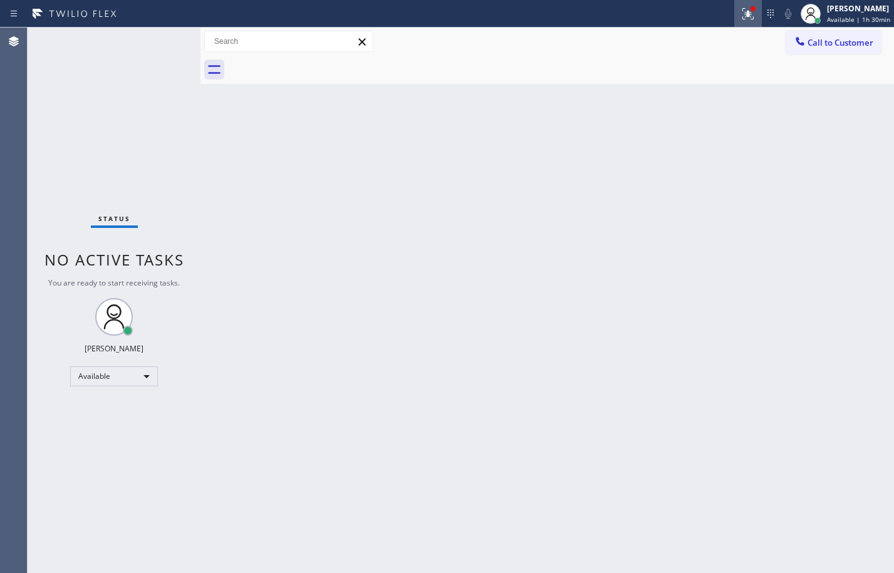
click at [741, 10] on icon at bounding box center [748, 13] width 15 height 15
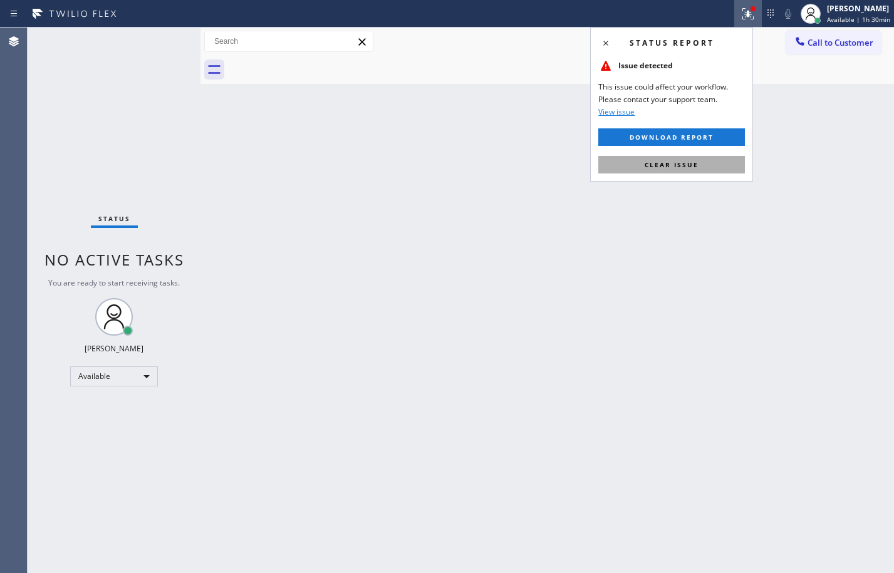
click at [702, 160] on button "Clear issue" at bounding box center [671, 165] width 147 height 18
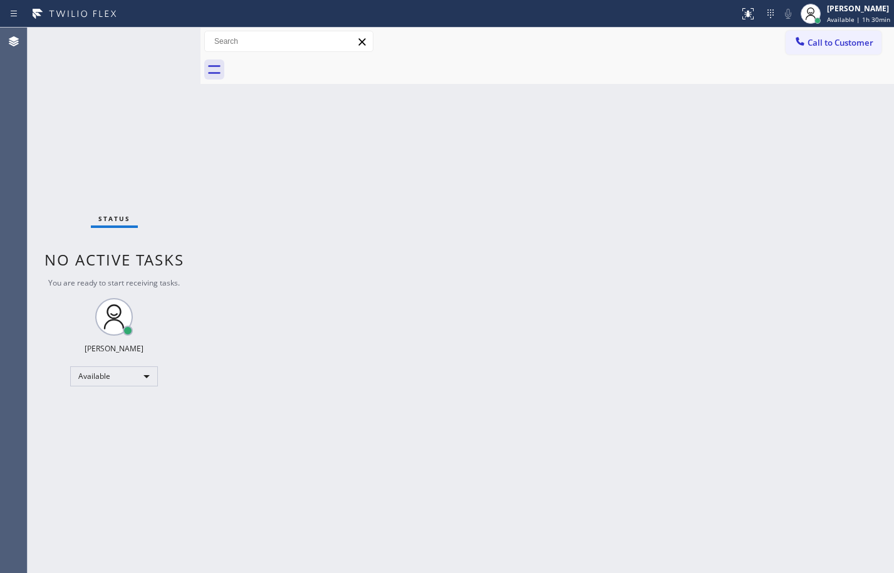
drag, startPoint x: 167, startPoint y: 105, endPoint x: 165, endPoint y: 91, distance: 13.4
click at [167, 105] on div "Status No active tasks You are ready to start receiving tasks. [PERSON_NAME] Av…" at bounding box center [114, 301] width 173 height 546
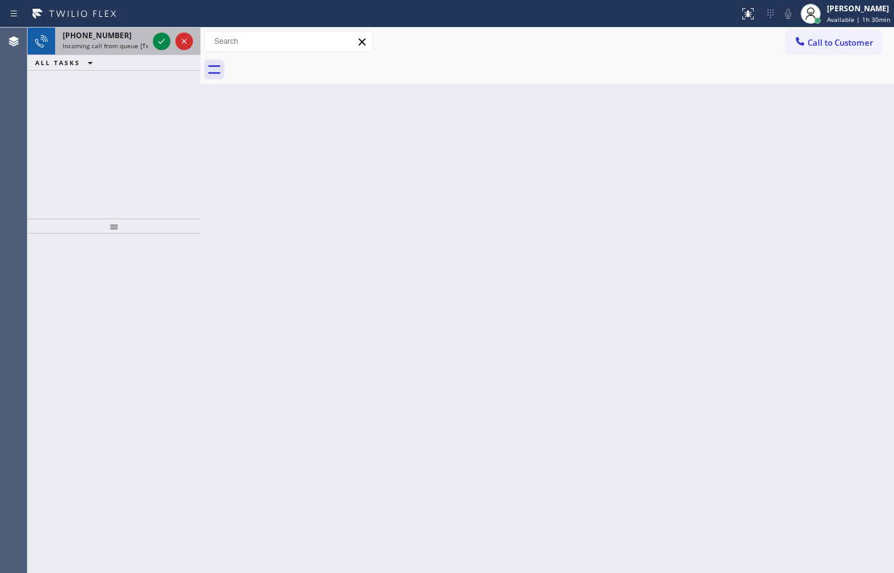
drag, startPoint x: 157, startPoint y: 34, endPoint x: 151, endPoint y: 55, distance: 21.0
click at [151, 55] on div "[PHONE_NUMBER] Incoming call from queue [Test] All" at bounding box center [114, 42] width 173 height 28
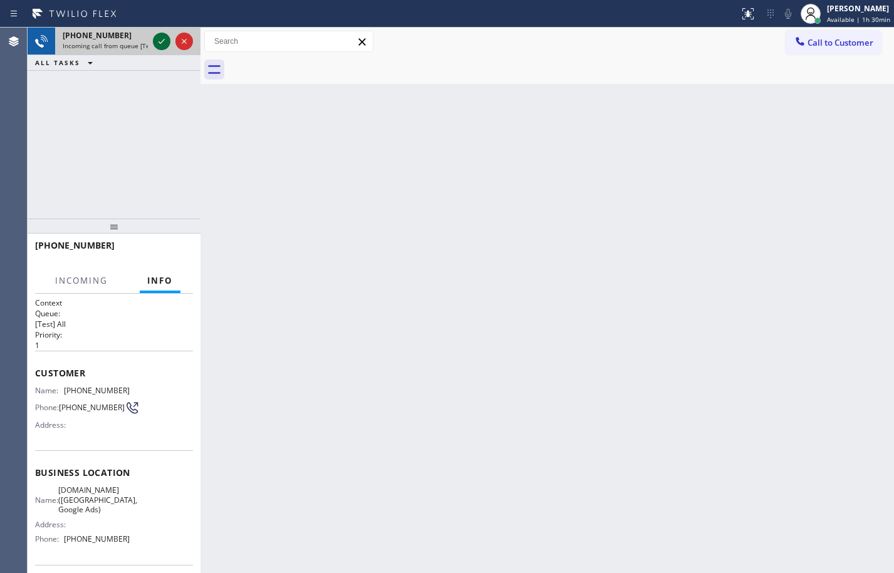
click at [170, 45] on div at bounding box center [162, 41] width 18 height 15
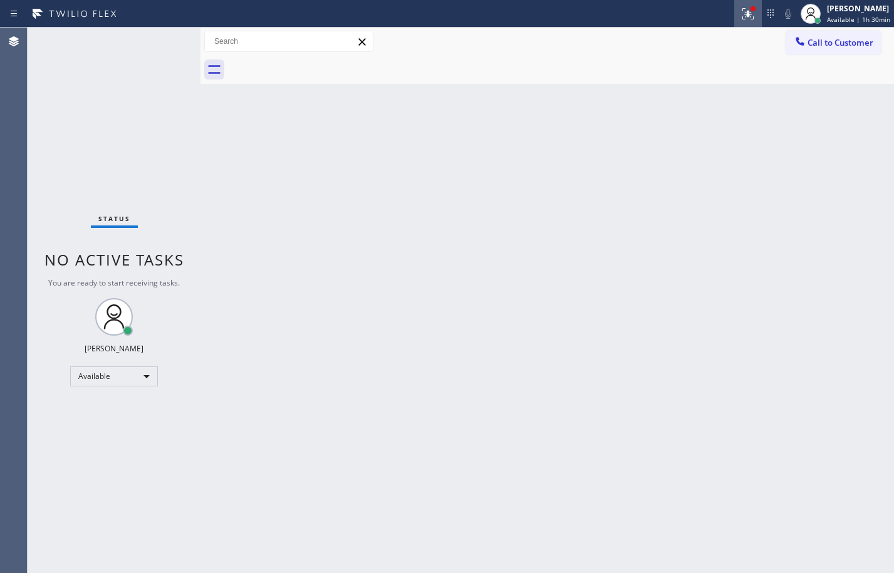
click at [734, 21] on button at bounding box center [748, 14] width 28 height 28
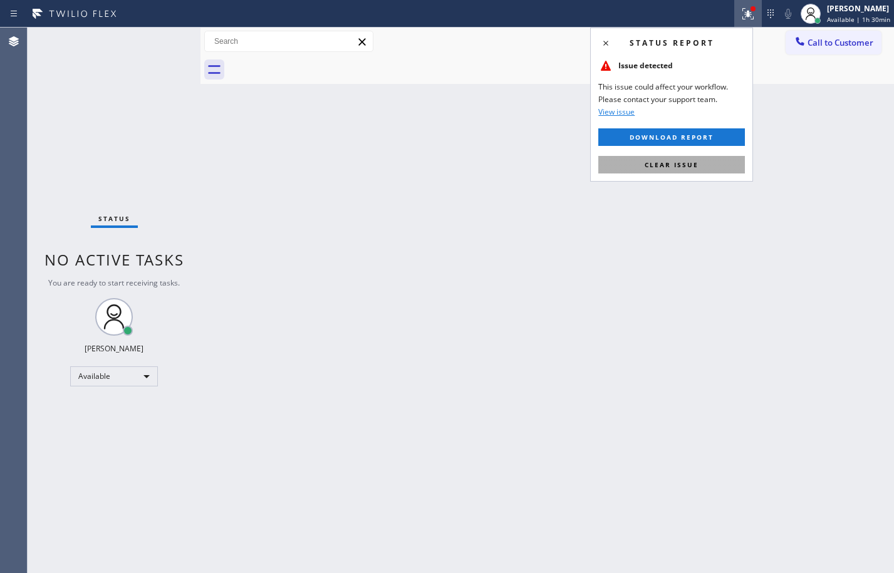
click at [718, 170] on button "Clear issue" at bounding box center [671, 165] width 147 height 18
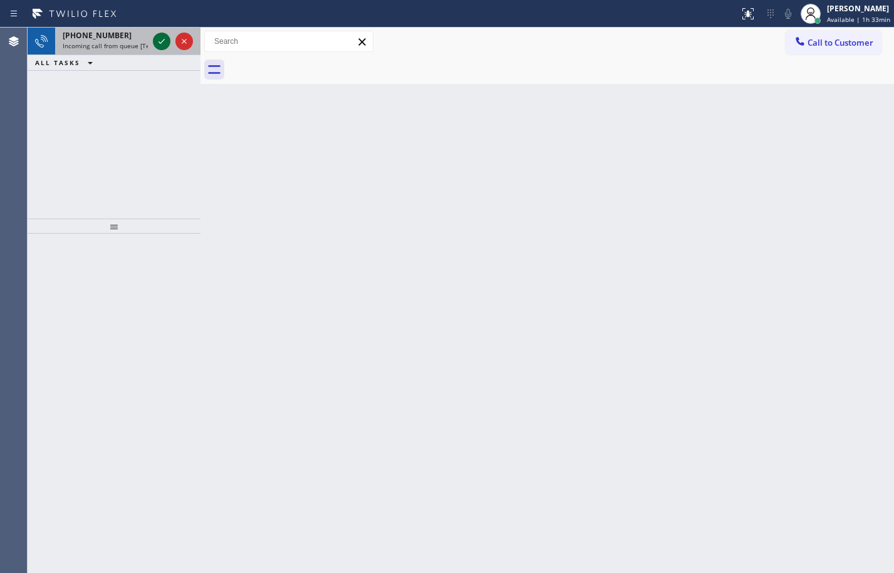
click at [156, 43] on icon at bounding box center [161, 41] width 15 height 15
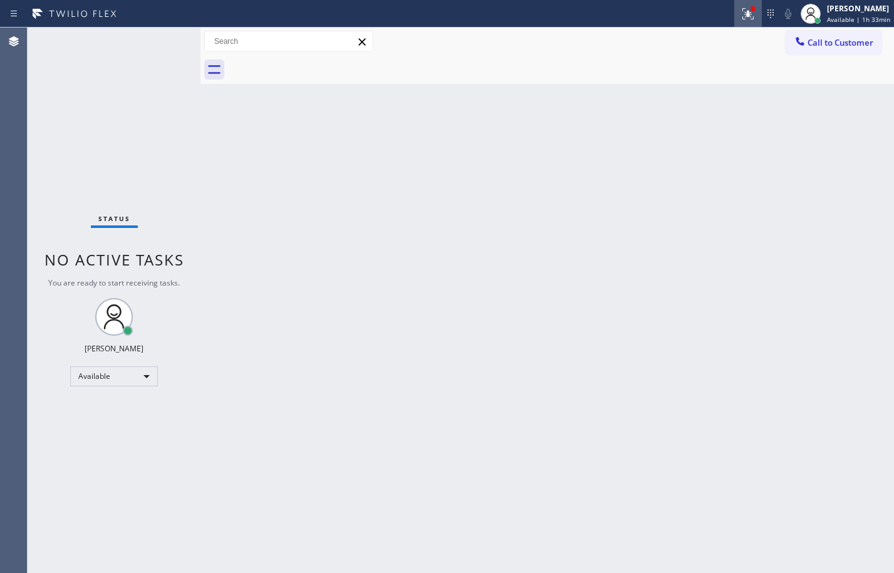
click at [741, 24] on button at bounding box center [748, 14] width 28 height 28
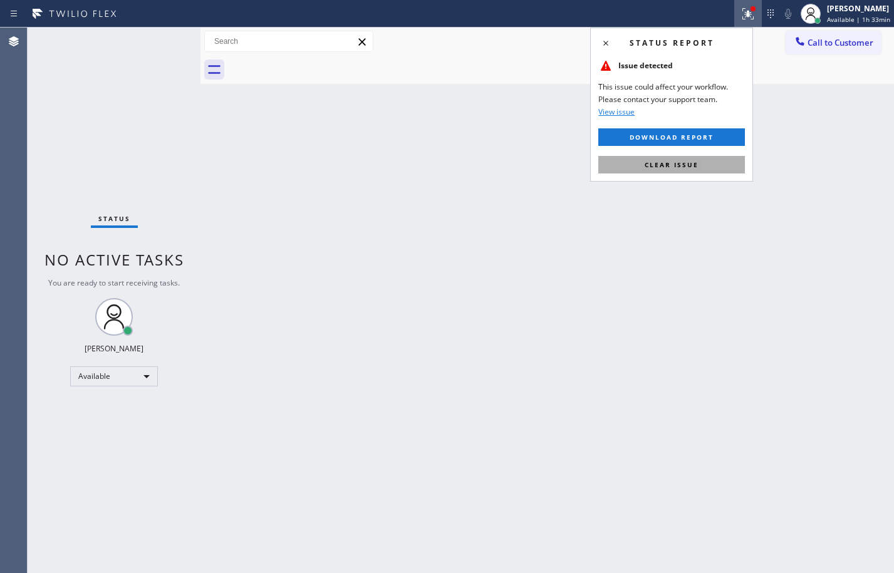
click at [696, 163] on span "Clear issue" at bounding box center [672, 164] width 54 height 9
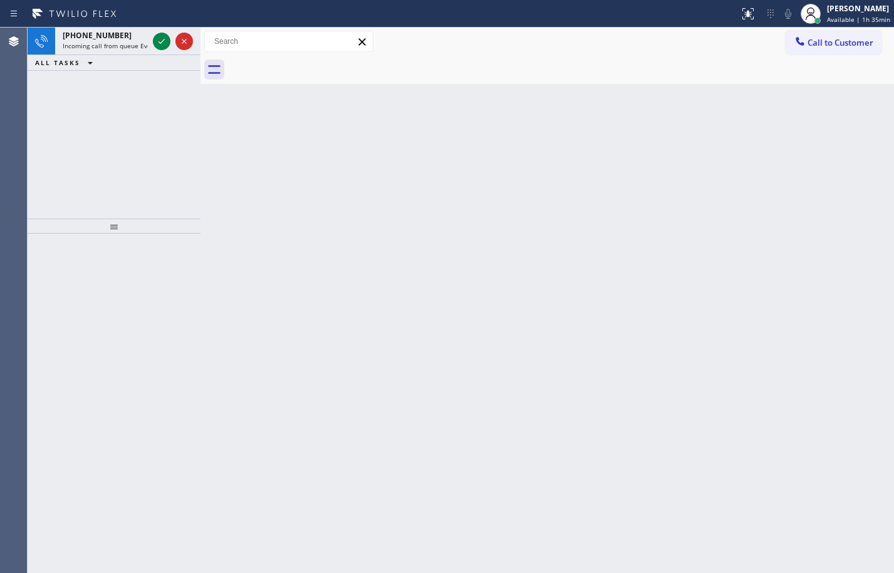
click at [171, 120] on div "[PHONE_NUMBER] Incoming call from queue Everybody ALL TASKS ALL TASKS ACTIVE TA…" at bounding box center [114, 123] width 173 height 191
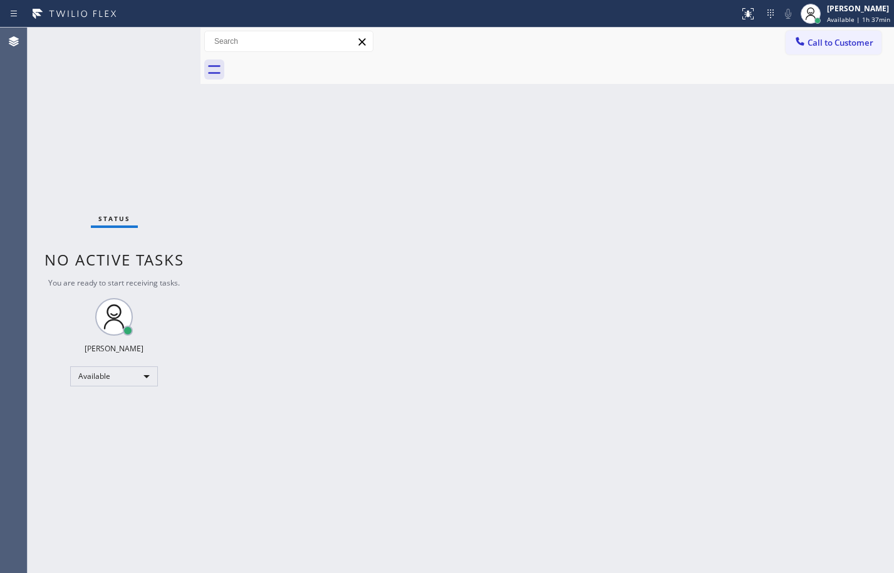
click at [142, 184] on div "Status No active tasks You are ready to start receiving tasks. [PERSON_NAME] Av…" at bounding box center [114, 301] width 173 height 546
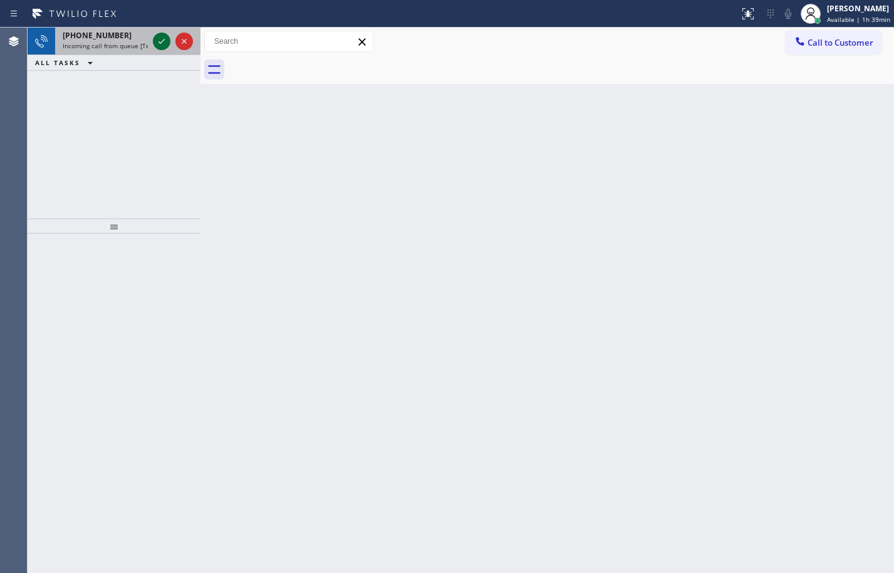
click at [159, 39] on icon at bounding box center [161, 41] width 15 height 15
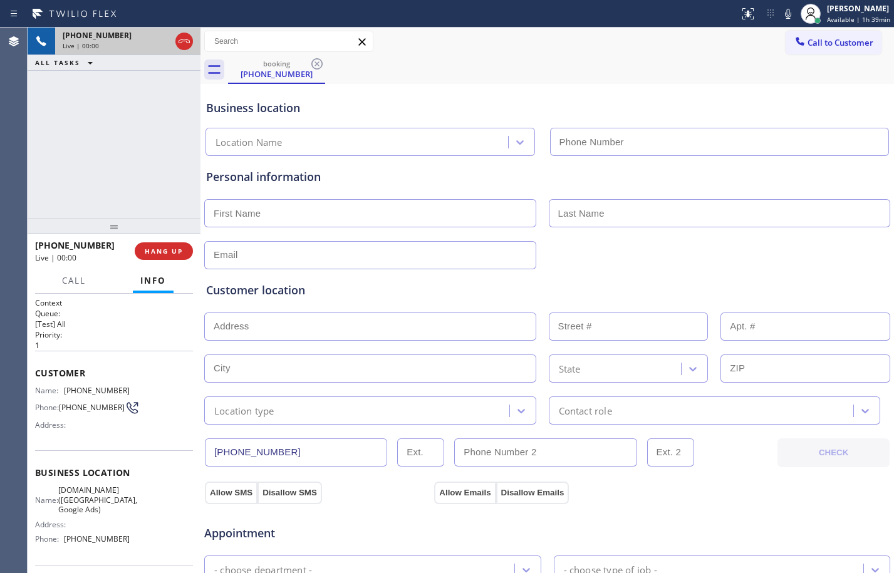
type input "[PHONE_NUMBER]"
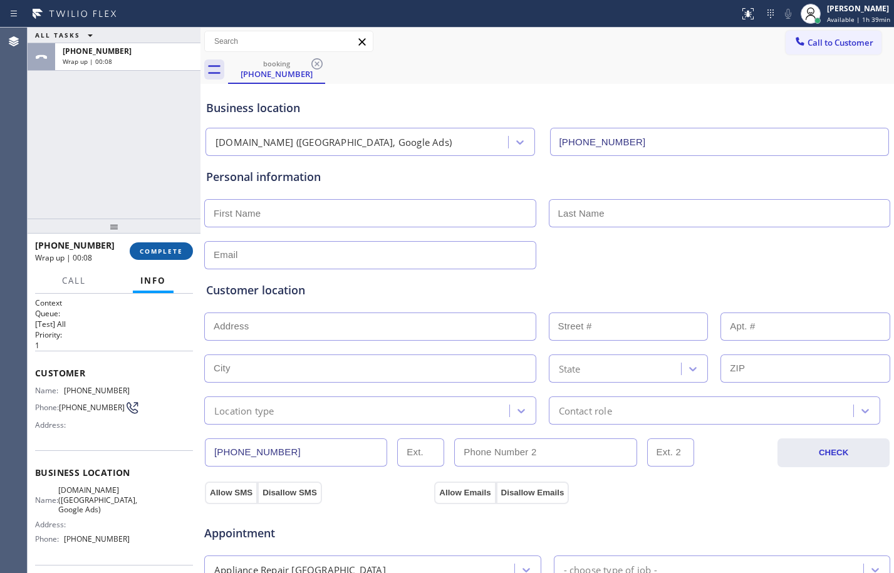
click at [172, 244] on button "COMPLETE" at bounding box center [161, 251] width 63 height 18
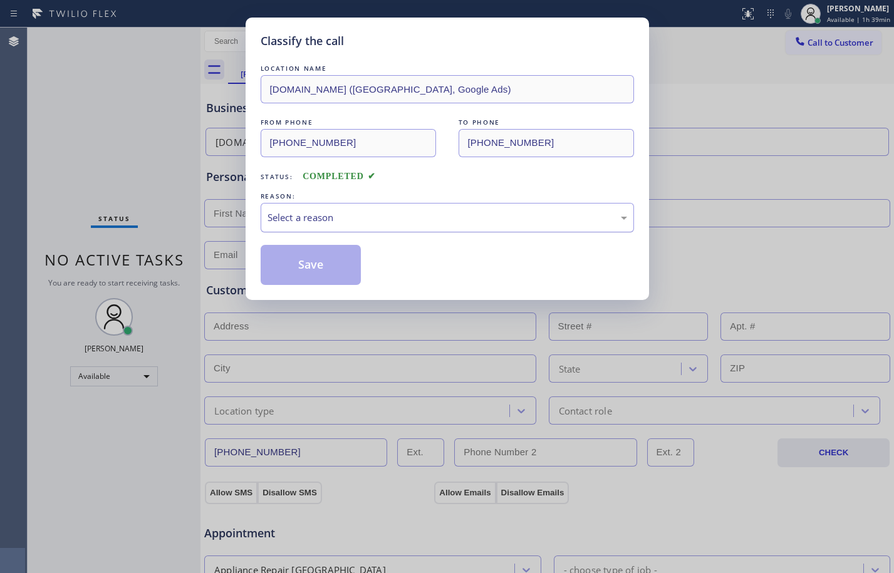
click at [362, 217] on div "Select a reason" at bounding box center [448, 218] width 360 height 14
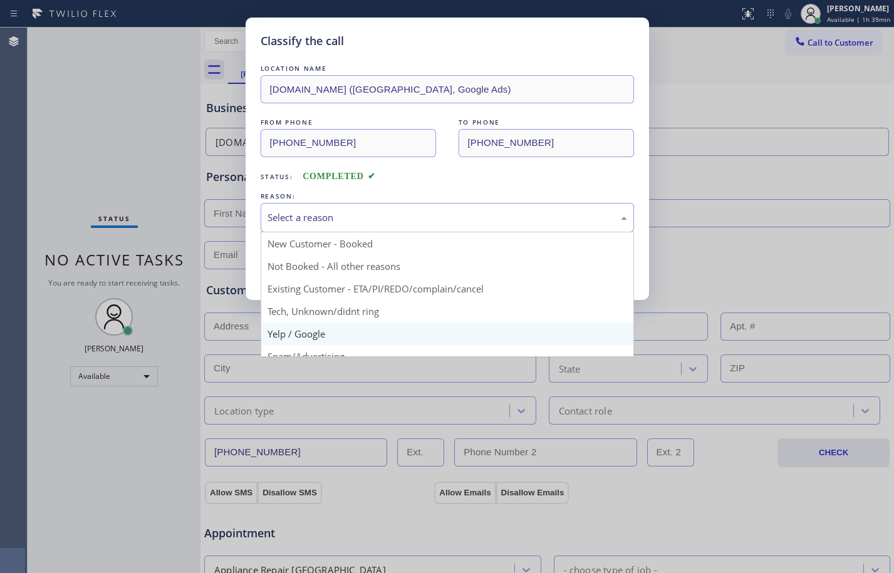
scroll to position [79, 0]
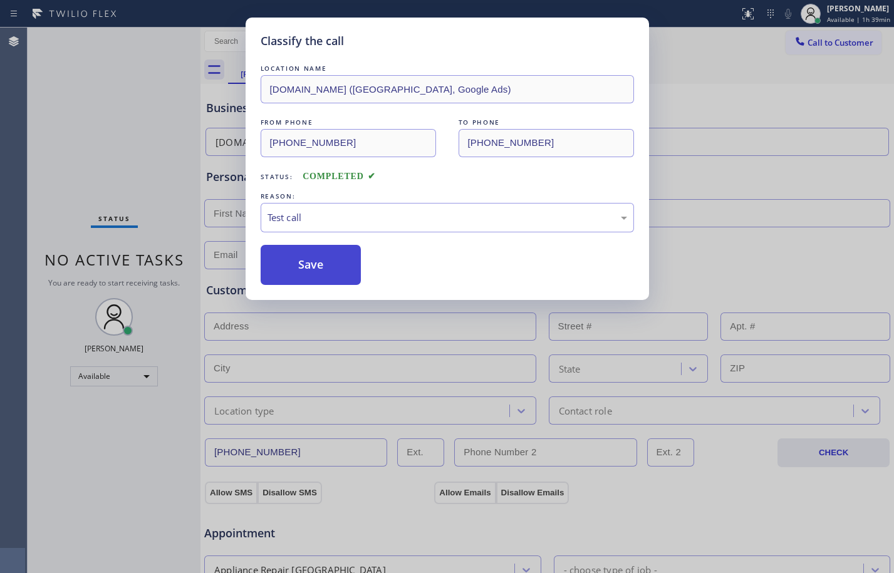
click at [320, 275] on button "Save" at bounding box center [311, 265] width 101 height 40
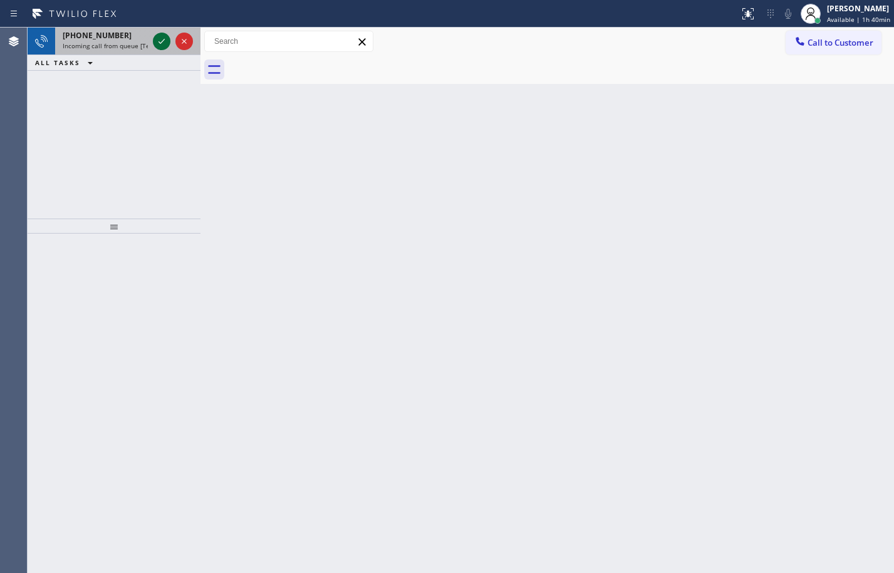
click at [169, 48] on icon at bounding box center [161, 41] width 15 height 15
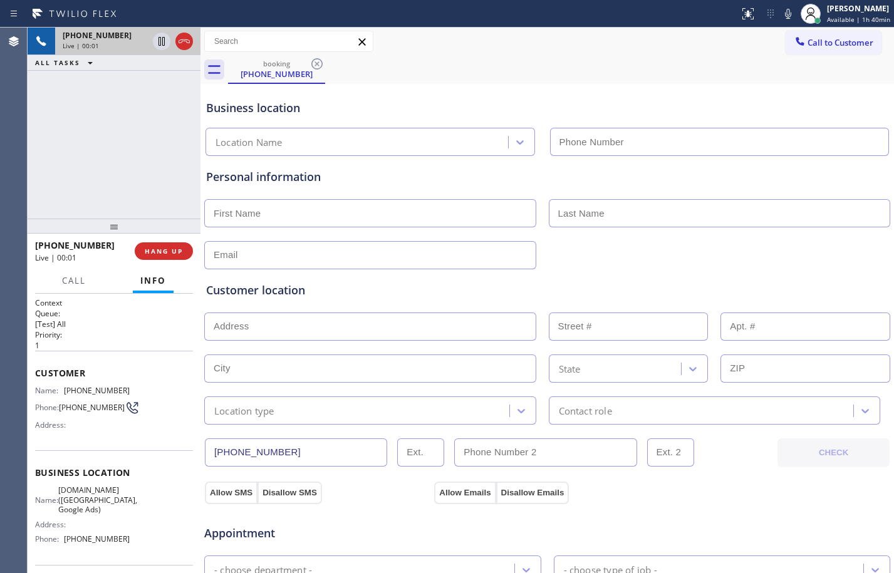
type input "[PHONE_NUMBER]"
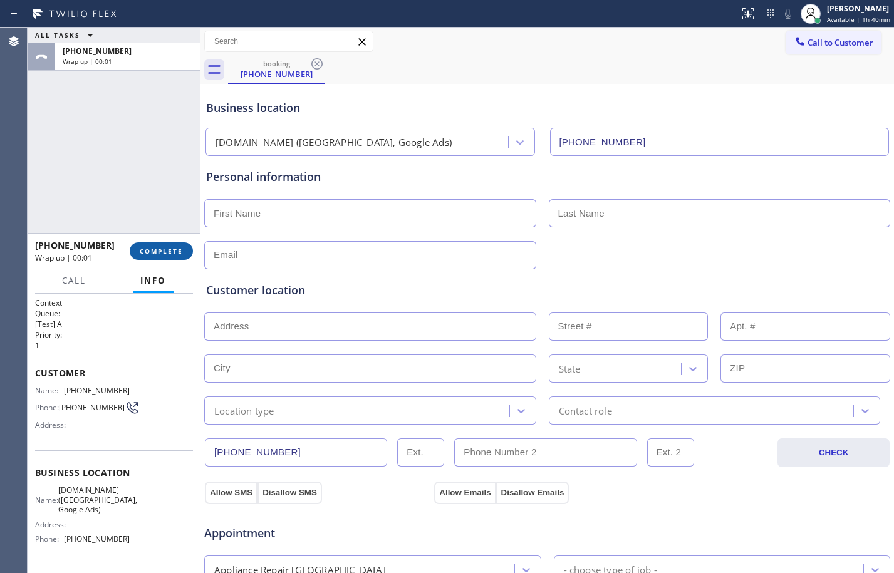
click at [159, 254] on span "COMPLETE" at bounding box center [161, 251] width 43 height 9
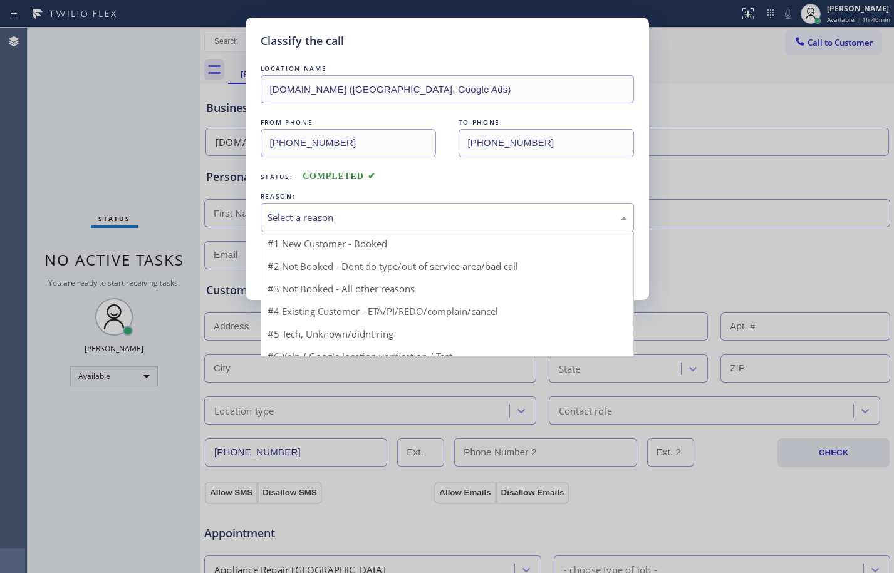
click at [406, 218] on div "Select a reason" at bounding box center [448, 218] width 360 height 14
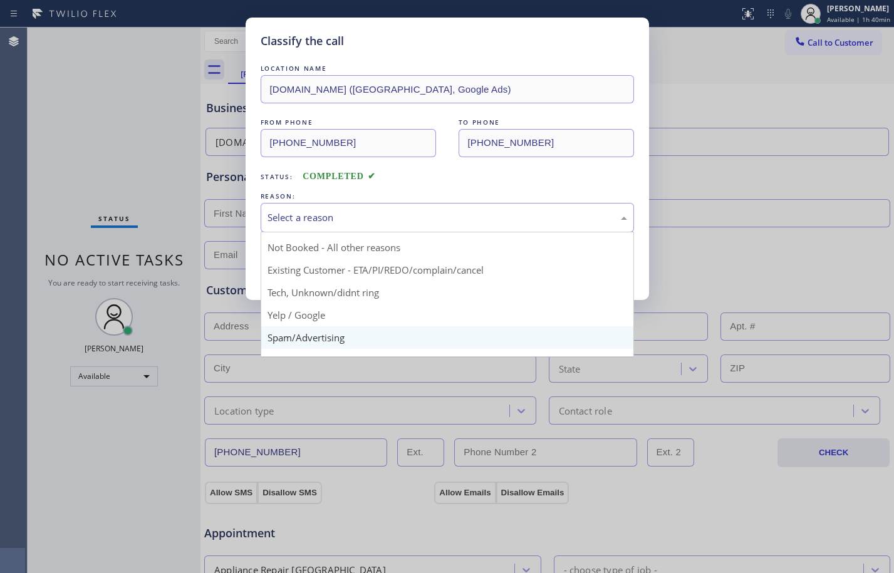
scroll to position [79, 0]
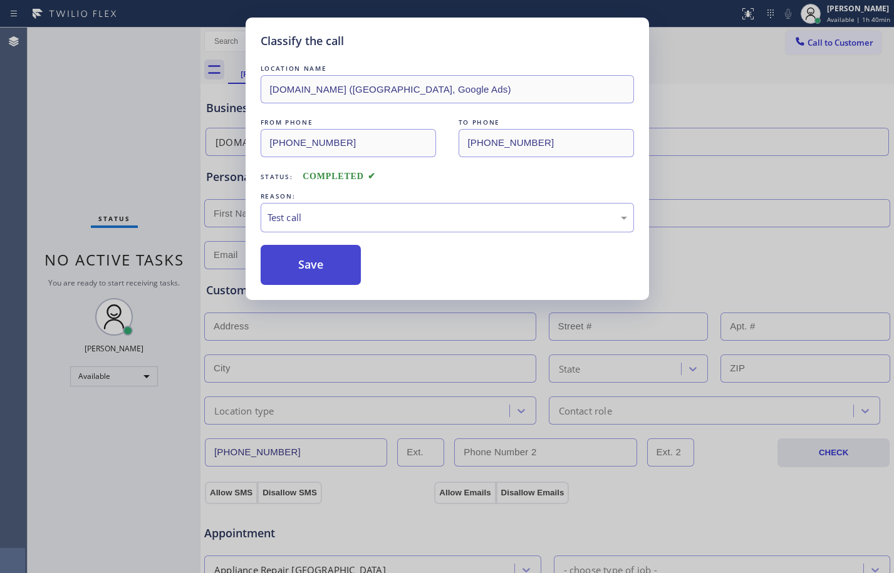
click at [300, 265] on button "Save" at bounding box center [311, 265] width 101 height 40
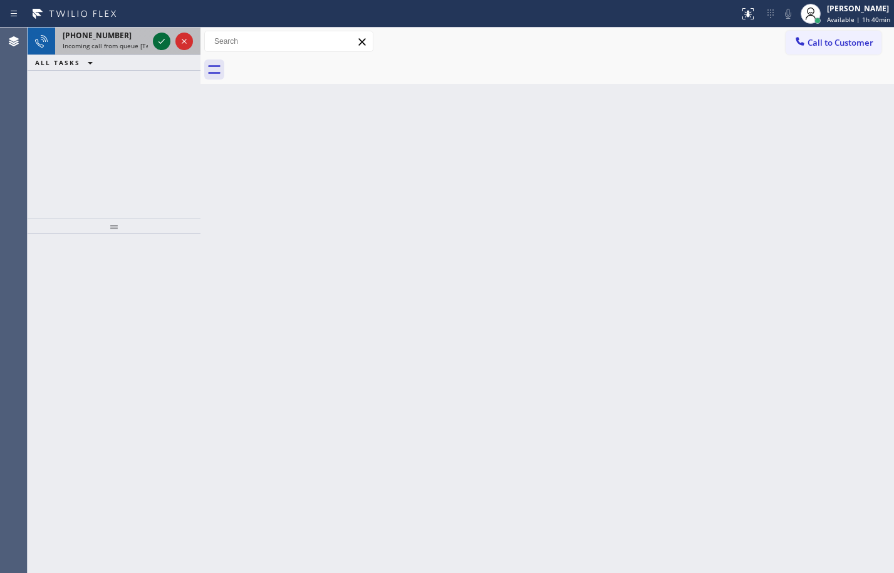
click at [161, 38] on icon at bounding box center [161, 41] width 15 height 15
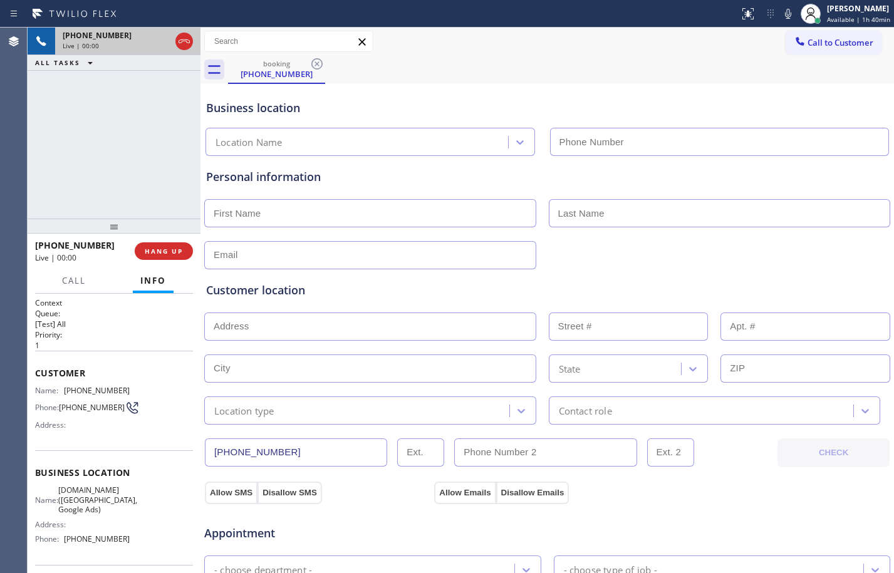
type input "[PHONE_NUMBER]"
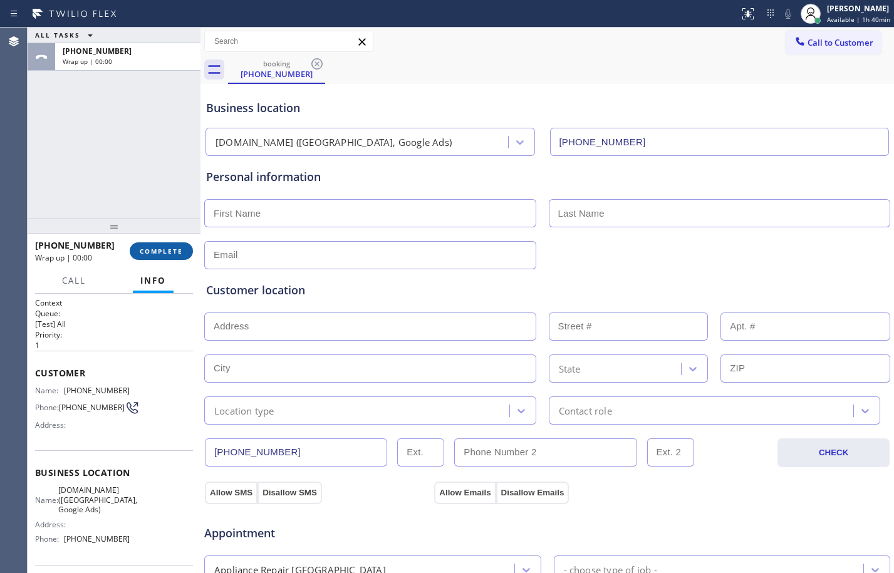
click at [173, 248] on span "COMPLETE" at bounding box center [161, 251] width 43 height 9
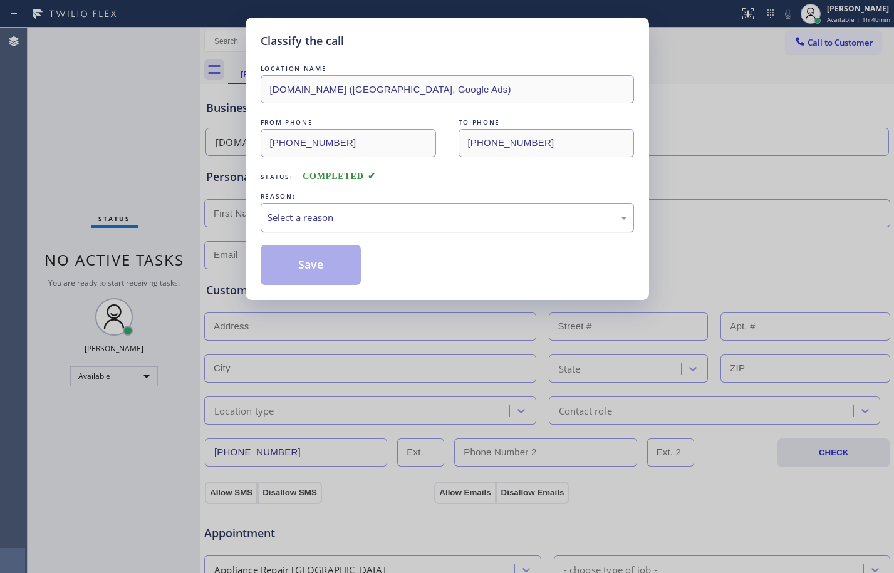
click at [383, 209] on div "Select a reason" at bounding box center [447, 217] width 373 height 29
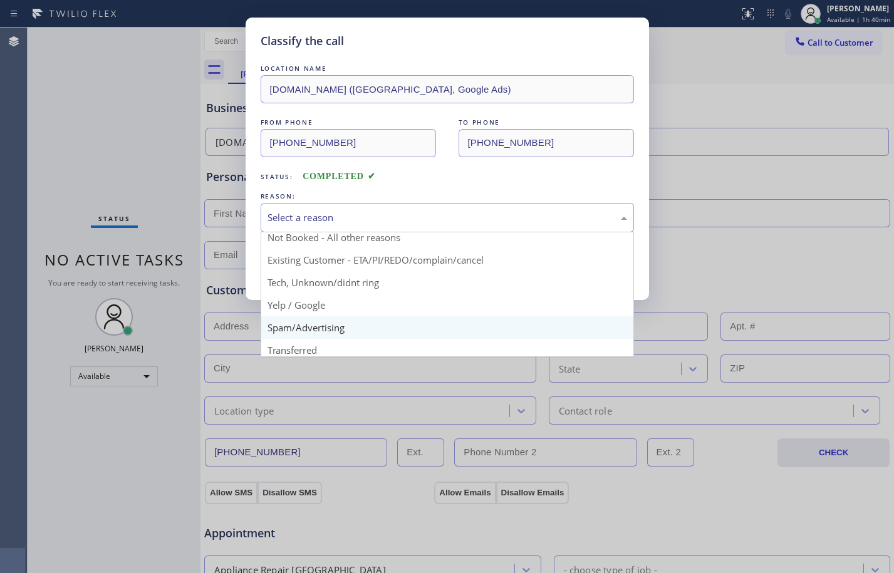
scroll to position [79, 0]
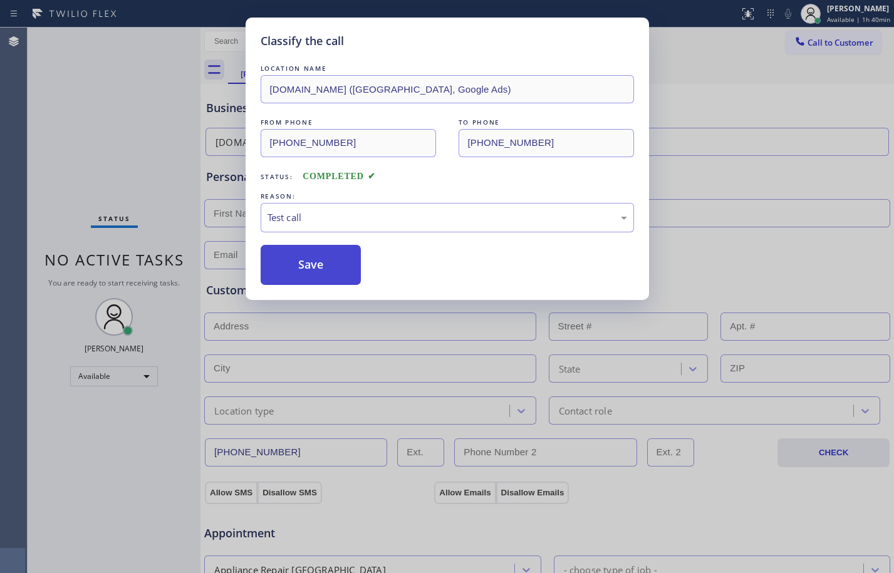
click at [307, 273] on button "Save" at bounding box center [311, 265] width 101 height 40
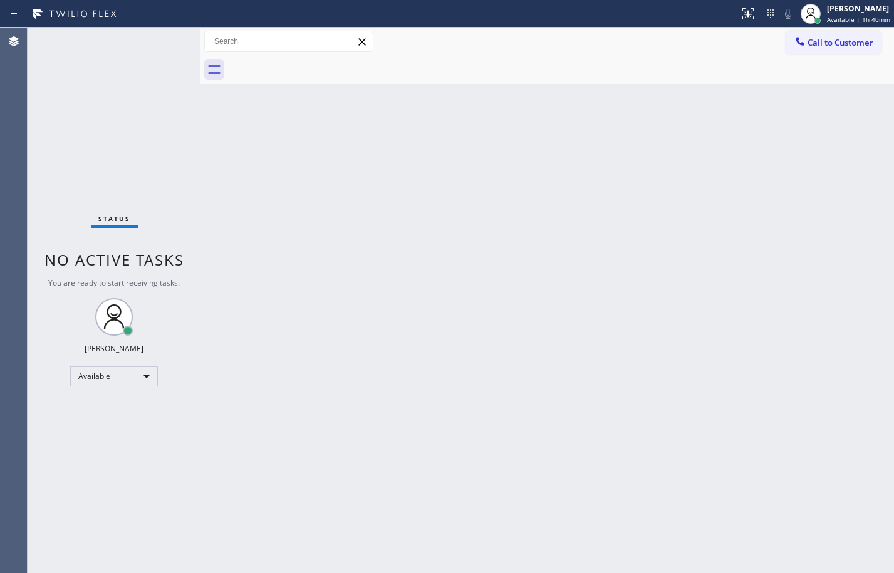
click at [492, 334] on div "Back to Dashboard Change Sender ID Customers Technicians Select a contact Outbo…" at bounding box center [548, 301] width 694 height 546
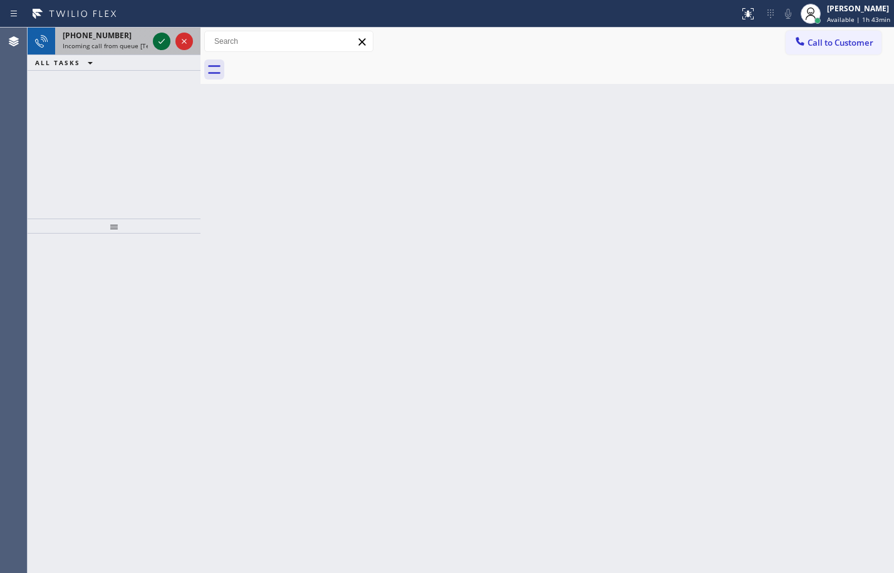
click at [165, 40] on icon at bounding box center [161, 41] width 15 height 15
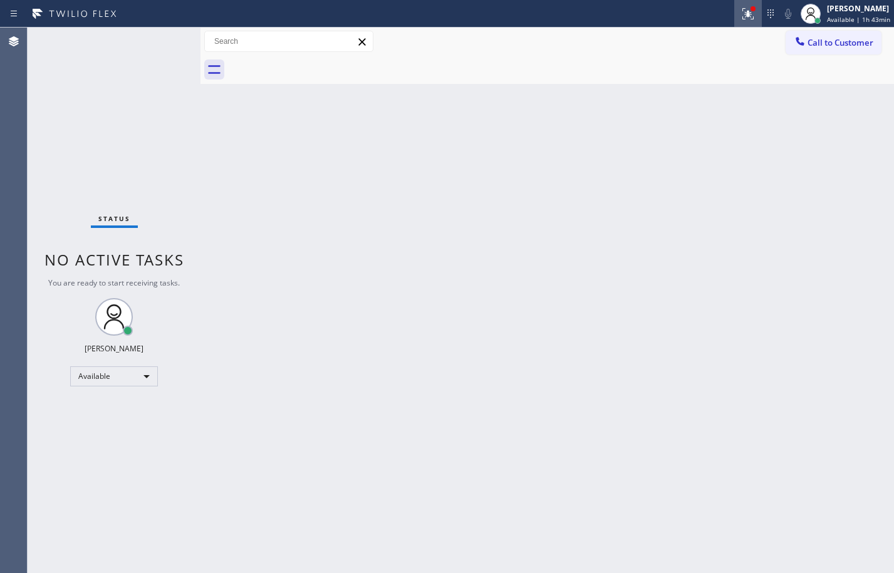
click at [743, 18] on icon at bounding box center [748, 13] width 15 height 15
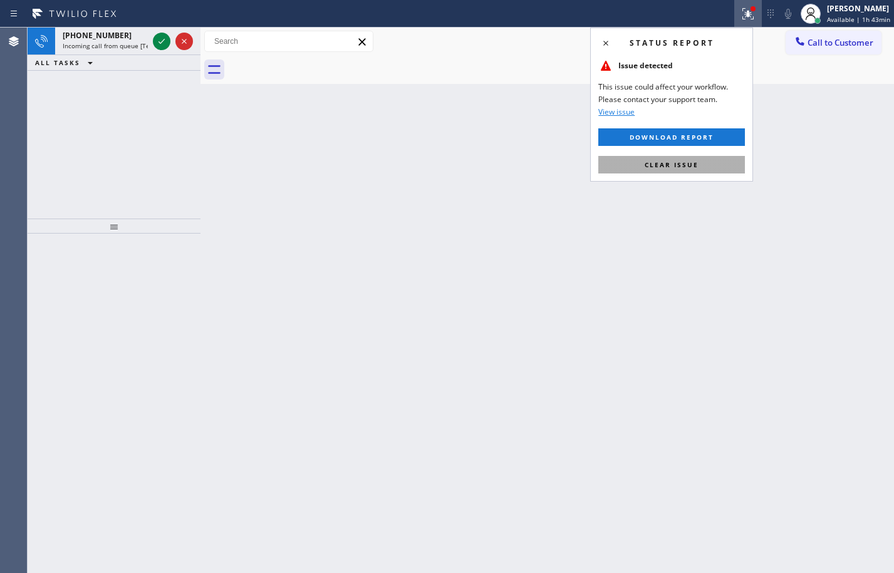
click at [692, 159] on button "Clear issue" at bounding box center [671, 165] width 147 height 18
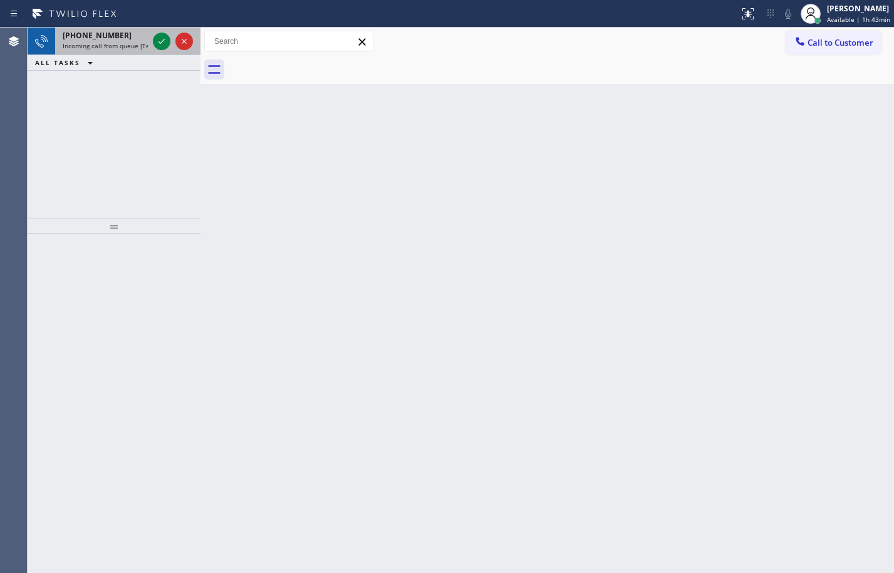
click at [170, 38] on div at bounding box center [172, 42] width 45 height 28
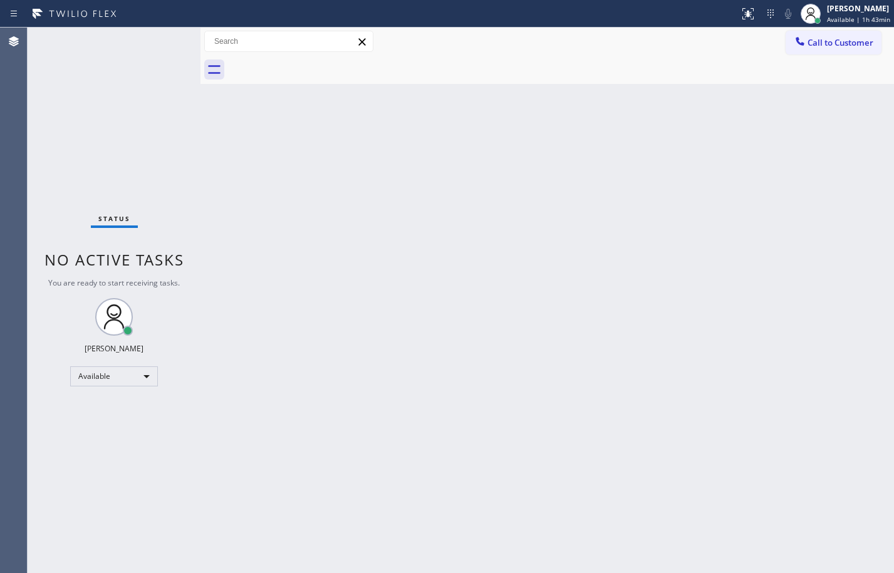
click at [158, 40] on div "Status No active tasks You are ready to start receiving tasks. [PERSON_NAME] Av…" at bounding box center [114, 301] width 173 height 546
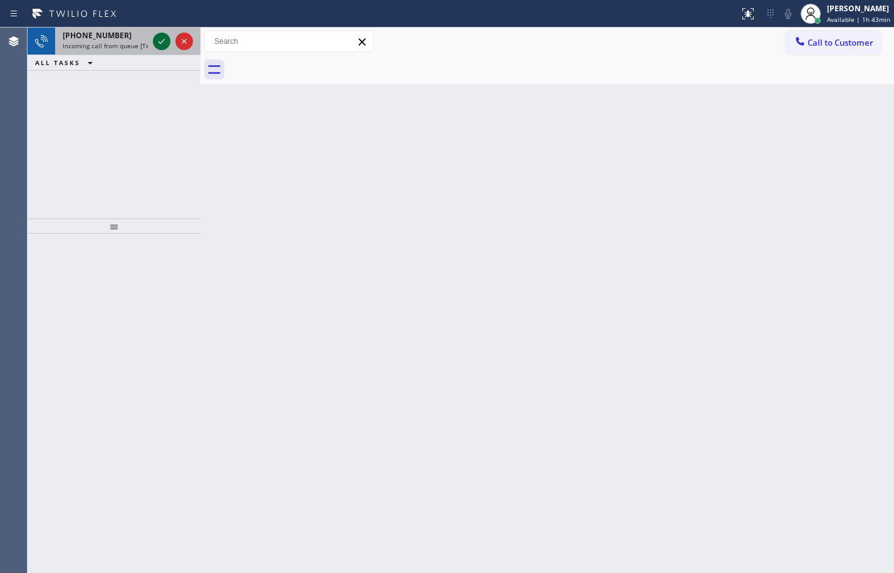
click at [164, 43] on icon at bounding box center [161, 41] width 15 height 15
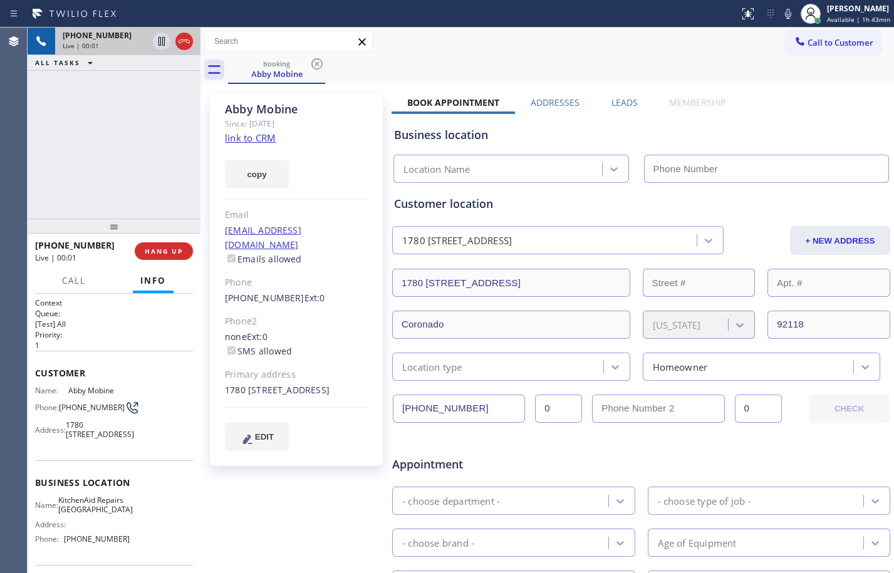
type input "[PHONE_NUMBER]"
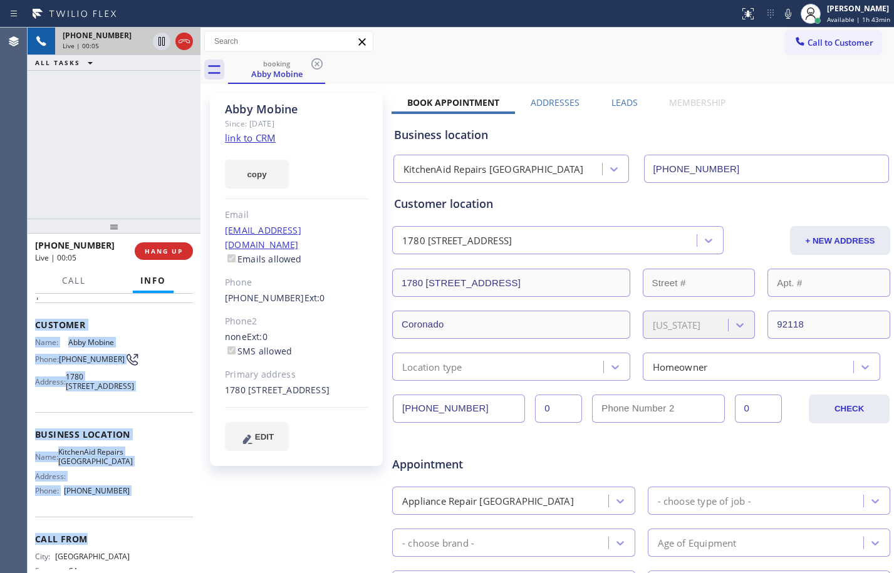
scroll to position [54, 0]
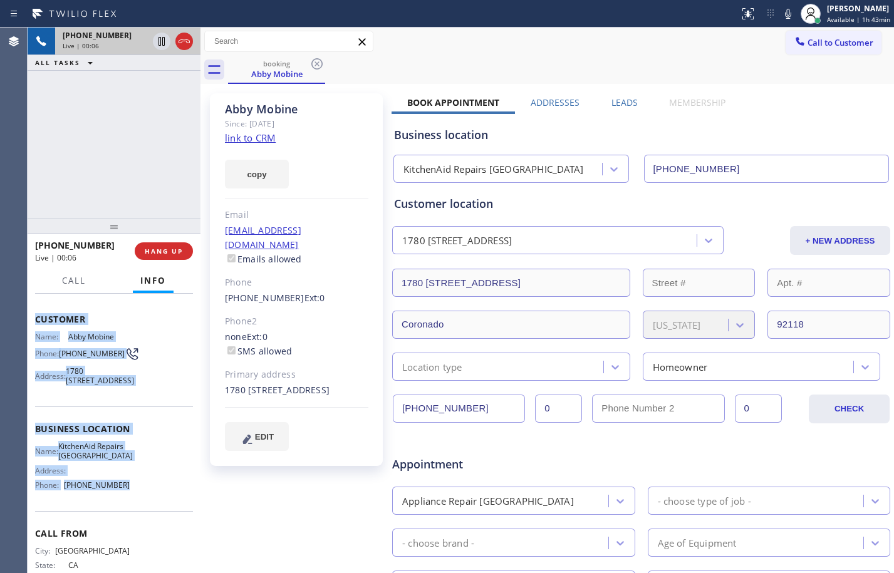
drag, startPoint x: 33, startPoint y: 368, endPoint x: 140, endPoint y: 518, distance: 183.6
click at [140, 518] on div "Context Queue: [Test] All Priority: 1 Customer Name: [PERSON_NAME] Phone: [PHON…" at bounding box center [114, 433] width 173 height 279
copy div "Customer Name: [PERSON_NAME] Phone: [PHONE_NUMBER] Address: [STREET_ADDRESS] Bu…"
click at [260, 136] on link "link to CRM" at bounding box center [250, 138] width 51 height 13
click at [159, 43] on icon at bounding box center [162, 41] width 6 height 9
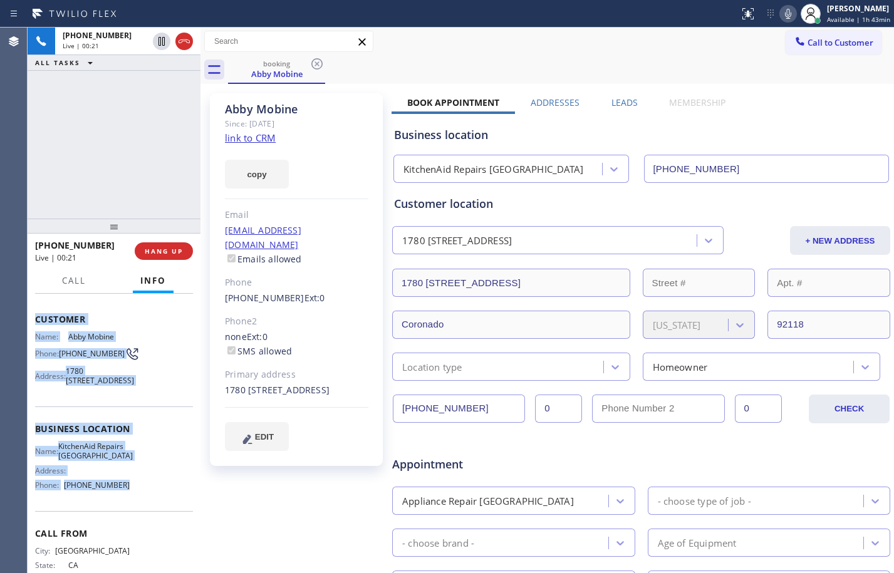
click at [781, 18] on icon at bounding box center [788, 13] width 15 height 15
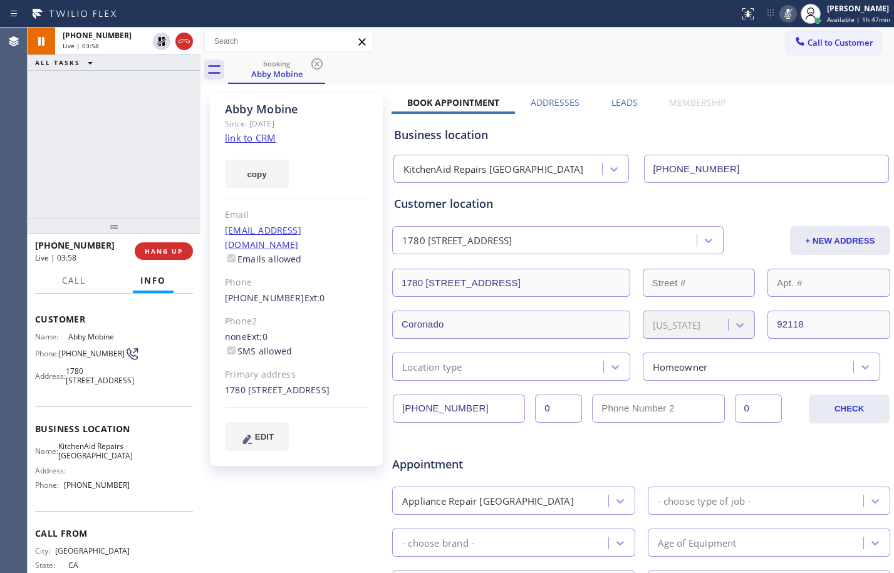
click at [89, 132] on div "[PHONE_NUMBER] Live | 03:58 ALL TASKS ALL TASKS ACTIVE TASKS TASKS IN WRAP UP" at bounding box center [114, 123] width 173 height 191
click at [162, 44] on icon at bounding box center [161, 41] width 9 height 9
click at [781, 13] on icon at bounding box center [788, 13] width 15 height 15
click at [156, 255] on span "HANG UP" at bounding box center [164, 251] width 38 height 9
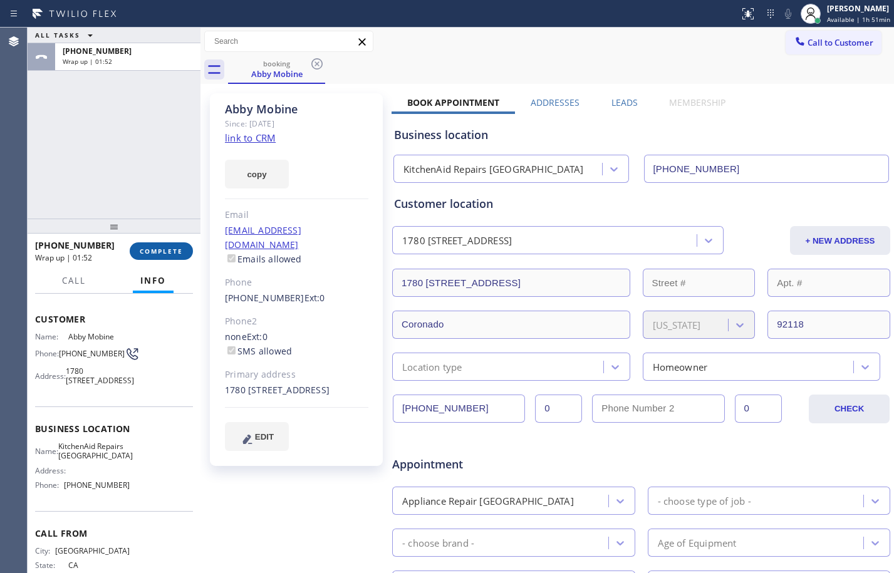
click at [175, 246] on button "COMPLETE" at bounding box center [161, 251] width 63 height 18
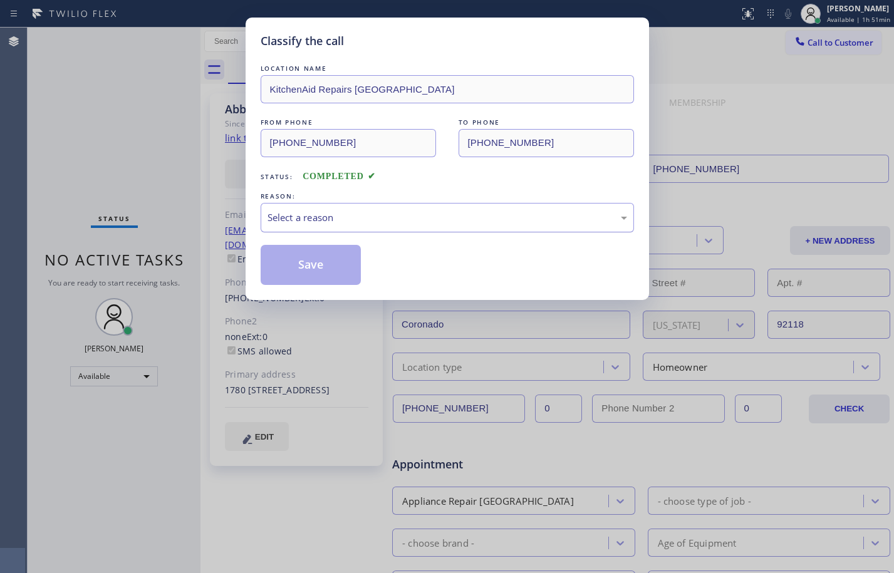
click at [357, 217] on div "Select a reason" at bounding box center [448, 218] width 360 height 14
click at [319, 268] on button "Save" at bounding box center [311, 265] width 101 height 40
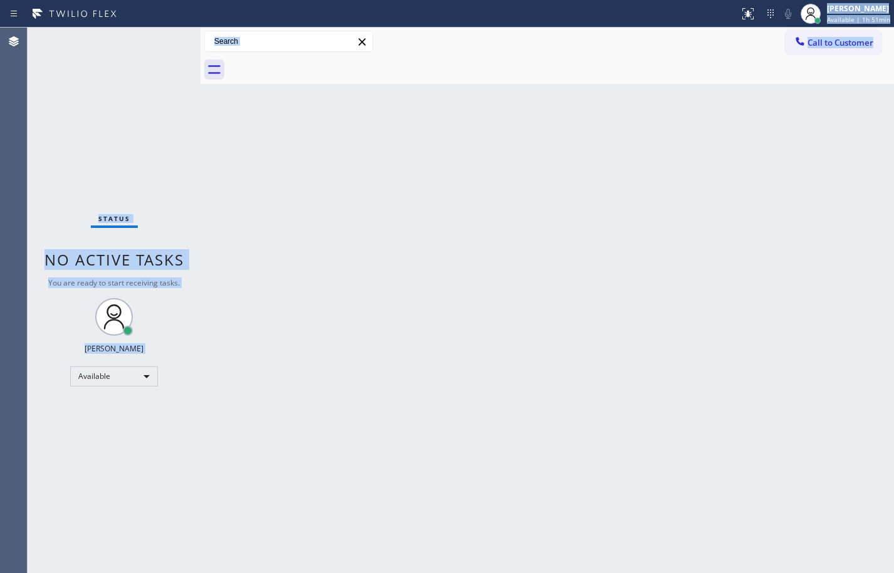
click at [236, 338] on div "Back to Dashboard Change Sender ID Customers Technicians Select a contact Outbo…" at bounding box center [548, 301] width 694 height 546
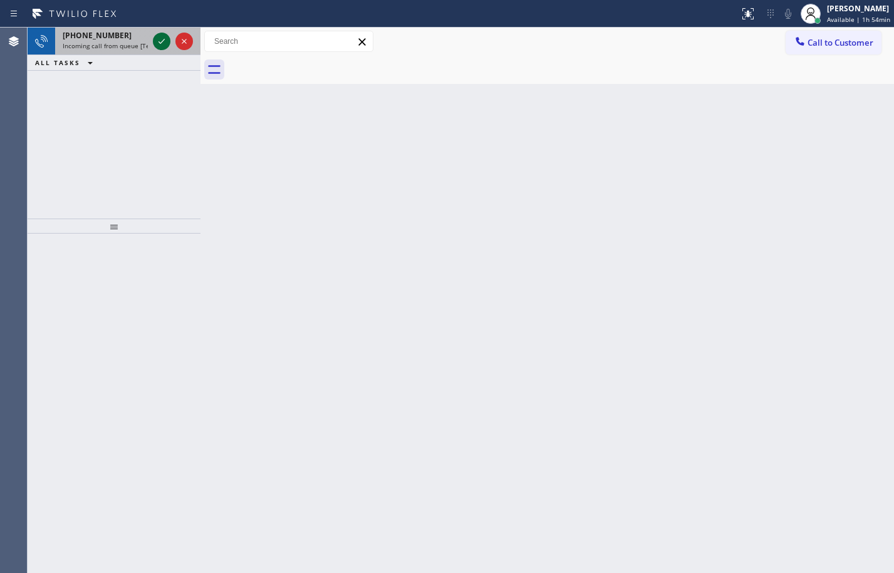
click at [159, 41] on icon at bounding box center [161, 41] width 15 height 15
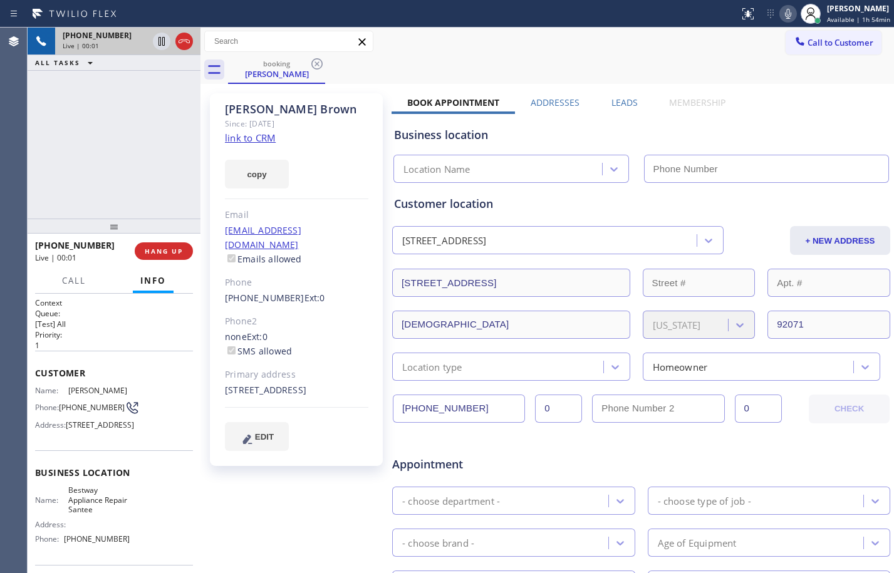
type input "[PHONE_NUMBER]"
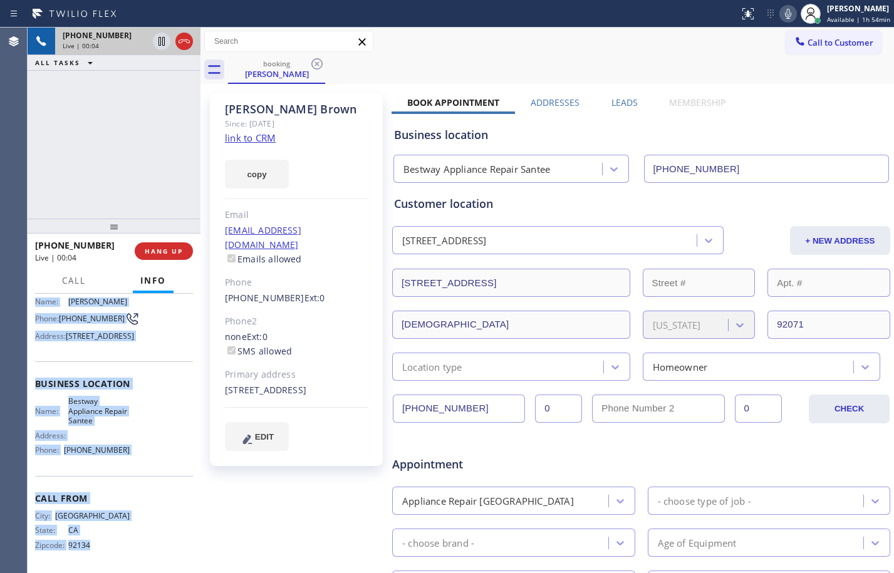
scroll to position [115, 0]
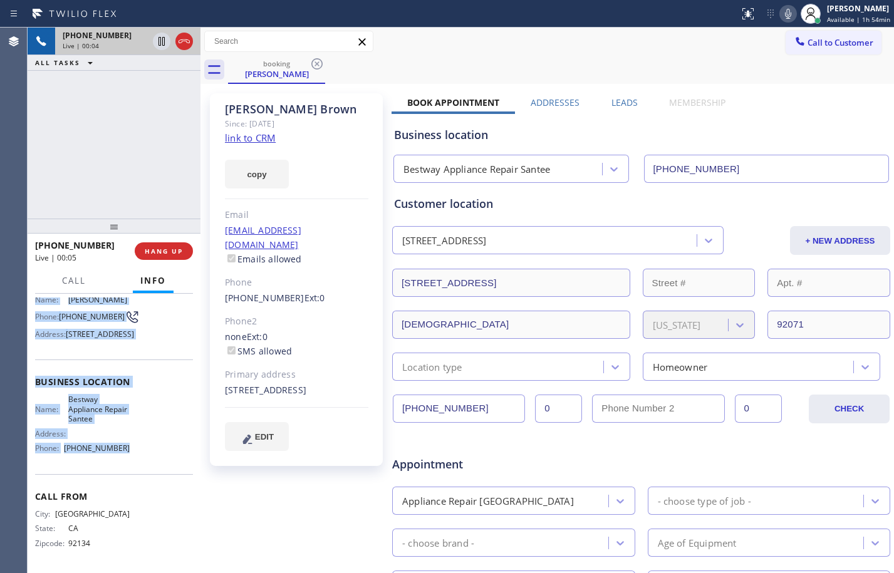
drag, startPoint x: 34, startPoint y: 375, endPoint x: 131, endPoint y: 467, distance: 133.4
click at [131, 467] on div "Context Queue: [Test] All Priority: 1 Customer Name: [PERSON_NAME] Phone: [PHON…" at bounding box center [114, 433] width 173 height 279
copy div "Customer Name: [PERSON_NAME] Phone: [PHONE_NUMBER] Address: [STREET_ADDRESS] Bu…"
click at [265, 138] on link "link to CRM" at bounding box center [250, 138] width 51 height 13
drag, startPoint x: 162, startPoint y: 44, endPoint x: 438, endPoint y: 64, distance: 276.4
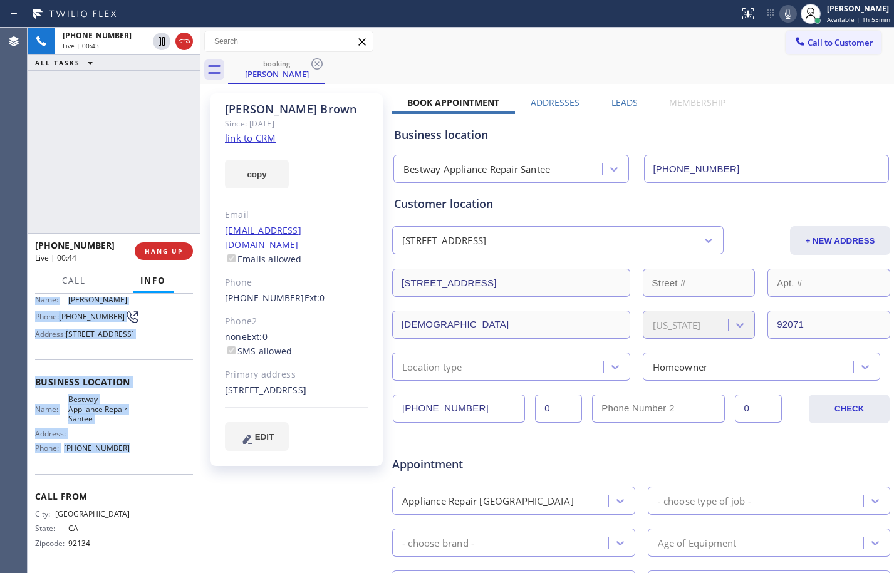
click at [162, 44] on icon at bounding box center [162, 41] width 6 height 9
click at [786, 7] on icon at bounding box center [788, 13] width 15 height 15
click at [162, 41] on icon at bounding box center [161, 41] width 15 height 15
click at [782, 11] on icon at bounding box center [788, 13] width 15 height 15
click at [162, 44] on icon at bounding box center [161, 41] width 15 height 15
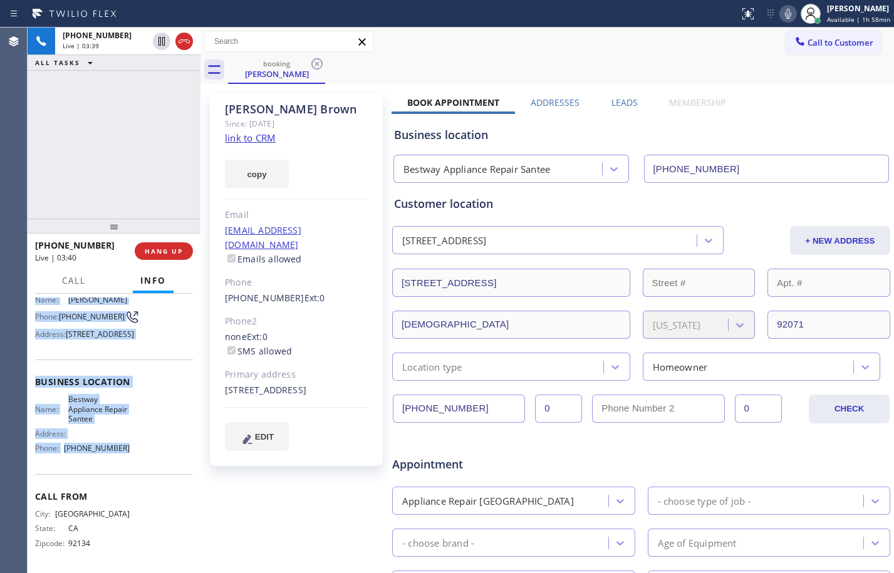
click at [781, 16] on icon at bounding box center [788, 13] width 15 height 15
click at [166, 41] on icon at bounding box center [161, 41] width 15 height 15
click at [785, 14] on icon at bounding box center [788, 13] width 15 height 15
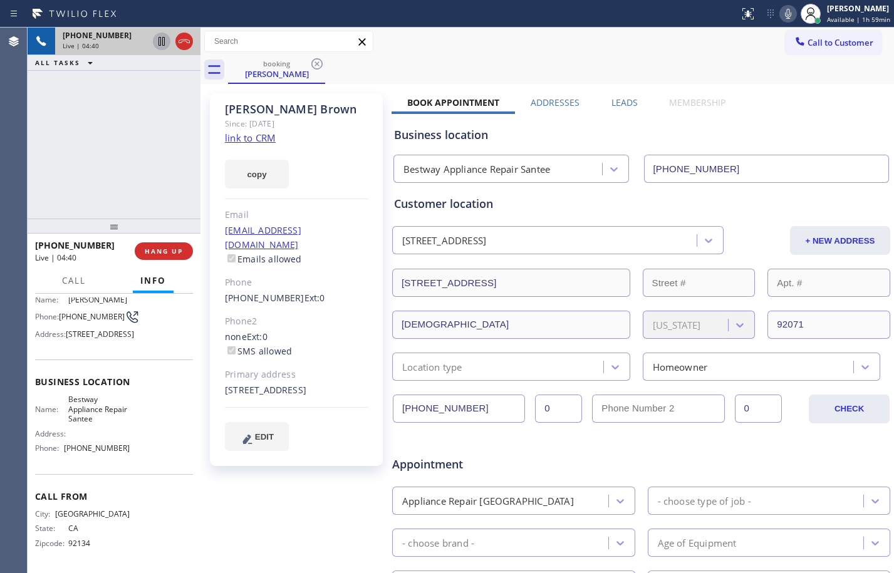
click at [137, 161] on div "[PHONE_NUMBER] Live | 04:40 ALL TASKS ALL TASKS ACTIVE TASKS TASKS IN WRAP UP" at bounding box center [114, 123] width 173 height 191
click at [164, 249] on span "HANG UP" at bounding box center [164, 251] width 38 height 9
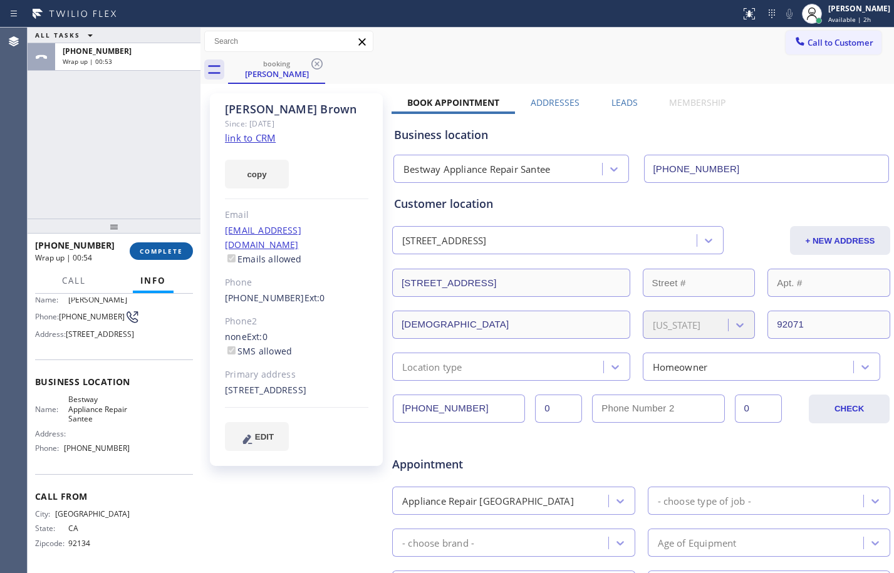
click at [162, 248] on span "COMPLETE" at bounding box center [161, 251] width 43 height 9
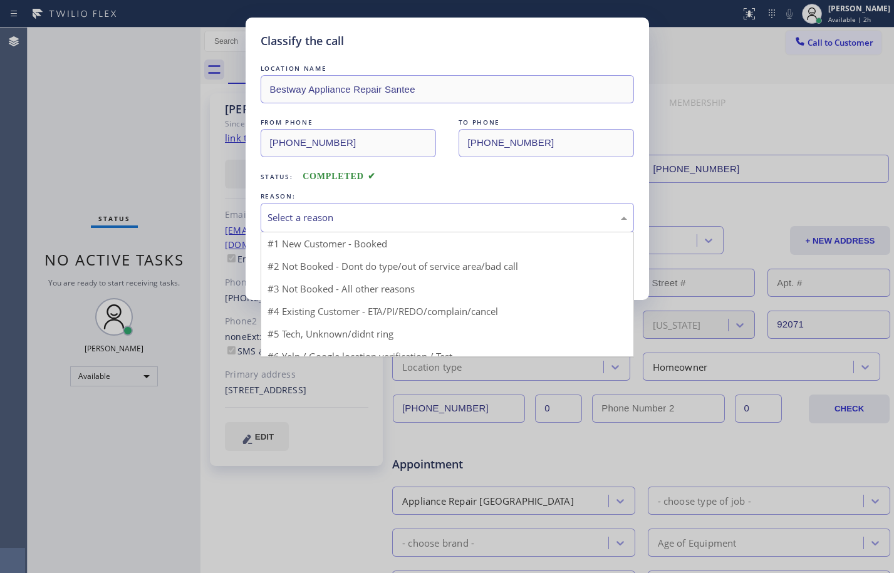
click at [437, 222] on div "Select a reason" at bounding box center [448, 218] width 360 height 14
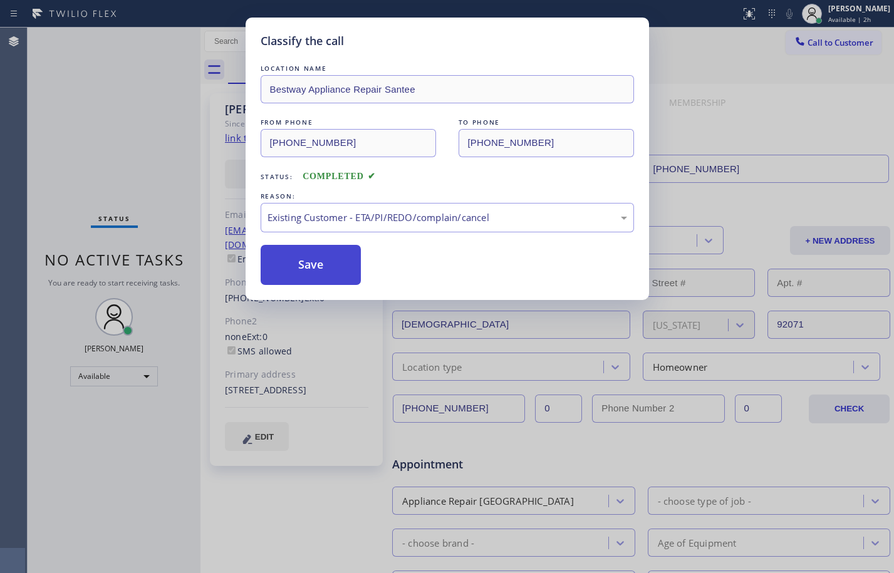
click at [333, 267] on button "Save" at bounding box center [311, 265] width 101 height 40
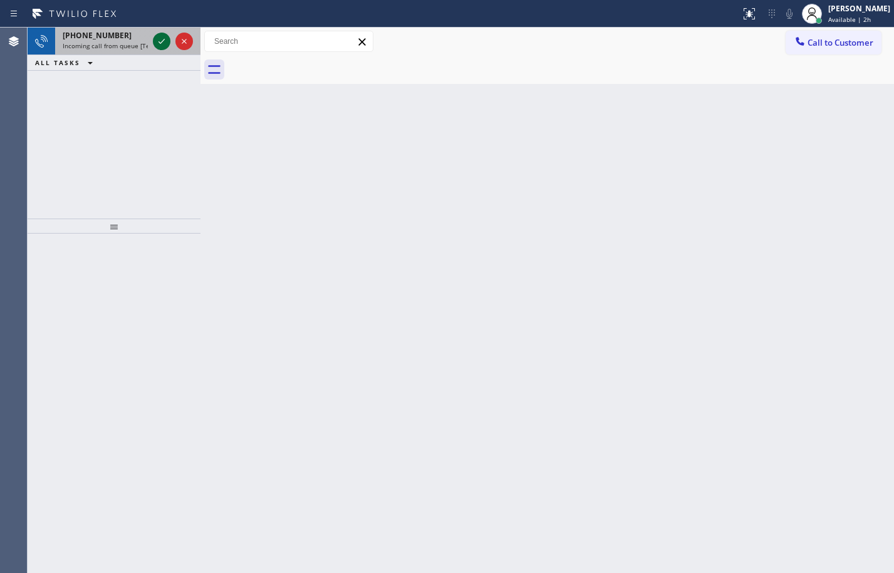
click at [167, 48] on icon at bounding box center [161, 41] width 15 height 15
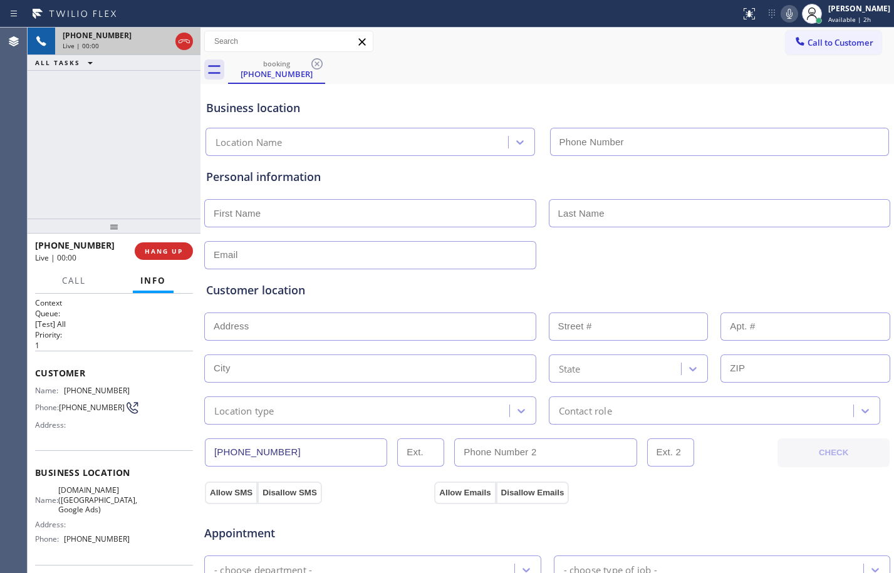
type input "[PHONE_NUMBER]"
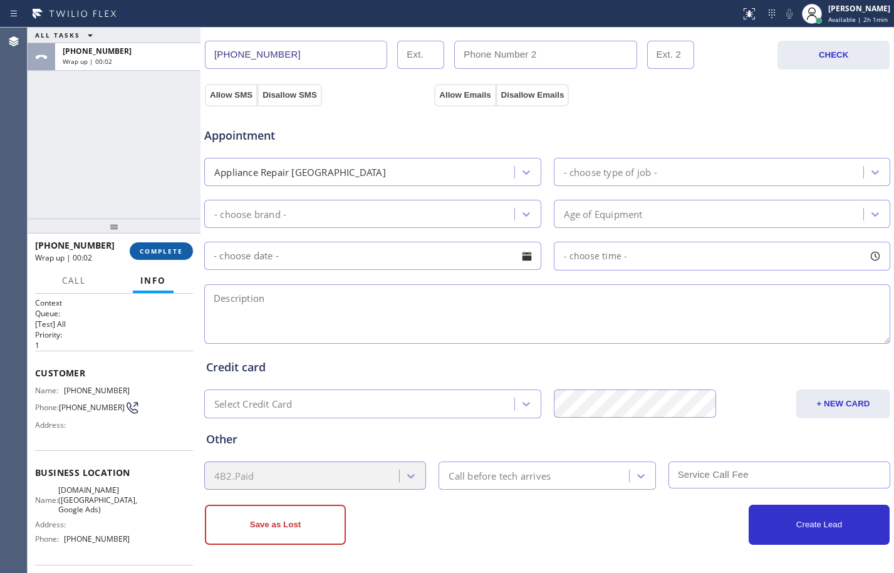
click at [172, 259] on button "COMPLETE" at bounding box center [161, 251] width 63 height 18
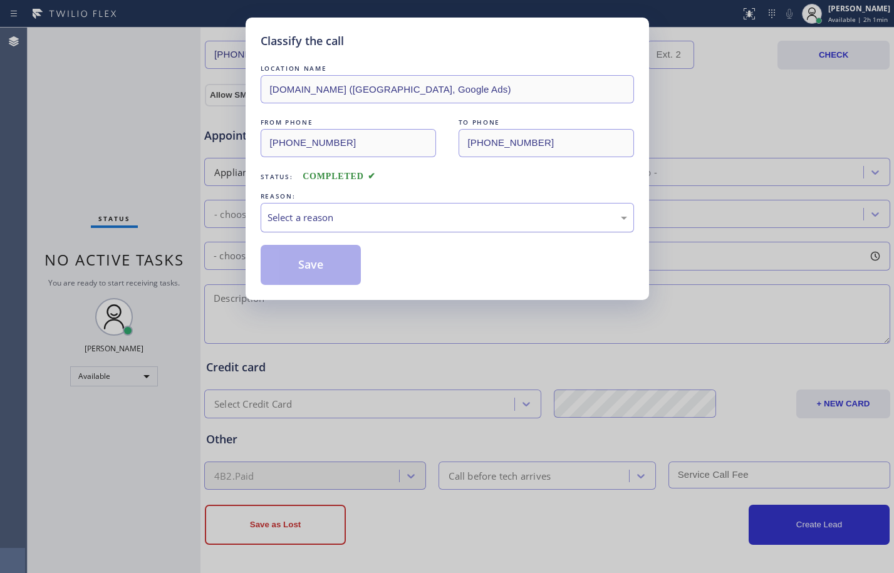
click at [315, 209] on div "Select a reason" at bounding box center [447, 217] width 373 height 29
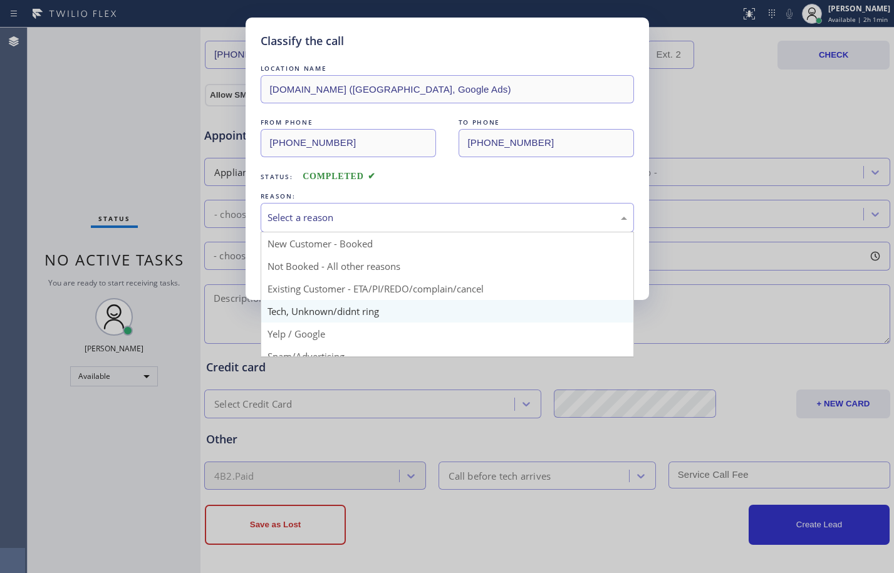
scroll to position [79, 0]
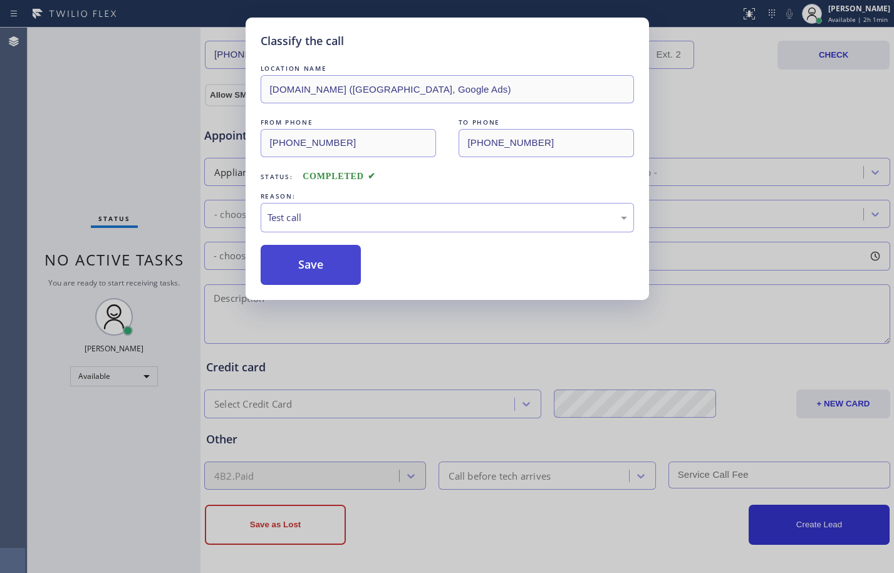
click at [285, 275] on button "Save" at bounding box center [311, 265] width 101 height 40
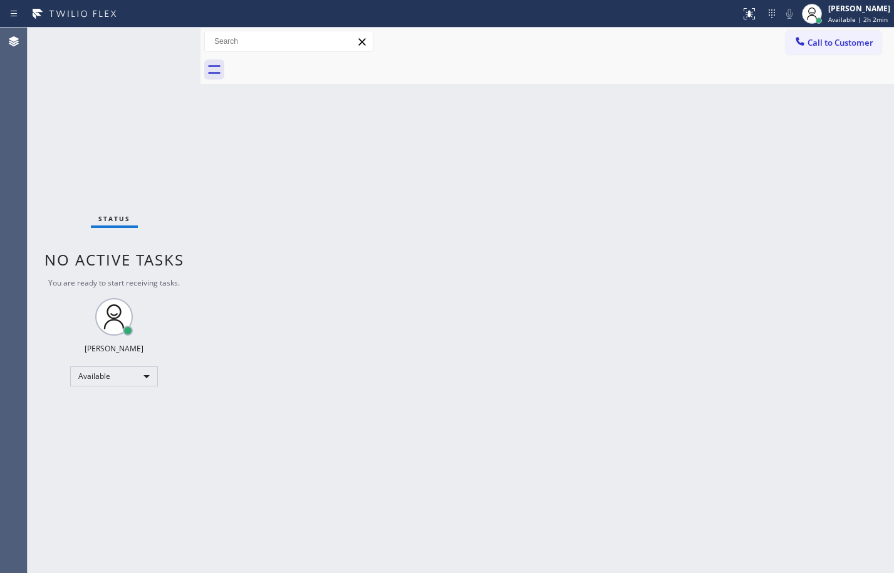
click at [162, 140] on div "Status No active tasks You are ready to start receiving tasks. [PERSON_NAME] Av…" at bounding box center [114, 301] width 173 height 546
click at [103, 376] on div "Available" at bounding box center [114, 377] width 88 height 20
click at [110, 373] on div "Available" at bounding box center [114, 377] width 88 height 20
click at [96, 437] on li "Break" at bounding box center [113, 441] width 85 height 15
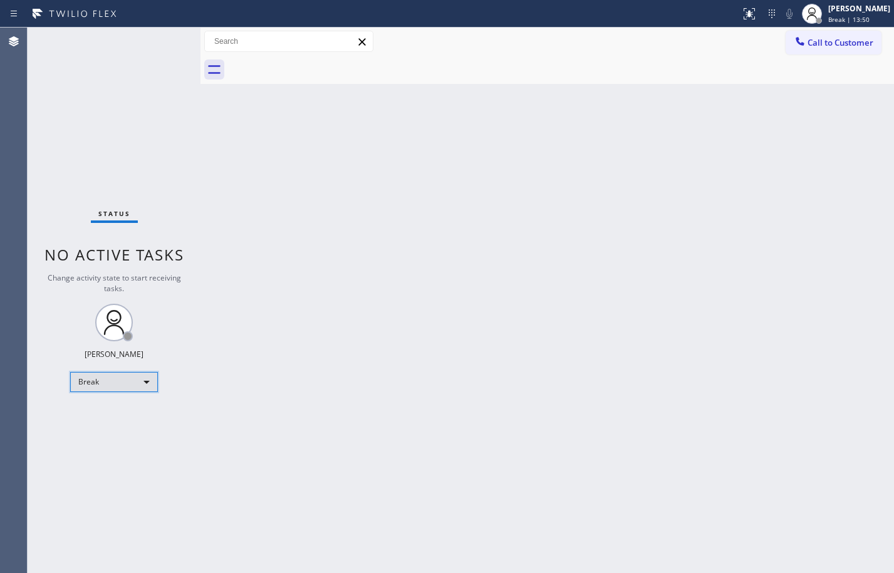
click at [136, 387] on div "Break" at bounding box center [114, 382] width 88 height 20
click at [105, 409] on li "Available" at bounding box center [113, 415] width 85 height 15
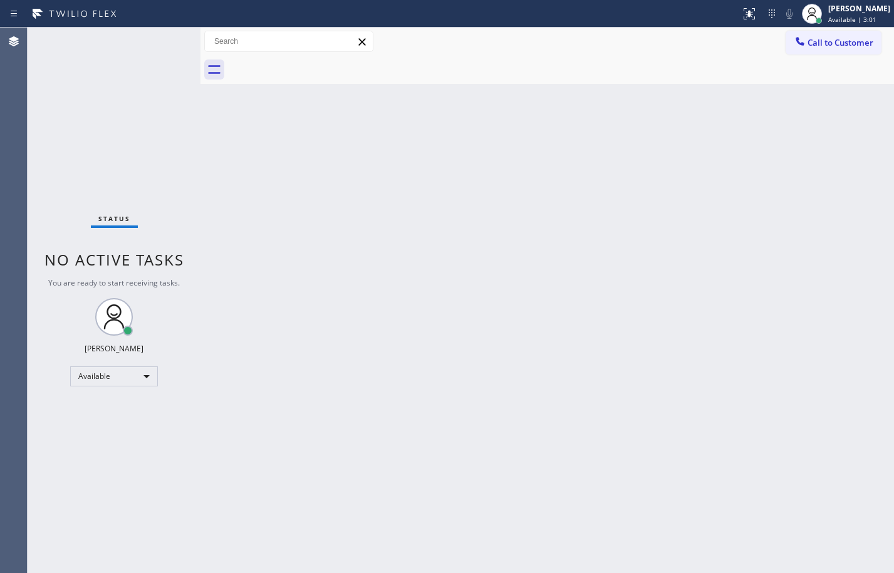
click at [193, 185] on div "Status No active tasks You are ready to start receiving tasks. [PERSON_NAME] Av…" at bounding box center [114, 301] width 173 height 546
click at [540, 259] on div "Back to Dashboard Change Sender ID Customers Technicians Select a contact Outbo…" at bounding box center [548, 301] width 694 height 546
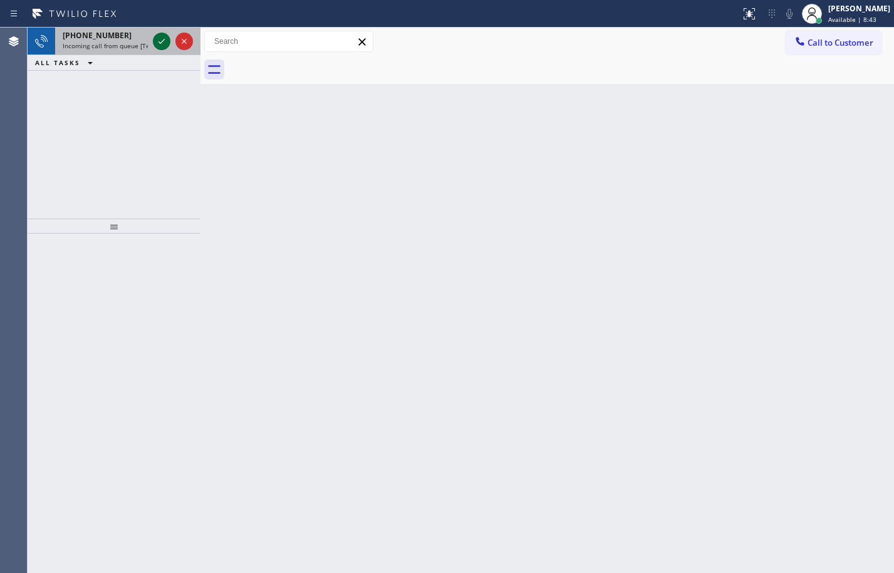
click at [155, 36] on icon at bounding box center [161, 41] width 15 height 15
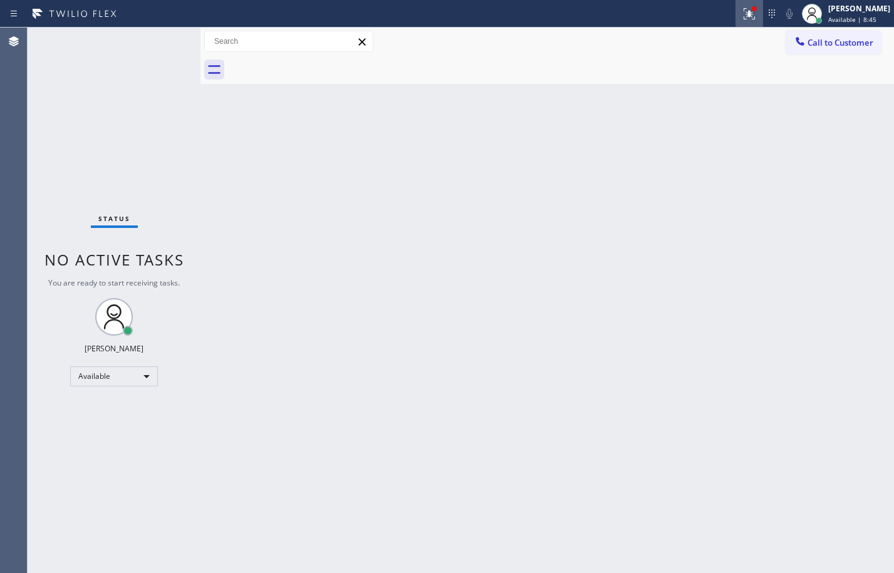
click at [742, 19] on icon at bounding box center [749, 13] width 15 height 15
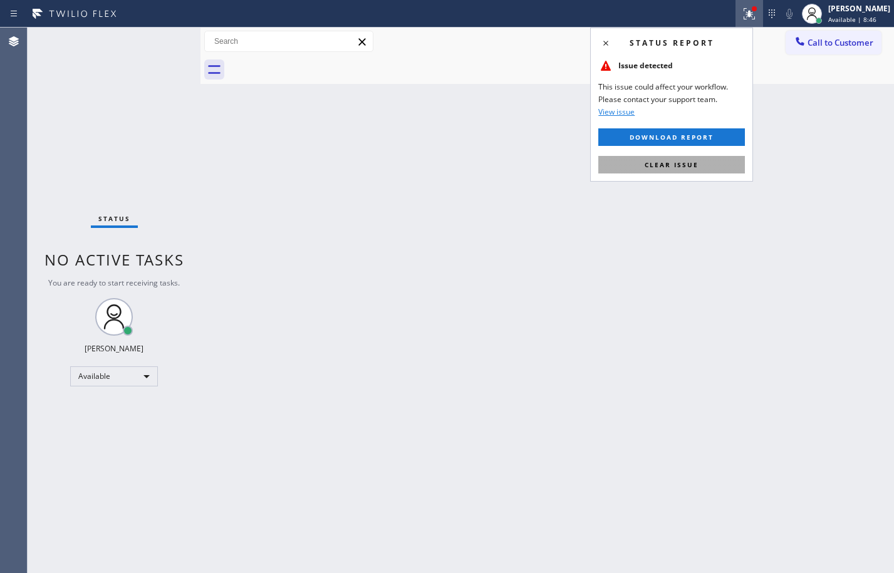
click at [607, 162] on button "Clear issue" at bounding box center [671, 165] width 147 height 18
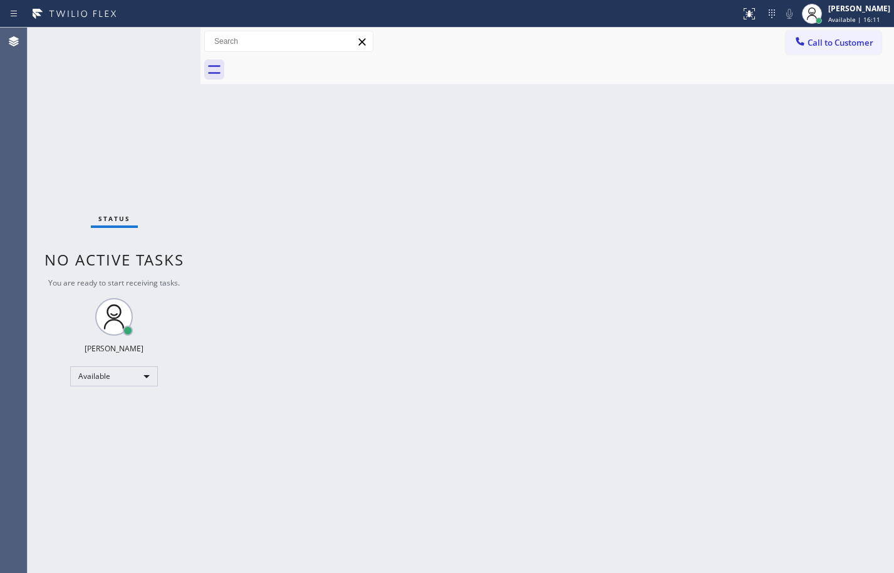
click at [160, 38] on div "Status No active tasks You are ready to start receiving tasks. [PERSON_NAME] Av…" at bounding box center [114, 301] width 173 height 546
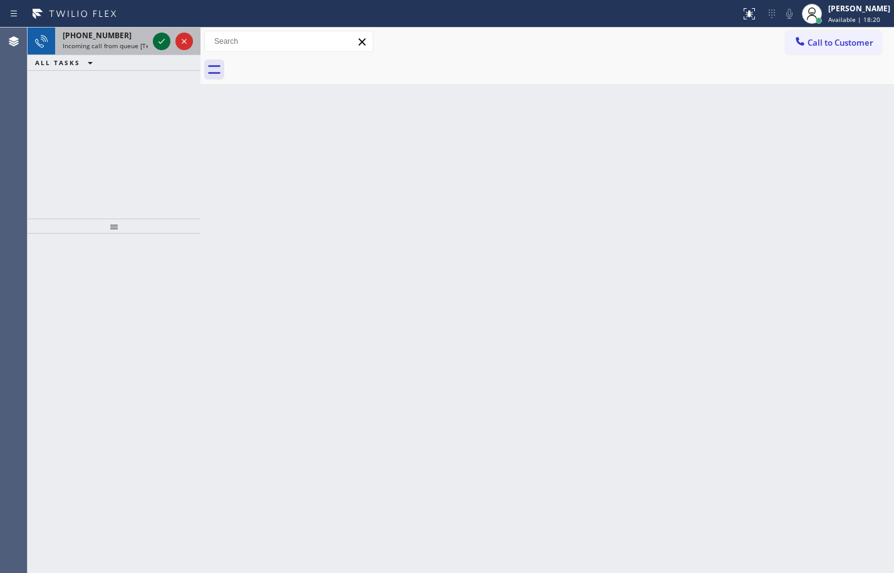
click at [165, 39] on icon at bounding box center [161, 41] width 15 height 15
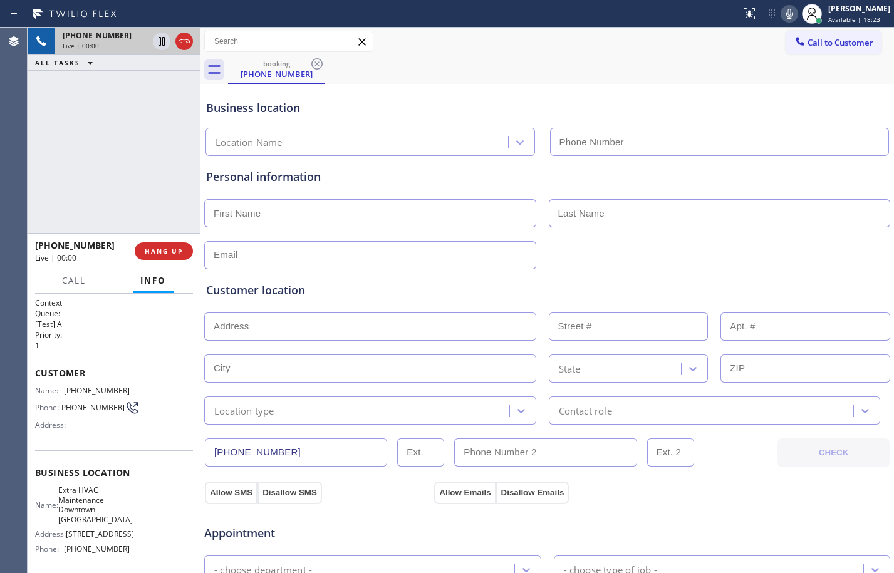
type input "[PHONE_NUMBER]"
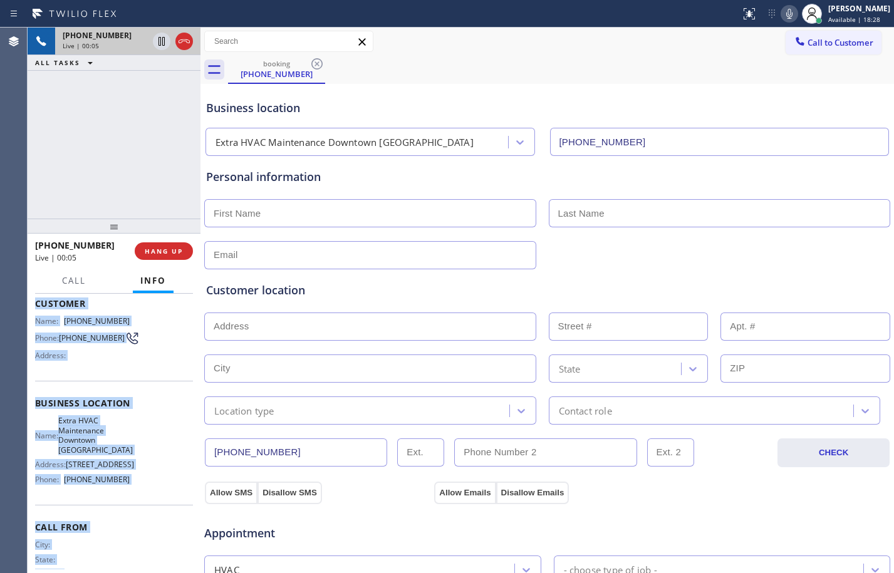
scroll to position [115, 0]
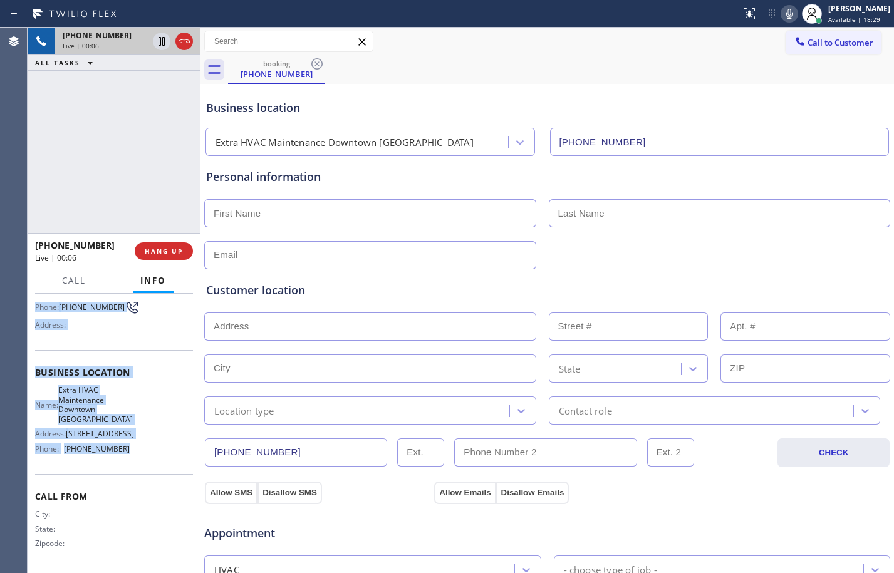
drag, startPoint x: 31, startPoint y: 374, endPoint x: 143, endPoint y: 450, distance: 135.4
click at [143, 450] on div "Context Queue: [Test] All Priority: 1 Customer Name: [PHONE_NUMBER] Phone: [PHO…" at bounding box center [114, 433] width 173 height 279
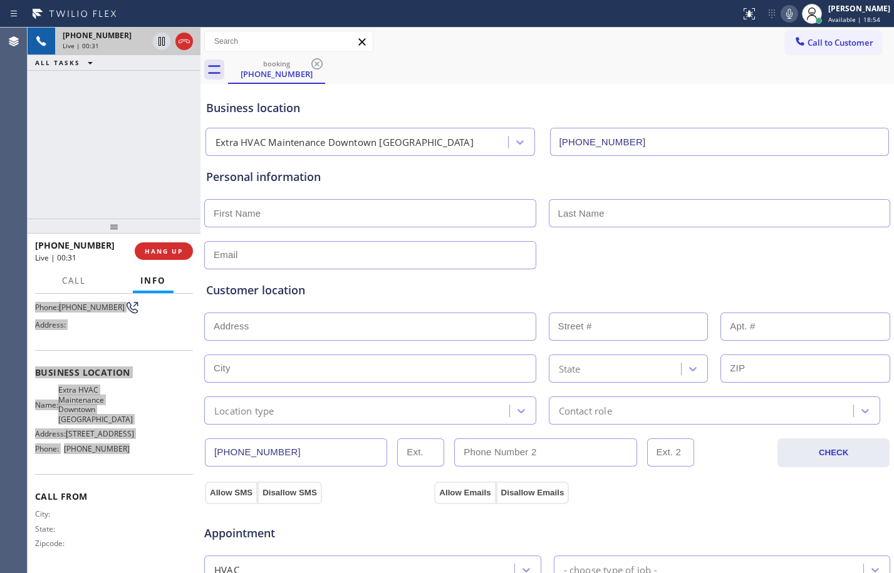
scroll to position [398, 0]
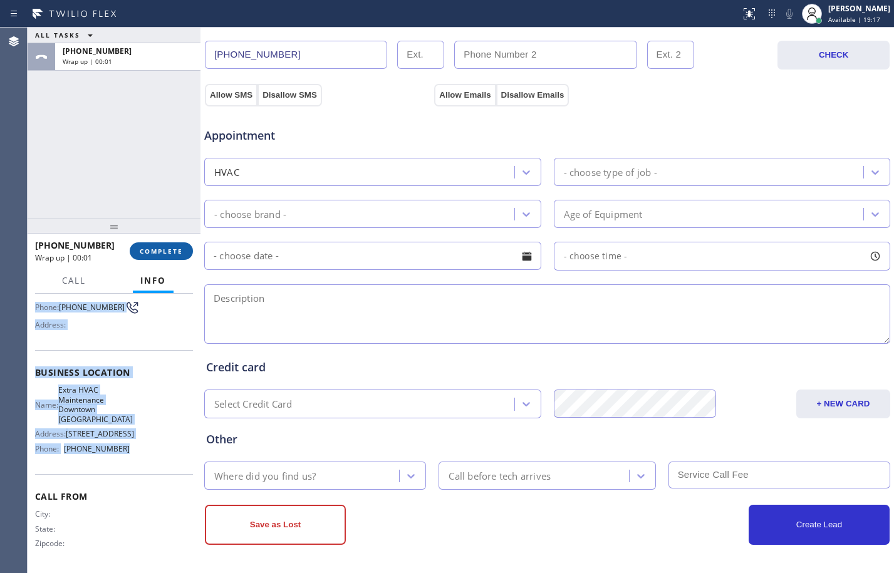
click at [165, 245] on button "COMPLETE" at bounding box center [161, 251] width 63 height 18
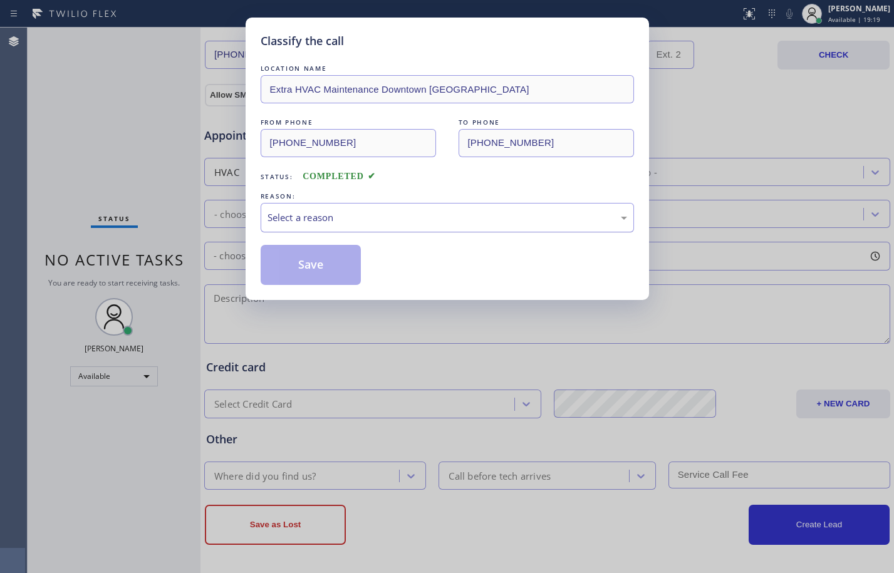
click at [373, 215] on div "Select a reason" at bounding box center [448, 218] width 360 height 14
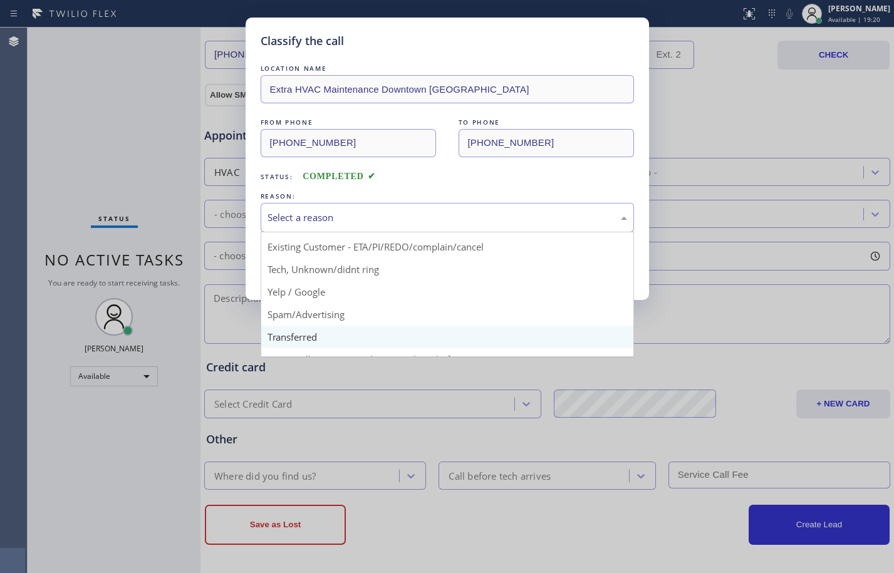
scroll to position [79, 0]
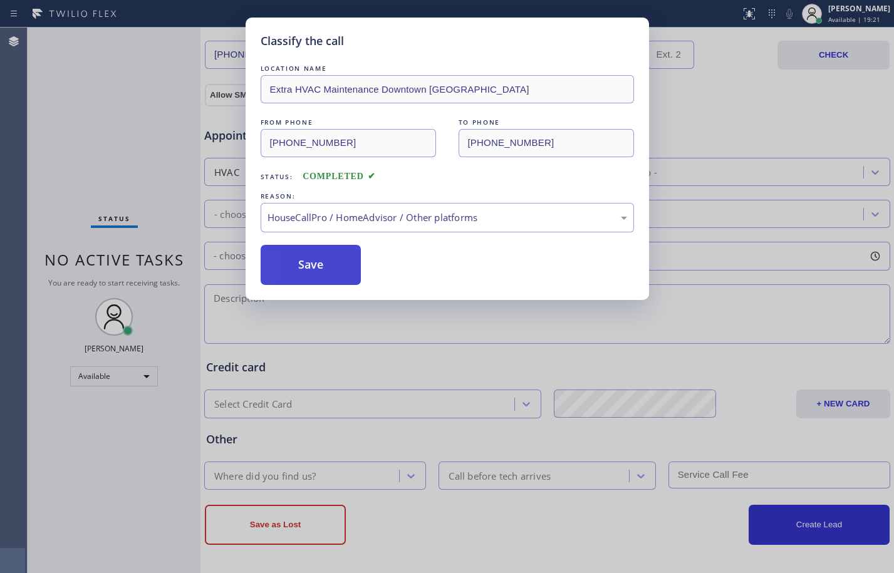
click at [315, 267] on button "Save" at bounding box center [311, 265] width 101 height 40
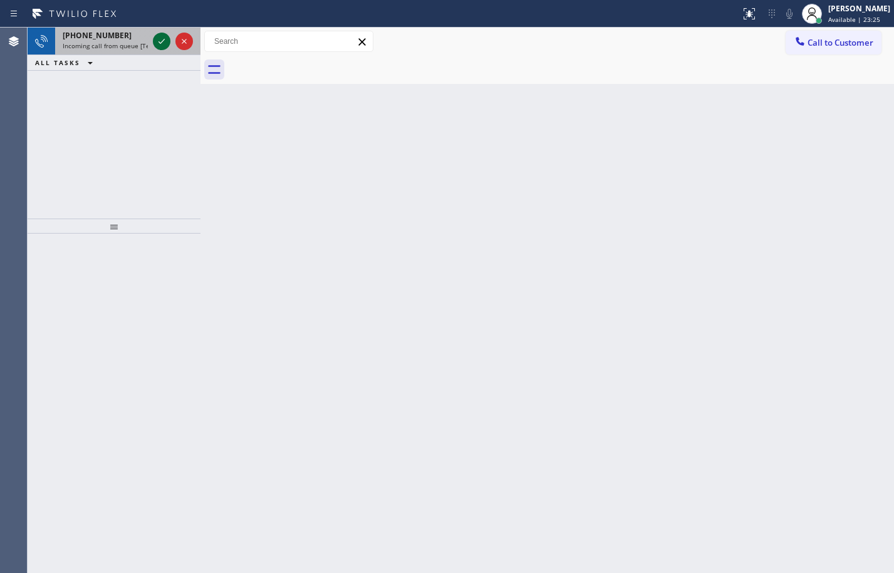
click at [170, 44] on div at bounding box center [162, 41] width 18 height 15
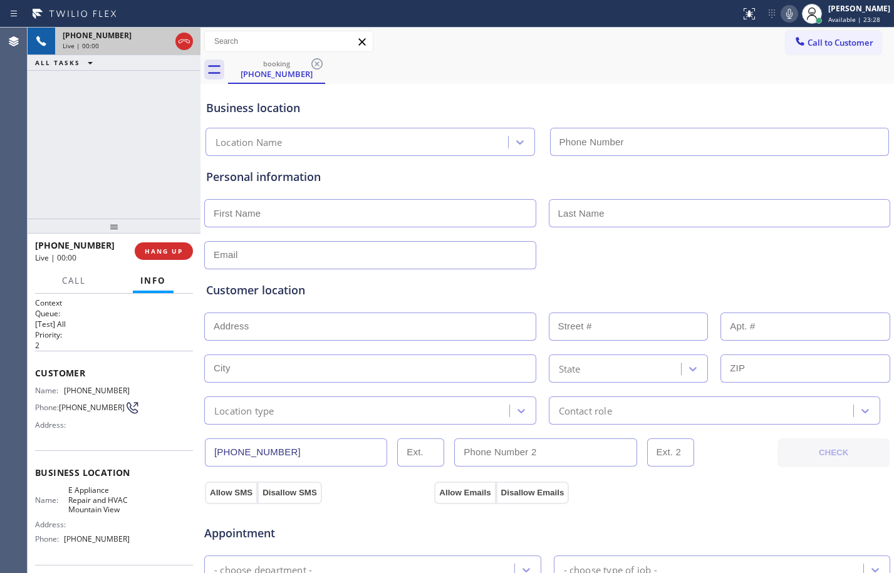
type input "[PHONE_NUMBER]"
click at [142, 244] on button "HANG UP" at bounding box center [164, 251] width 58 height 18
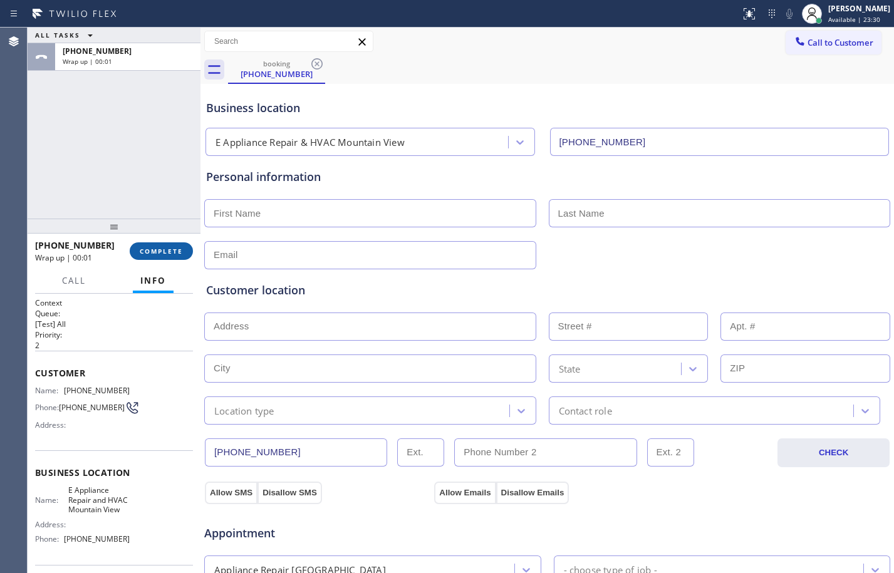
click at [147, 249] on span "COMPLETE" at bounding box center [161, 251] width 43 height 9
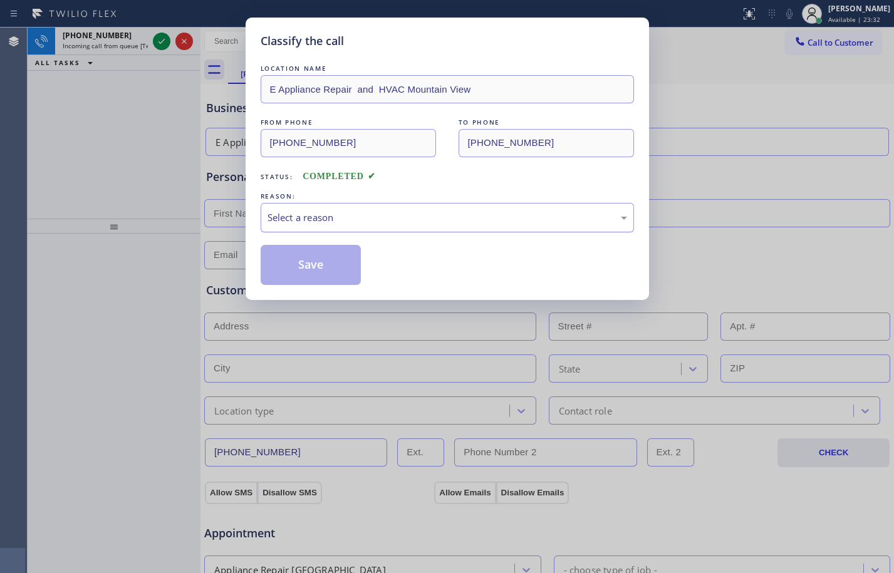
click at [357, 229] on div "Select a reason" at bounding box center [447, 217] width 373 height 29
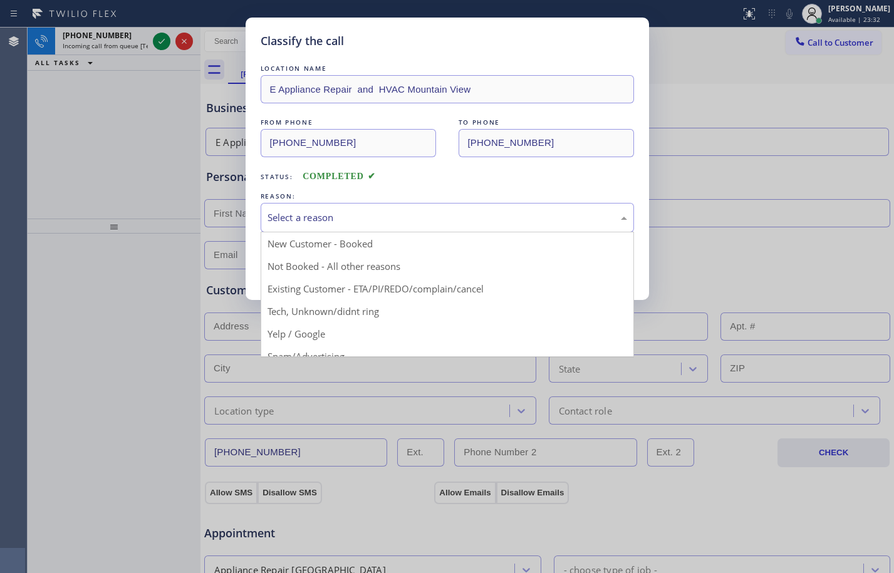
click at [335, 357] on div "Classify the call LOCATION NAME E Appliance Repair and HVAC Mountain View FROM …" at bounding box center [447, 286] width 894 height 573
click at [334, 222] on div "Select a reason" at bounding box center [448, 218] width 360 height 14
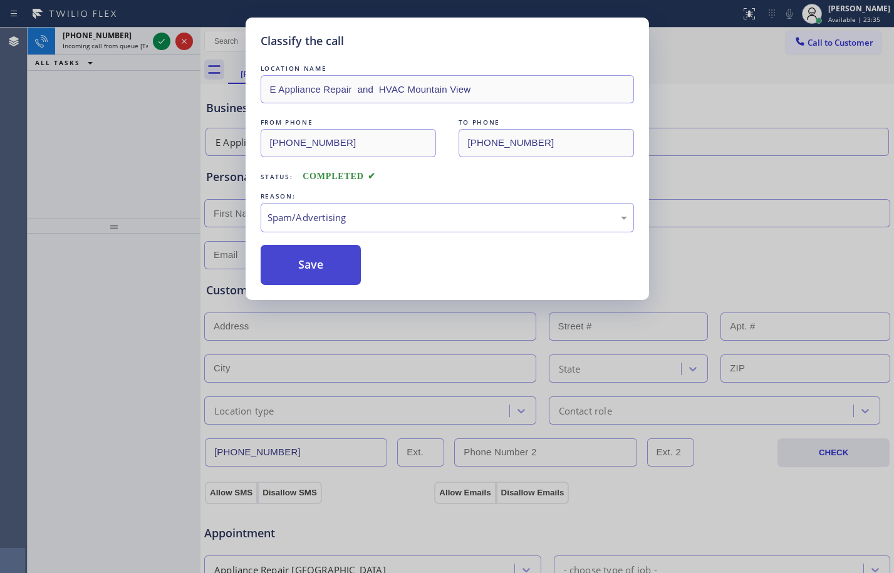
click at [315, 260] on button "Save" at bounding box center [311, 265] width 101 height 40
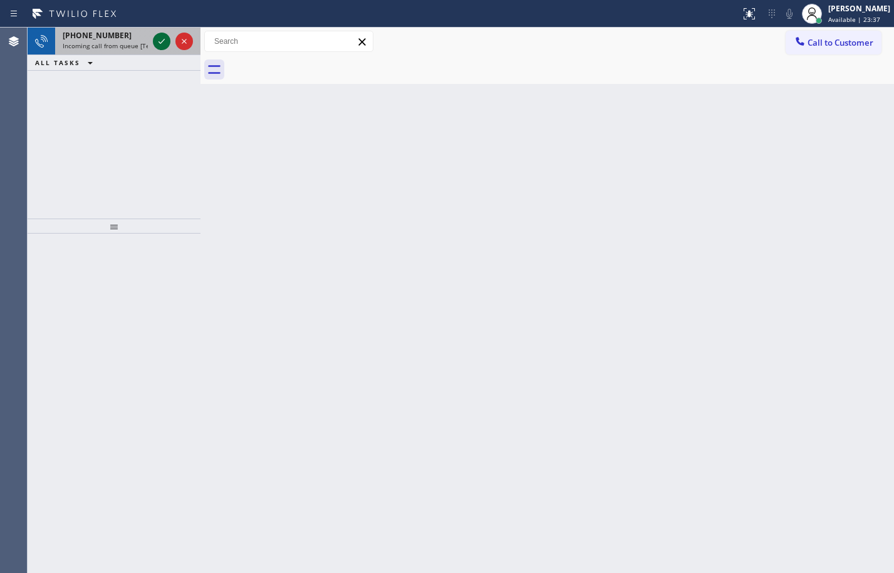
click at [159, 46] on icon at bounding box center [161, 41] width 15 height 15
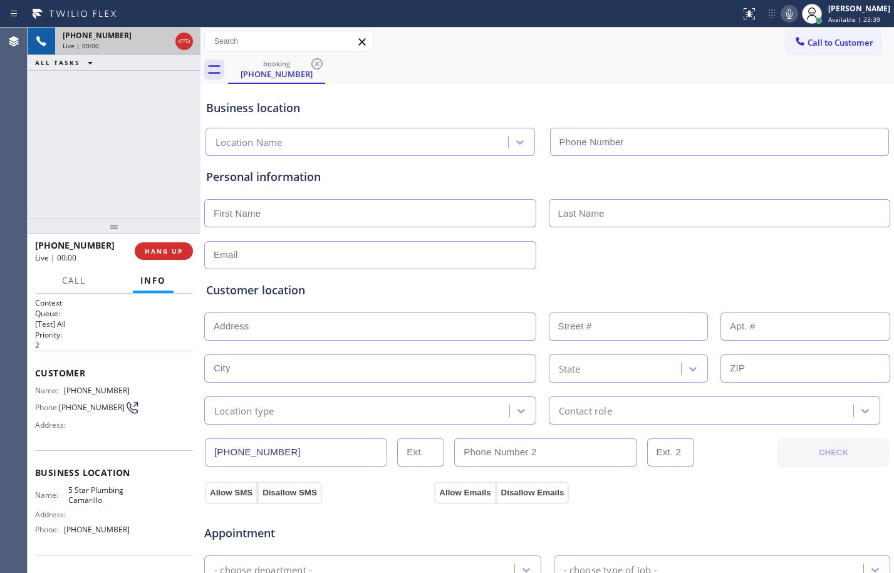
type input "[PHONE_NUMBER]"
click at [165, 258] on button "HANG UP" at bounding box center [164, 251] width 58 height 18
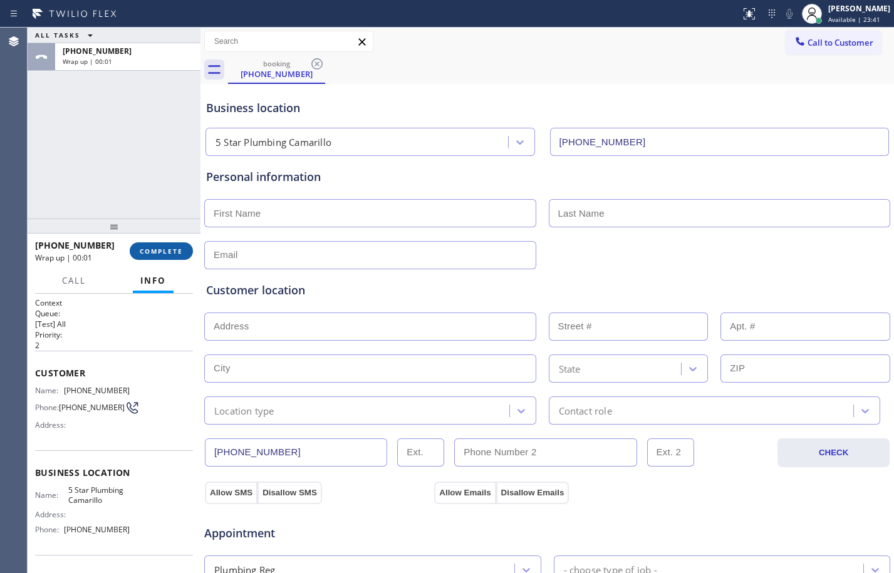
click at [165, 258] on button "COMPLETE" at bounding box center [161, 251] width 63 height 18
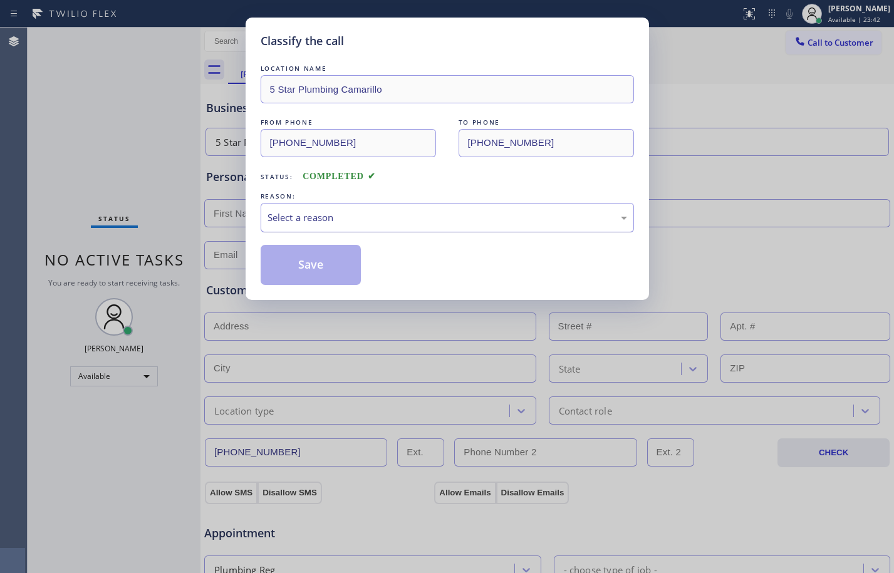
click at [392, 209] on div "Select a reason" at bounding box center [447, 217] width 373 height 29
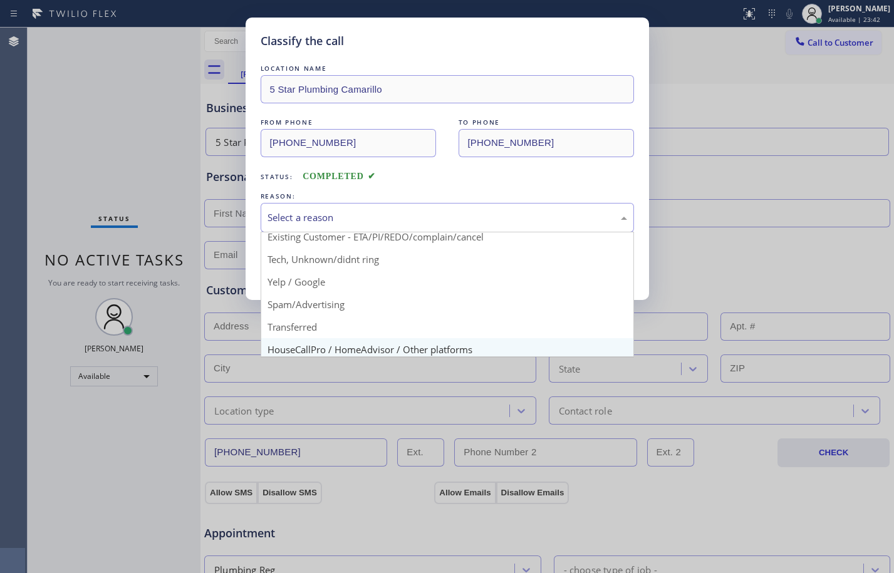
scroll to position [79, 0]
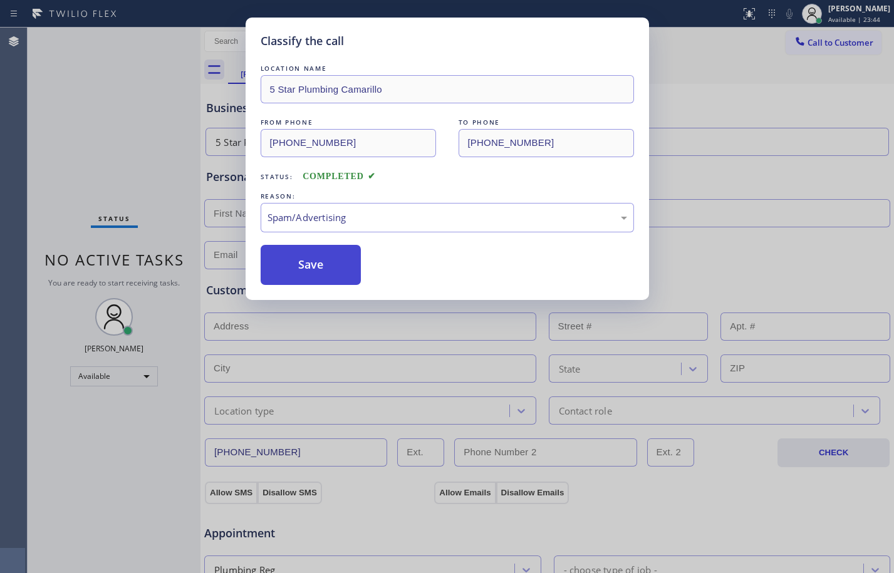
click at [292, 264] on button "Save" at bounding box center [311, 265] width 101 height 40
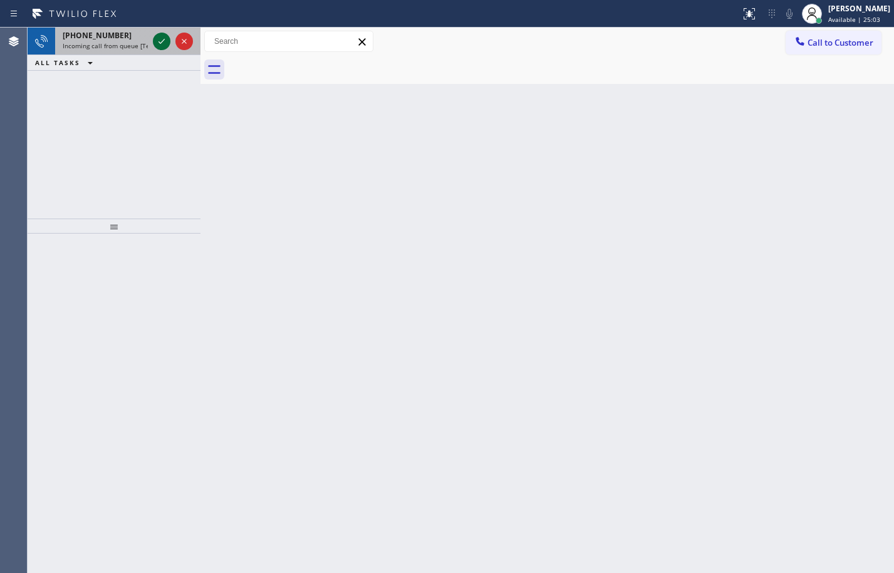
click at [165, 41] on icon at bounding box center [161, 41] width 15 height 15
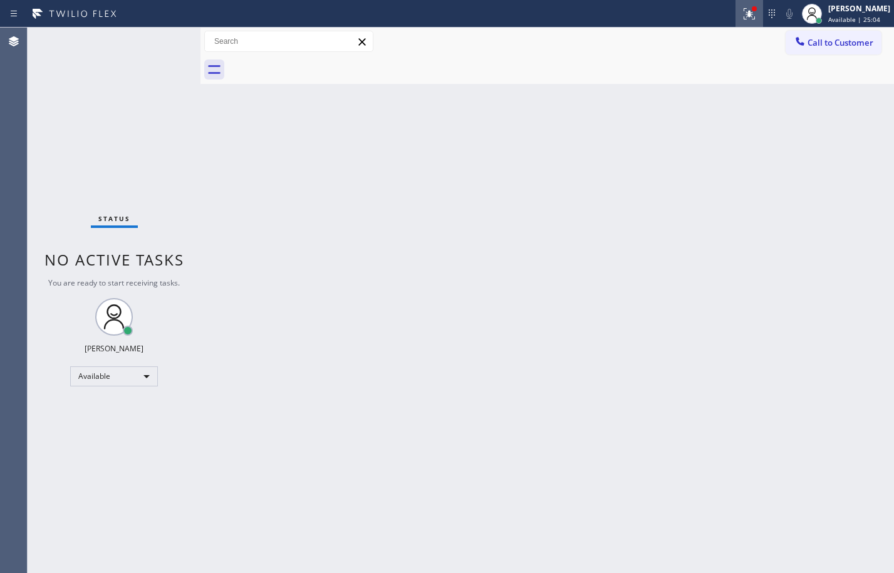
click at [736, 23] on button at bounding box center [750, 14] width 28 height 28
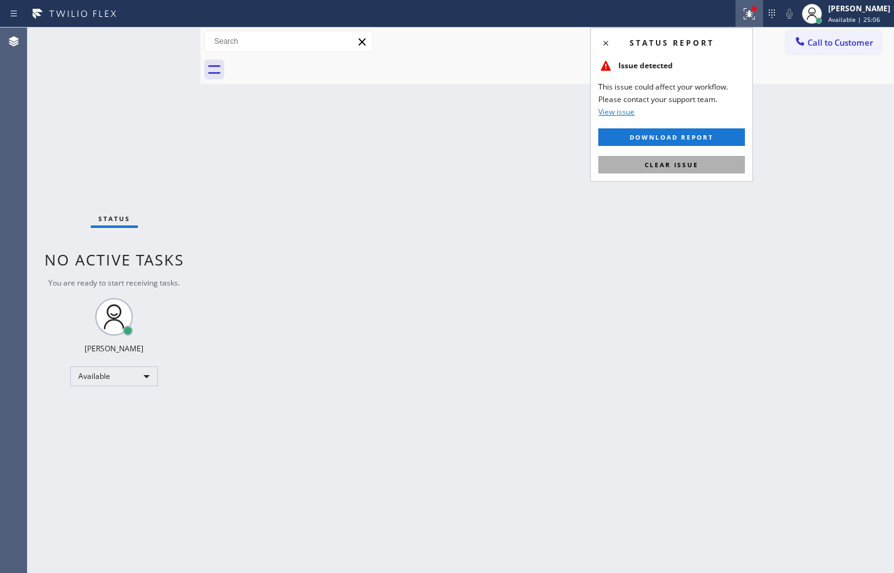
click at [685, 165] on span "Clear issue" at bounding box center [672, 164] width 54 height 9
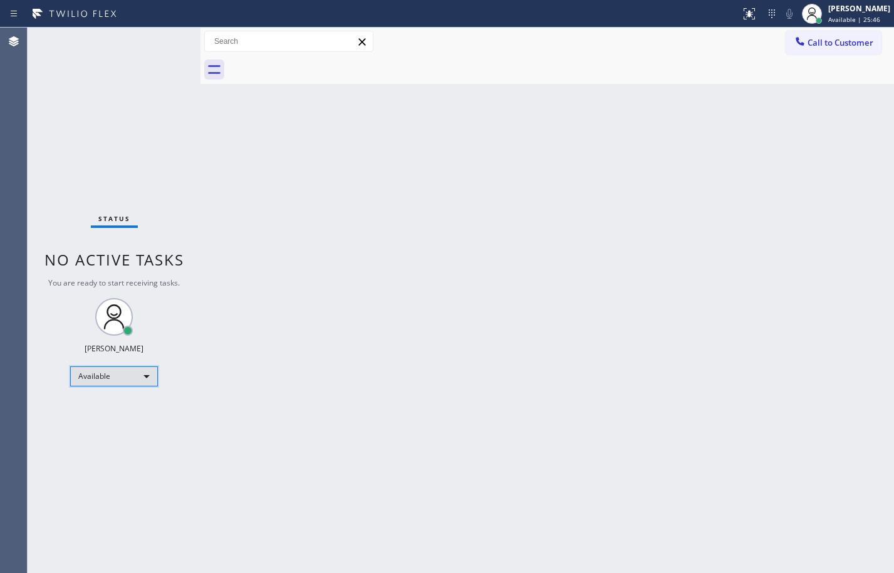
click at [111, 378] on div "Available" at bounding box center [114, 377] width 88 height 20
click at [103, 435] on li "Break" at bounding box center [113, 441] width 85 height 15
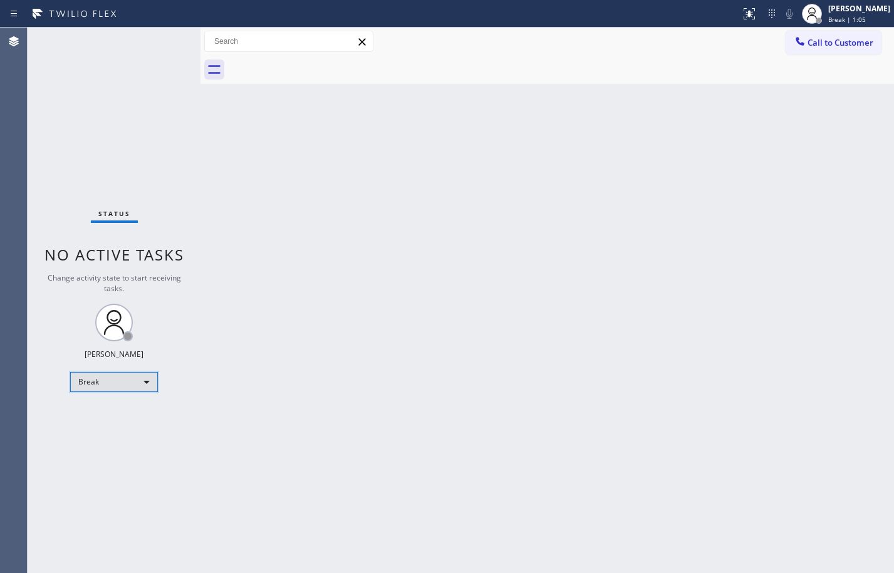
click at [114, 381] on div "Break" at bounding box center [114, 382] width 88 height 20
click at [112, 414] on li "Available" at bounding box center [113, 415] width 85 height 15
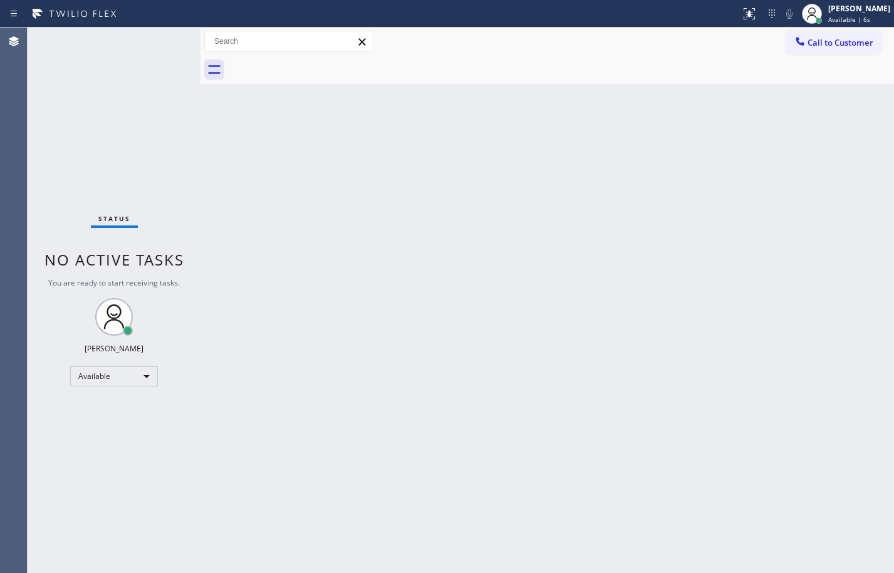
click at [494, 383] on div "Back to Dashboard Change Sender ID Customers Technicians Select a contact Outbo…" at bounding box center [548, 301] width 694 height 546
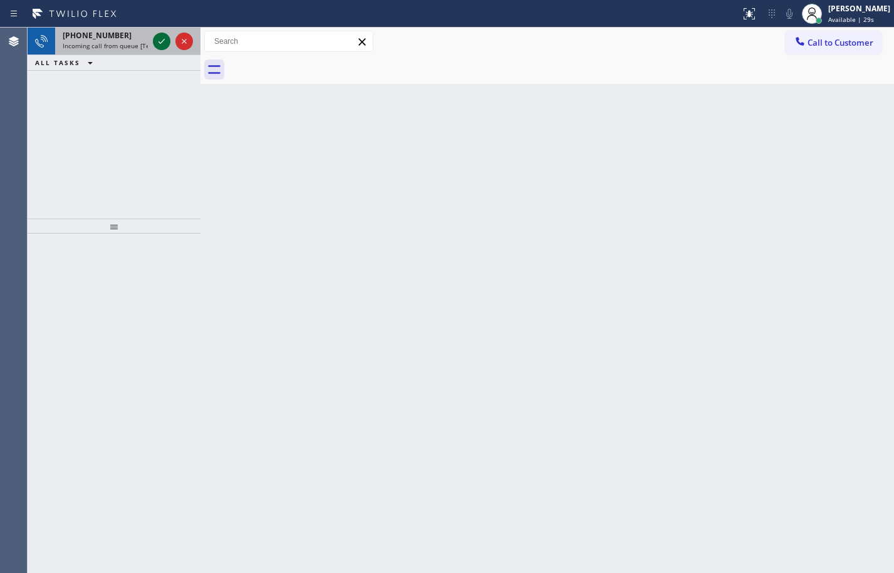
click at [160, 41] on icon at bounding box center [161, 41] width 15 height 15
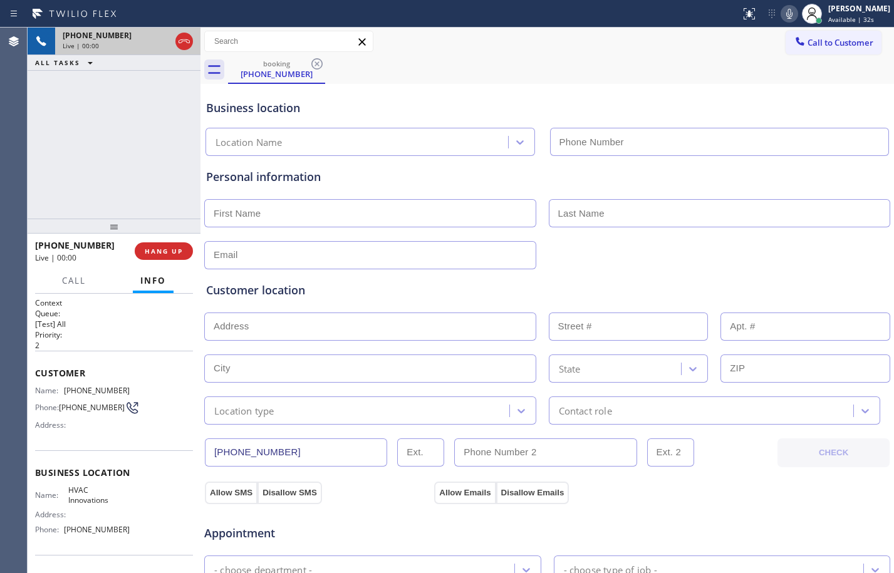
type input "[PHONE_NUMBER]"
click at [160, 253] on span "HANG UP" at bounding box center [164, 251] width 38 height 9
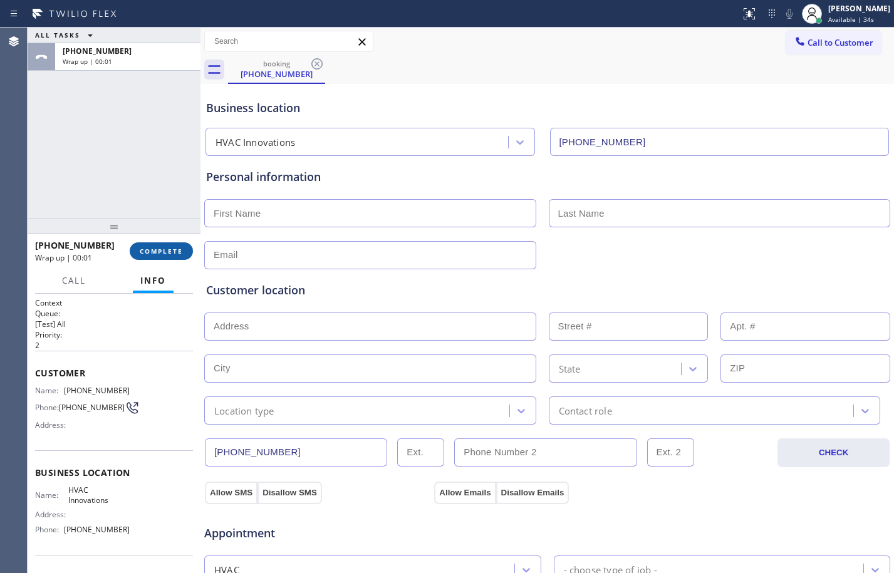
click at [160, 253] on span "COMPLETE" at bounding box center [161, 251] width 43 height 9
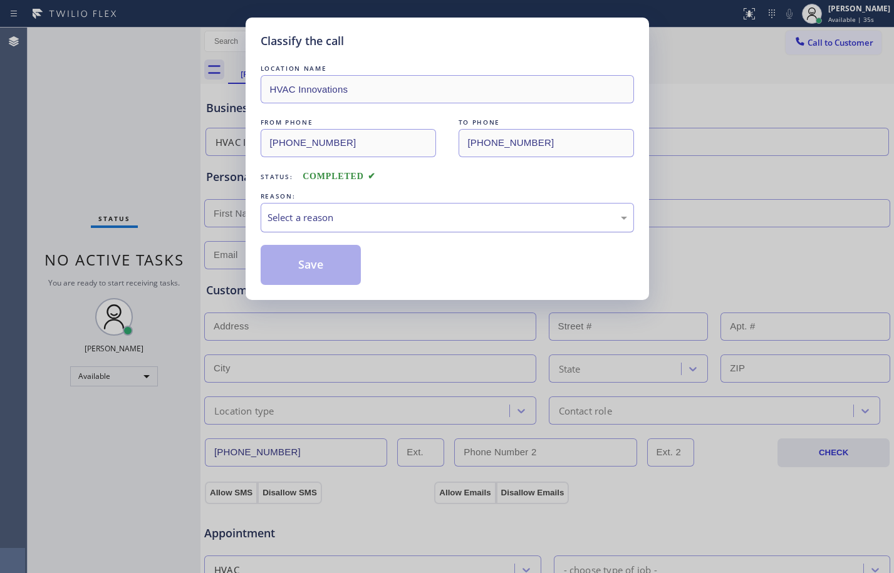
click at [436, 225] on div "Select a reason" at bounding box center [447, 217] width 373 height 29
click at [324, 275] on button "Save" at bounding box center [311, 265] width 101 height 40
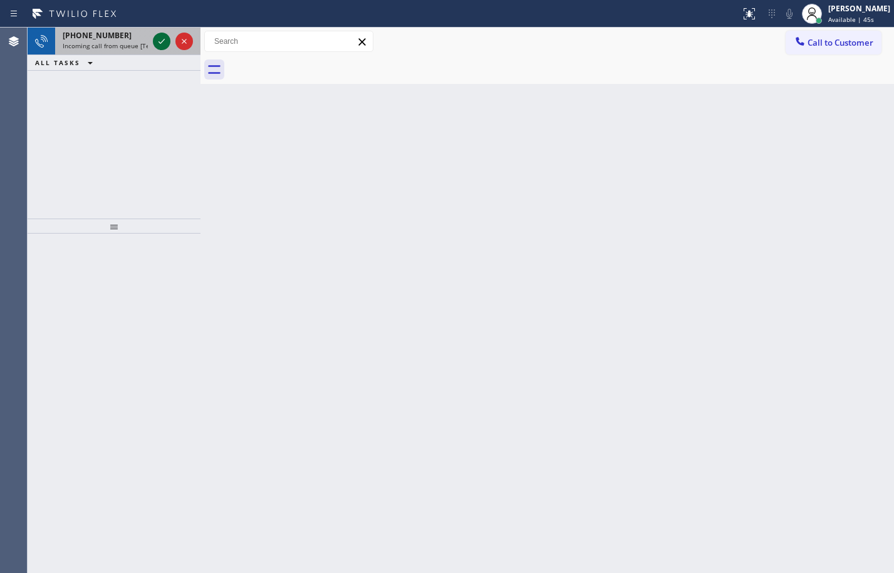
click at [158, 44] on icon at bounding box center [161, 41] width 15 height 15
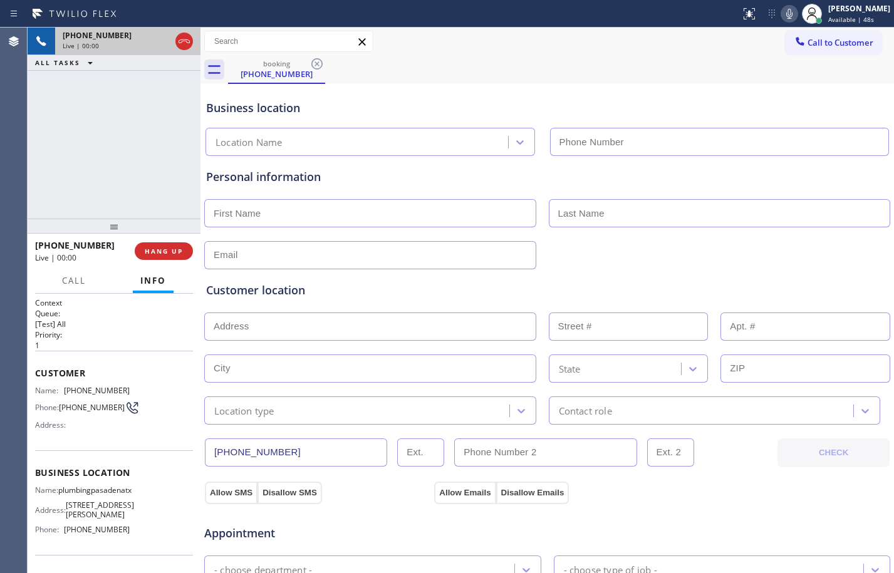
type input "[PHONE_NUMBER]"
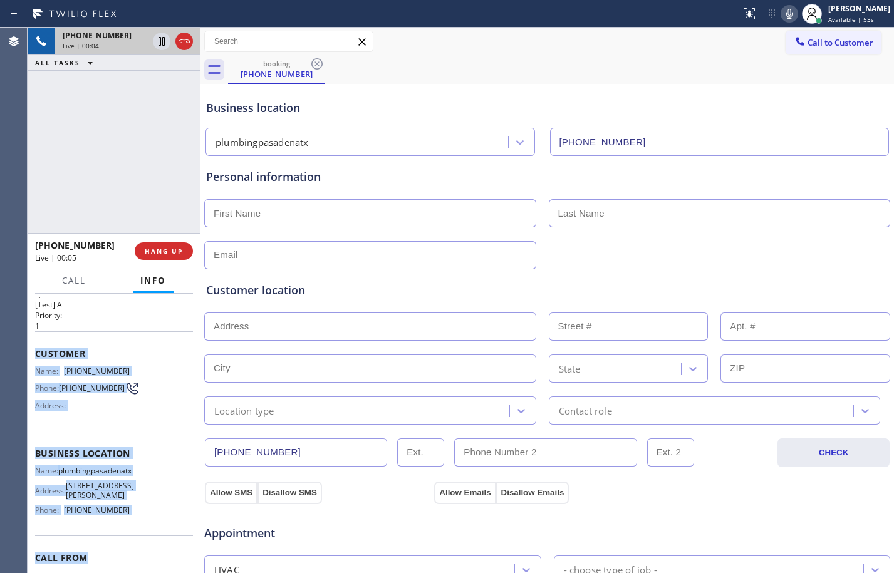
scroll to position [50, 0]
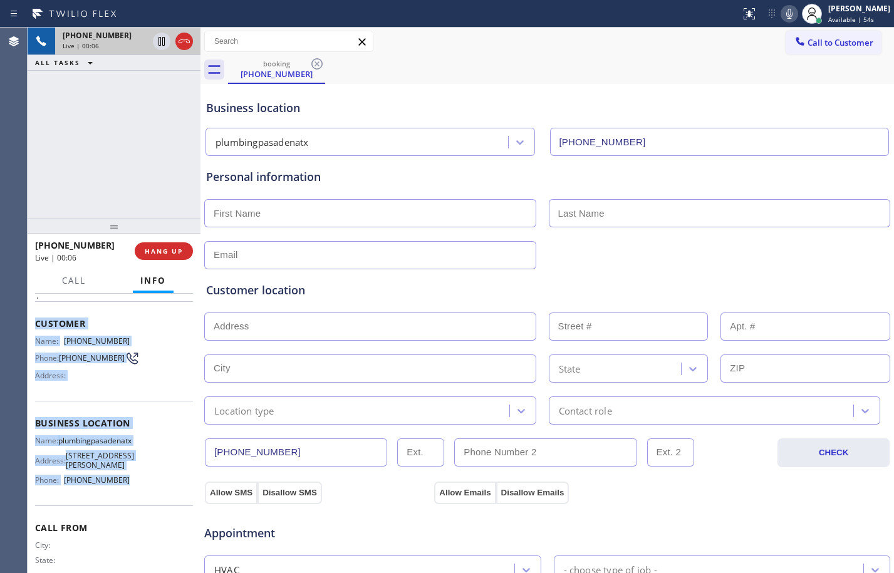
drag, startPoint x: 37, startPoint y: 377, endPoint x: 129, endPoint y: 499, distance: 153.0
click at [129, 499] on div "Context Queue: [Test] All Priority: 1 Customer Name: [PHONE_NUMBER] Phone: [PHO…" at bounding box center [114, 424] width 158 height 353
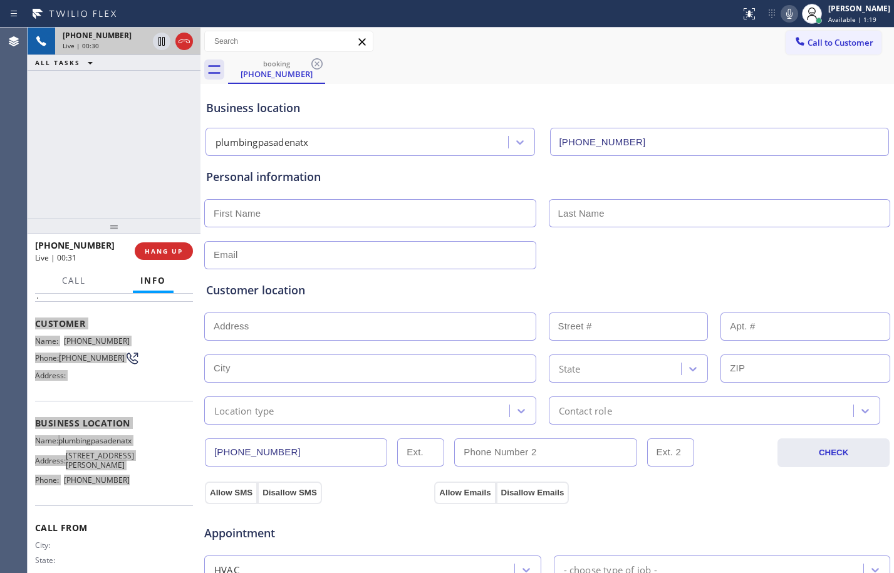
scroll to position [398, 0]
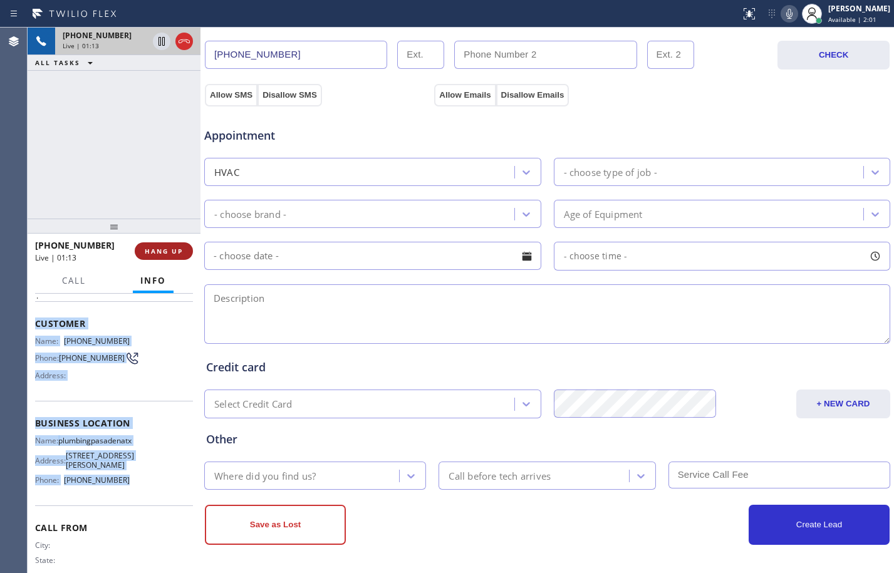
click at [174, 248] on span "HANG UP" at bounding box center [164, 251] width 38 height 9
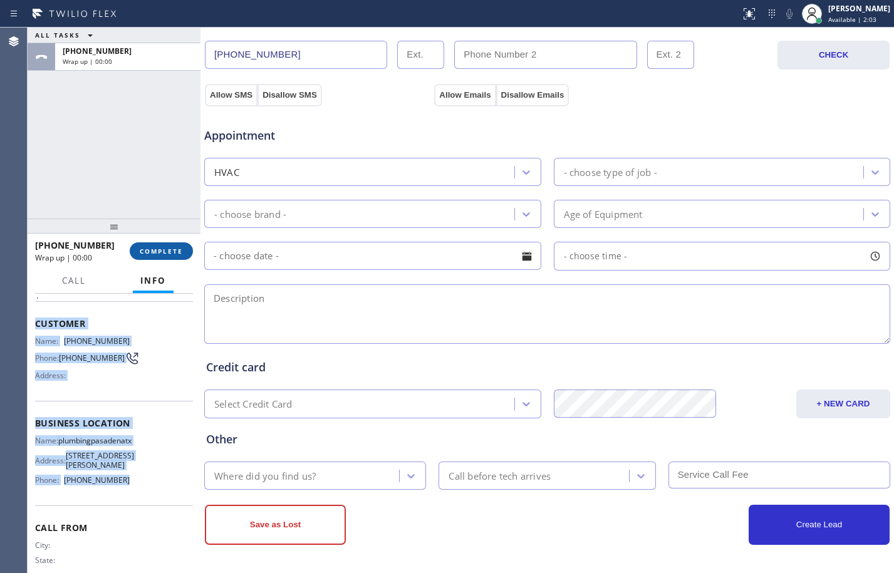
click at [174, 248] on span "COMPLETE" at bounding box center [161, 251] width 43 height 9
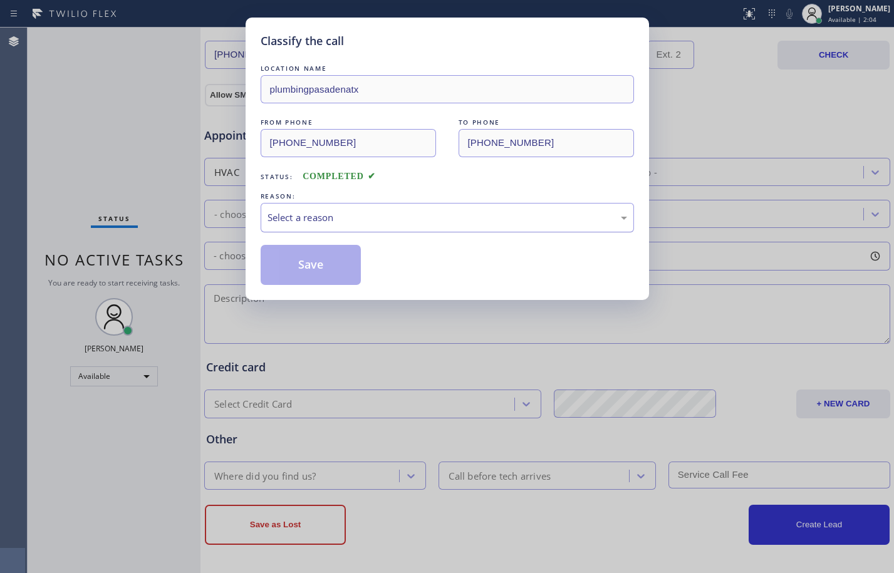
click at [414, 209] on div "Select a reason" at bounding box center [447, 217] width 373 height 29
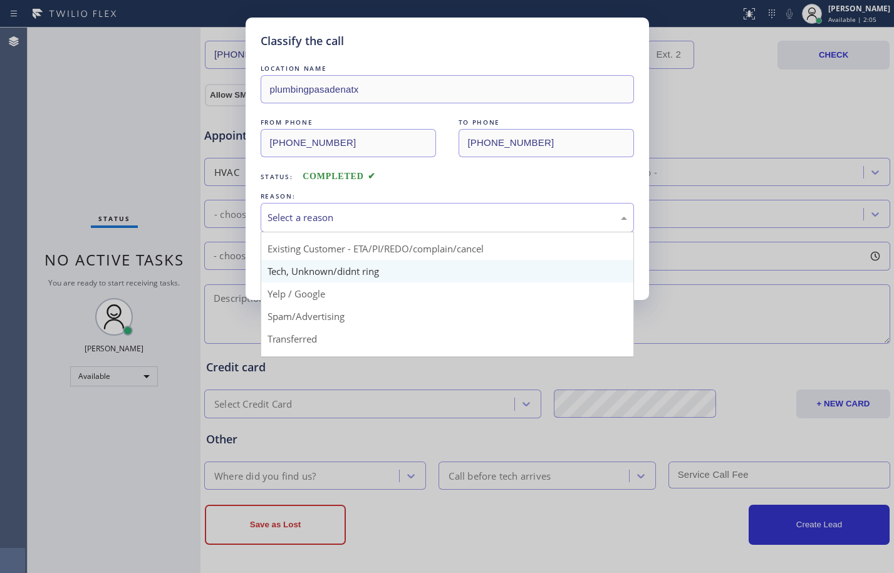
scroll to position [79, 0]
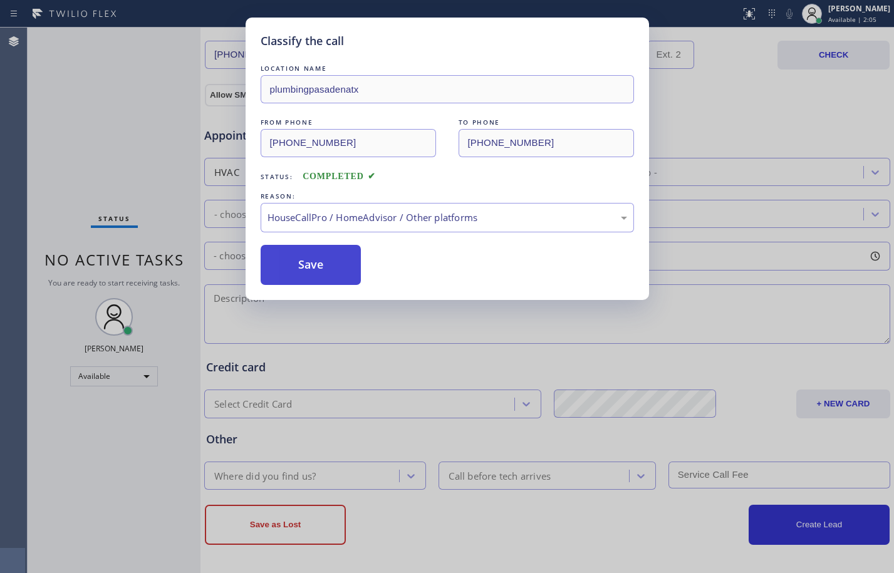
click at [310, 280] on button "Save" at bounding box center [311, 265] width 101 height 40
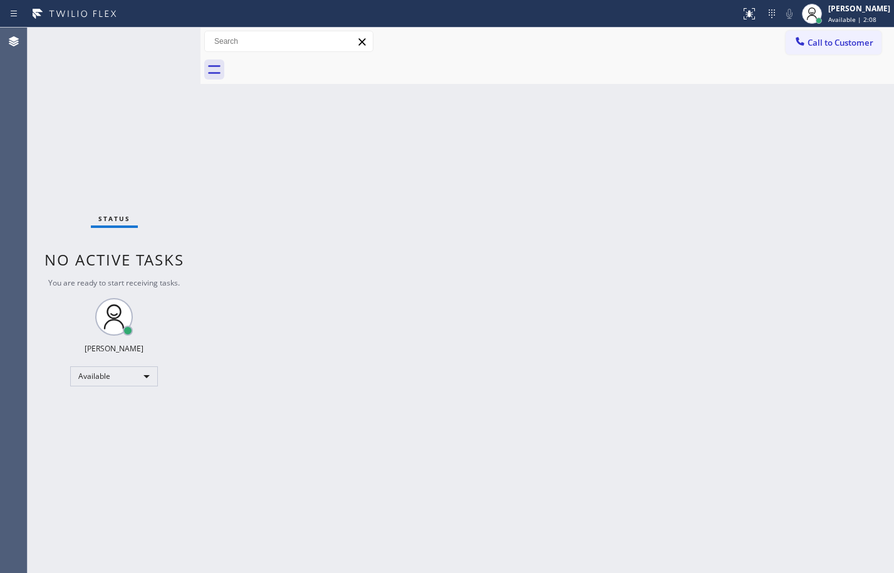
click at [815, 347] on div "Back to Dashboard Change Sender ID Customers Technicians Select a contact Outbo…" at bounding box center [548, 301] width 694 height 546
click at [216, 184] on div "Back to Dashboard Change Sender ID Customers Technicians Select a contact Outbo…" at bounding box center [548, 301] width 694 height 546
click at [143, 149] on div "Status No active tasks You are ready to start receiving tasks. [PERSON_NAME] Av…" at bounding box center [114, 301] width 173 height 546
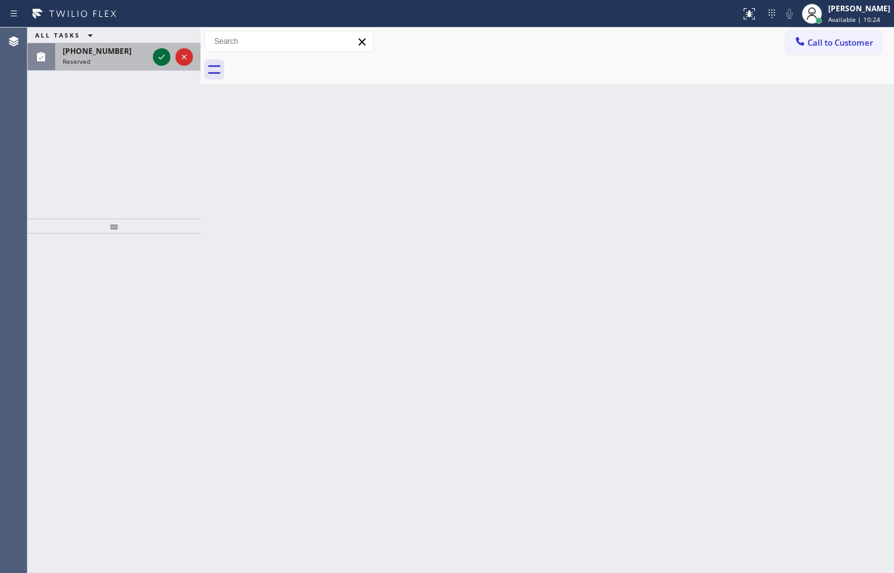
click at [159, 61] on icon at bounding box center [161, 57] width 15 height 15
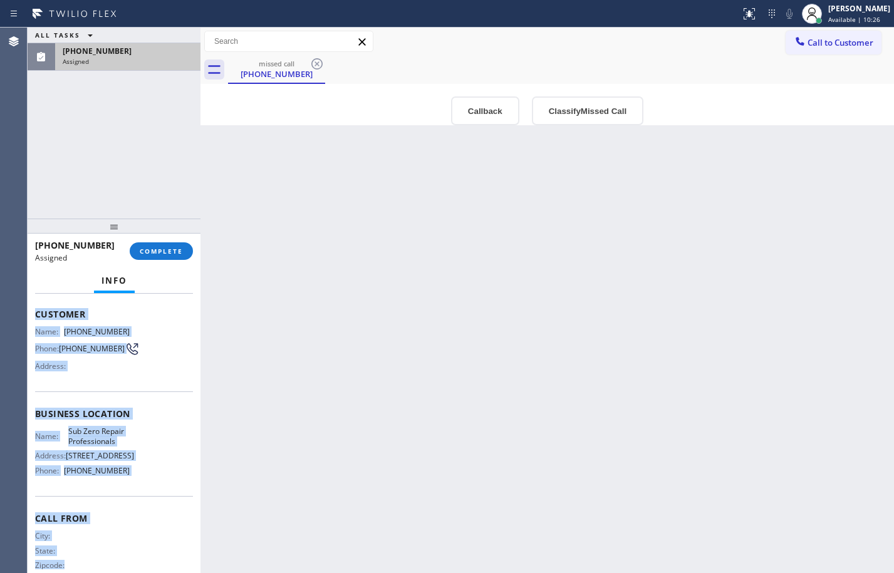
scroll to position [117, 0]
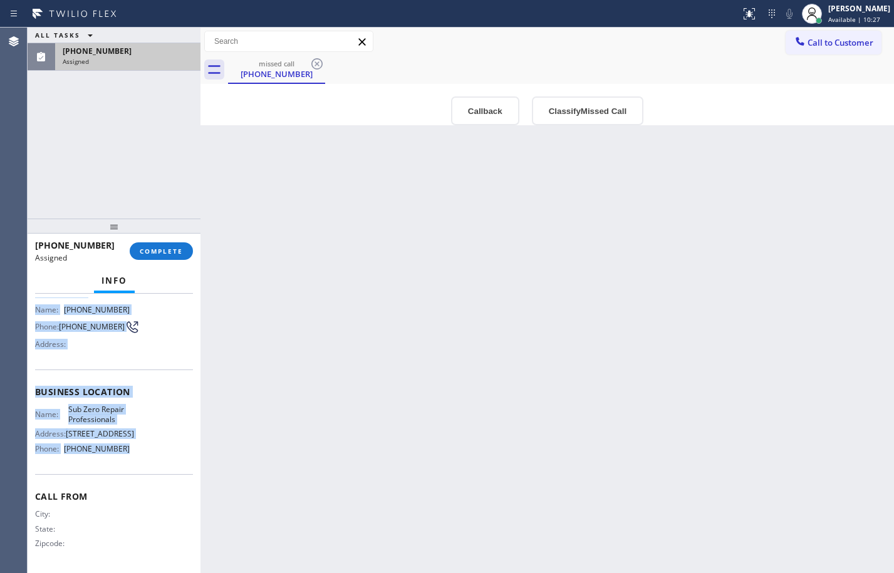
drag, startPoint x: 34, startPoint y: 392, endPoint x: 126, endPoint y: 441, distance: 104.6
click at [126, 441] on div "Context Queue: Appliance Repair High End Priority: 0 Task Age: [DEMOGRAPHIC_DAT…" at bounding box center [114, 433] width 173 height 279
click at [176, 248] on span "COMPLETE" at bounding box center [161, 251] width 43 height 9
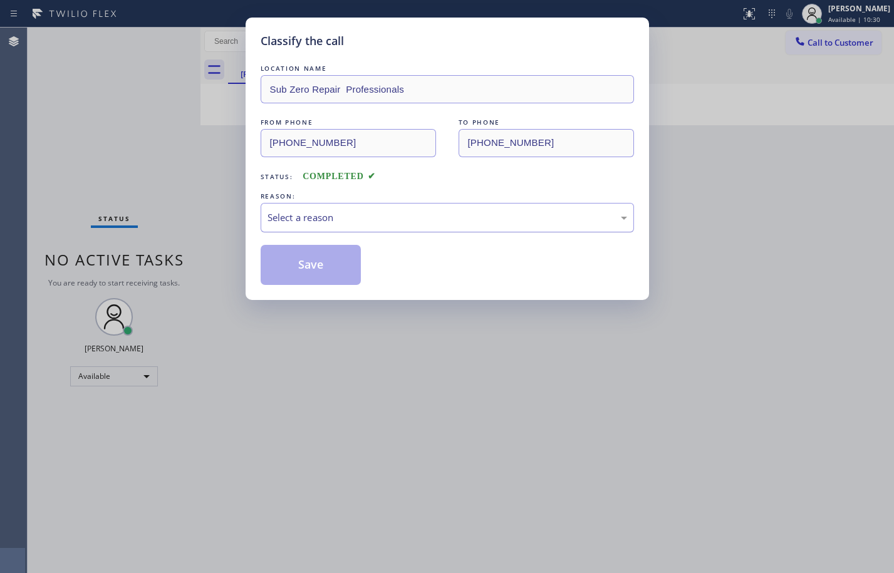
click at [394, 212] on div "Select a reason" at bounding box center [448, 218] width 360 height 14
click at [331, 257] on button "Save" at bounding box center [311, 265] width 101 height 40
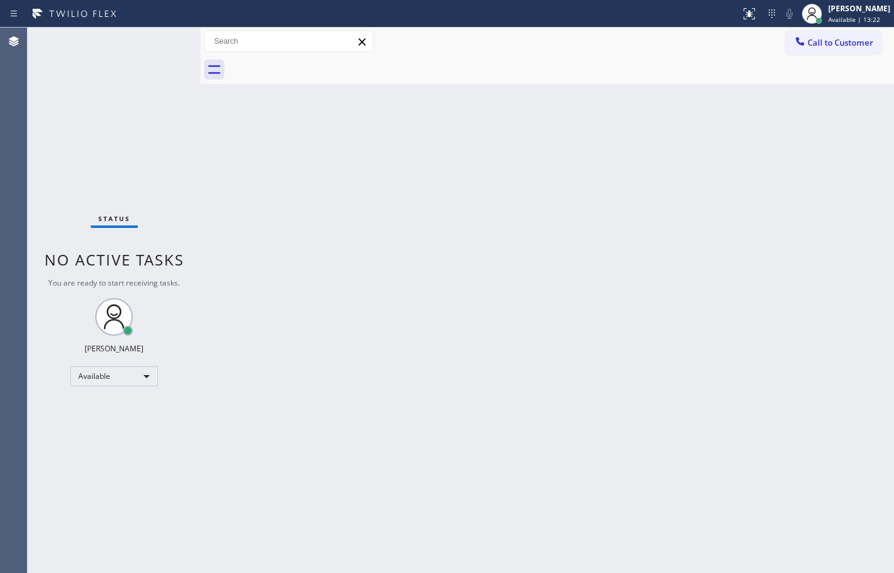
click at [227, 223] on div "Back to Dashboard Change Sender ID Customers Technicians Select a contact Outbo…" at bounding box center [548, 301] width 694 height 546
click at [220, 205] on div "Back to Dashboard Change Sender ID Customers Technicians Select a contact Outbo…" at bounding box center [548, 301] width 694 height 546
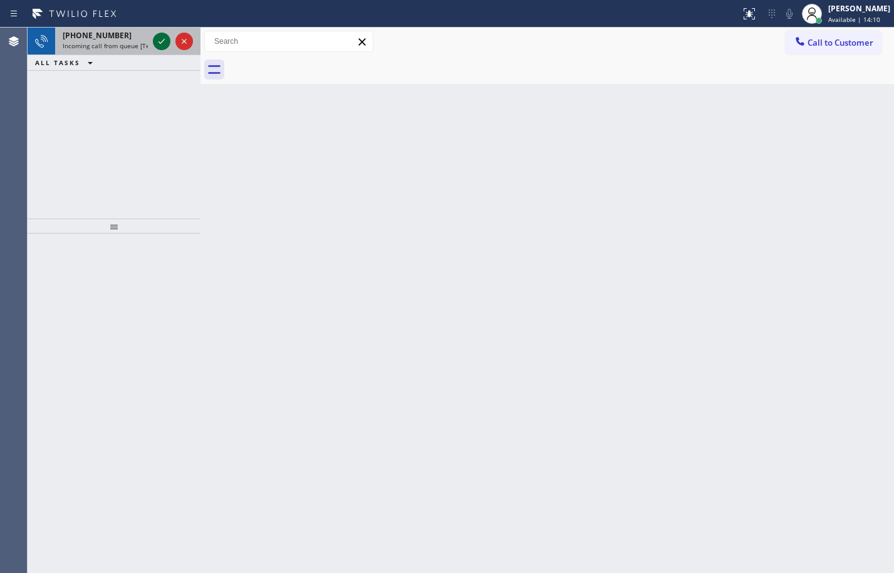
click at [164, 44] on icon at bounding box center [161, 41] width 15 height 15
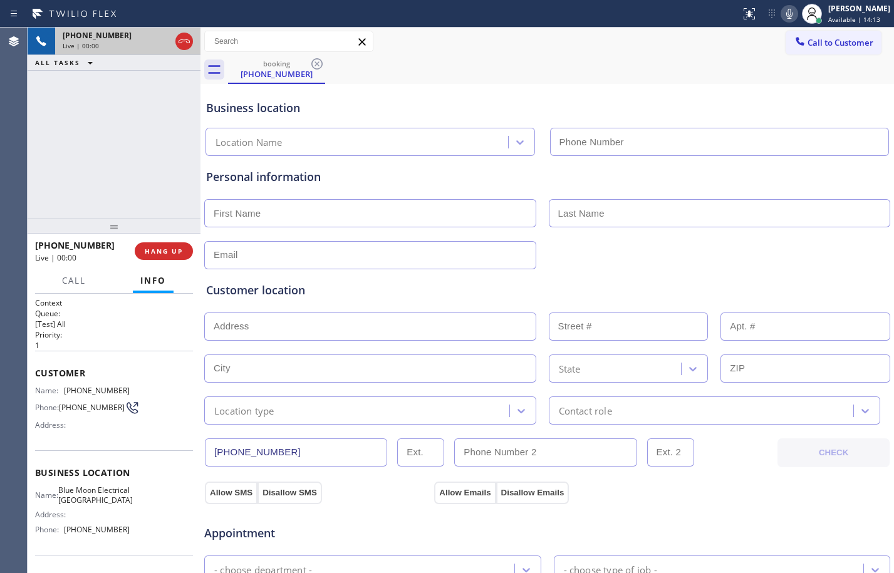
type input "[PHONE_NUMBER]"
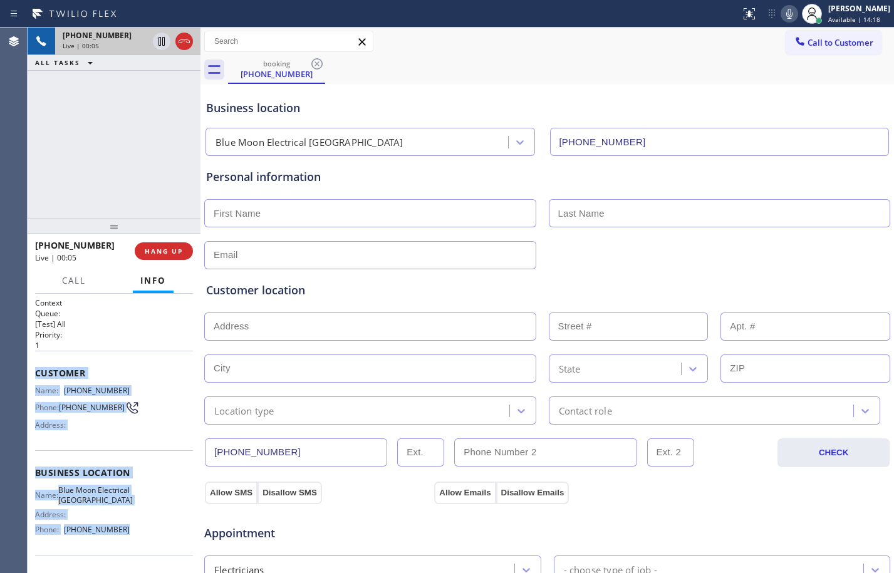
drag, startPoint x: 38, startPoint y: 372, endPoint x: 162, endPoint y: 548, distance: 215.8
click at [162, 548] on div "Context Queue: [Test] All Priority: 1 Customer Name: [PHONE_NUMBER] Phone: [PHO…" at bounding box center [114, 474] width 158 height 353
drag, startPoint x: 161, startPoint y: 46, endPoint x: 392, endPoint y: 63, distance: 231.9
click at [161, 46] on icon at bounding box center [161, 41] width 15 height 15
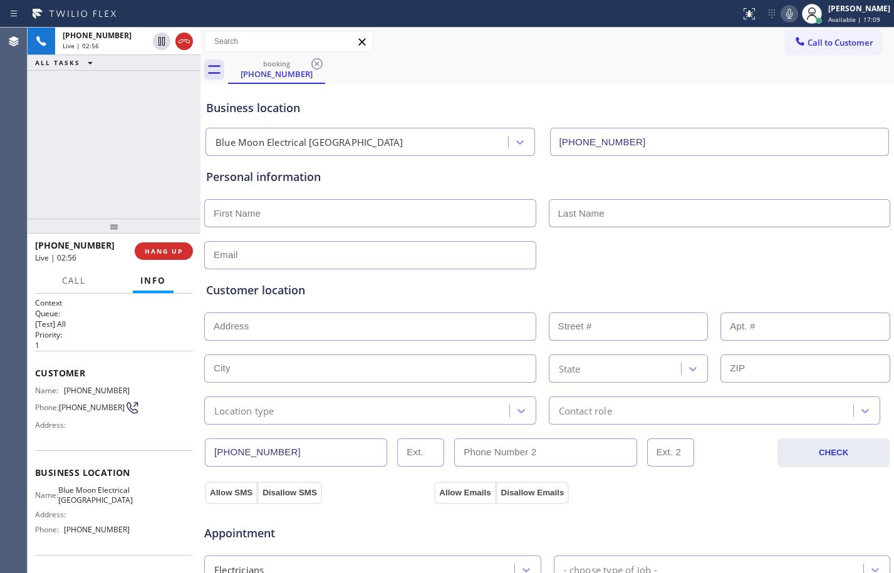
click at [771, 21] on div "Status report No issues detected If you experience an issue, please download th…" at bounding box center [815, 14] width 159 height 28
click at [782, 14] on icon at bounding box center [789, 13] width 15 height 15
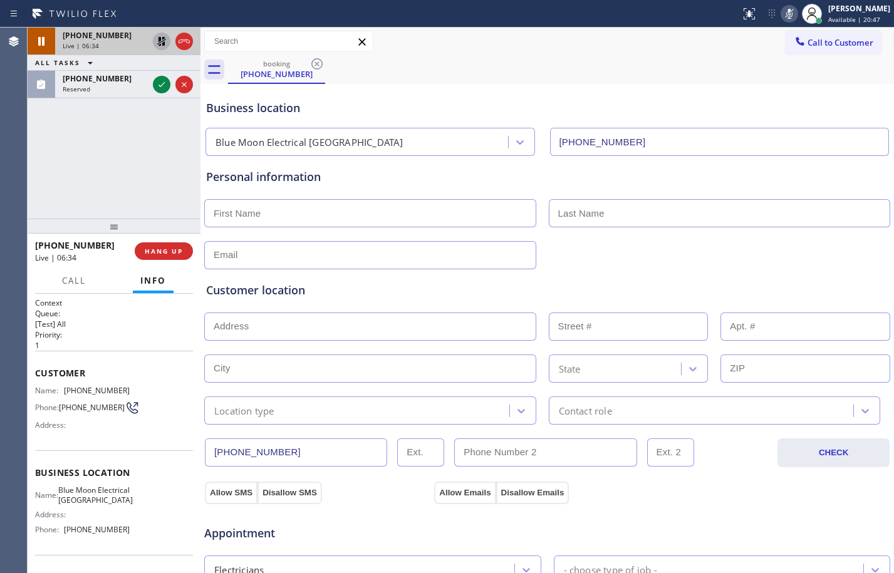
click at [162, 45] on icon at bounding box center [161, 41] width 9 height 9
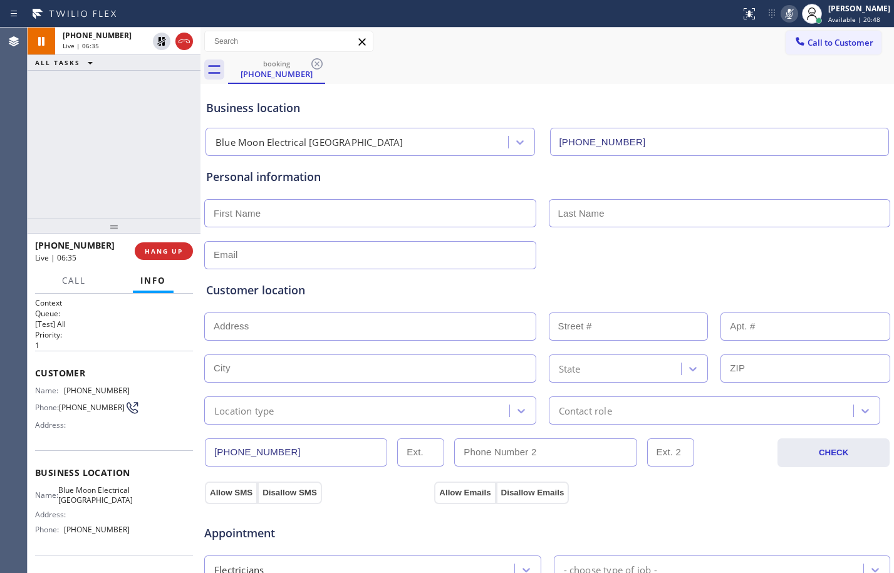
click at [782, 14] on icon at bounding box center [789, 13] width 15 height 15
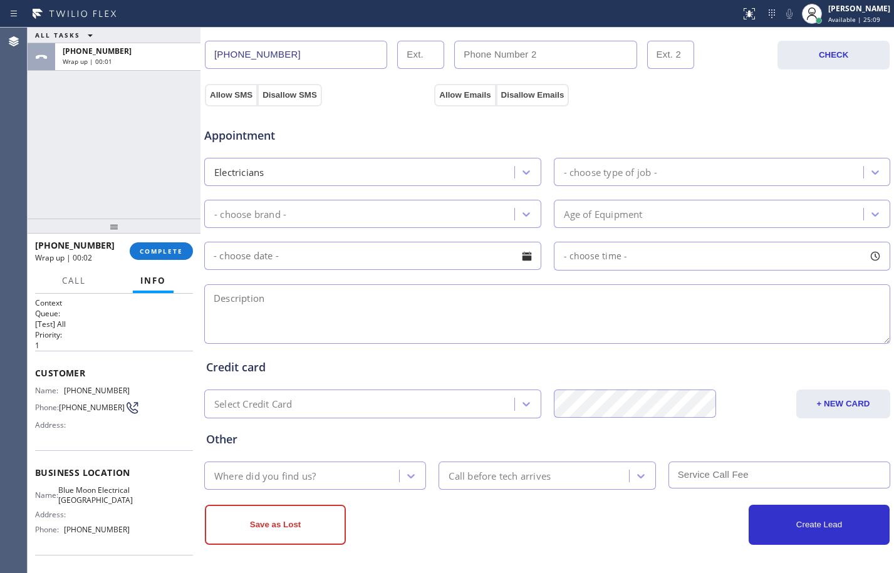
click at [114, 147] on div "ALL TASKS ALL TASKS ACTIVE TASKS TASKS IN WRAP UP [PHONE_NUMBER] Wrap up | 00:01" at bounding box center [114, 123] width 173 height 191
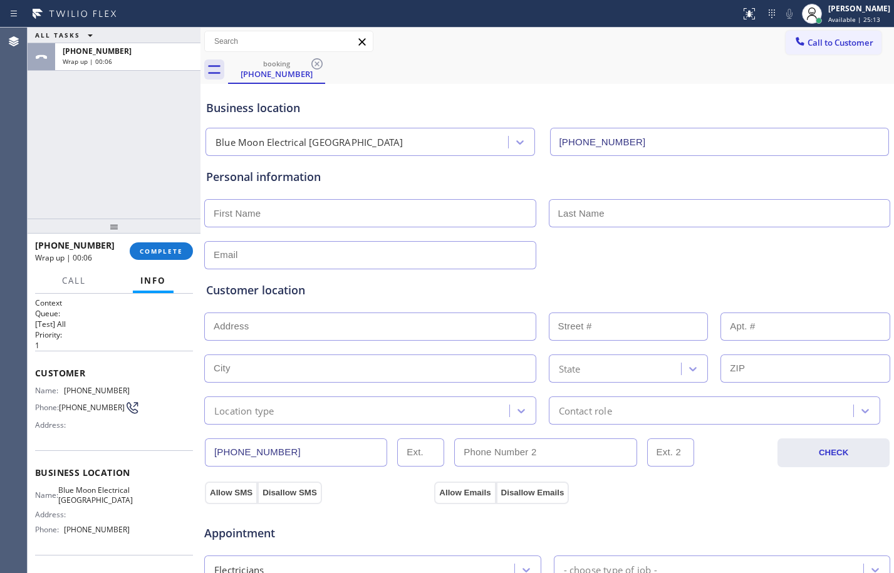
click at [444, 207] on input "text" at bounding box center [370, 213] width 332 height 28
click at [323, 213] on input "text" at bounding box center [370, 213] width 332 height 28
paste input "[PERSON_NAME]"
type input "[PERSON_NAME]"
click at [627, 225] on input "text" at bounding box center [720, 213] width 342 height 28
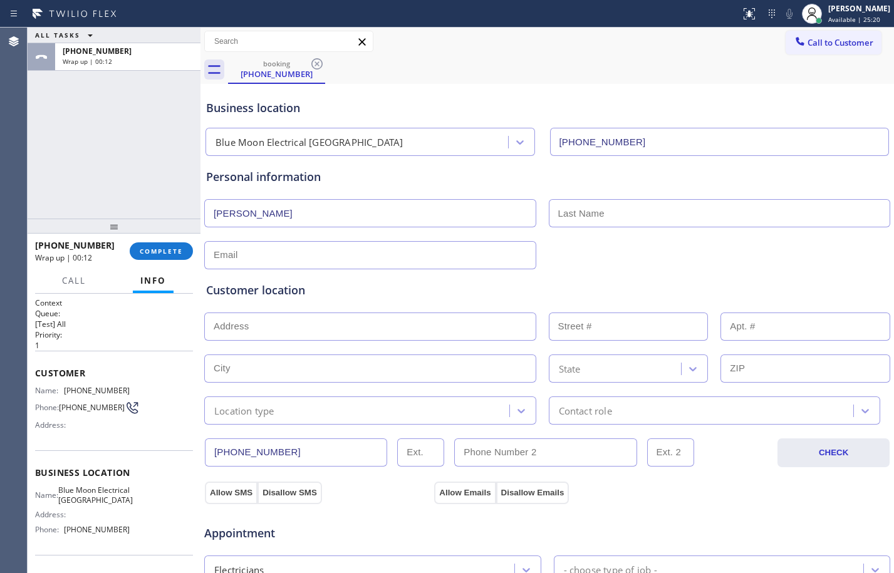
paste input "[PERSON_NAME]"
type input "[PERSON_NAME]"
click at [388, 263] on input "text" at bounding box center [370, 255] width 332 height 28
paste input "[EMAIL_ADDRESS][DOMAIN_NAME]"
type input "[EMAIL_ADDRESS][DOMAIN_NAME]"
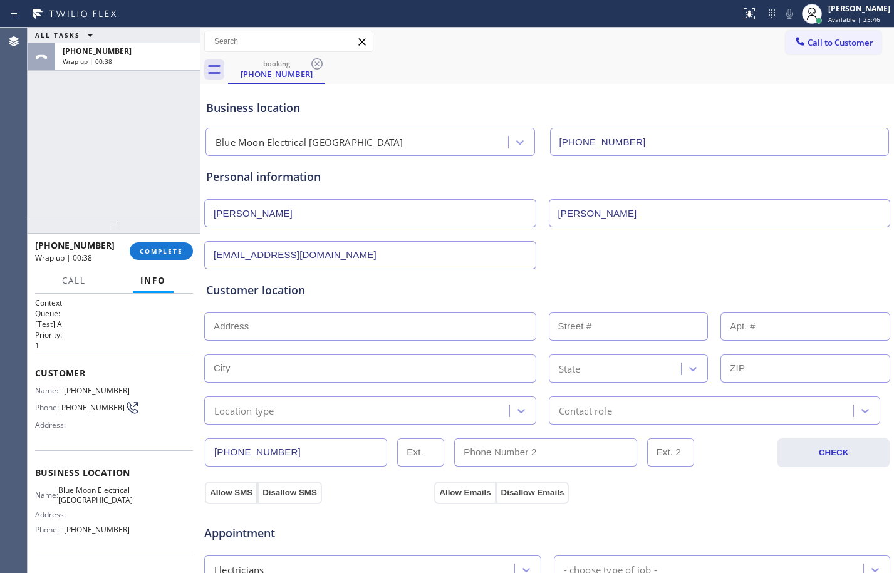
click at [318, 322] on input "text" at bounding box center [370, 327] width 332 height 28
paste input "[GEOGRAPHIC_DATA]"
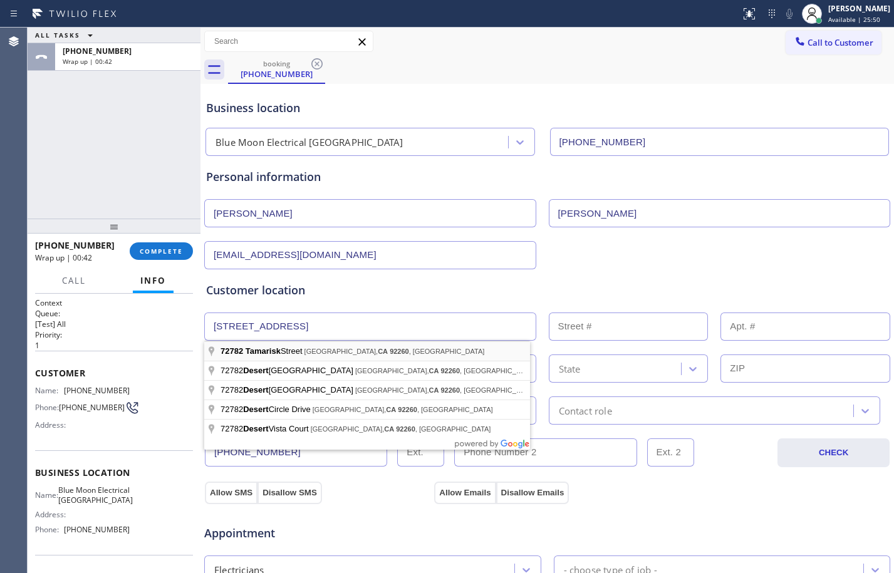
type input "72782 Tamarisk St"
type input "72782"
type input "Palm Desert"
type input "92260"
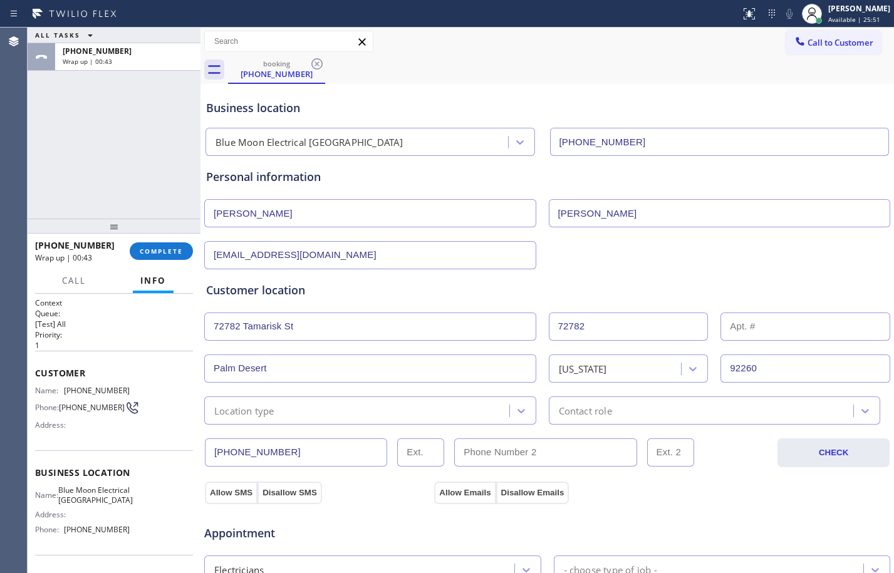
click at [302, 404] on div "Location type" at bounding box center [358, 411] width 301 height 22
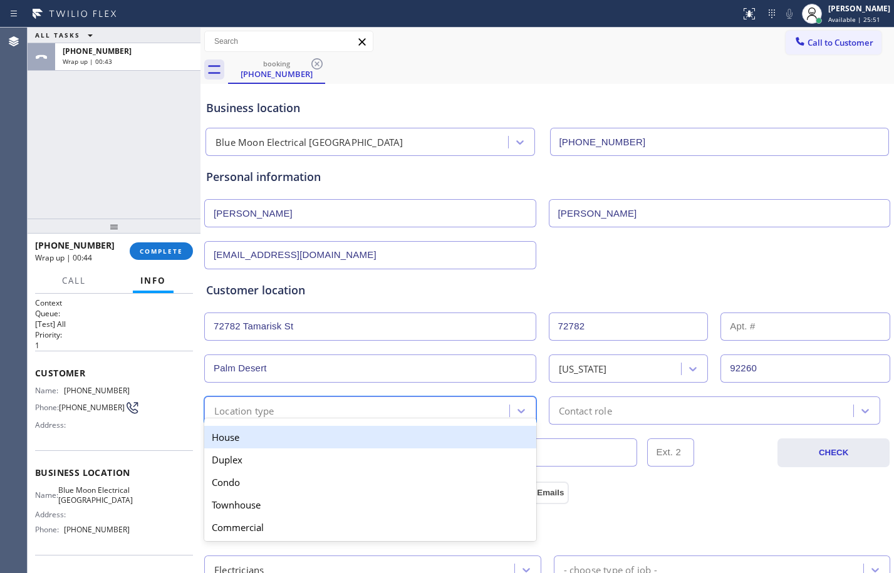
click at [275, 444] on div "House" at bounding box center [370, 437] width 332 height 23
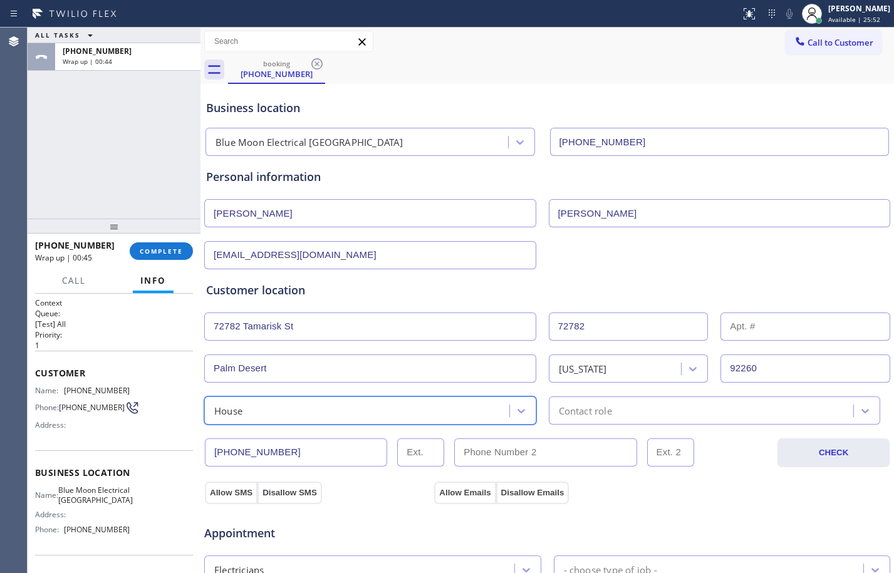
click at [660, 404] on div "Contact role" at bounding box center [703, 411] width 301 height 22
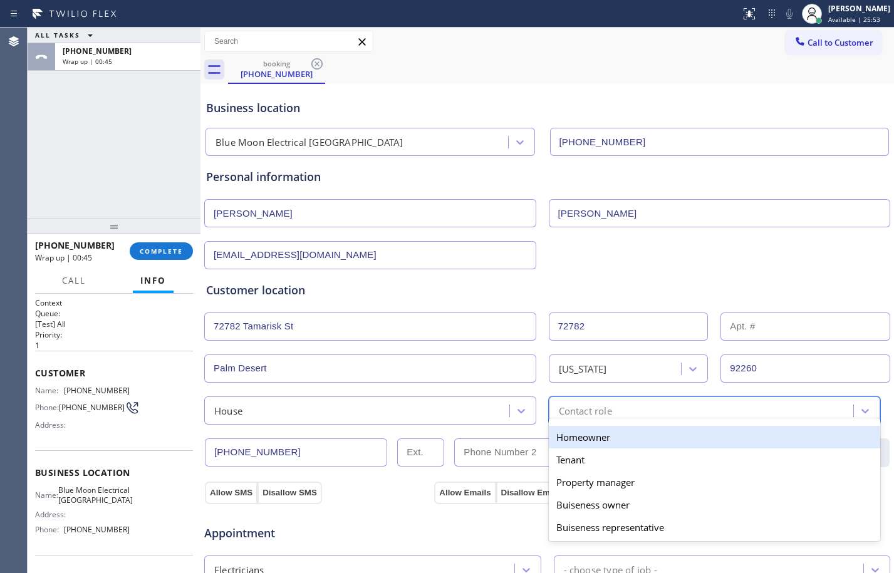
click at [550, 443] on div "Homeowner" at bounding box center [715, 437] width 332 height 23
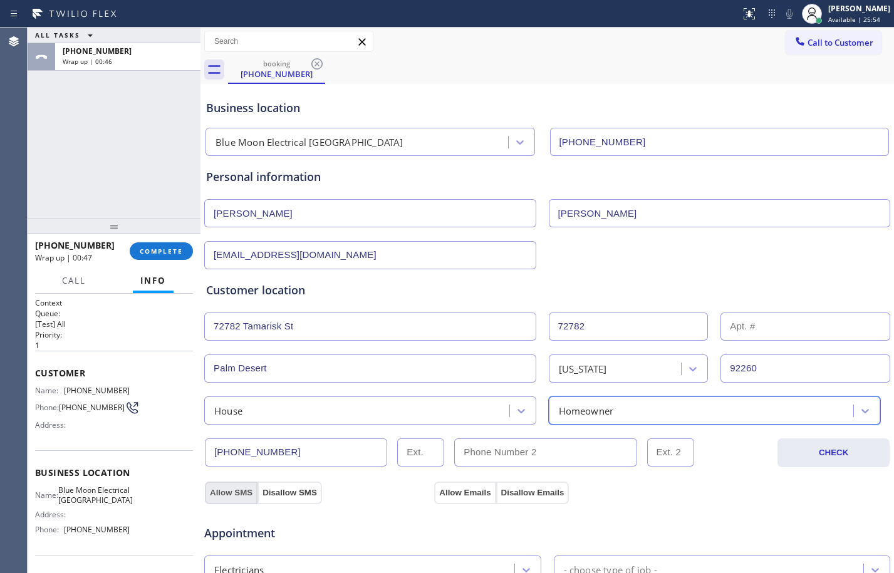
click at [244, 493] on button "Allow SMS" at bounding box center [231, 493] width 53 height 23
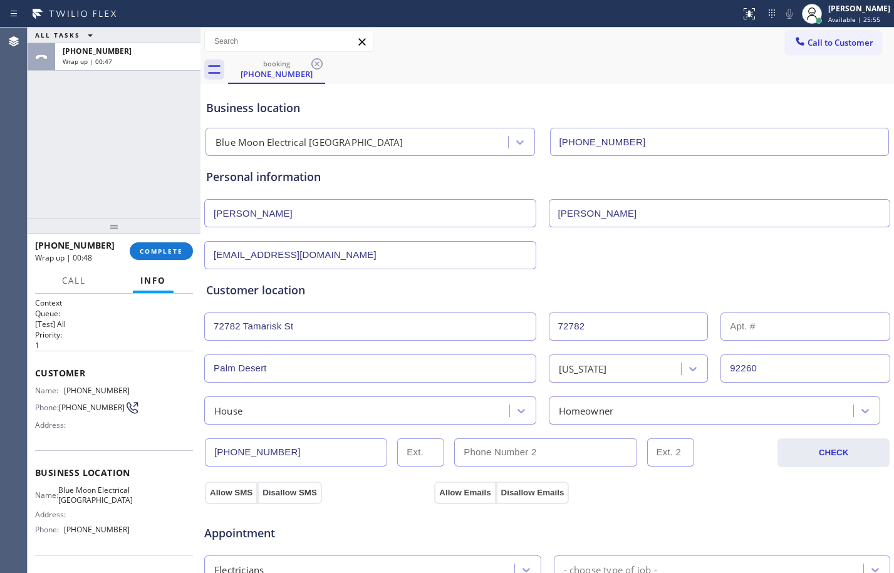
click at [461, 490] on button "Allow Emails" at bounding box center [464, 493] width 61 height 23
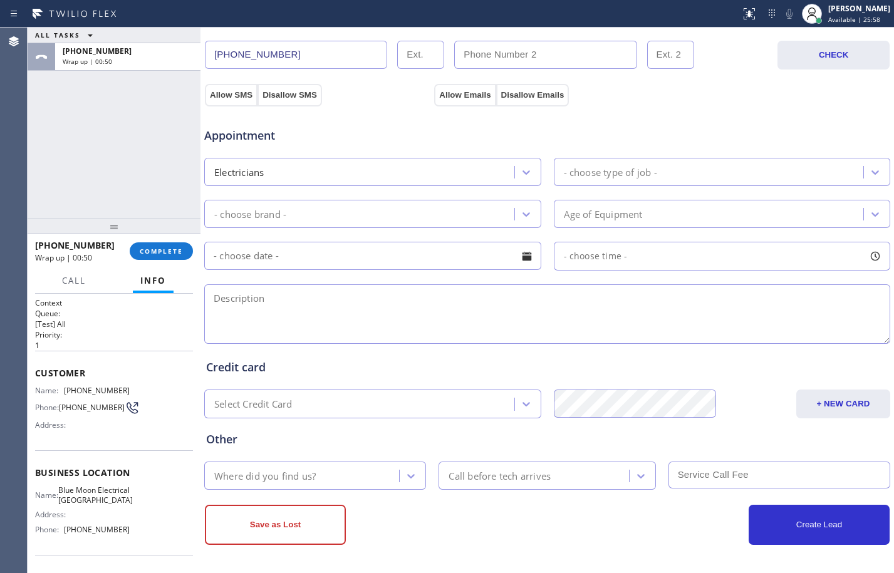
click at [667, 167] on div "- choose type of job -" at bounding box center [711, 172] width 306 height 22
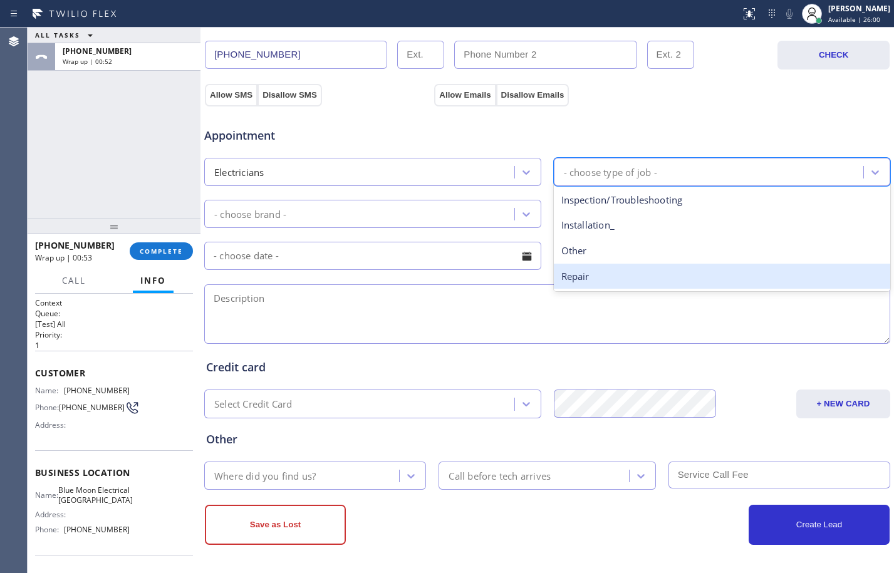
click at [624, 266] on div "Repair" at bounding box center [722, 277] width 337 height 26
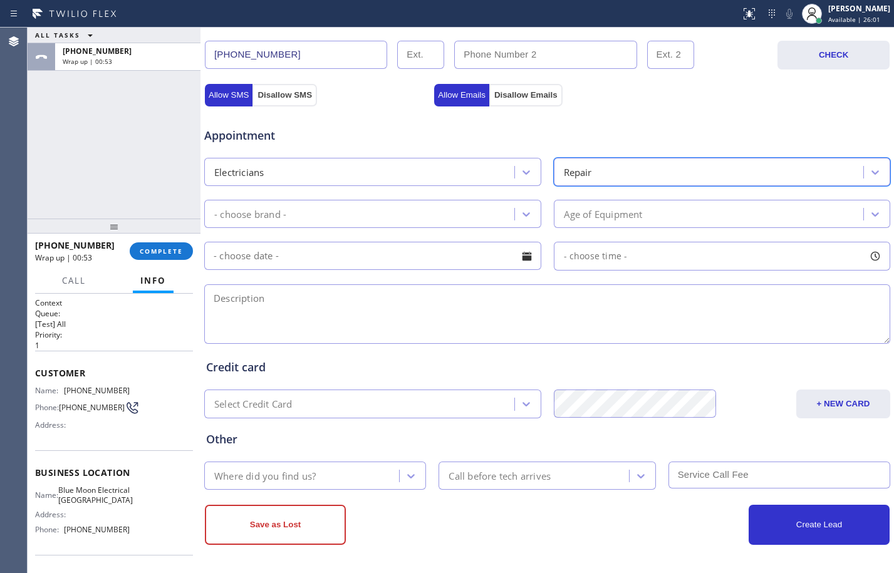
click at [374, 220] on div "- choose brand -" at bounding box center [361, 214] width 306 height 22
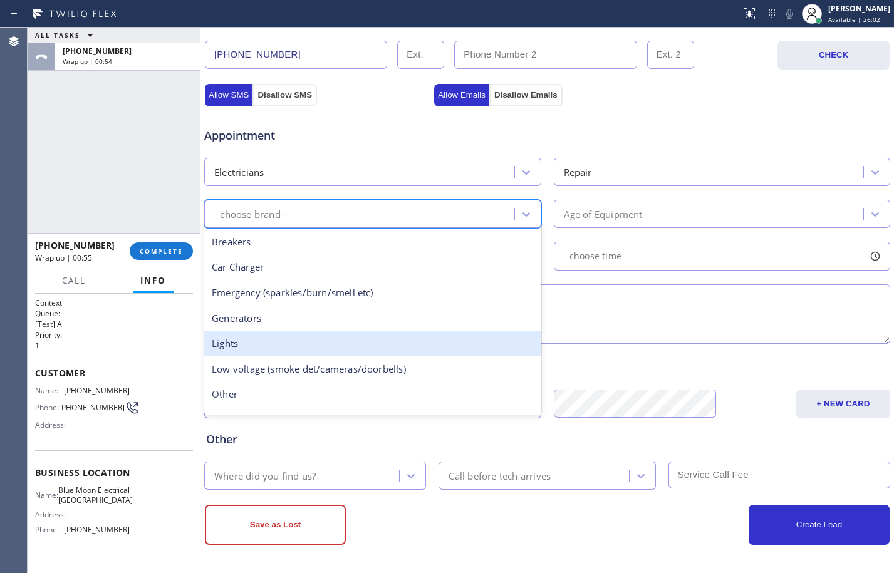
click at [263, 352] on div "Lights" at bounding box center [372, 344] width 337 height 26
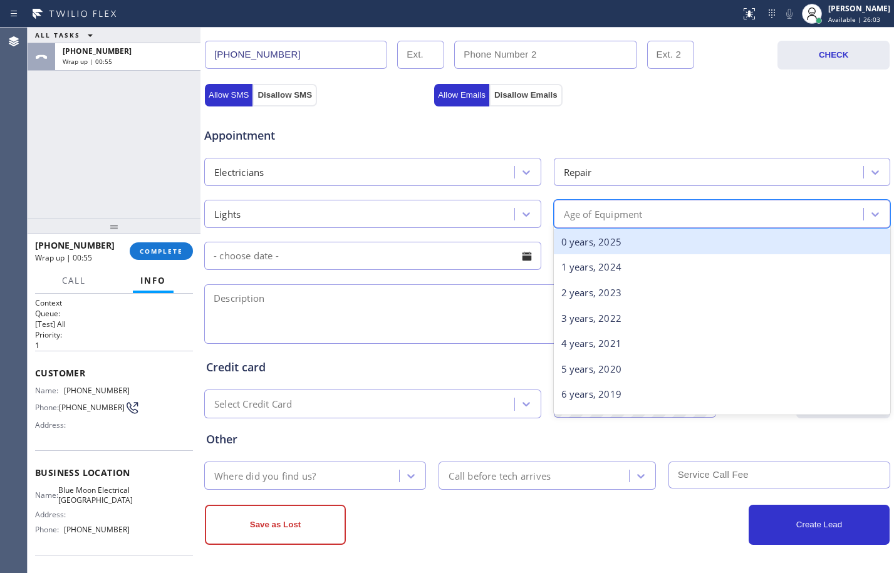
click at [704, 219] on div "Age of Equipment" at bounding box center [711, 214] width 306 height 22
click at [615, 238] on div "0 years, 2025" at bounding box center [722, 242] width 337 height 26
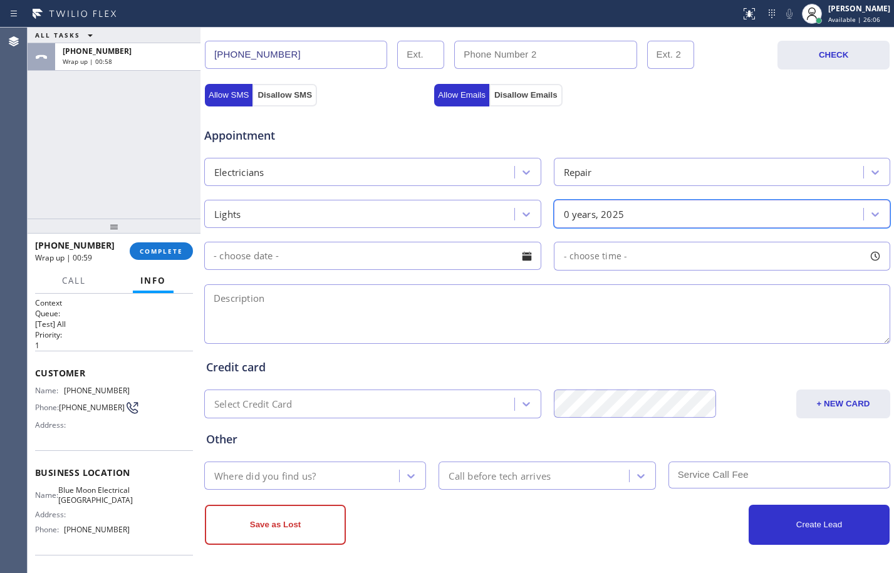
click at [373, 266] on input "text" at bounding box center [372, 256] width 337 height 28
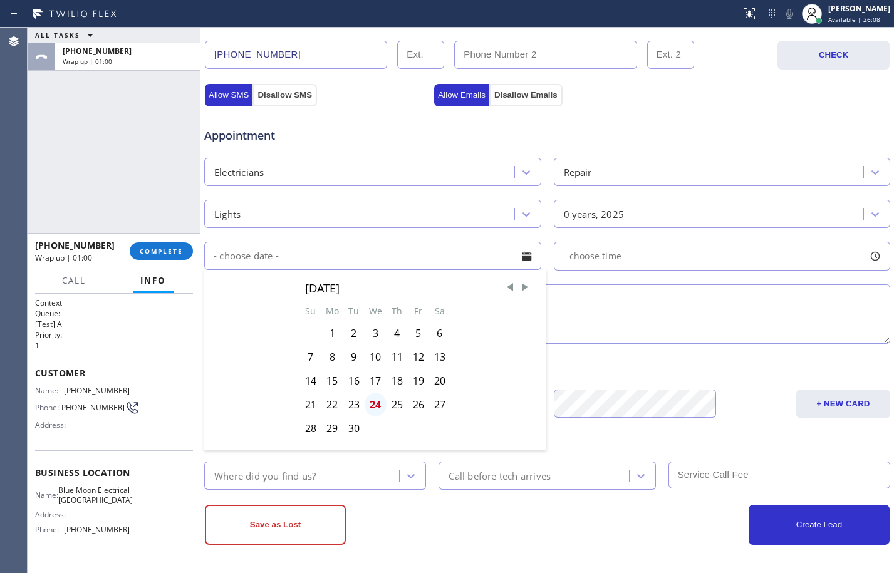
click at [372, 408] on div "24" at bounding box center [376, 405] width 22 height 24
type input "[DATE]"
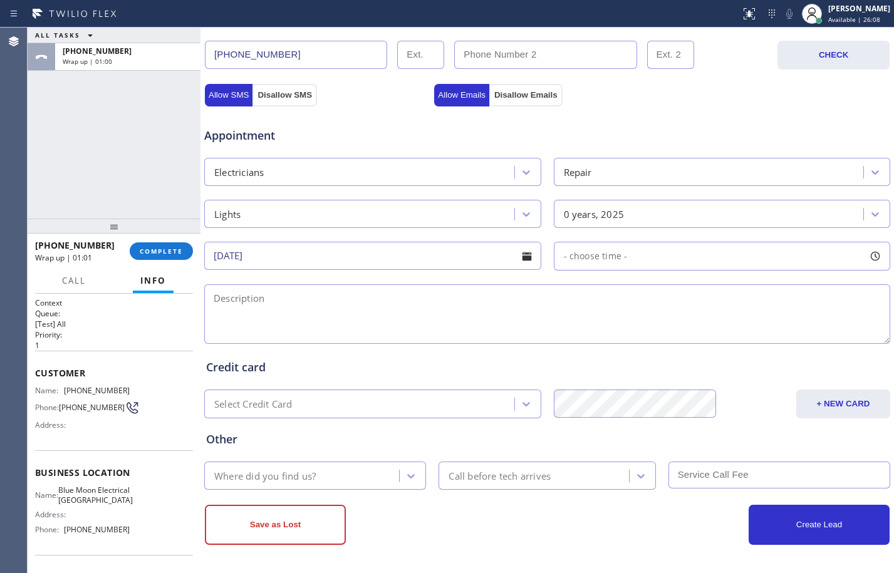
click at [655, 257] on div "- choose time -" at bounding box center [722, 256] width 337 height 29
drag, startPoint x: 561, startPoint y: 335, endPoint x: 793, endPoint y: 347, distance: 232.8
click at [793, 347] on div "FROM TILL 8:00 AM 6:00 PM" at bounding box center [713, 316] width 318 height 90
drag, startPoint x: 560, startPoint y: 329, endPoint x: 728, endPoint y: 346, distance: 169.4
click at [728, 346] on div at bounding box center [734, 333] width 15 height 26
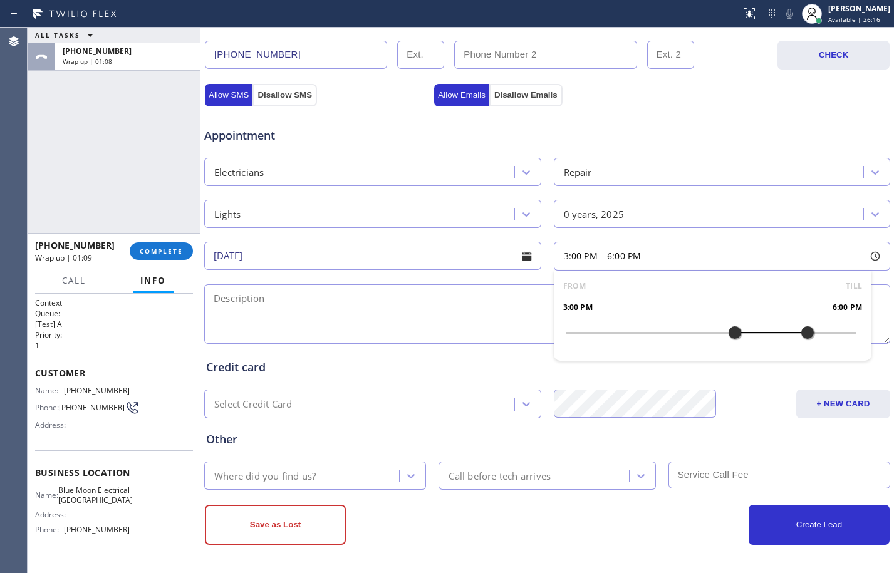
click at [367, 317] on textarea at bounding box center [547, 314] width 686 height 60
click at [102, 169] on div "ALL TASKS ALL TASKS ACTIVE TASKS TASKS IN WRAP UP [PHONE_NUMBER] Wrap up | 01:24" at bounding box center [114, 123] width 173 height 191
click at [280, 300] on textarea "3-6/$60/" at bounding box center [547, 314] width 686 height 60
paste textarea "landscaping lights/wire that runs to control panel for my landscape lights. The…"
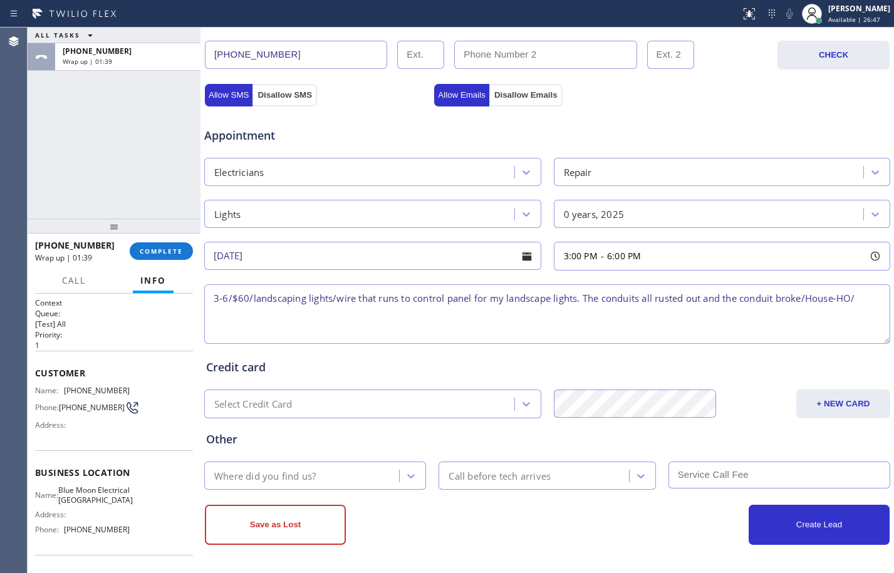
paste textarea "[GEOGRAPHIC_DATA]"
click at [314, 321] on textarea "3-6/$60/landscaping lights/wire that runs to control panel for my landscape lig…" at bounding box center [547, 314] width 686 height 60
click at [496, 316] on textarea "3-6/$60/landscaping lights/wire that runs to control panel for my landscape lig…" at bounding box center [547, 314] width 686 height 60
click at [530, 320] on textarea "3-6/$60/landscaping lights/wire that runs to control panel for my landscape lig…" at bounding box center [547, 314] width 686 height 60
paste textarea "Blue Moon Electrical [GEOGRAPHIC_DATA]"
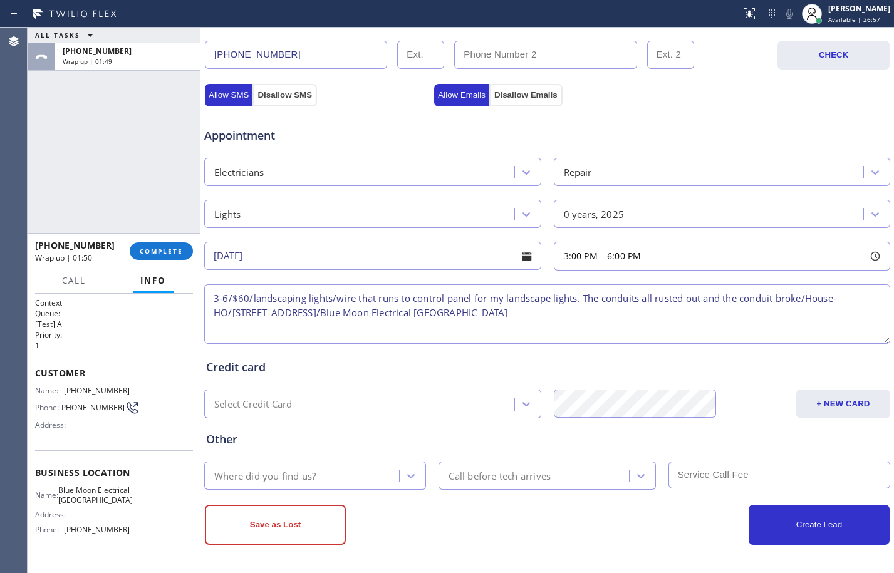
click at [583, 313] on textarea "3-6/$60/landscaping lights/wire that runs to control panel for my landscape lig…" at bounding box center [547, 314] width 686 height 60
paste textarea "Please call customer 30 minutes prior to arrival"
type textarea "3-6/$60/landscaping lights/wire that runs to control panel for my landscape lig…"
click at [317, 467] on div "Where did you find us?" at bounding box center [303, 476] width 191 height 22
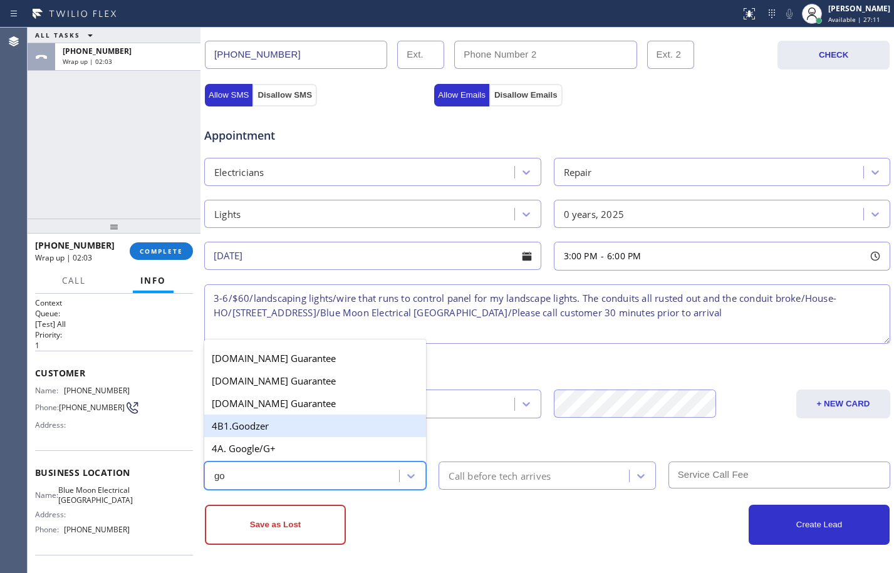
type input "goo"
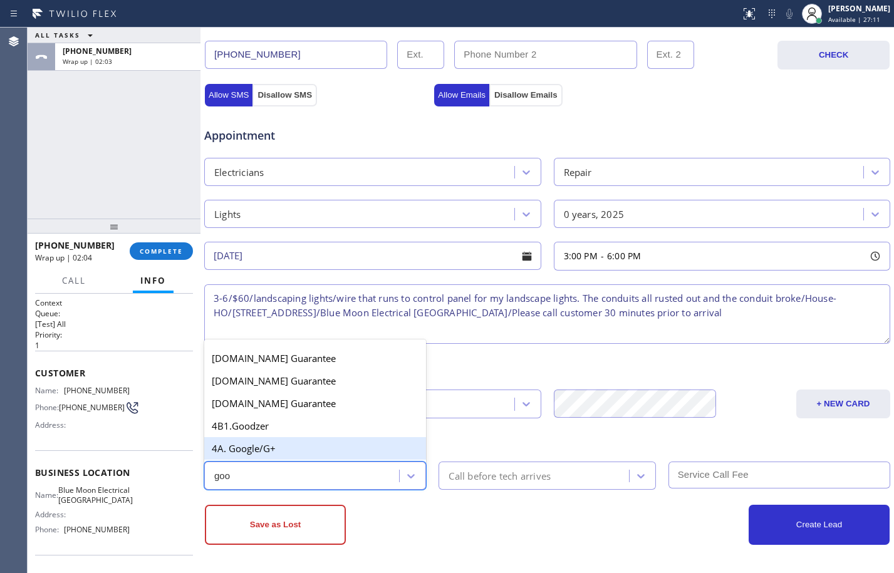
click at [297, 449] on div "4A. Google/G+" at bounding box center [315, 448] width 222 height 23
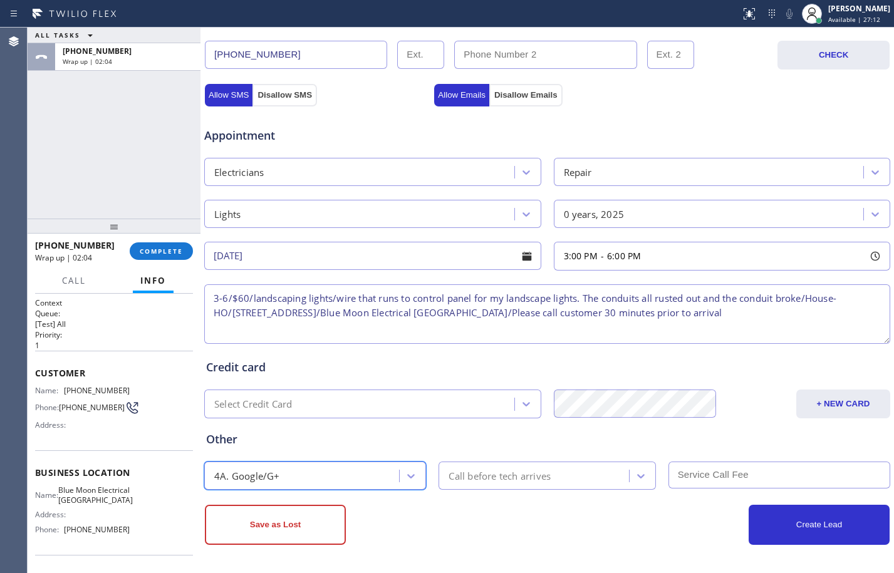
click at [499, 475] on div "Call before tech arrives" at bounding box center [500, 476] width 102 height 14
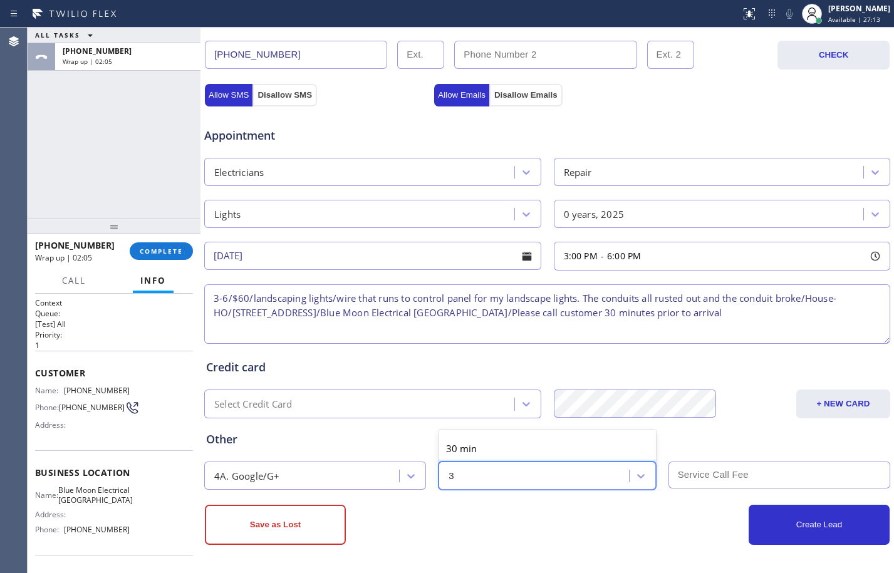
type input "30"
click at [501, 451] on div "30 min" at bounding box center [547, 448] width 217 height 23
click at [709, 473] on input "text" at bounding box center [780, 475] width 222 height 27
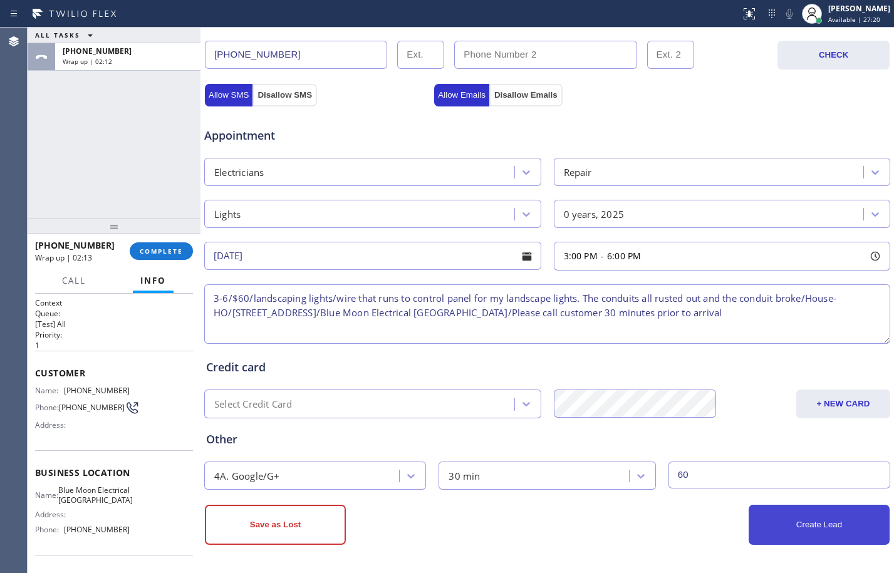
type input "60"
click at [775, 522] on button "Create Lead" at bounding box center [819, 525] width 141 height 40
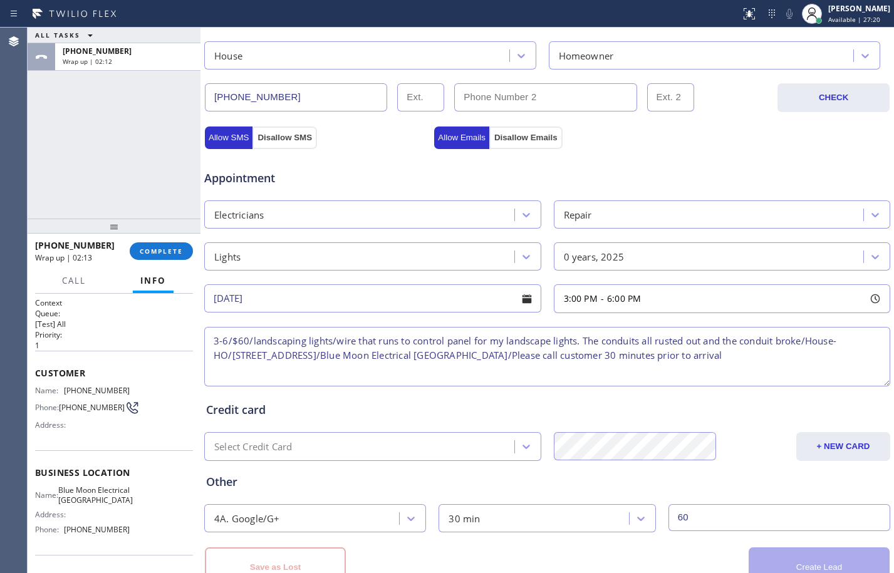
scroll to position [441, 0]
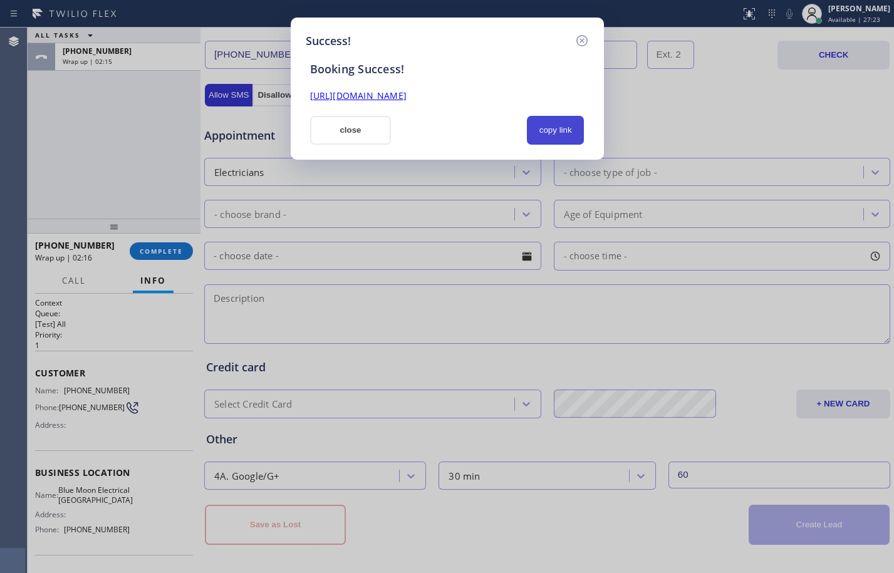
click at [541, 122] on button "copy link" at bounding box center [556, 130] width 58 height 29
click at [407, 92] on link "[URL][DOMAIN_NAME]" at bounding box center [358, 96] width 96 height 12
click at [358, 121] on button "close" at bounding box center [350, 130] width 81 height 29
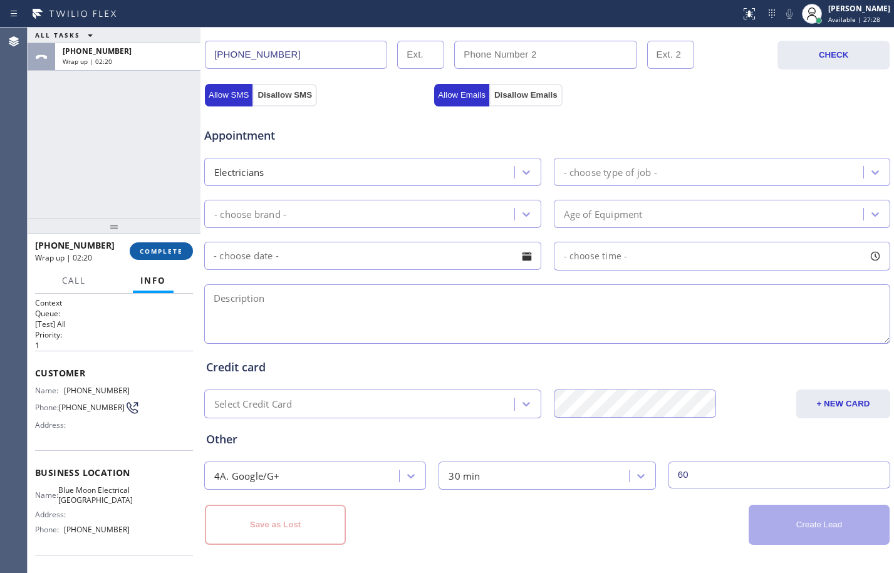
click at [175, 249] on span "COMPLETE" at bounding box center [161, 251] width 43 height 9
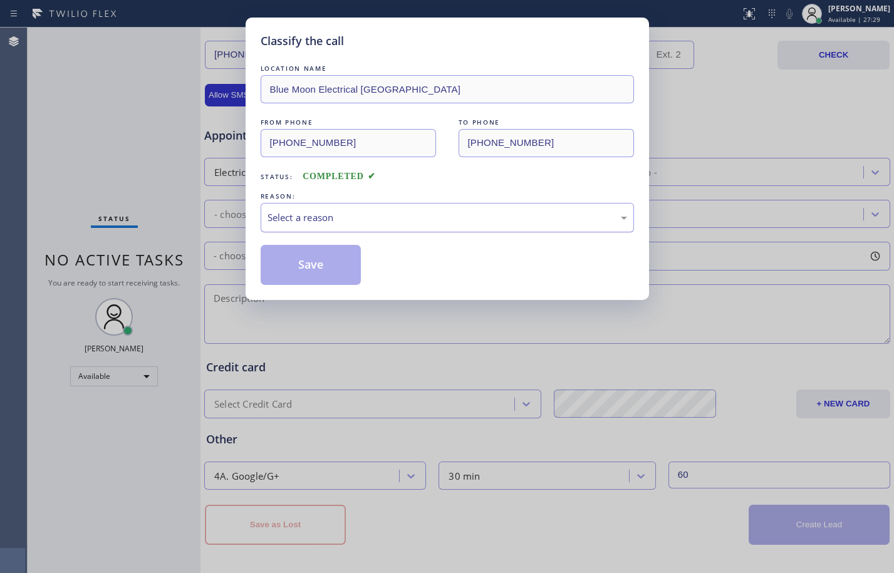
click at [546, 205] on div "Select a reason" at bounding box center [447, 217] width 373 height 29
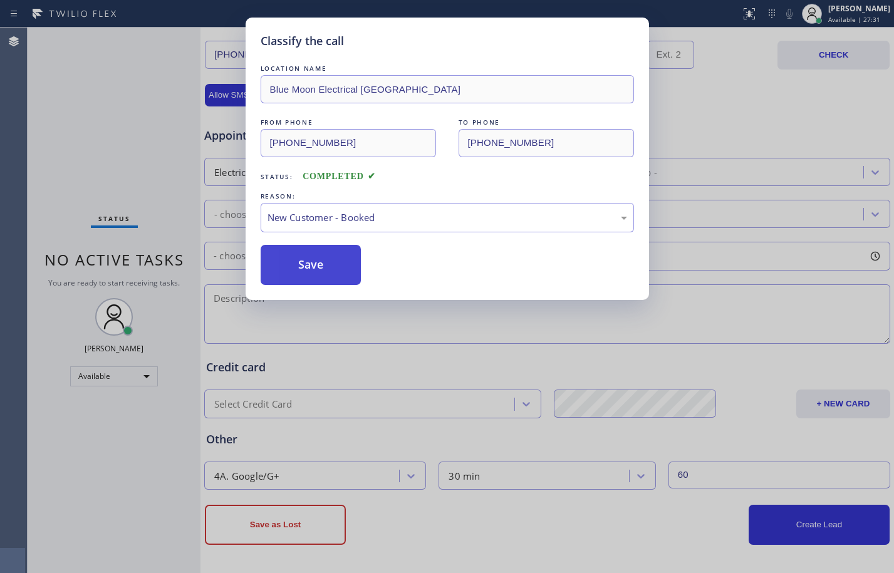
click at [305, 266] on button "Save" at bounding box center [311, 265] width 101 height 40
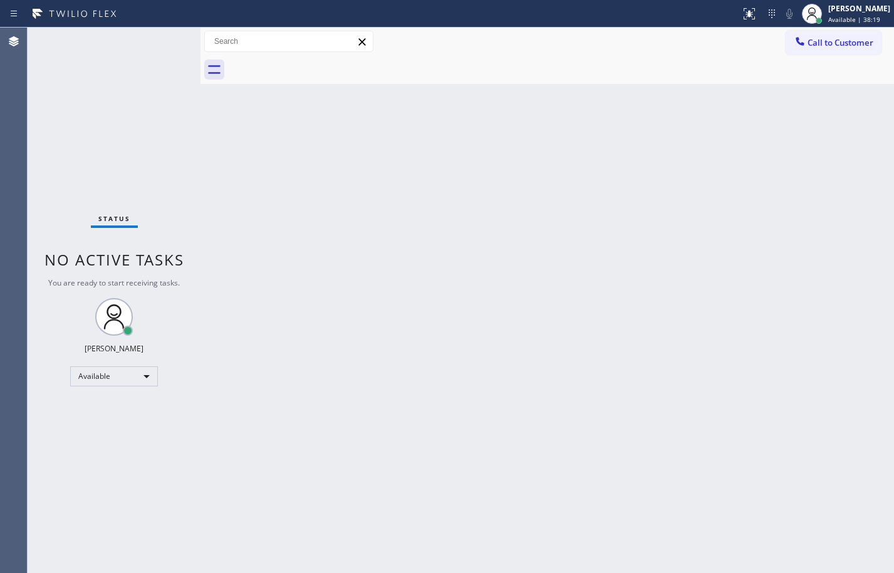
click at [145, 154] on div "Status No active tasks You are ready to start receiving tasks. [PERSON_NAME] Av…" at bounding box center [114, 301] width 173 height 546
click at [30, 282] on div "Status No active tasks You are ready to start receiving tasks. [PERSON_NAME] Av…" at bounding box center [114, 301] width 173 height 546
click at [105, 133] on div "Status No active tasks You are ready to start receiving tasks. [PERSON_NAME] Av…" at bounding box center [114, 301] width 173 height 546
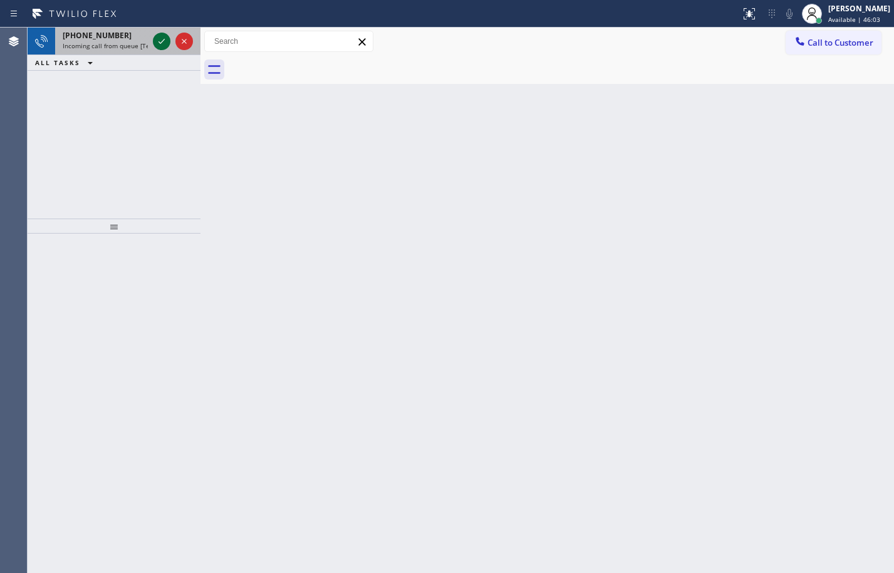
click at [160, 33] on button at bounding box center [162, 42] width 18 height 18
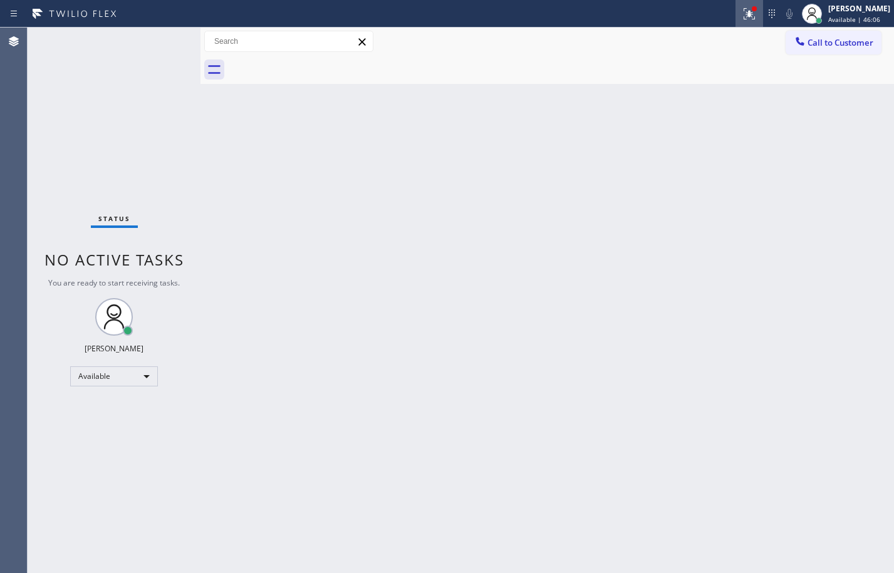
click at [744, 21] on icon at bounding box center [749, 13] width 15 height 15
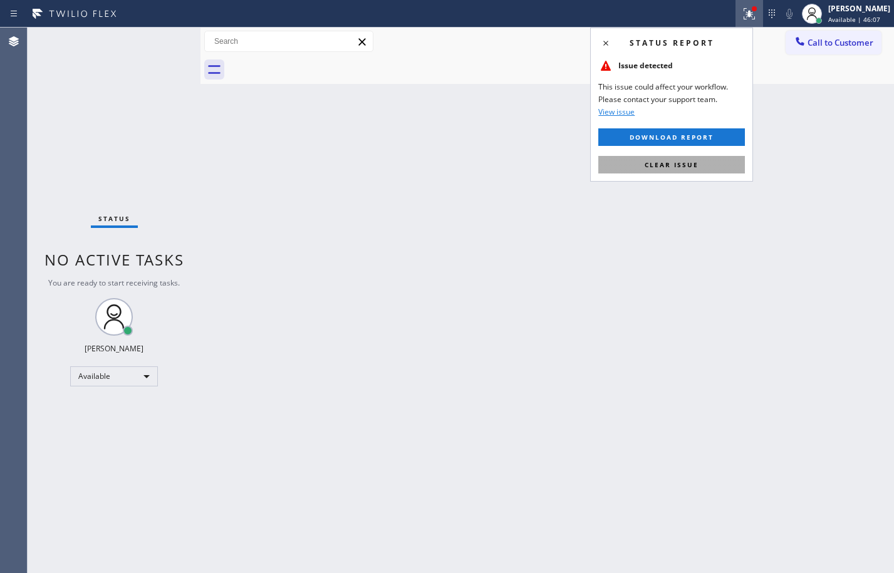
click at [680, 160] on span "Clear issue" at bounding box center [672, 164] width 54 height 9
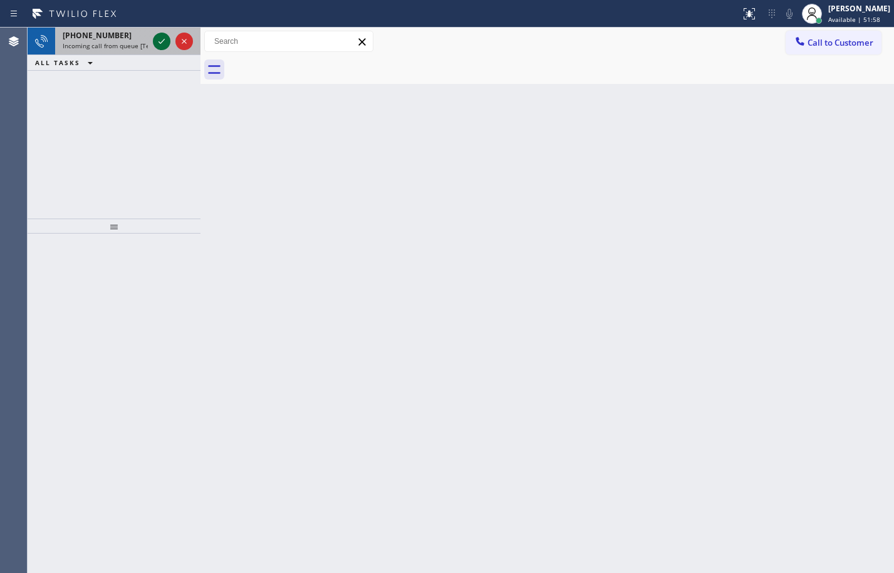
click at [168, 40] on icon at bounding box center [161, 41] width 15 height 15
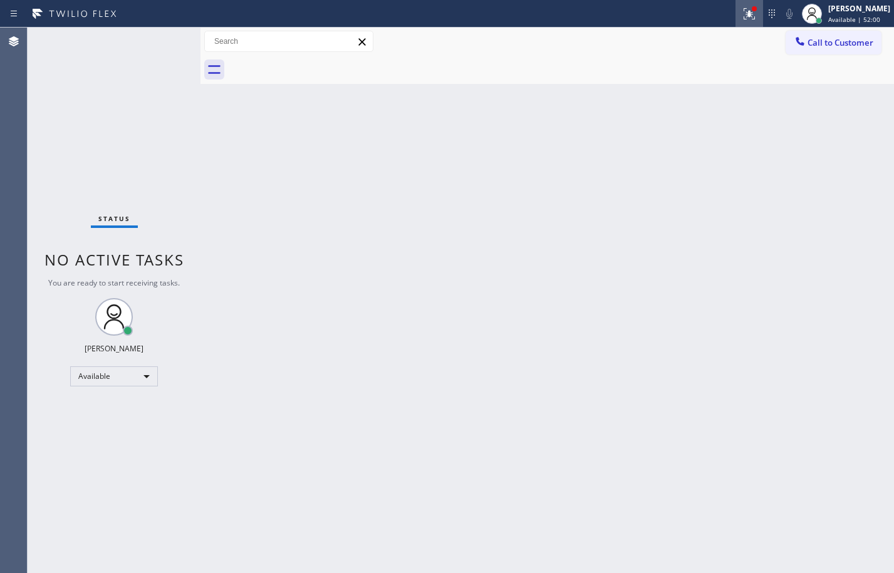
click at [742, 9] on icon at bounding box center [749, 13] width 15 height 15
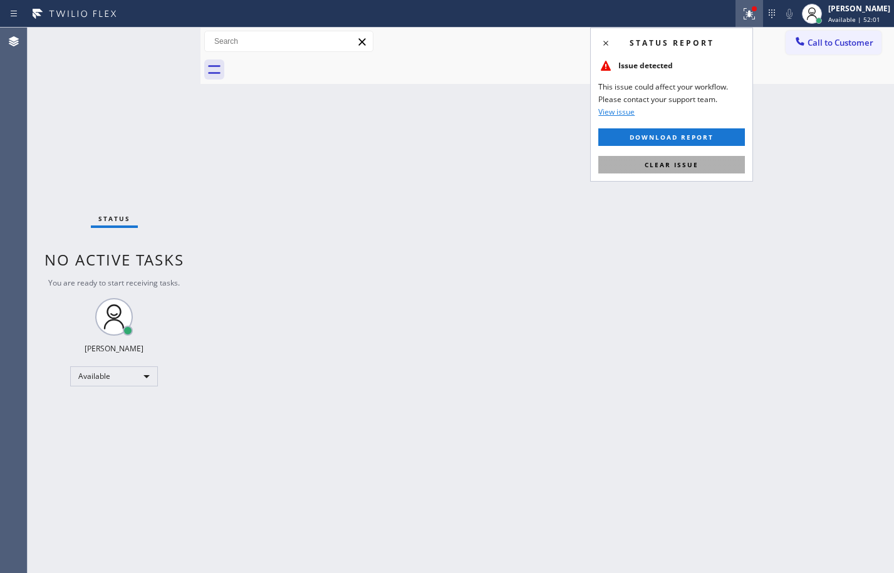
click at [679, 167] on span "Clear issue" at bounding box center [672, 164] width 54 height 9
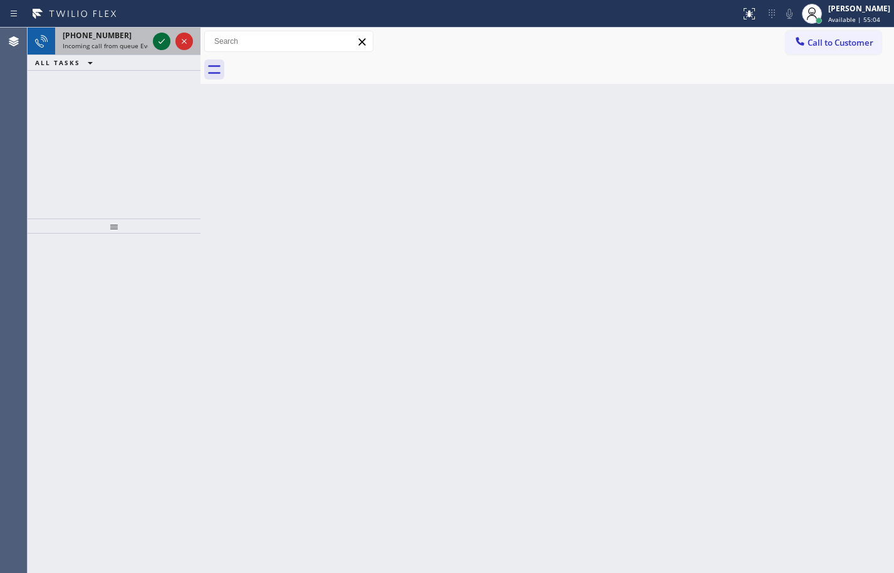
click at [162, 39] on icon at bounding box center [161, 41] width 15 height 15
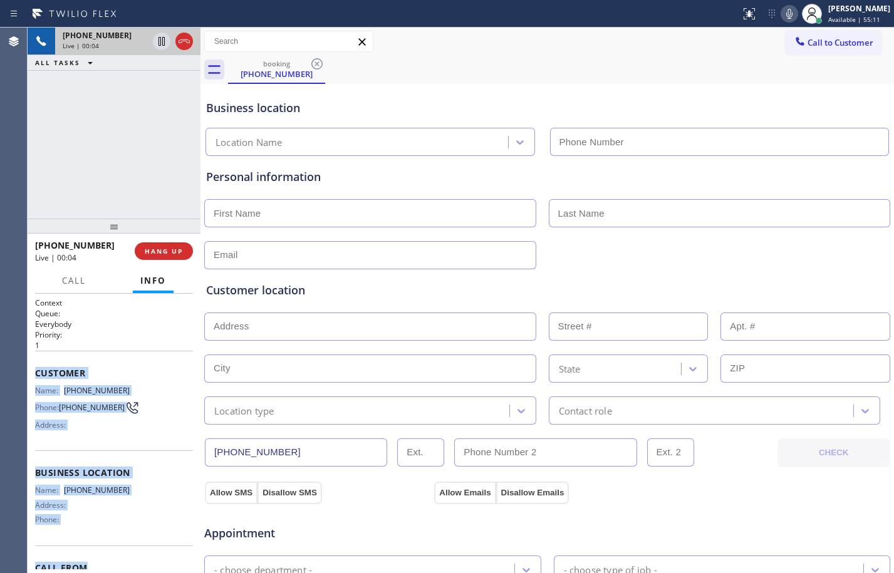
scroll to position [76, 0]
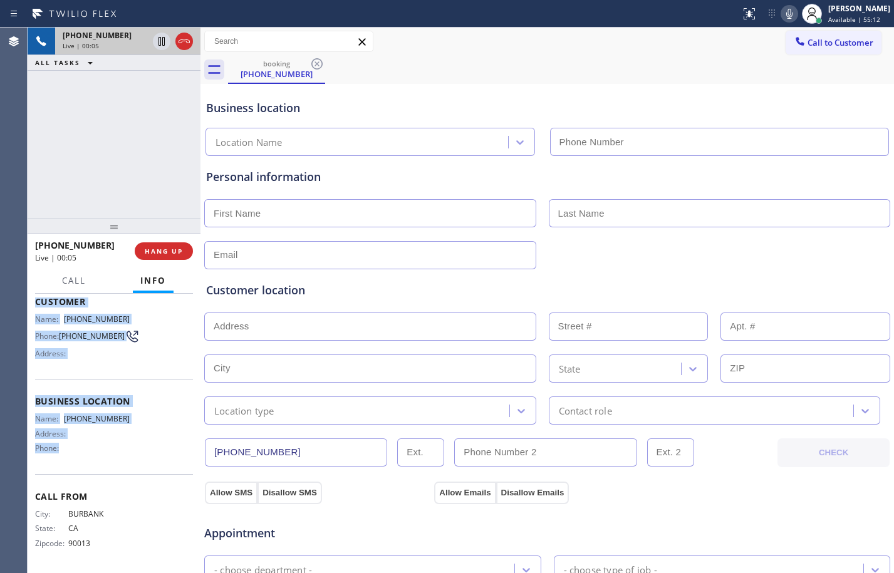
drag, startPoint x: 37, startPoint y: 373, endPoint x: 113, endPoint y: 447, distance: 105.5
click at [113, 447] on div "Context Queue: Everybody Priority: 1 Customer Name: [PHONE_NUMBER] Phone: [PHON…" at bounding box center [114, 397] width 158 height 343
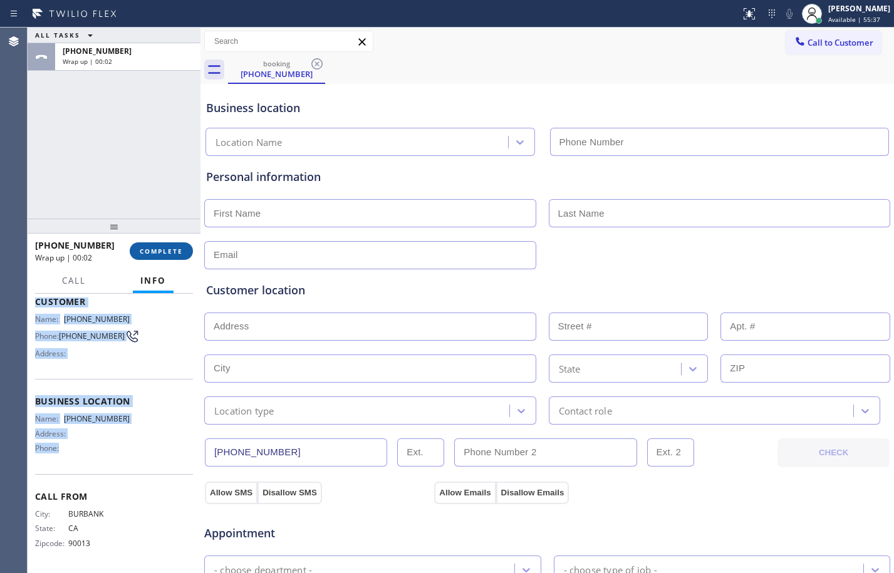
click at [169, 249] on span "COMPLETE" at bounding box center [161, 251] width 43 height 9
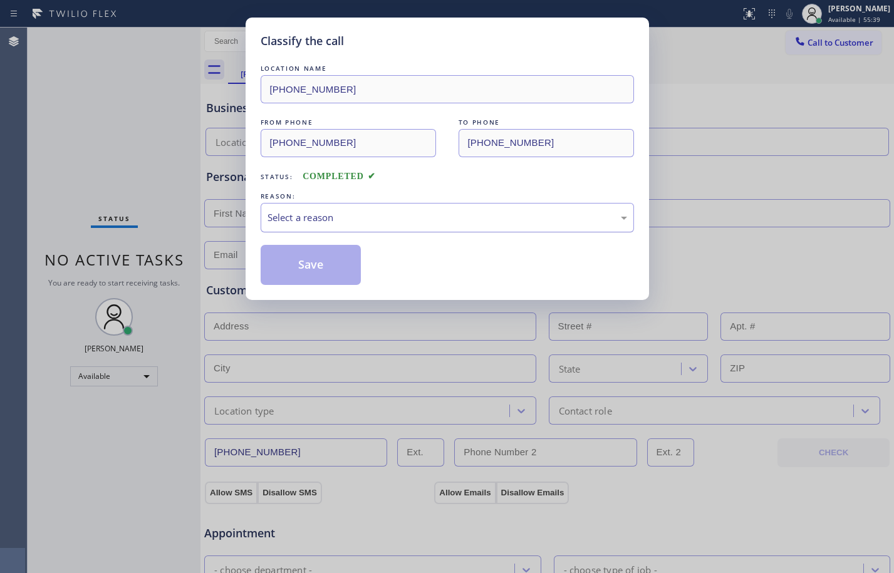
click at [347, 227] on div "Select a reason" at bounding box center [447, 217] width 373 height 29
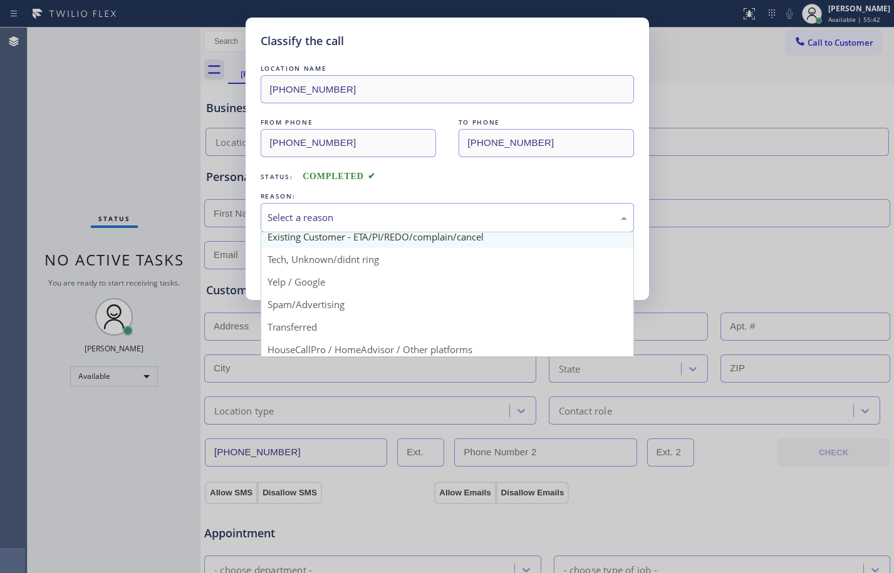
scroll to position [79, 0]
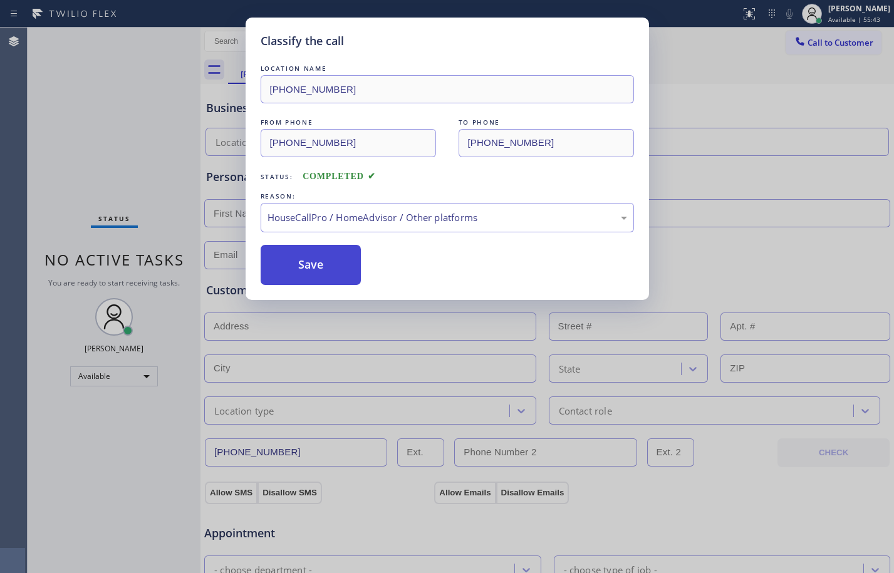
click at [315, 264] on button "Save" at bounding box center [311, 265] width 101 height 40
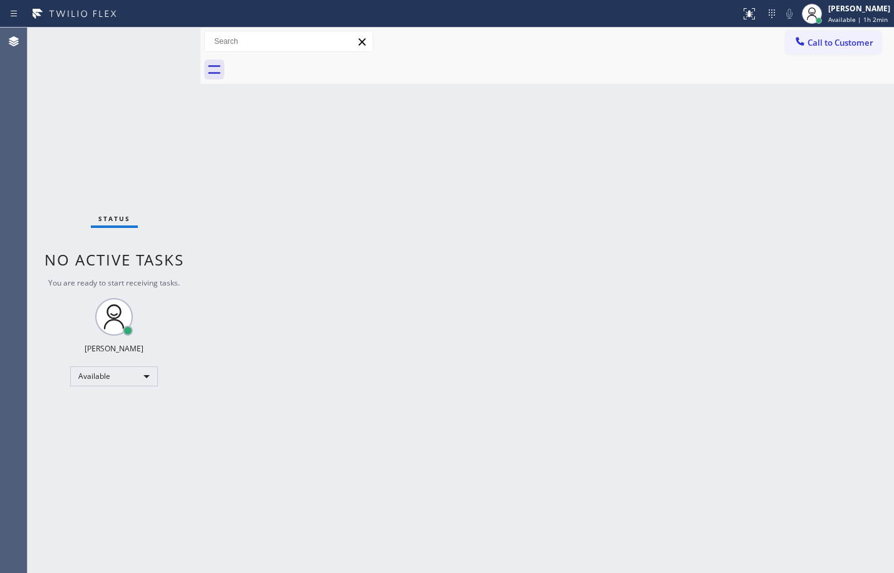
click at [222, 242] on div "Back to Dashboard Change Sender ID Customers Technicians Select a contact Outbo…" at bounding box center [548, 301] width 694 height 546
click at [258, 172] on div "Back to Dashboard Change Sender ID Customers Technicians Select a contact Outbo…" at bounding box center [548, 301] width 694 height 546
click at [239, 129] on div "Back to Dashboard Change Sender ID Customers Technicians Select a contact Outbo…" at bounding box center [548, 301] width 694 height 546
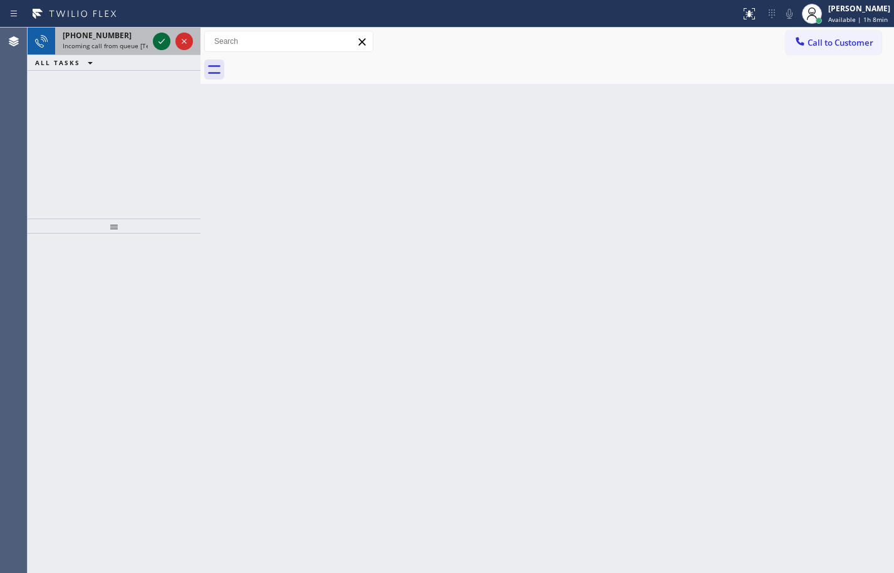
click at [157, 45] on icon at bounding box center [161, 41] width 15 height 15
click at [158, 44] on icon at bounding box center [161, 41] width 15 height 15
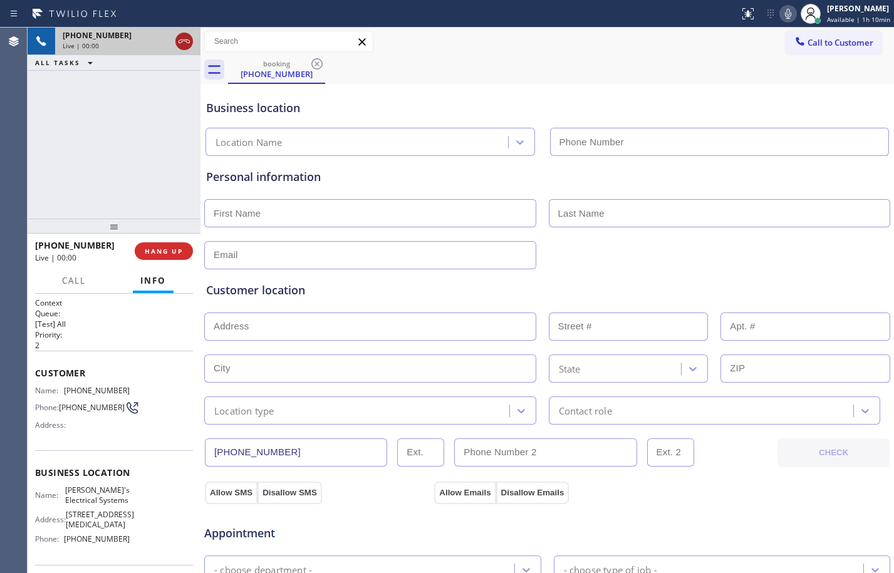
type input "[PHONE_NUMBER]"
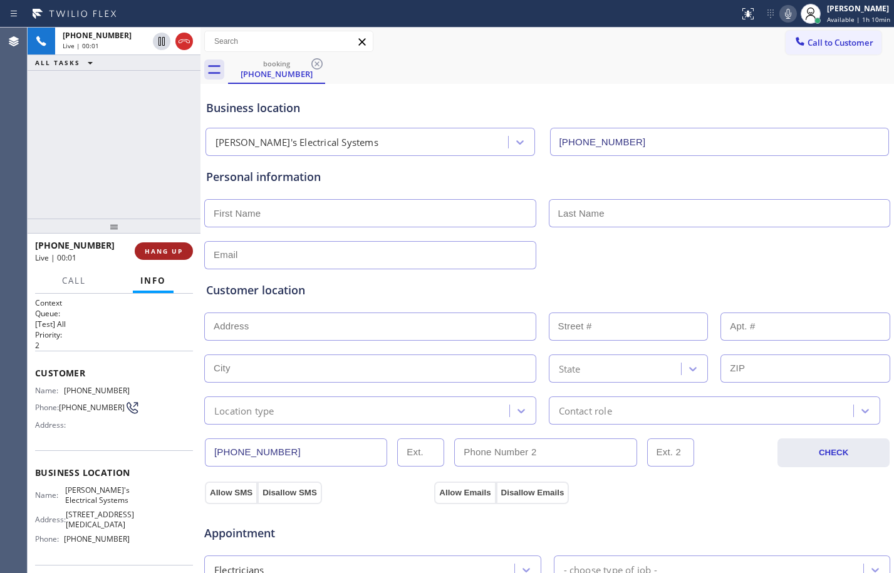
click at [174, 251] on span "HANG UP" at bounding box center [164, 251] width 38 height 9
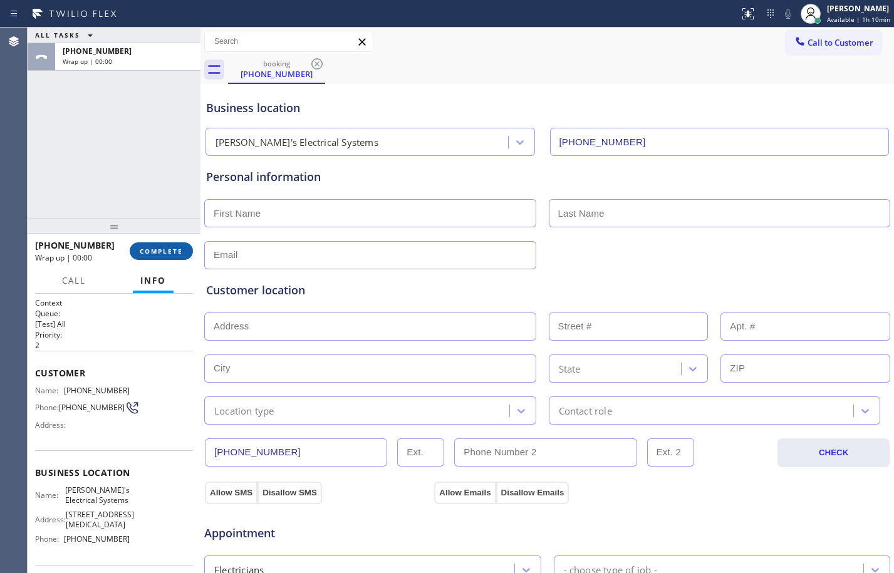
click at [174, 251] on span "COMPLETE" at bounding box center [161, 251] width 43 height 9
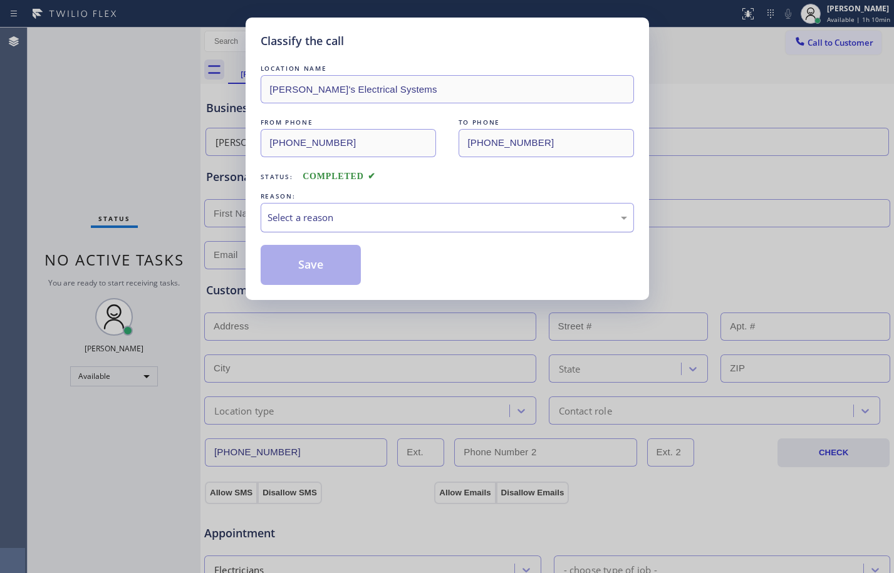
click at [455, 227] on div "Select a reason" at bounding box center [447, 217] width 373 height 29
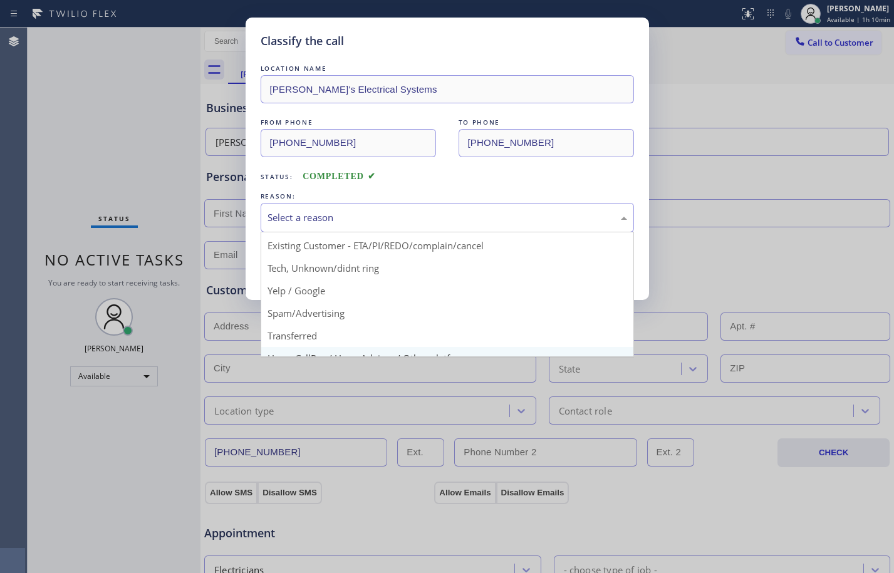
scroll to position [79, 0]
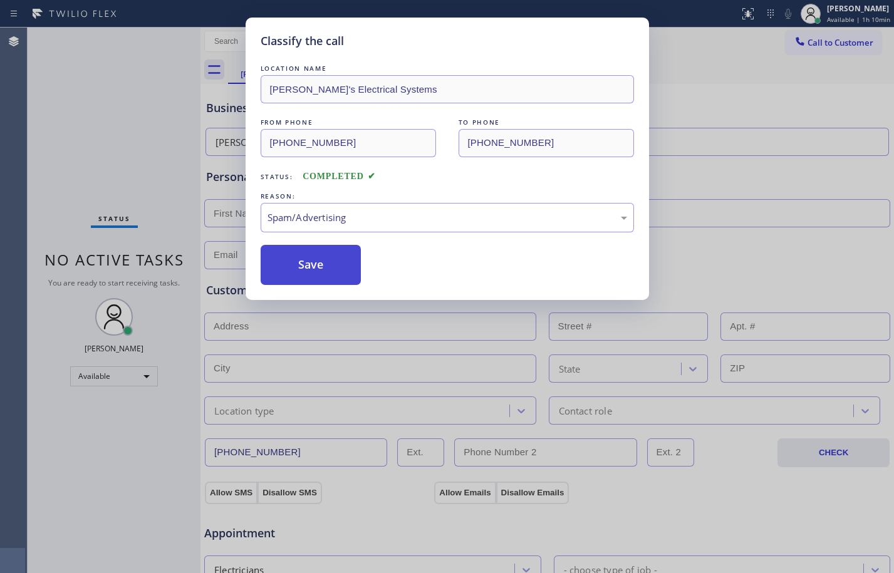
click at [307, 260] on button "Save" at bounding box center [311, 265] width 101 height 40
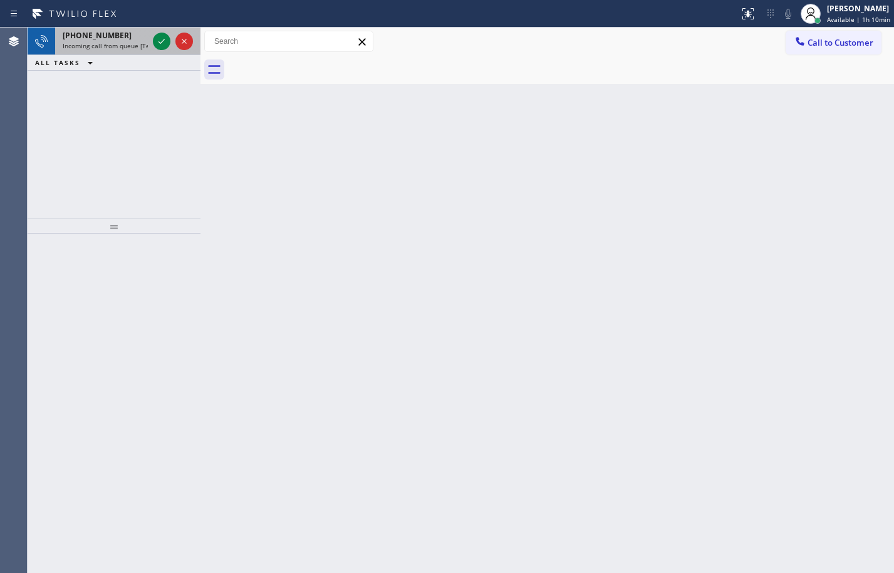
click at [110, 29] on div "[PHONE_NUMBER] Incoming call from queue [Test] All" at bounding box center [102, 42] width 95 height 28
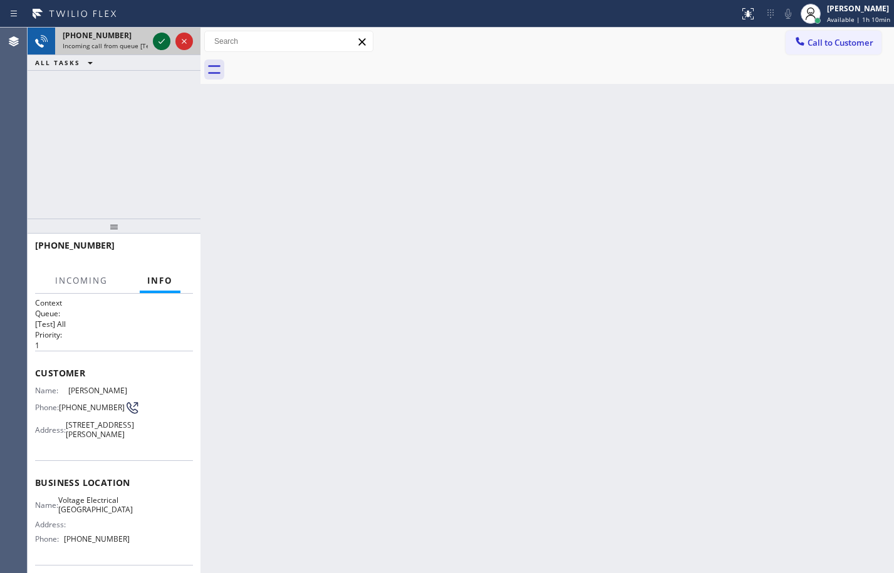
click at [168, 40] on icon at bounding box center [161, 41] width 15 height 15
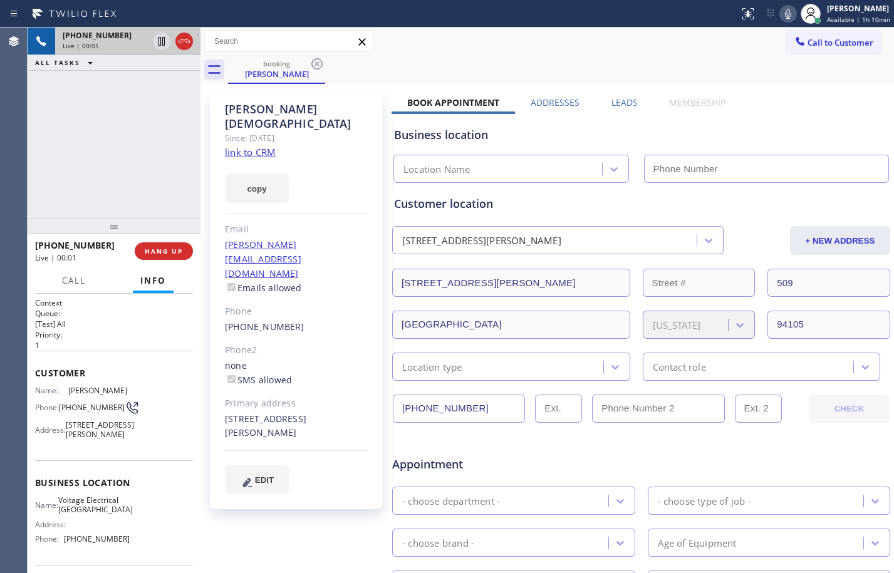
type input "[PHONE_NUMBER]"
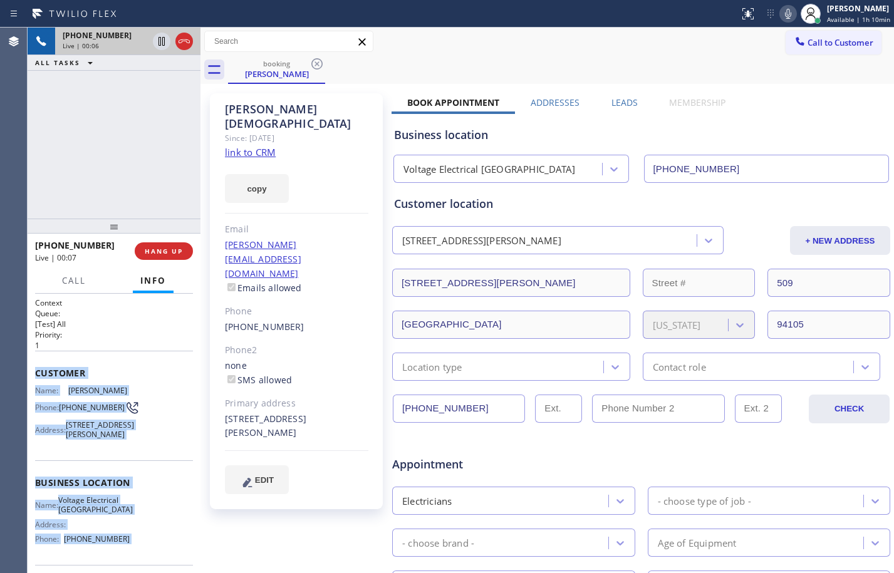
scroll to position [124, 0]
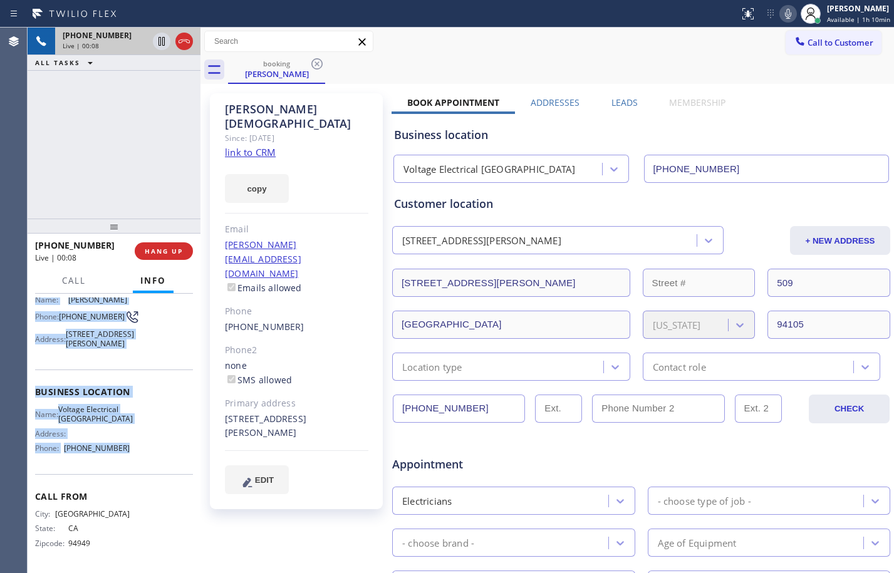
drag, startPoint x: 37, startPoint y: 370, endPoint x: 145, endPoint y: 458, distance: 139.0
click at [145, 458] on div "Context Queue: [Test] All Priority: 1 Customer Name: [PERSON_NAME] Phone: [PHON…" at bounding box center [114, 388] width 158 height 363
click at [248, 146] on link "link to CRM" at bounding box center [250, 152] width 51 height 13
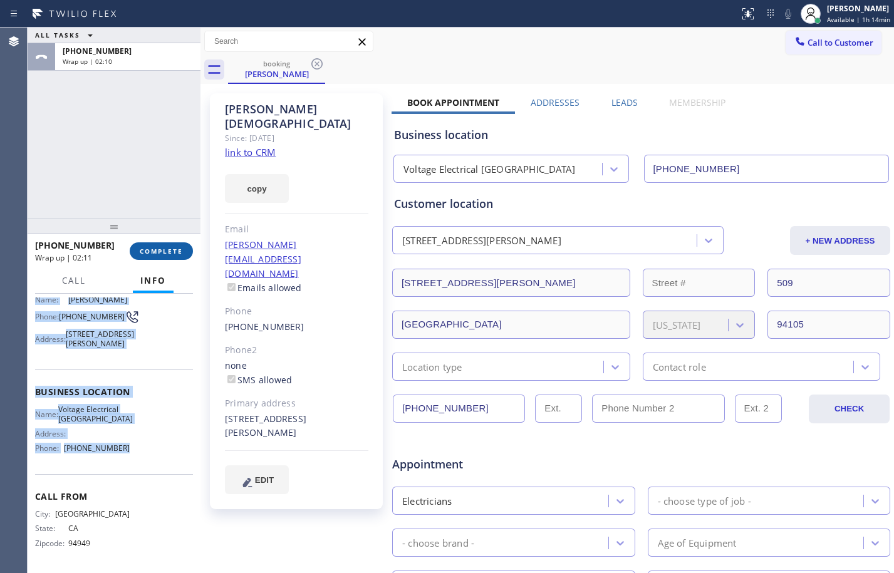
click at [162, 249] on span "COMPLETE" at bounding box center [161, 251] width 43 height 9
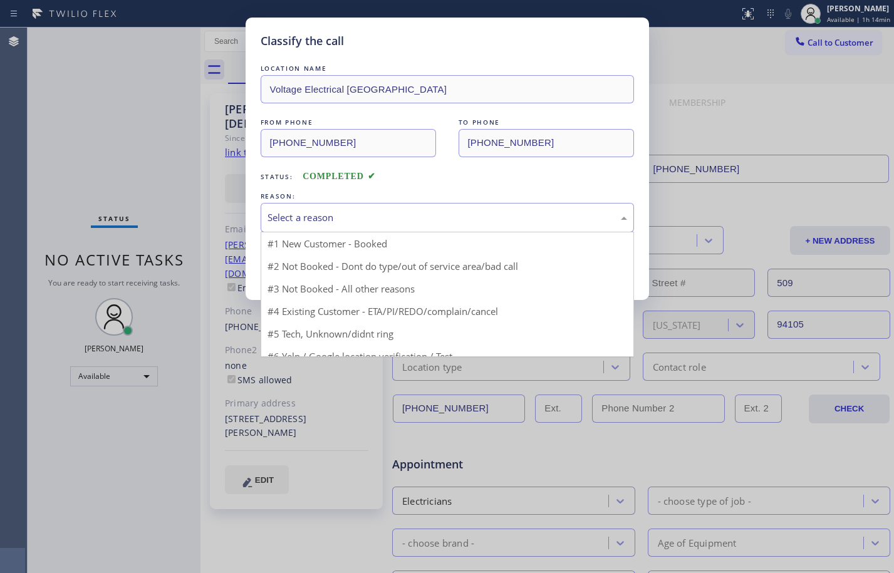
click at [419, 209] on div "Select a reason" at bounding box center [447, 217] width 373 height 29
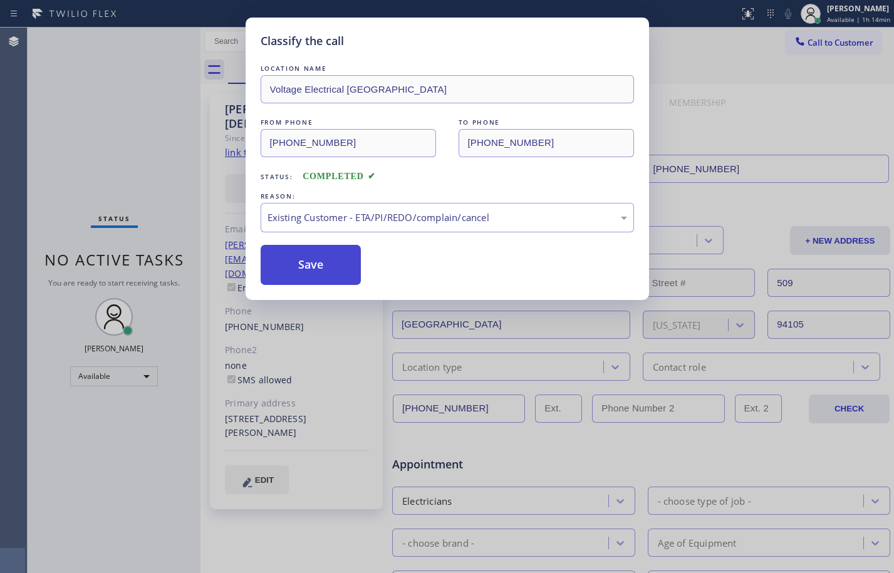
click at [316, 271] on button "Save" at bounding box center [311, 265] width 101 height 40
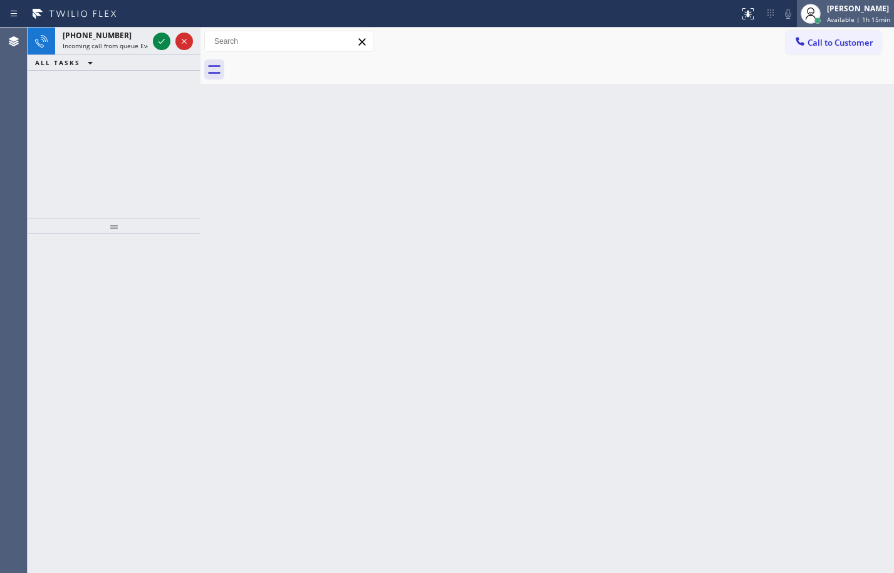
click at [831, 13] on div "[PERSON_NAME]" at bounding box center [858, 8] width 63 height 11
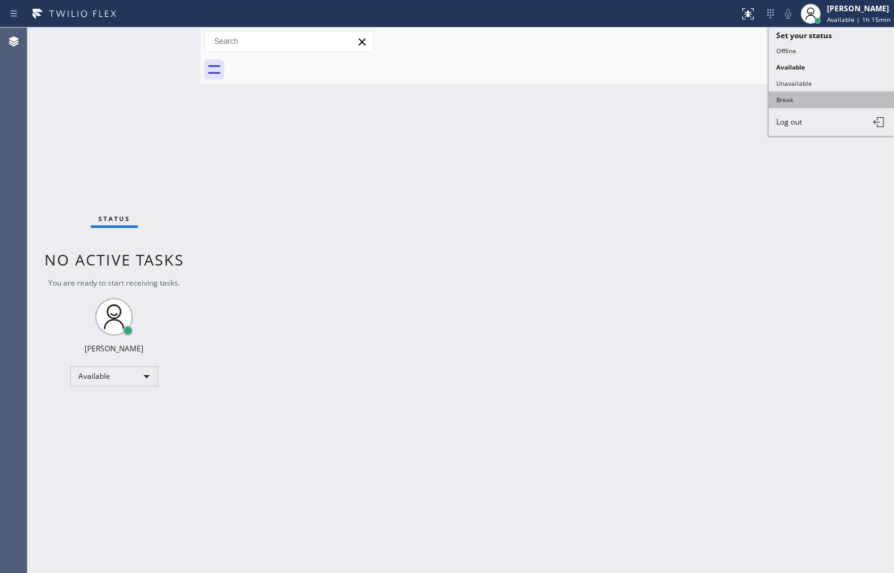
click at [809, 96] on button "Break" at bounding box center [831, 99] width 125 height 16
